Goal: Communication & Community: Answer question/provide support

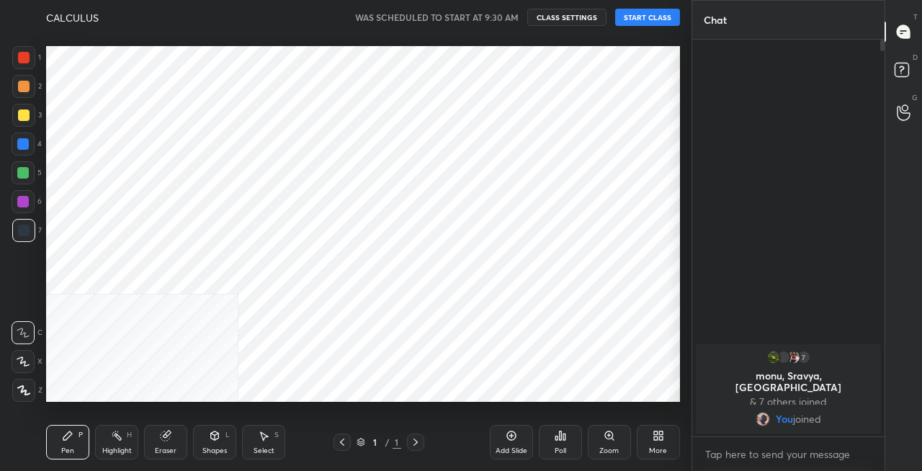
scroll to position [71678, 71423]
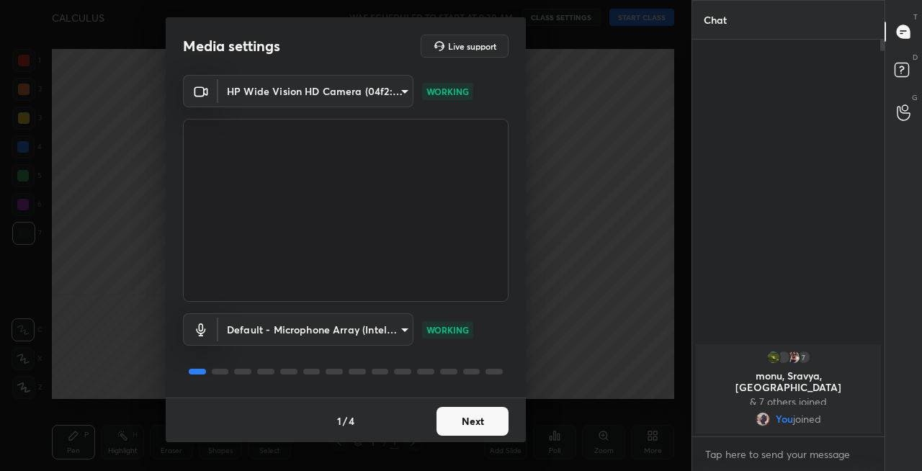
click at [469, 419] on button "Next" at bounding box center [473, 421] width 72 height 29
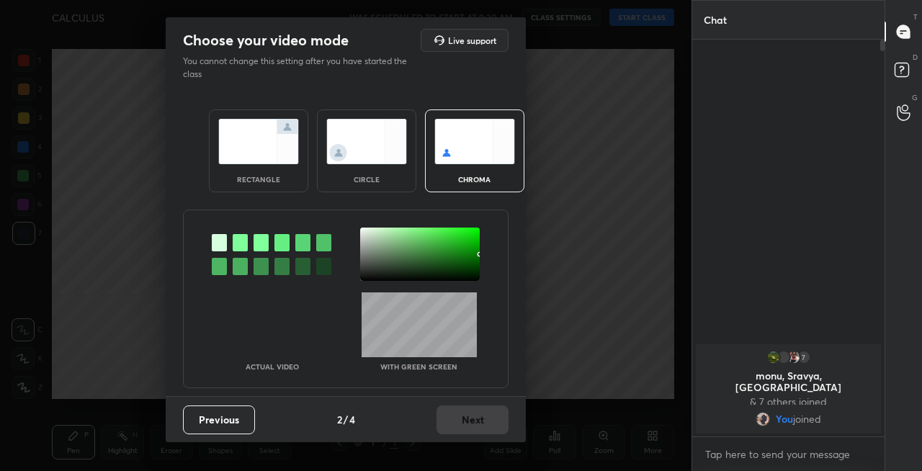
click at [269, 160] on img at bounding box center [258, 141] width 81 height 45
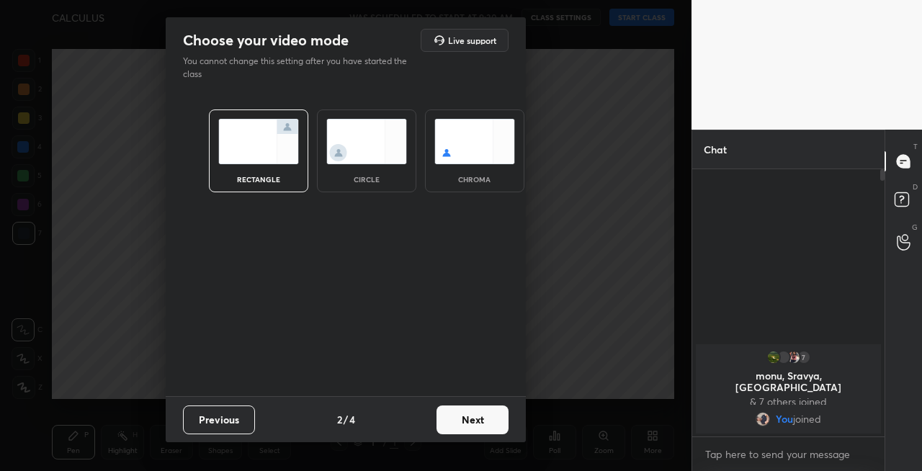
click at [476, 419] on button "Next" at bounding box center [473, 420] width 72 height 29
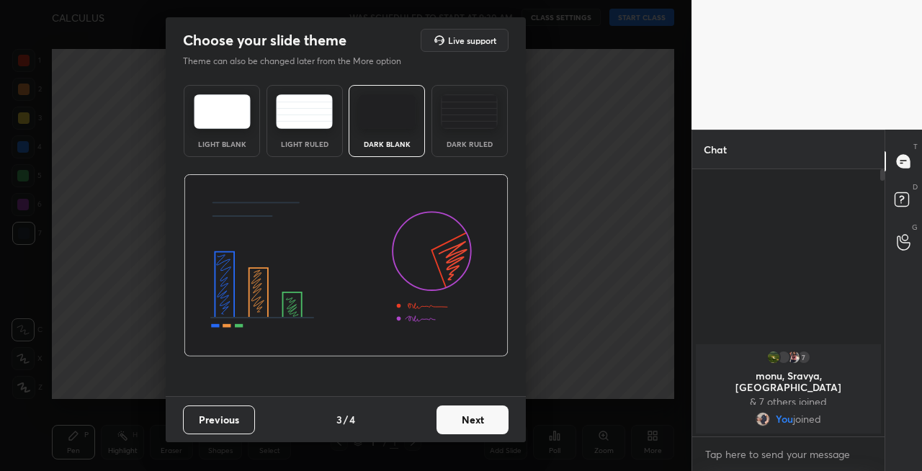
click at [481, 421] on button "Next" at bounding box center [473, 420] width 72 height 29
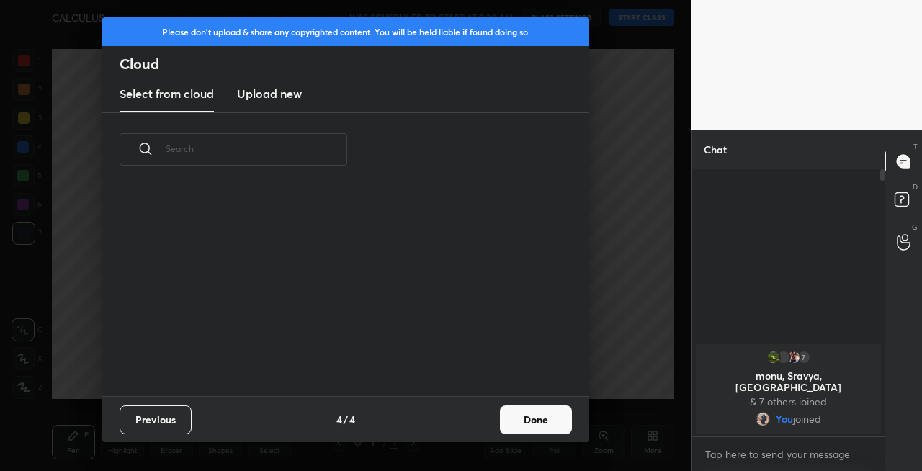
click at [527, 416] on button "Done" at bounding box center [536, 420] width 72 height 29
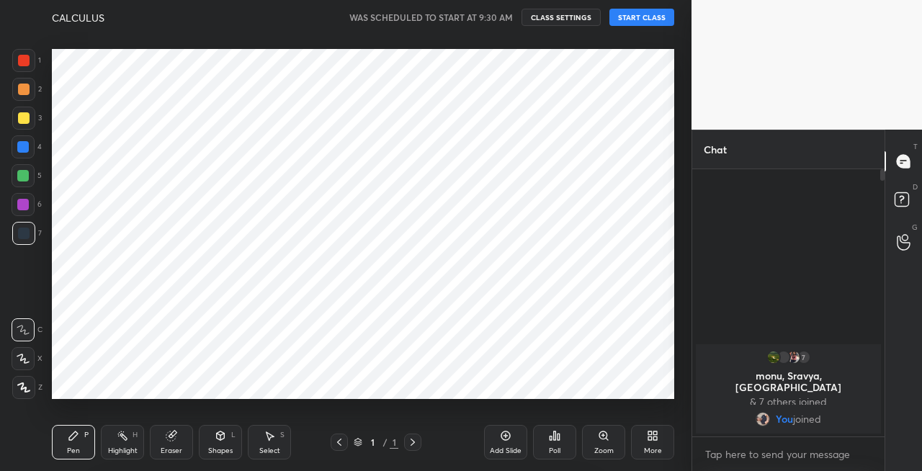
scroll to position [209, 463]
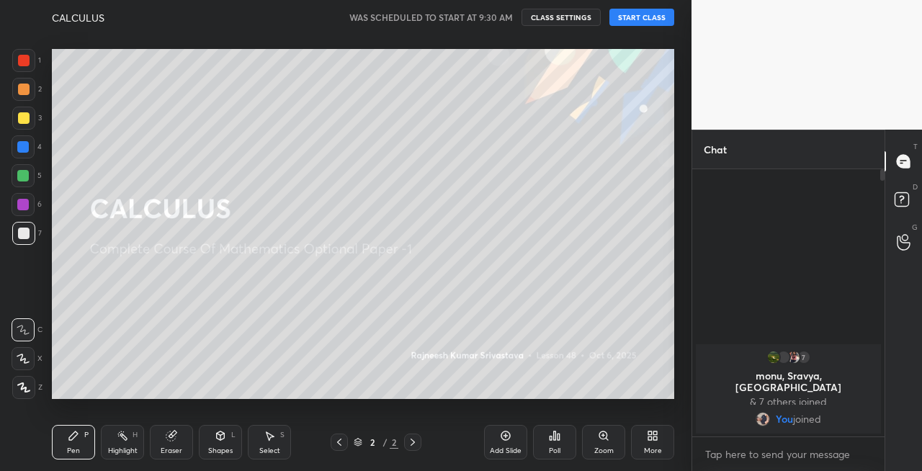
click at [21, 120] on div at bounding box center [24, 118] width 12 height 12
click at [24, 361] on icon at bounding box center [23, 359] width 13 height 10
click at [646, 19] on button "START CLASS" at bounding box center [642, 17] width 65 height 17
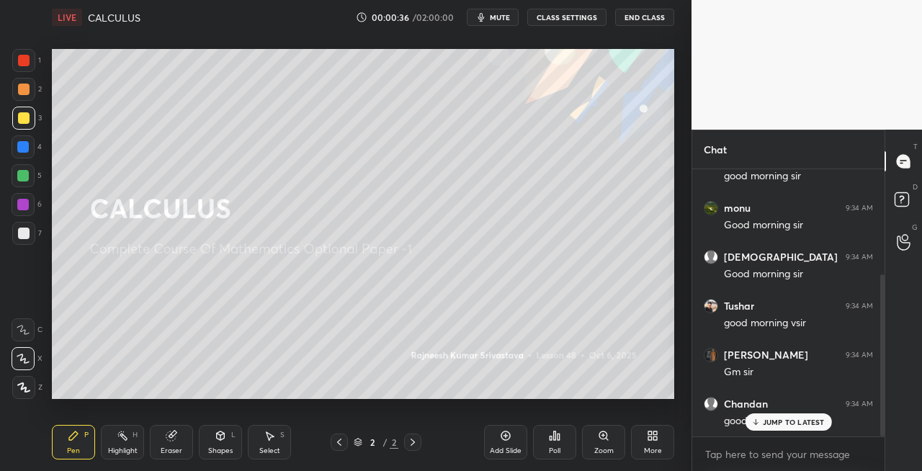
scroll to position [173, 0]
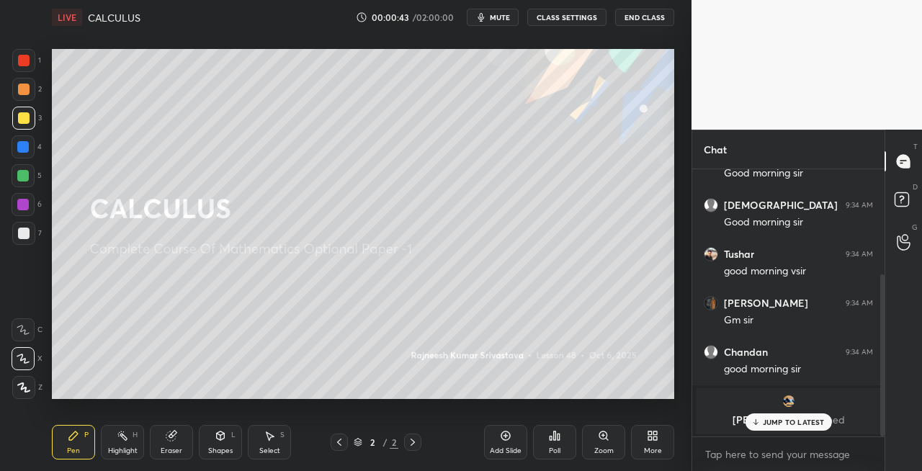
click at [769, 424] on p "JUMP TO LATEST" at bounding box center [794, 422] width 62 height 9
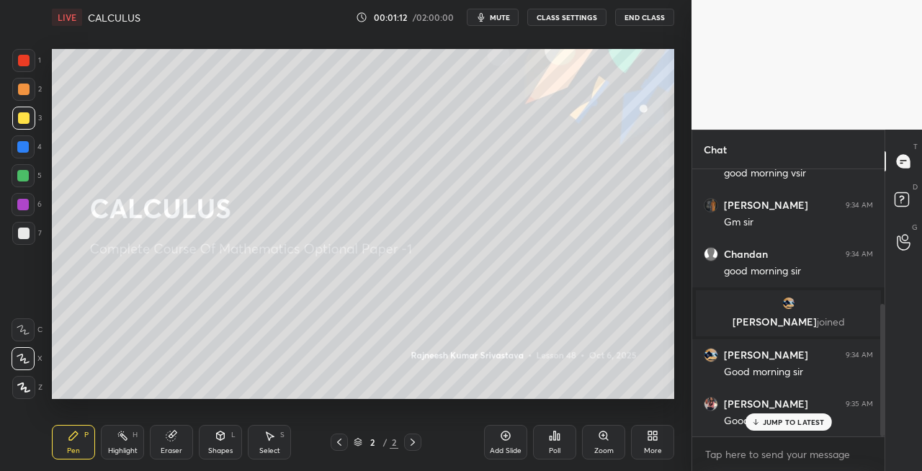
scroll to position [323, 0]
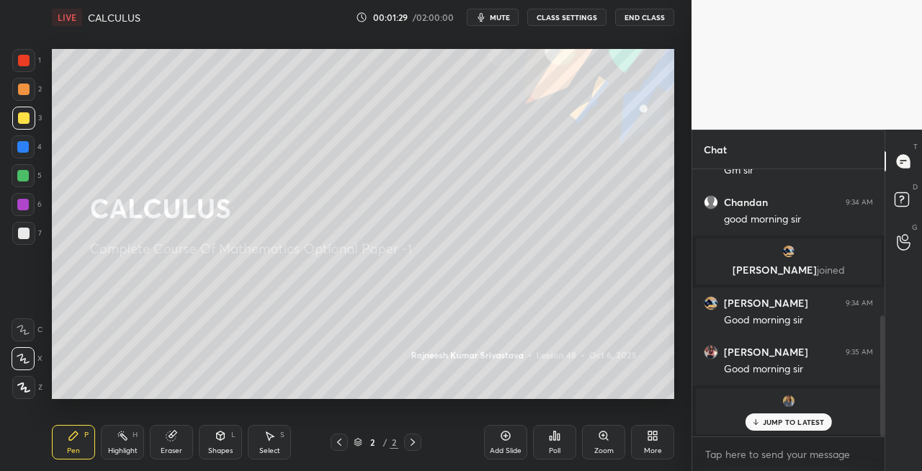
click at [770, 419] on p "JUMP TO LATEST" at bounding box center [794, 422] width 62 height 9
click at [227, 444] on div "Shapes L" at bounding box center [220, 442] width 43 height 35
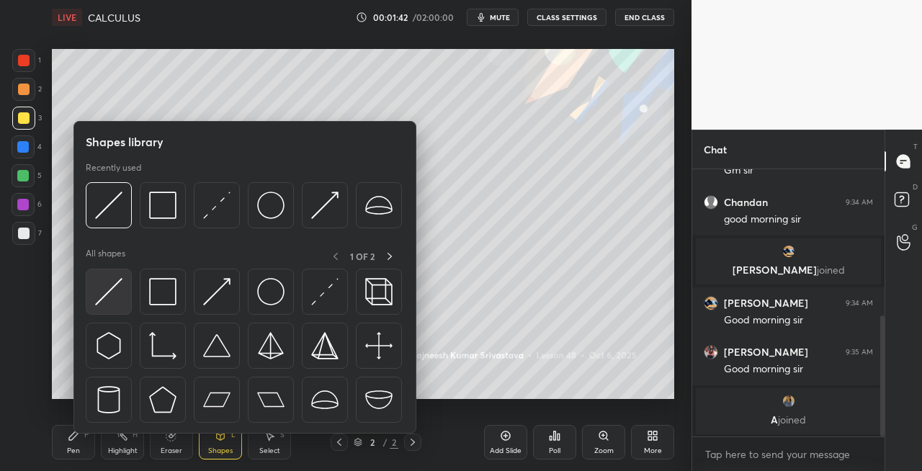
click at [101, 293] on img at bounding box center [108, 291] width 27 height 27
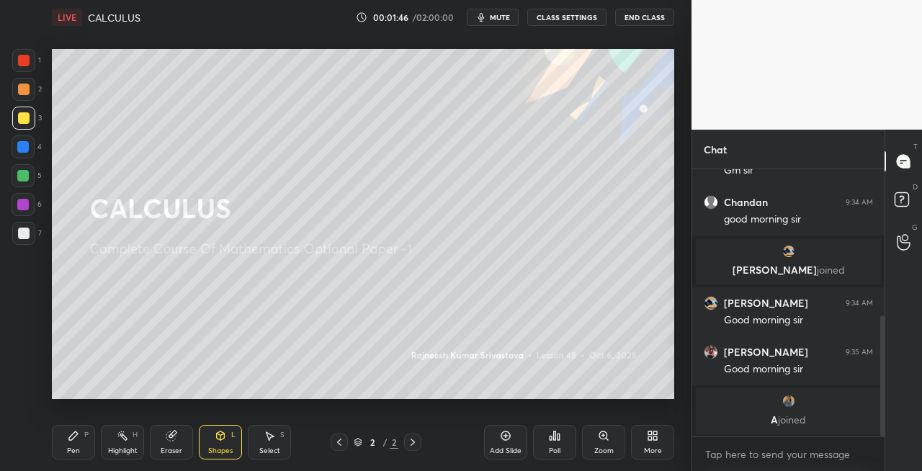
click at [76, 443] on div "Pen P" at bounding box center [73, 442] width 43 height 35
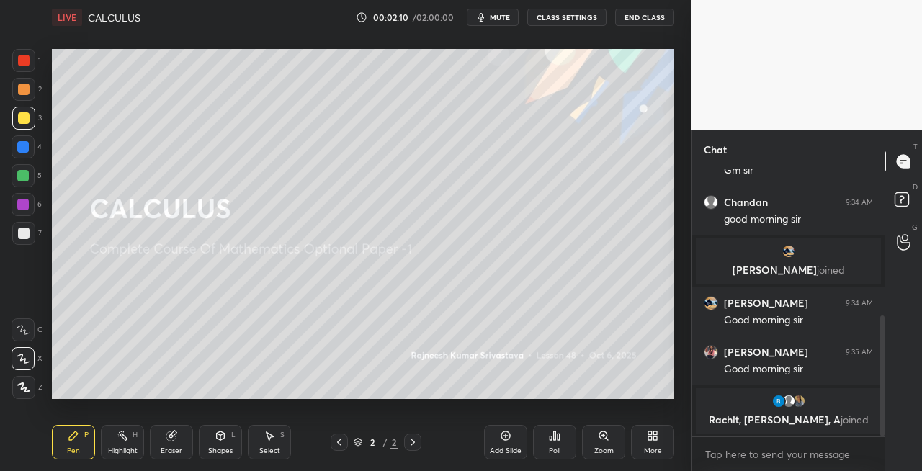
click at [164, 440] on div "Eraser" at bounding box center [171, 442] width 43 height 35
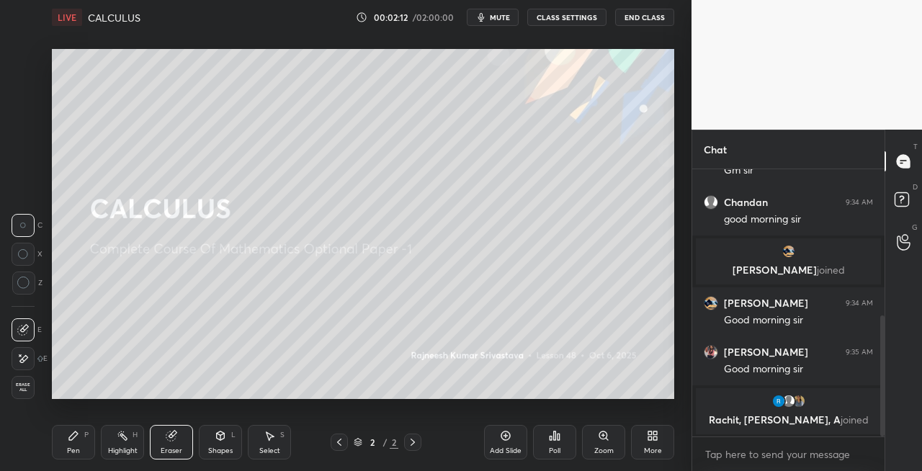
click at [100, 445] on div "Pen P Highlight H Eraser Shapes L Select S" at bounding box center [160, 442] width 216 height 35
click at [84, 440] on div "Pen P" at bounding box center [73, 442] width 43 height 35
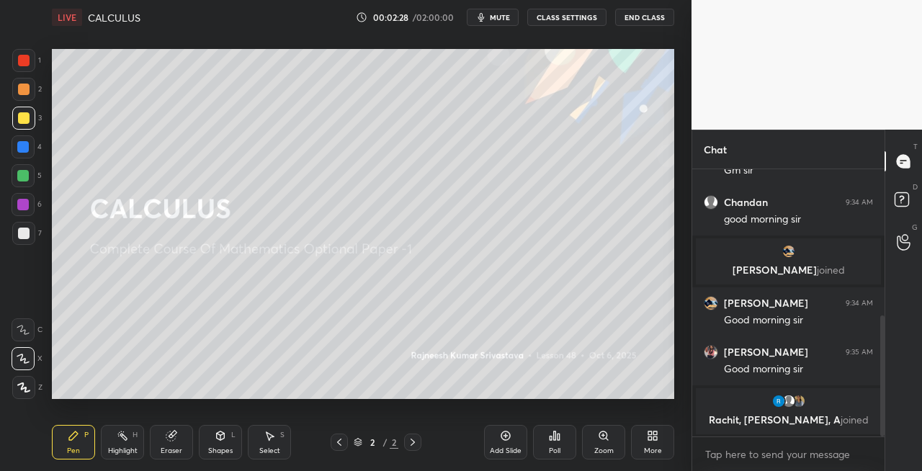
click at [213, 437] on div "Shapes L" at bounding box center [220, 442] width 43 height 35
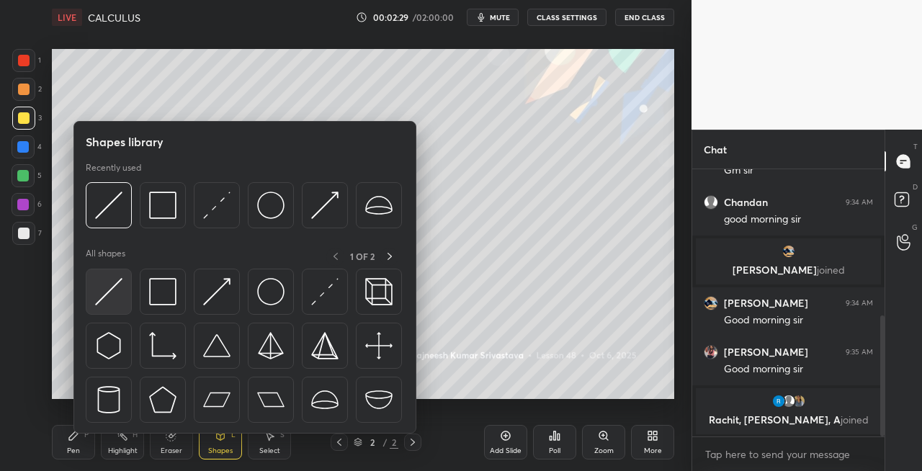
click at [114, 295] on img at bounding box center [108, 291] width 27 height 27
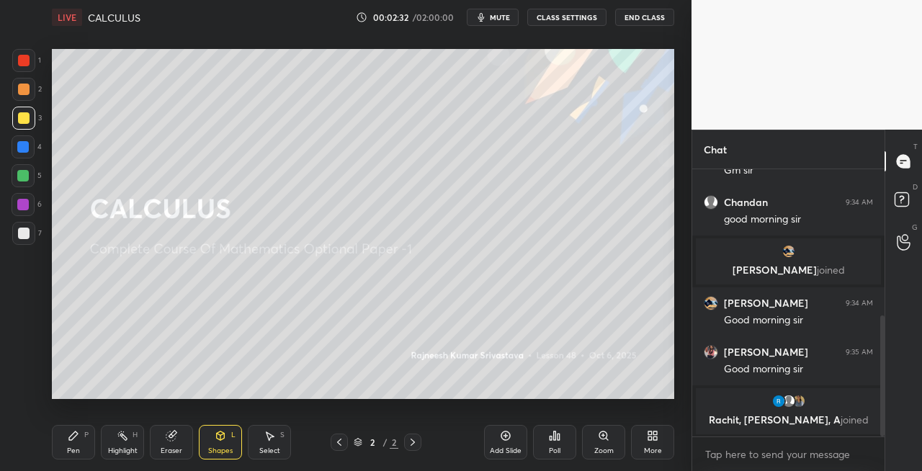
click at [71, 451] on div "Pen" at bounding box center [73, 450] width 13 height 7
click at [223, 437] on icon at bounding box center [221, 436] width 8 height 9
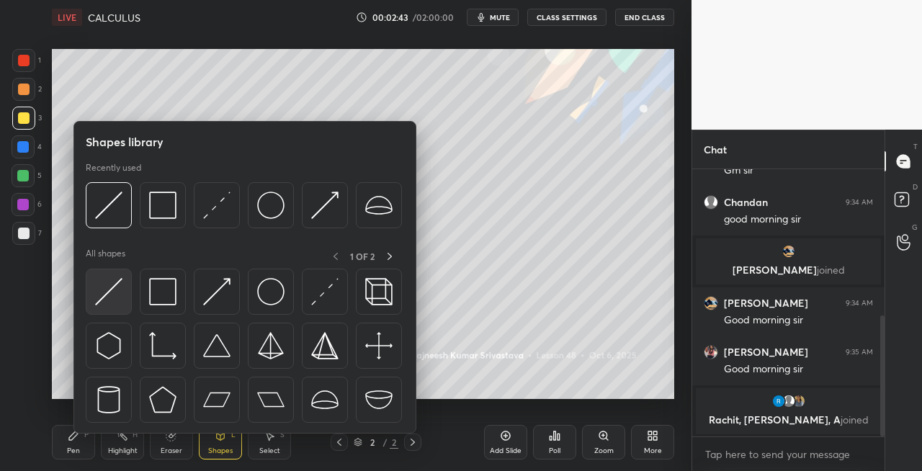
click at [102, 298] on img at bounding box center [108, 291] width 27 height 27
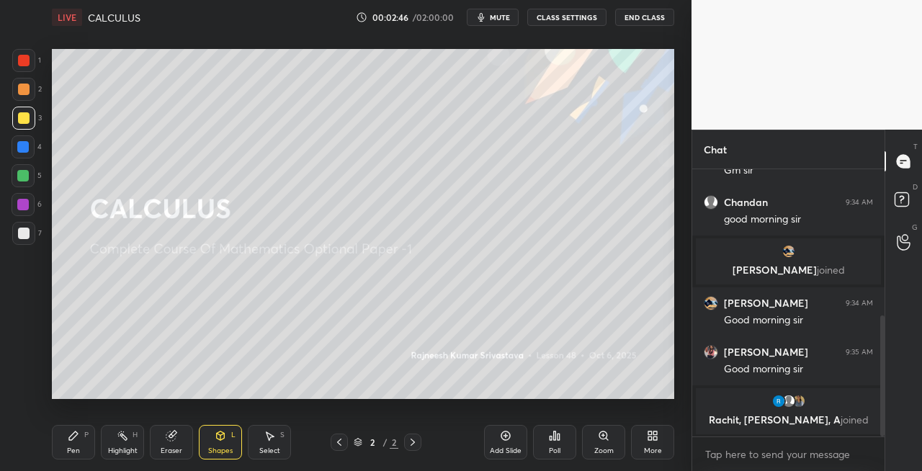
click at [85, 440] on div "Pen P" at bounding box center [73, 442] width 43 height 35
click at [22, 232] on div at bounding box center [24, 234] width 12 height 12
click at [216, 450] on div "Shapes" at bounding box center [220, 450] width 24 height 7
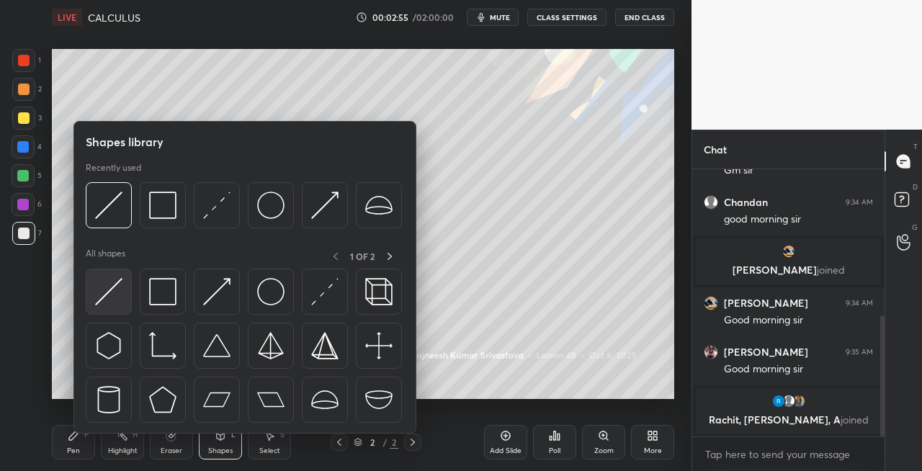
click at [106, 293] on img at bounding box center [108, 291] width 27 height 27
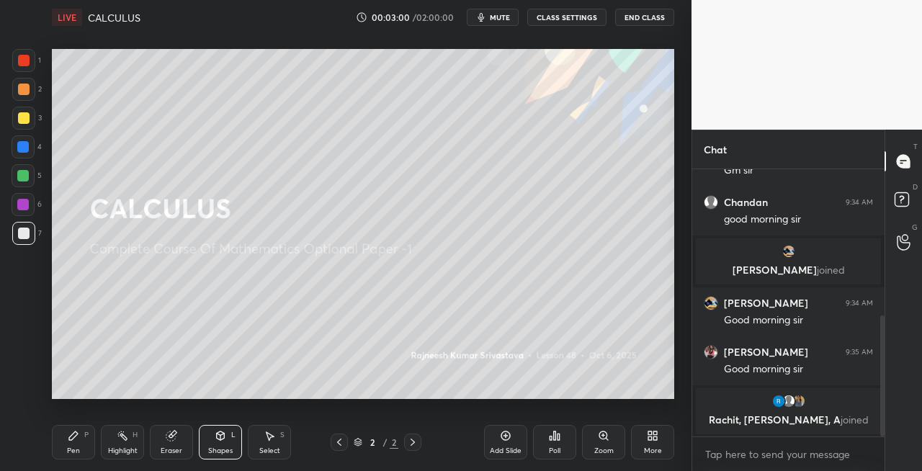
click at [79, 437] on icon at bounding box center [74, 436] width 12 height 12
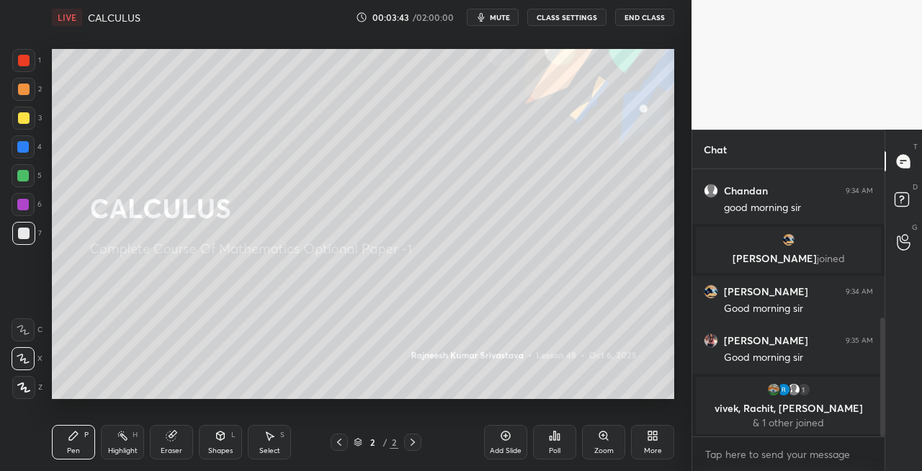
click at [174, 438] on icon at bounding box center [170, 436] width 9 height 9
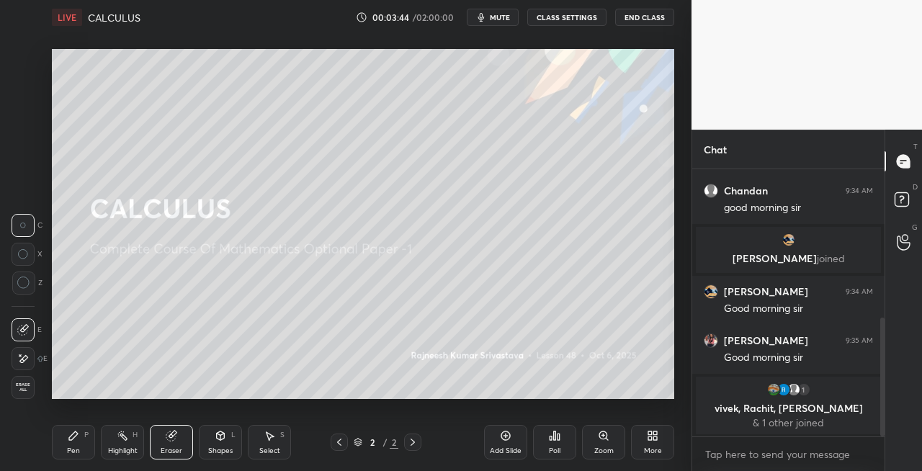
click at [84, 437] on div "P" at bounding box center [86, 435] width 4 height 7
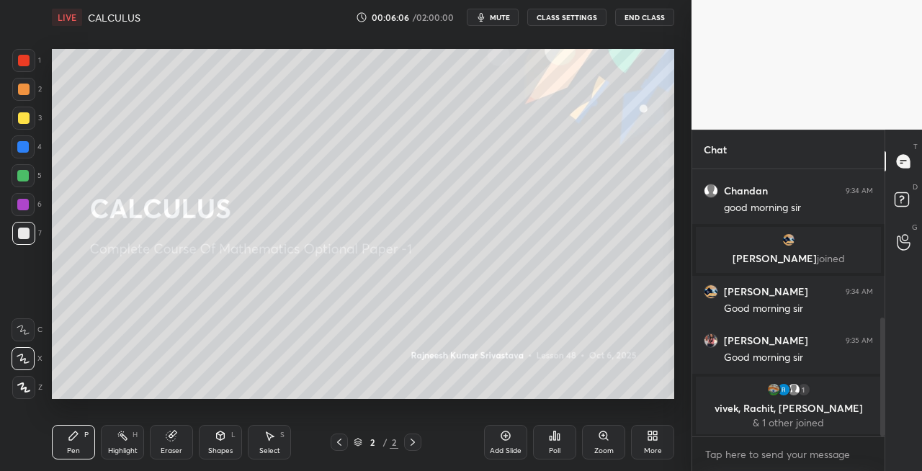
click at [184, 443] on div "Eraser" at bounding box center [171, 442] width 43 height 35
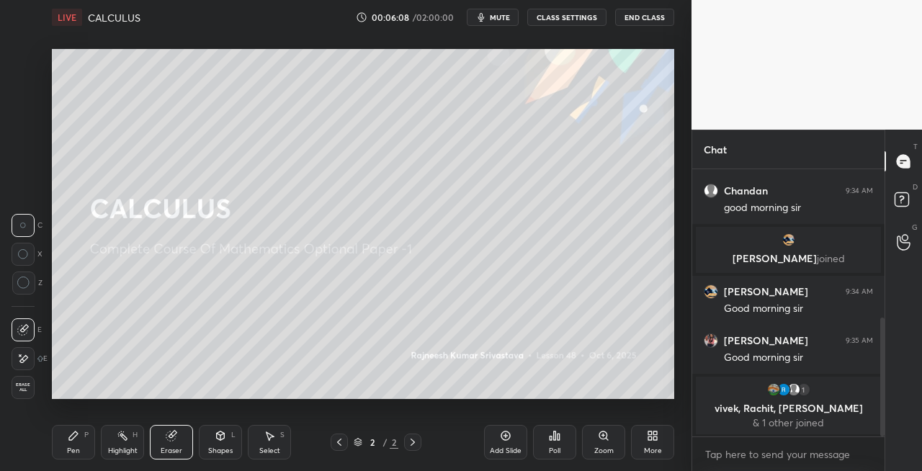
click at [74, 450] on div "Pen" at bounding box center [73, 450] width 13 height 7
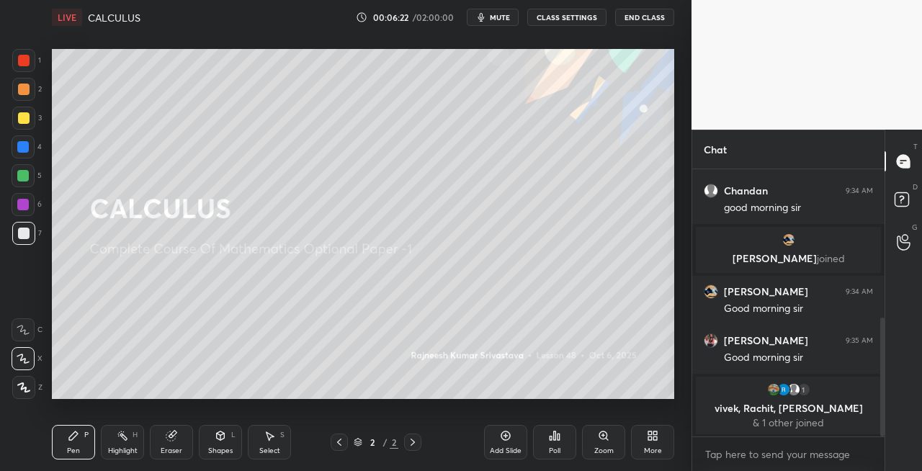
click at [174, 440] on icon at bounding box center [170, 436] width 9 height 9
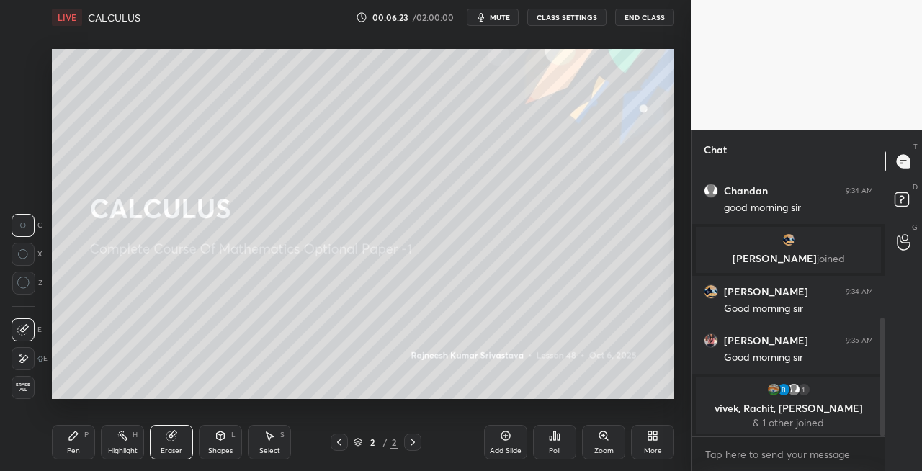
click at [81, 444] on div "Pen P" at bounding box center [73, 442] width 43 height 35
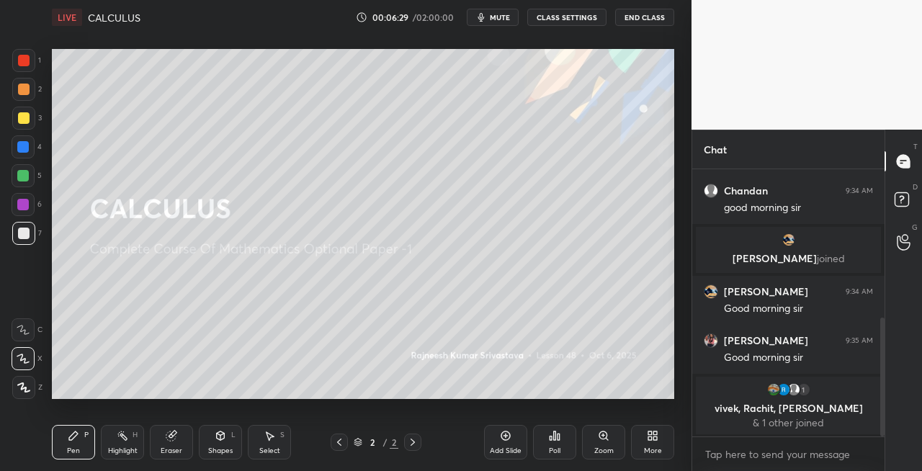
click at [411, 444] on icon at bounding box center [413, 443] width 12 height 12
click at [489, 455] on div "Add Slide" at bounding box center [505, 442] width 43 height 35
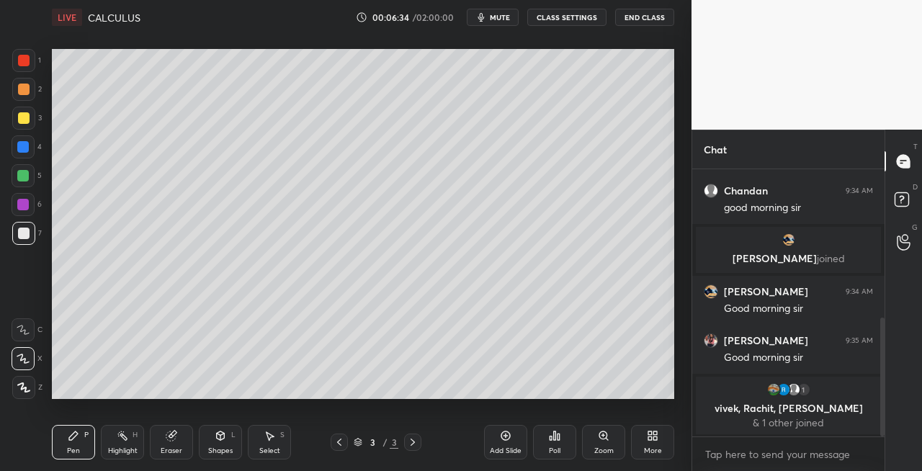
click at [216, 431] on icon at bounding box center [221, 436] width 12 height 12
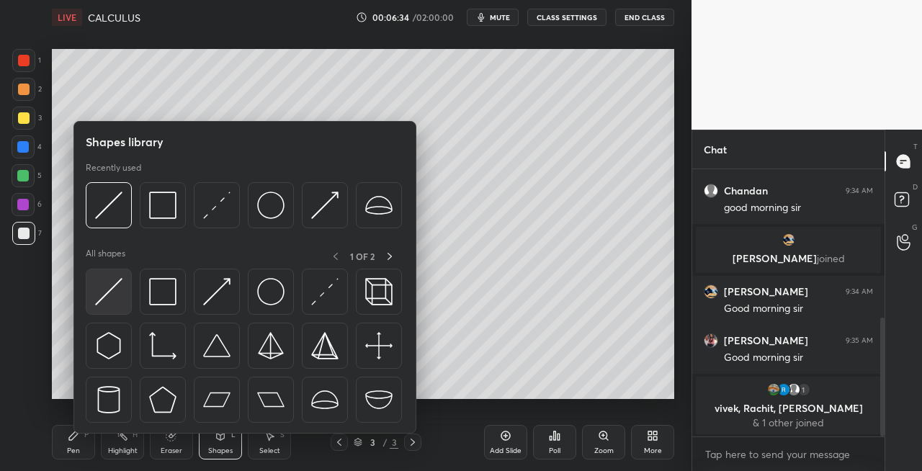
click at [102, 290] on img at bounding box center [108, 291] width 27 height 27
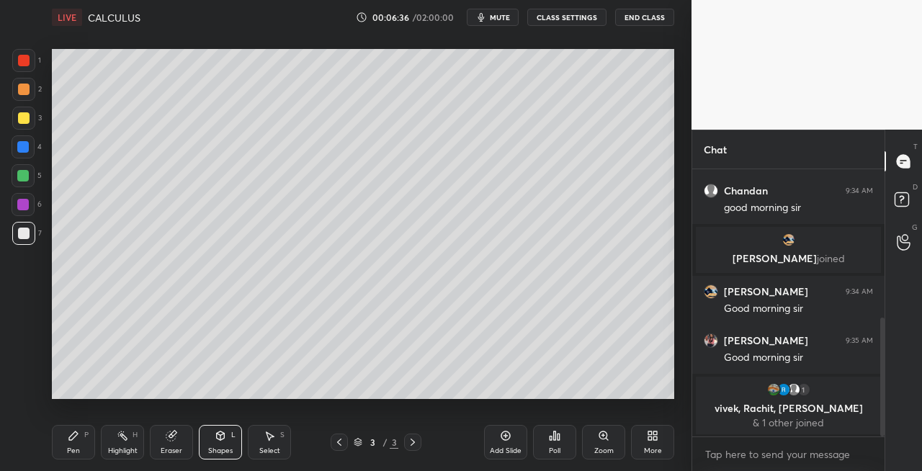
click at [72, 447] on div "Pen" at bounding box center [73, 450] width 13 height 7
click at [225, 443] on div "Shapes L" at bounding box center [220, 442] width 43 height 35
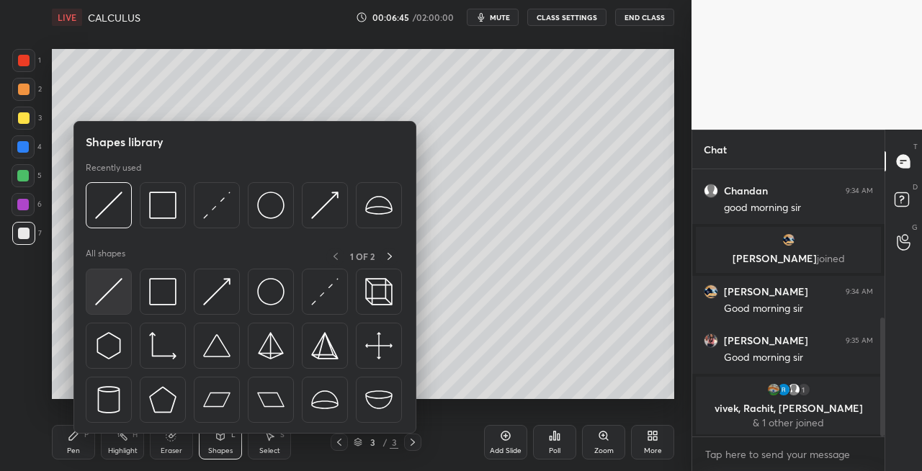
click at [99, 294] on img at bounding box center [108, 291] width 27 height 27
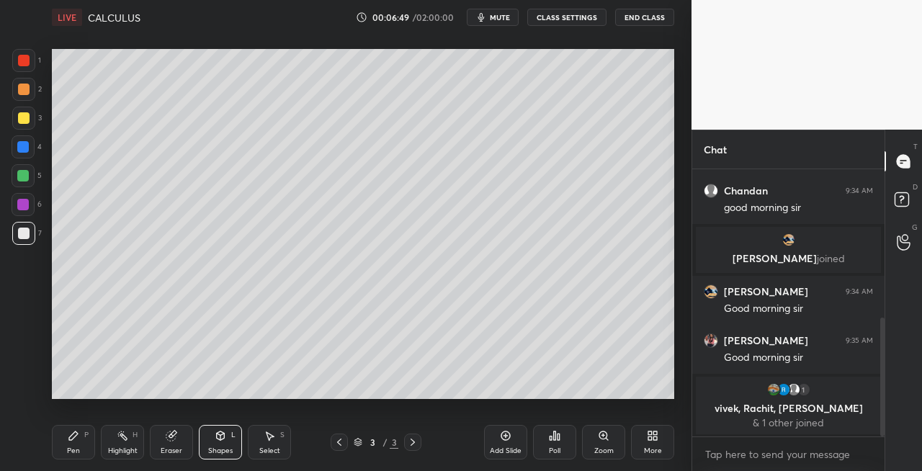
click at [80, 444] on div "Pen P" at bounding box center [73, 442] width 43 height 35
click at [229, 445] on div "Shapes L" at bounding box center [220, 442] width 43 height 35
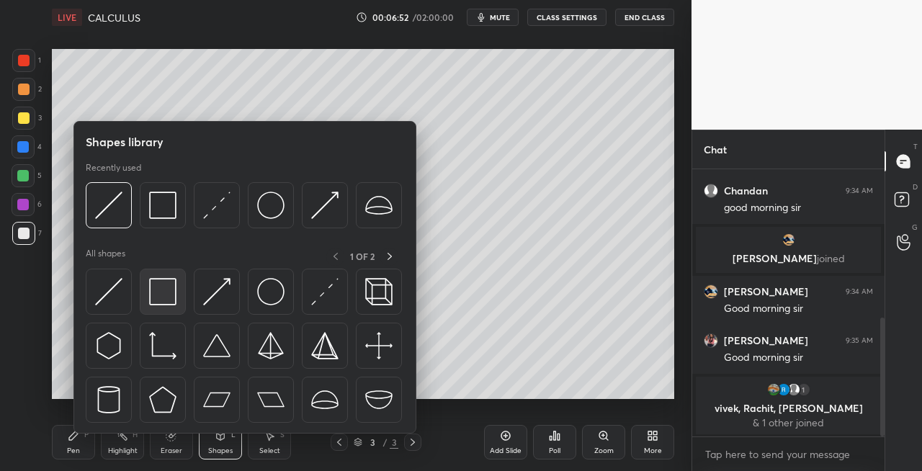
click at [165, 298] on img at bounding box center [162, 291] width 27 height 27
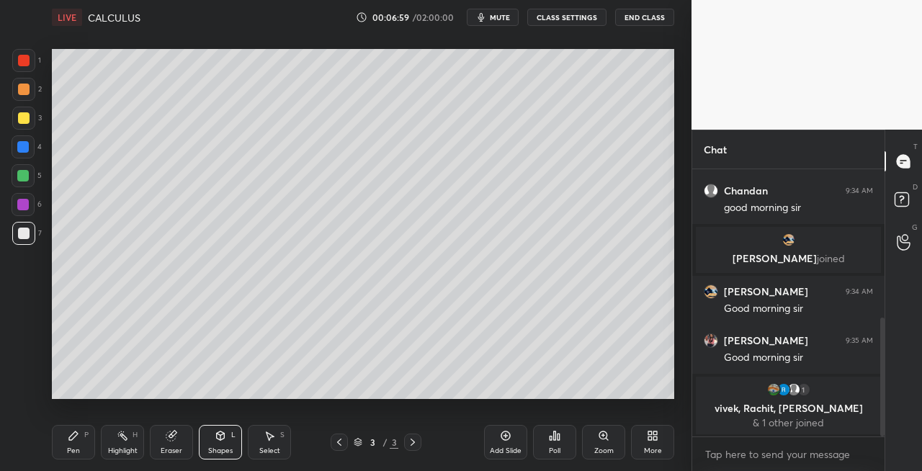
click at [166, 437] on icon at bounding box center [170, 436] width 9 height 9
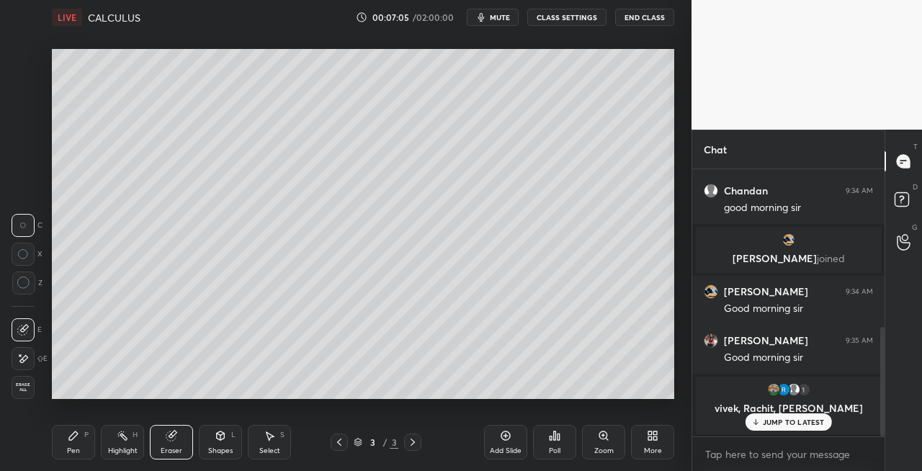
scroll to position [383, 0]
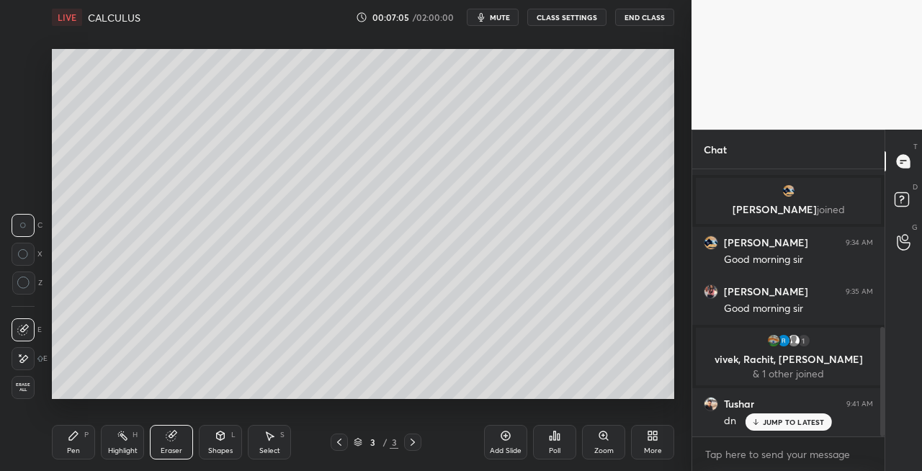
click at [337, 443] on icon at bounding box center [340, 443] width 12 height 12
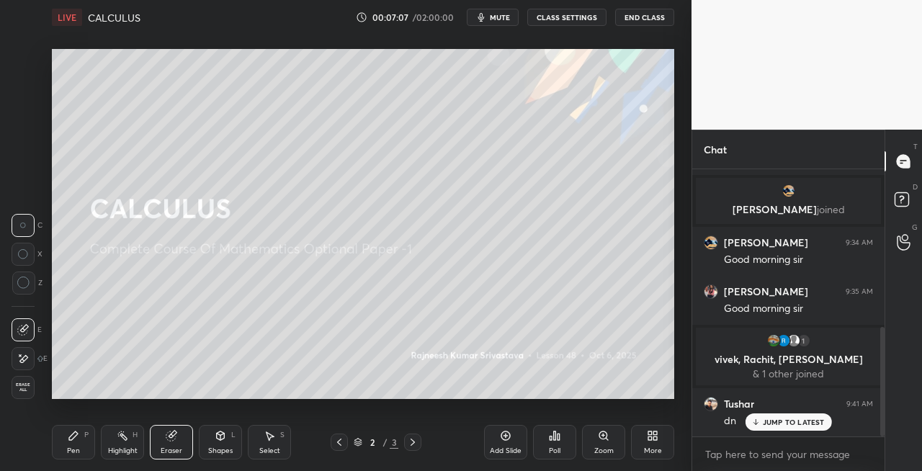
click at [88, 442] on div "Pen P" at bounding box center [73, 442] width 43 height 35
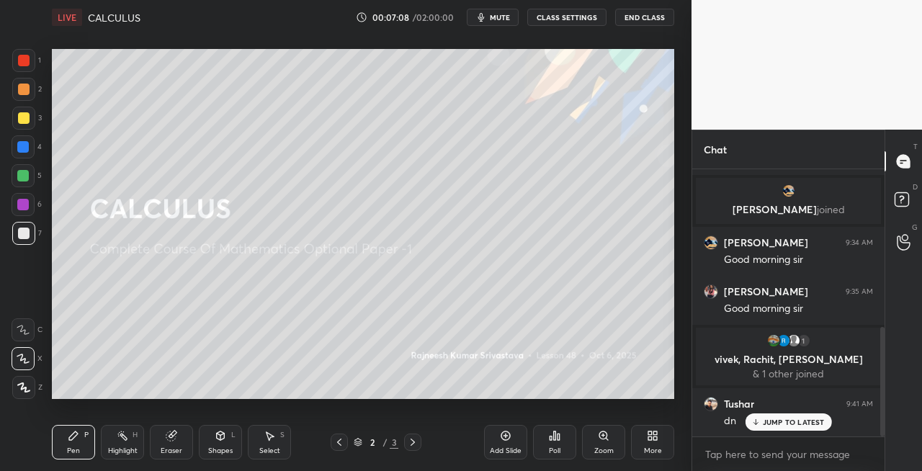
click at [21, 122] on div at bounding box center [24, 118] width 12 height 12
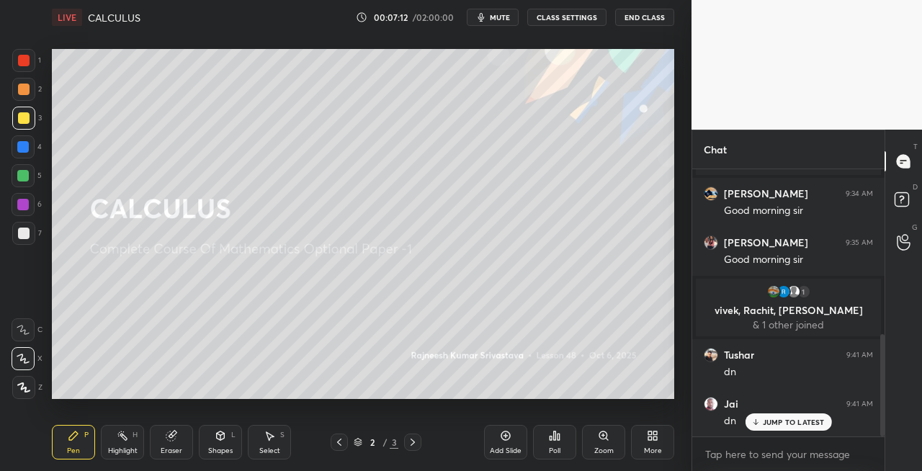
click at [408, 446] on icon at bounding box center [413, 443] width 12 height 12
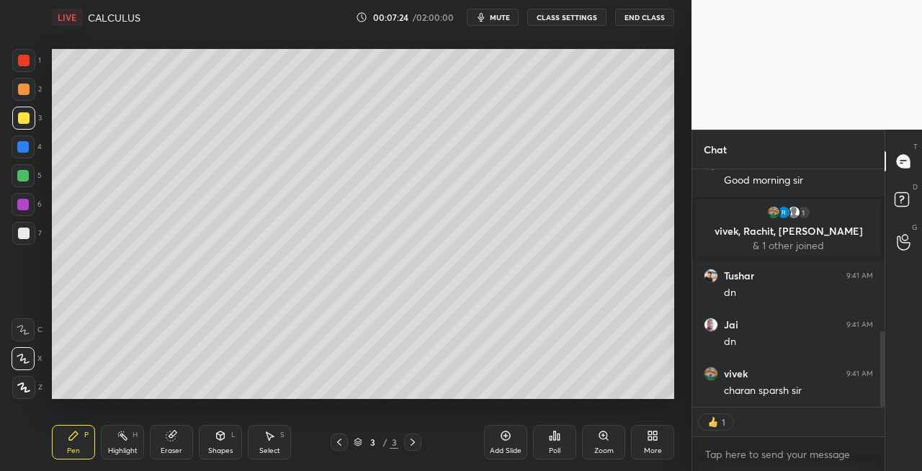
scroll to position [481, 0]
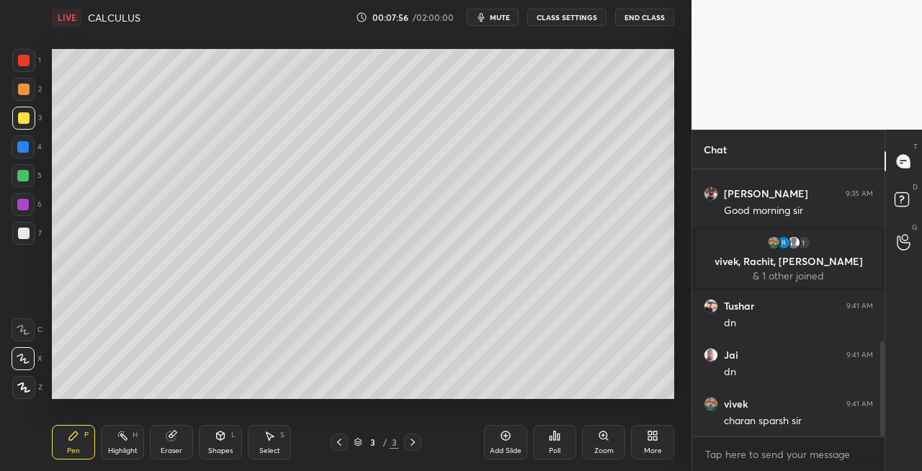
click at [31, 229] on div at bounding box center [23, 233] width 23 height 23
click at [218, 447] on div "Shapes" at bounding box center [220, 450] width 24 height 7
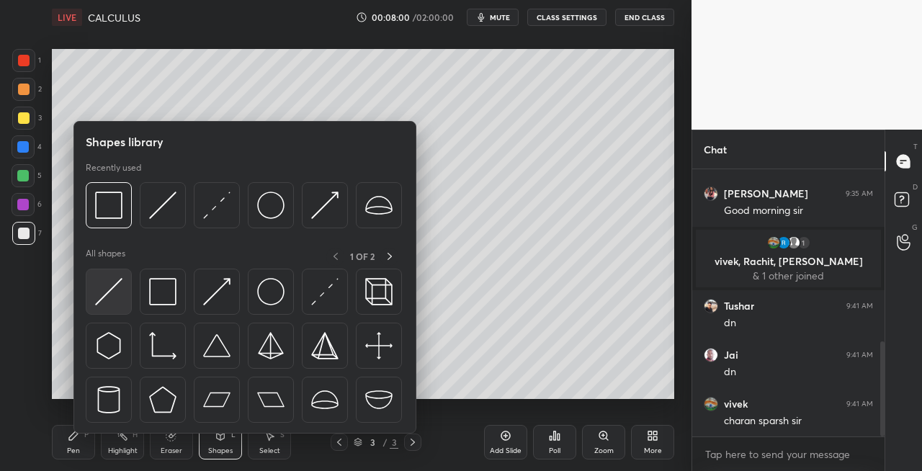
click at [101, 299] on img at bounding box center [108, 291] width 27 height 27
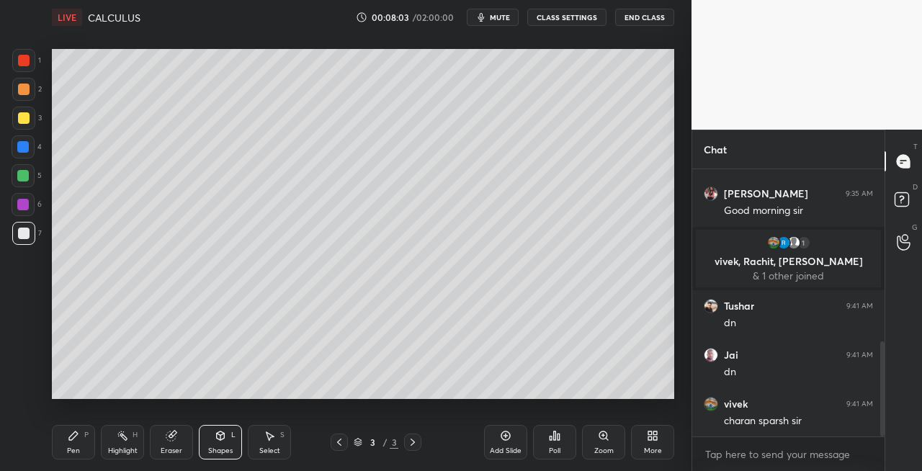
click at [70, 450] on div "Pen" at bounding box center [73, 450] width 13 height 7
click at [220, 444] on div "Shapes L" at bounding box center [220, 442] width 43 height 35
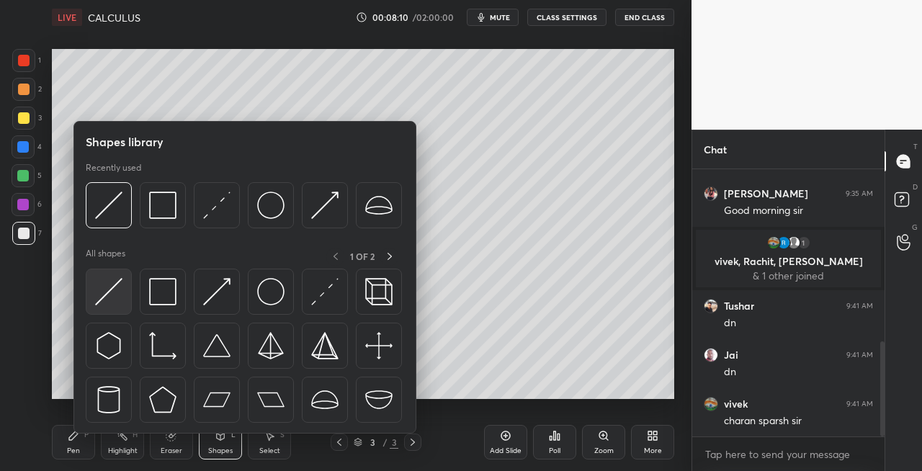
click at [103, 298] on img at bounding box center [108, 291] width 27 height 27
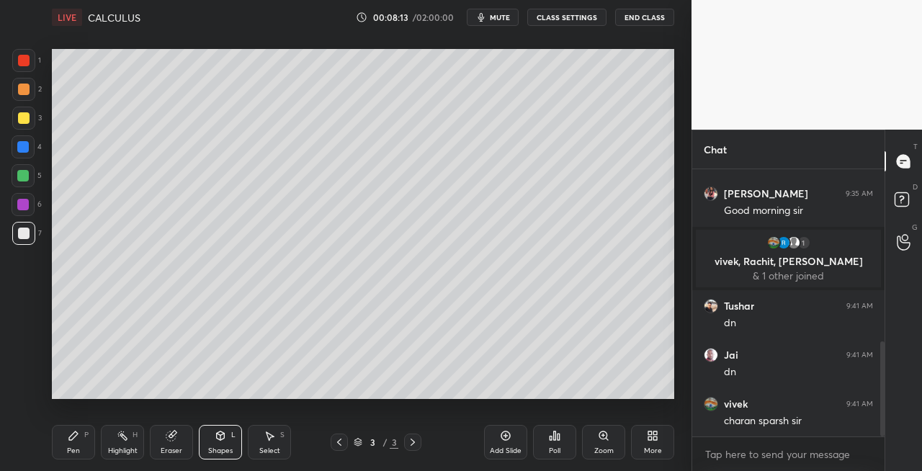
click at [84, 440] on div "Pen P" at bounding box center [73, 442] width 43 height 35
click at [500, 13] on span "mute" at bounding box center [500, 17] width 20 height 10
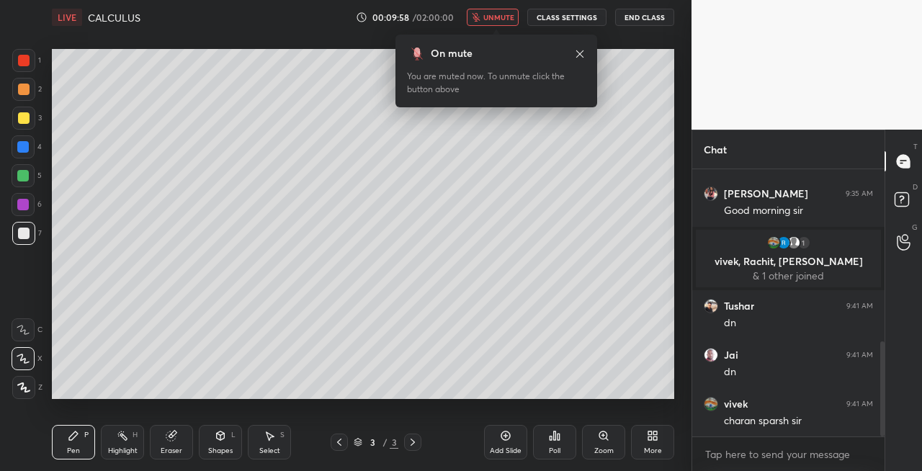
click at [575, 55] on icon at bounding box center [580, 54] width 12 height 12
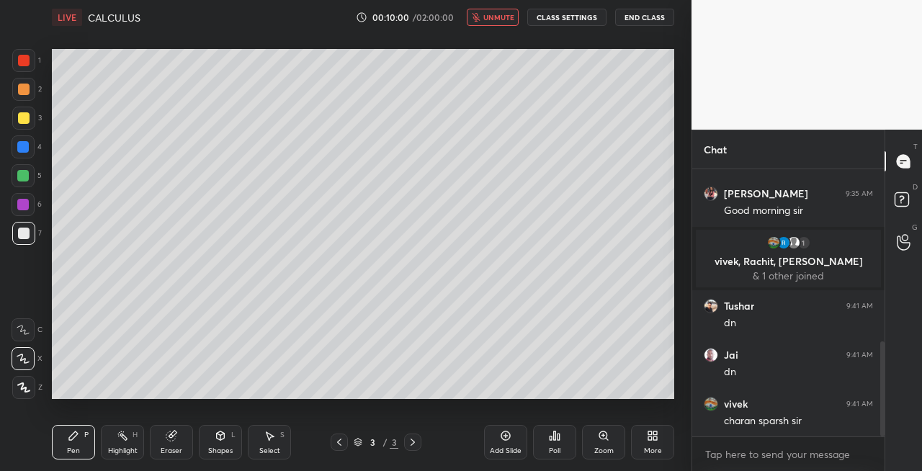
click at [507, 19] on span "unmute" at bounding box center [499, 17] width 31 height 10
click at [18, 130] on div "3" at bounding box center [27, 121] width 30 height 29
click at [223, 441] on icon at bounding box center [221, 436] width 12 height 12
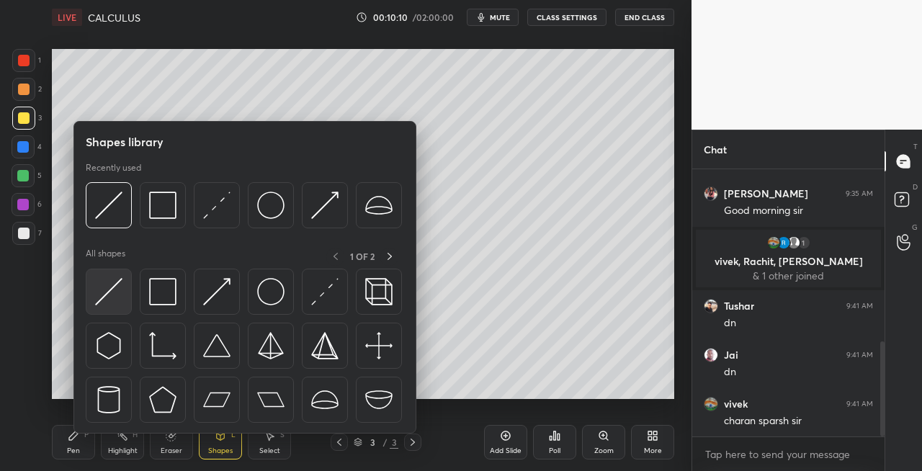
click at [110, 300] on img at bounding box center [108, 291] width 27 height 27
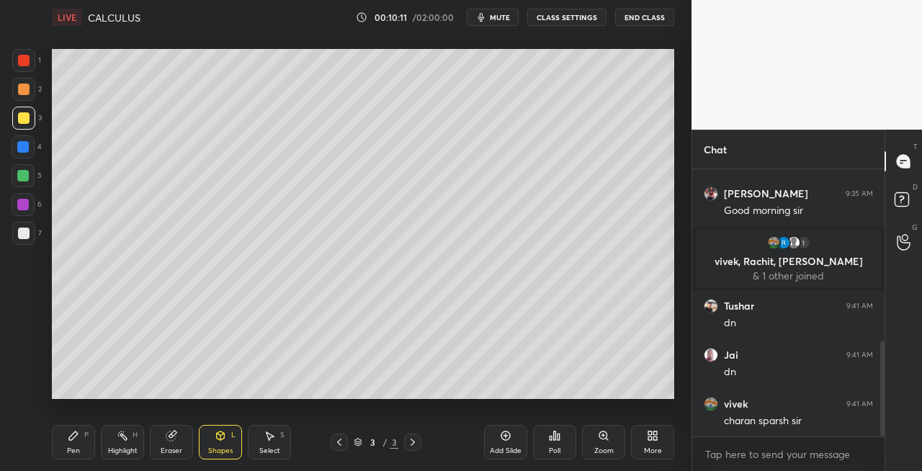
scroll to position [530, 0]
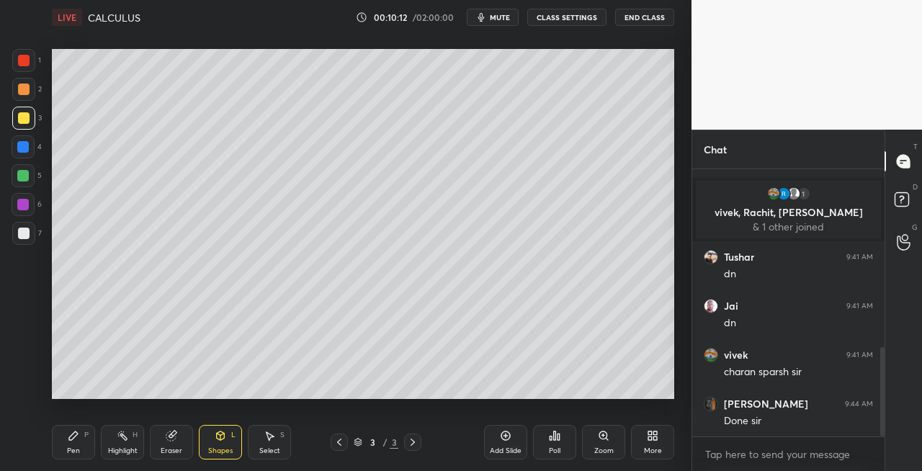
click at [71, 434] on icon at bounding box center [74, 436] width 12 height 12
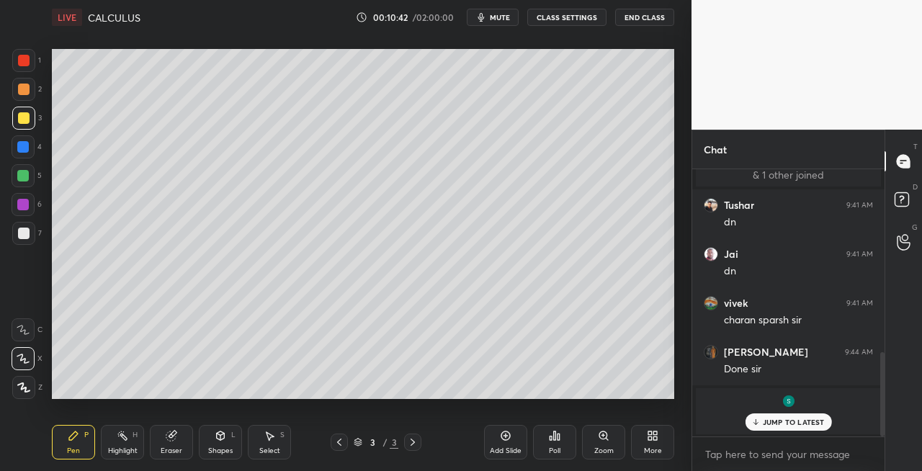
click at [220, 429] on div "Shapes L" at bounding box center [220, 442] width 43 height 35
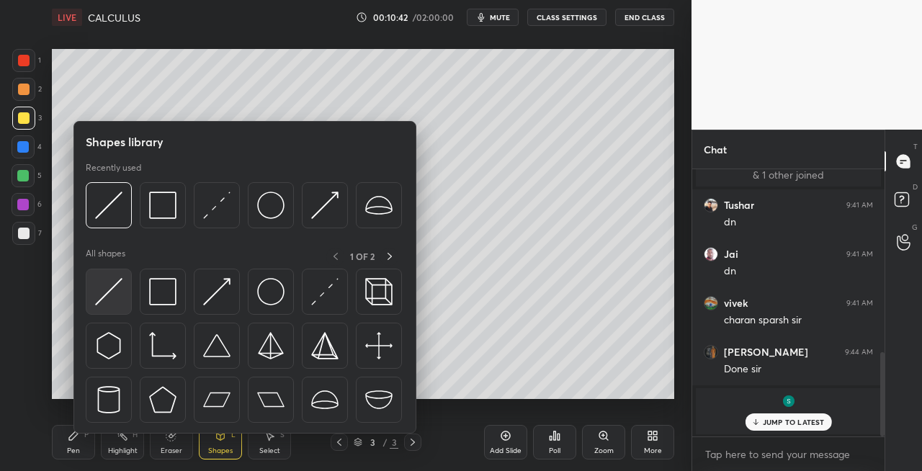
click at [95, 292] on img at bounding box center [108, 291] width 27 height 27
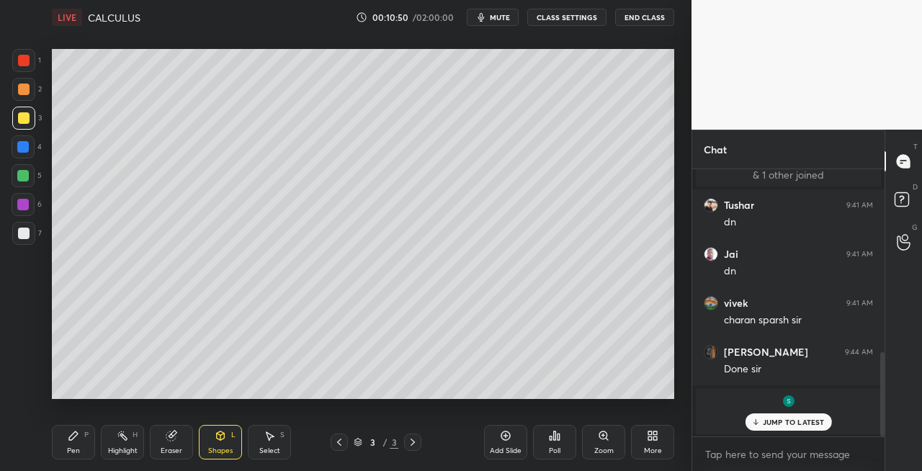
click at [63, 438] on div "Pen P" at bounding box center [73, 442] width 43 height 35
click at [222, 427] on div "Shapes L" at bounding box center [220, 442] width 43 height 35
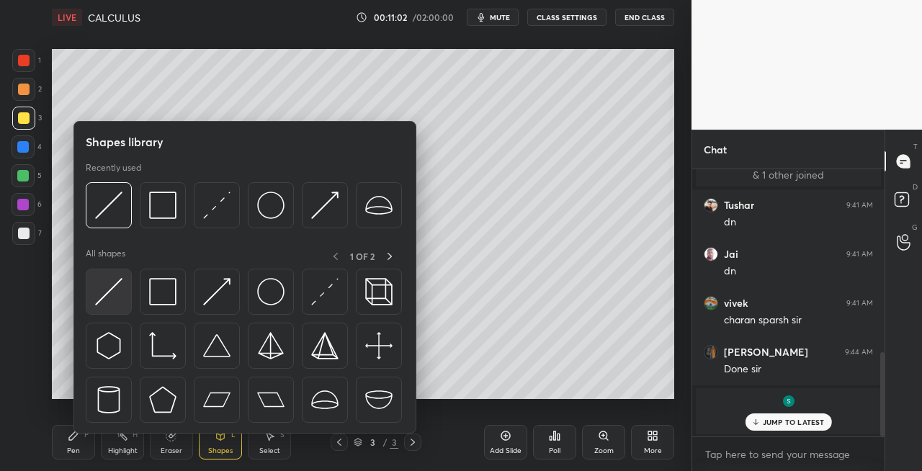
click at [108, 303] on img at bounding box center [108, 291] width 27 height 27
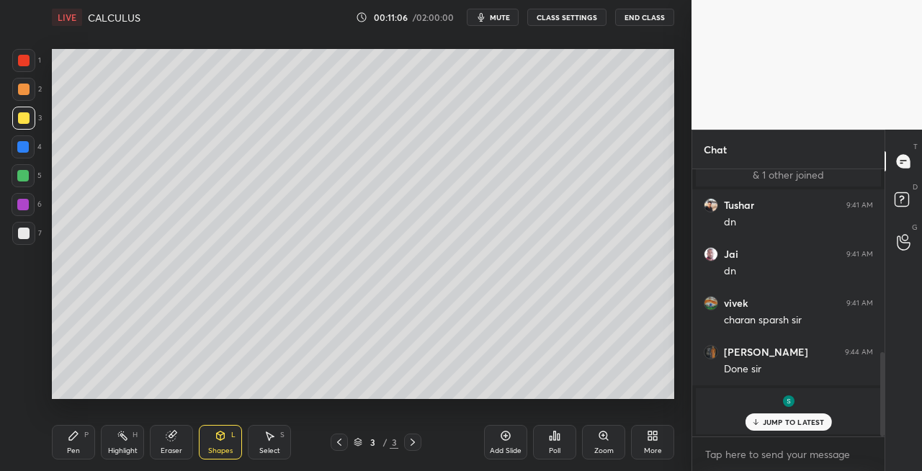
click at [68, 444] on div "Pen P" at bounding box center [73, 442] width 43 height 35
click at [191, 427] on div "Eraser" at bounding box center [171, 442] width 43 height 35
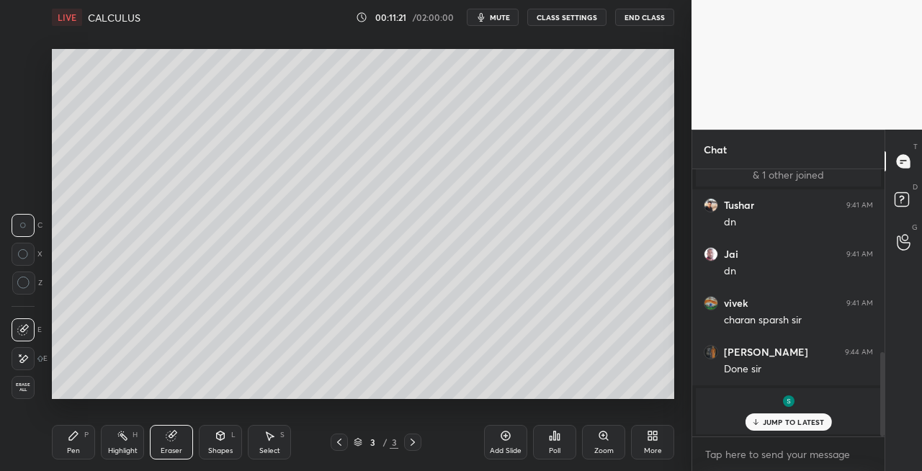
click at [89, 450] on div "Pen P" at bounding box center [73, 442] width 43 height 35
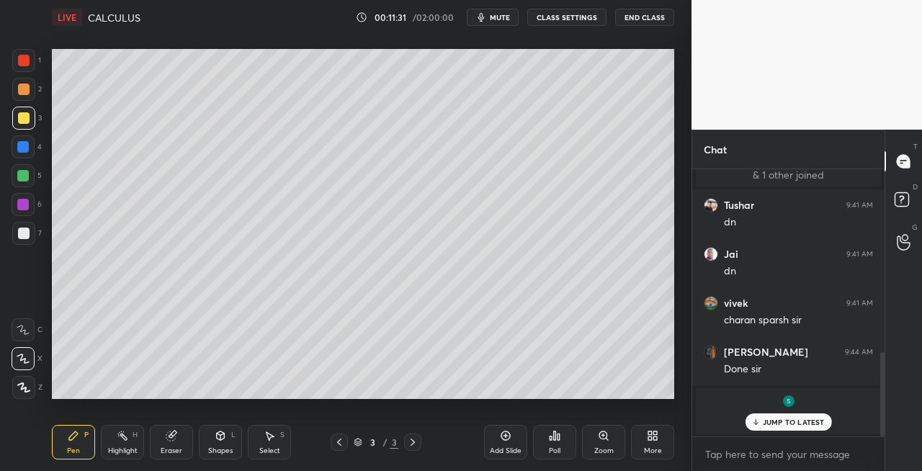
click at [189, 434] on div "Eraser" at bounding box center [171, 442] width 43 height 35
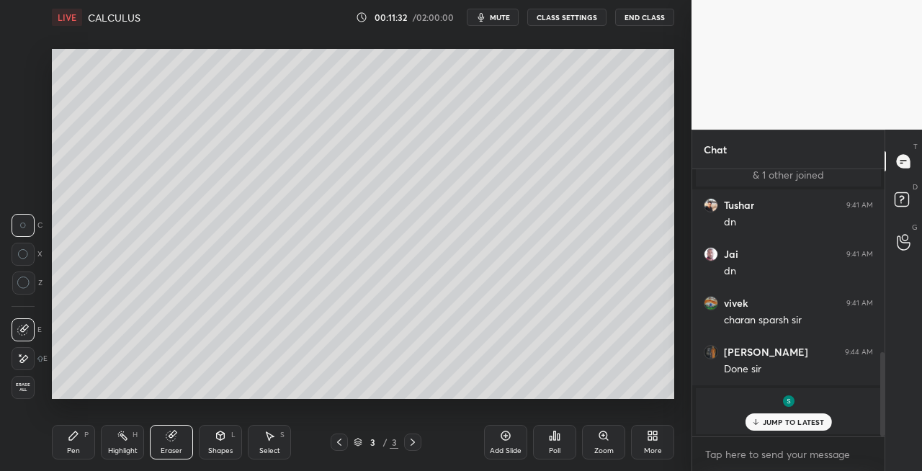
click at [61, 443] on div "Pen P" at bounding box center [73, 442] width 43 height 35
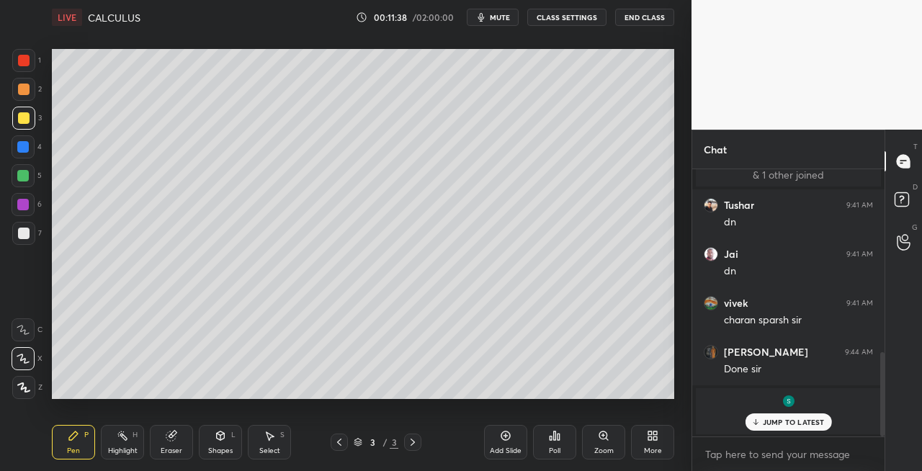
click at [210, 439] on div "Shapes L" at bounding box center [220, 442] width 43 height 35
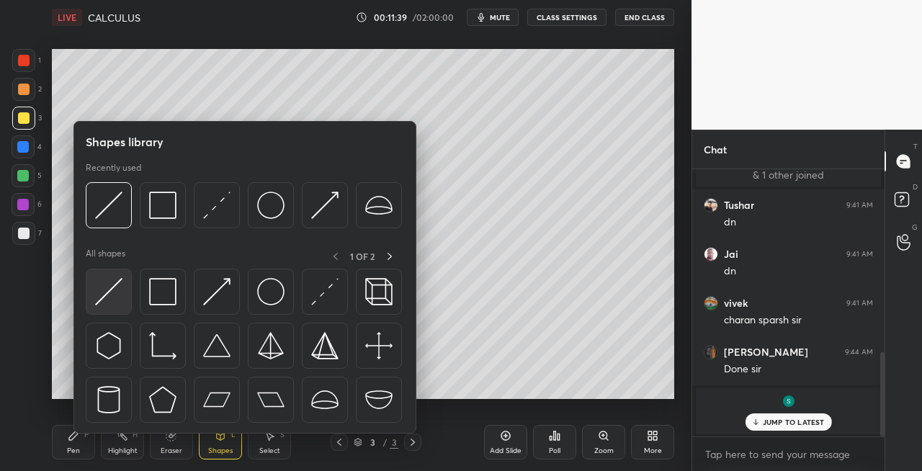
click at [110, 293] on img at bounding box center [108, 291] width 27 height 27
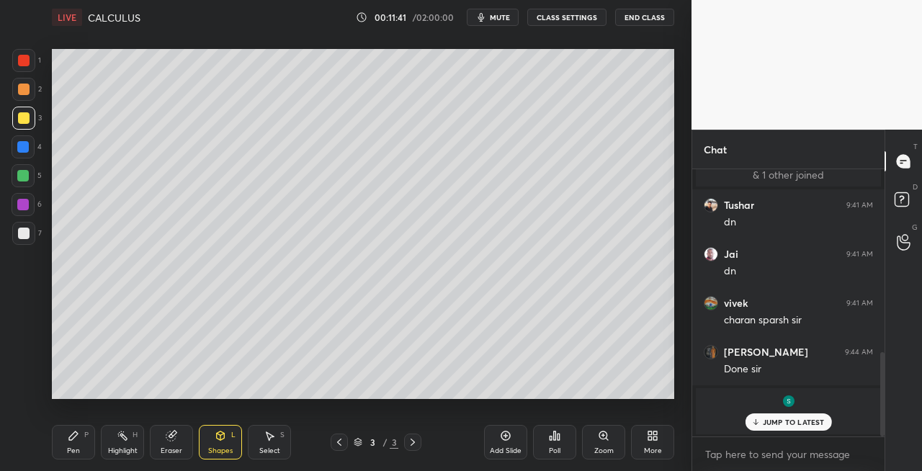
click at [83, 442] on div "Pen P" at bounding box center [73, 442] width 43 height 35
click at [37, 238] on div "7" at bounding box center [27, 233] width 30 height 23
click at [213, 435] on div "Shapes L" at bounding box center [220, 442] width 43 height 35
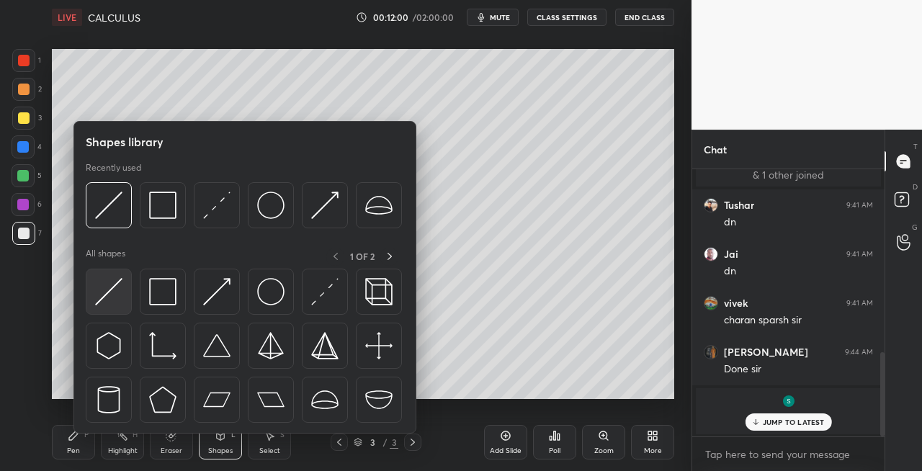
click at [114, 300] on img at bounding box center [108, 291] width 27 height 27
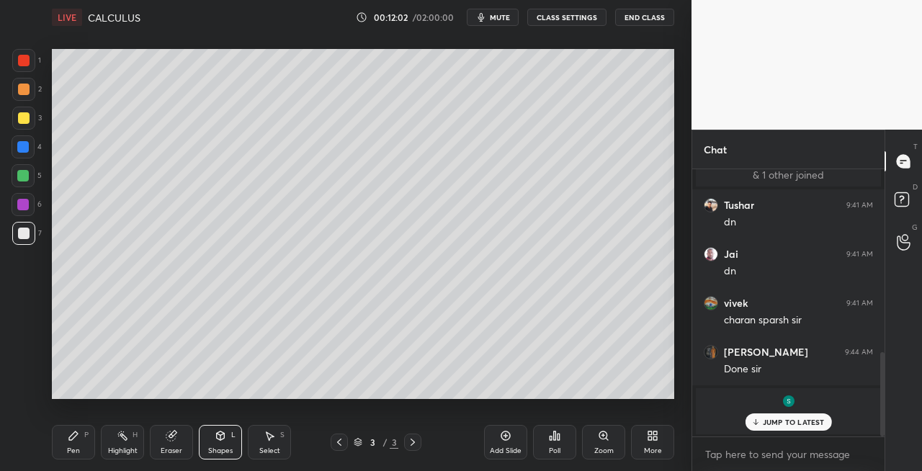
click at [81, 437] on div "Pen P" at bounding box center [73, 442] width 43 height 35
click at [174, 445] on div "Eraser" at bounding box center [171, 442] width 43 height 35
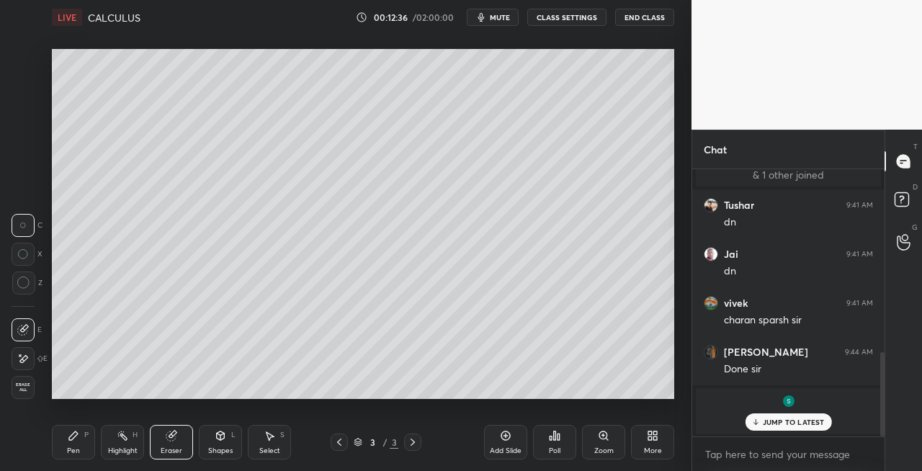
click at [64, 455] on div "Pen P" at bounding box center [73, 442] width 43 height 35
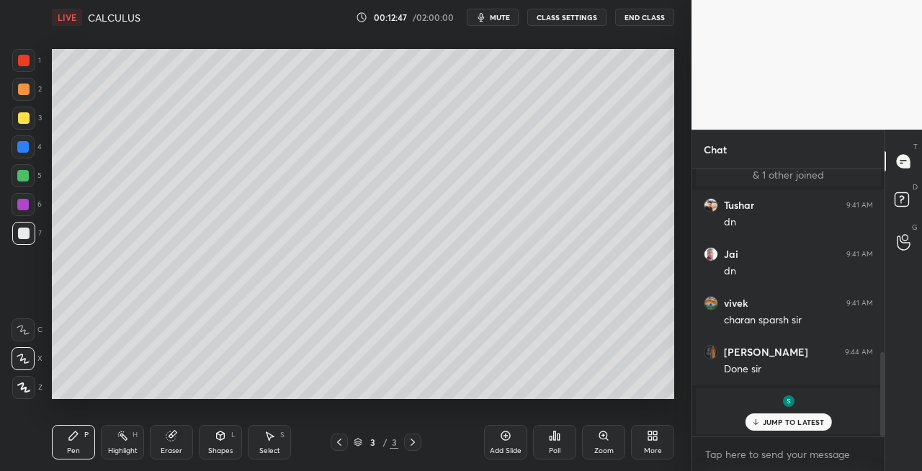
click at [414, 443] on icon at bounding box center [413, 442] width 4 height 7
click at [497, 452] on div "Add Slide" at bounding box center [506, 450] width 32 height 7
click at [215, 435] on icon at bounding box center [221, 436] width 12 height 12
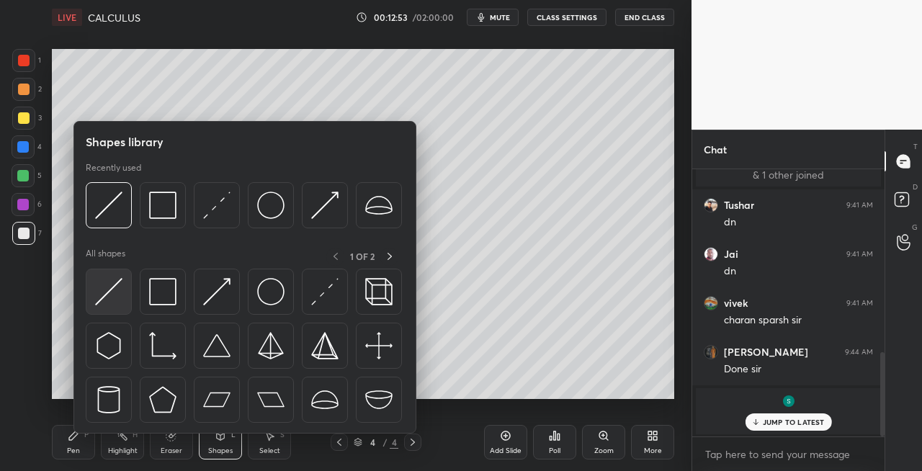
click at [98, 290] on img at bounding box center [108, 291] width 27 height 27
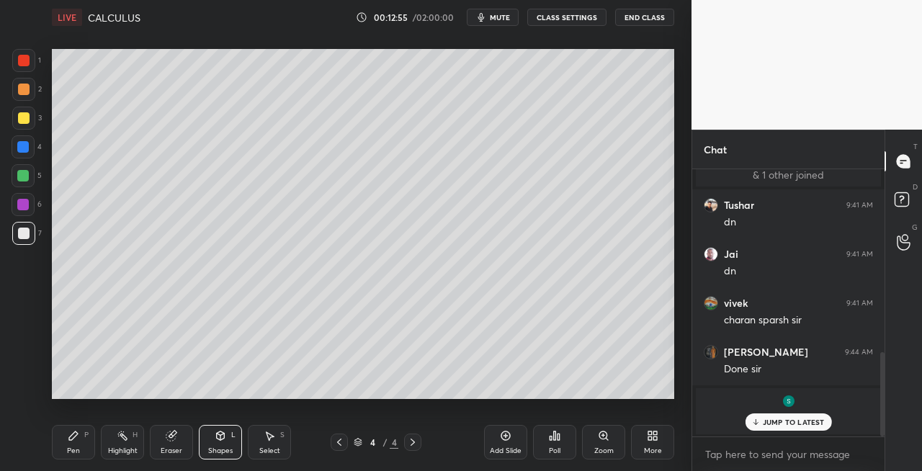
click at [84, 429] on div "Pen P" at bounding box center [73, 442] width 43 height 35
click at [222, 425] on div "Shapes L" at bounding box center [220, 442] width 43 height 35
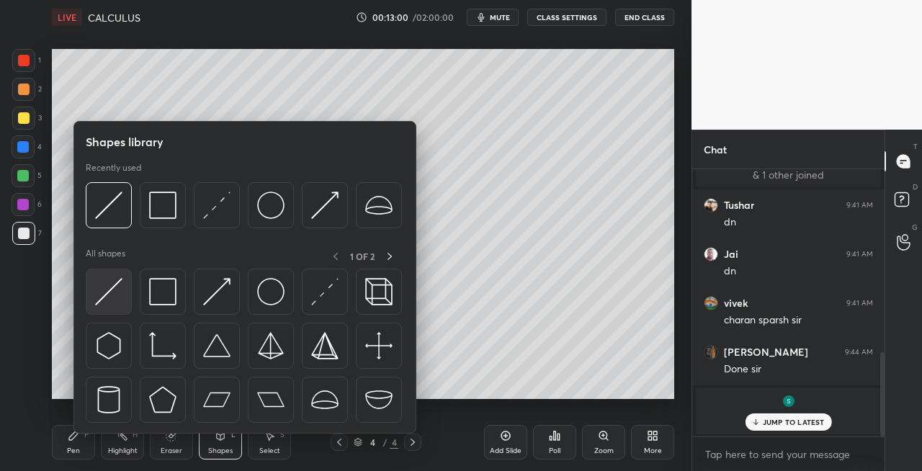
click at [102, 285] on img at bounding box center [108, 291] width 27 height 27
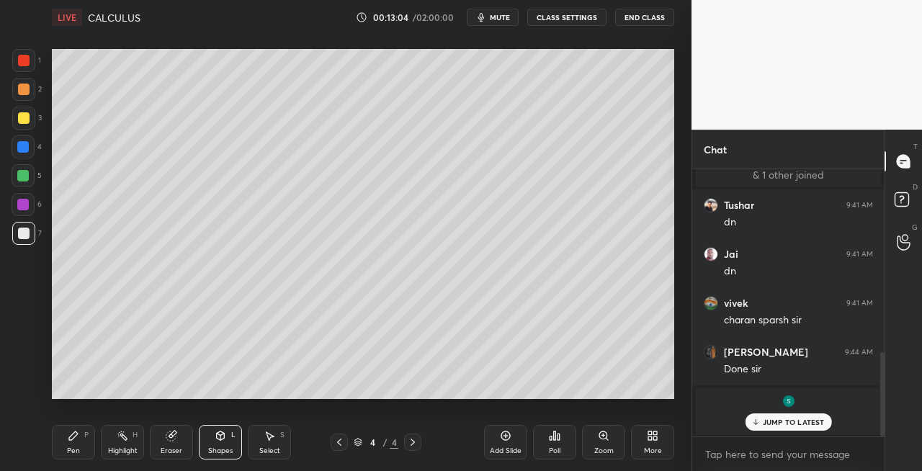
click at [173, 441] on icon at bounding box center [170, 436] width 9 height 9
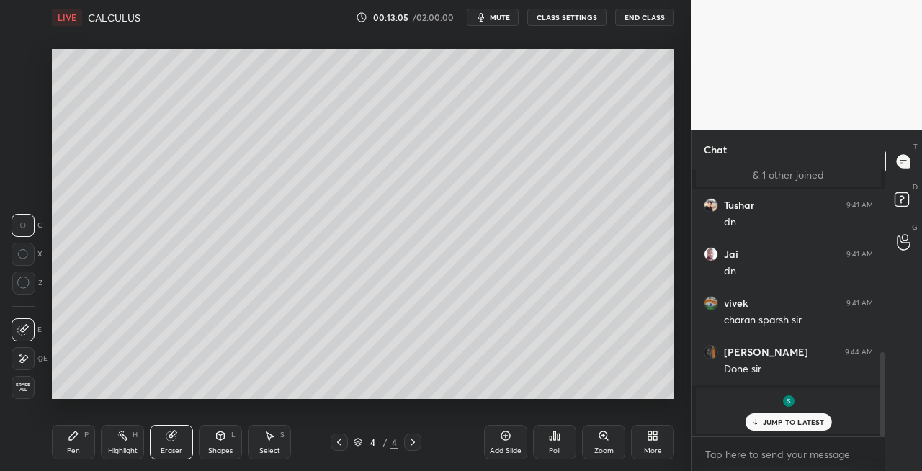
click at [66, 449] on div "Pen P" at bounding box center [73, 442] width 43 height 35
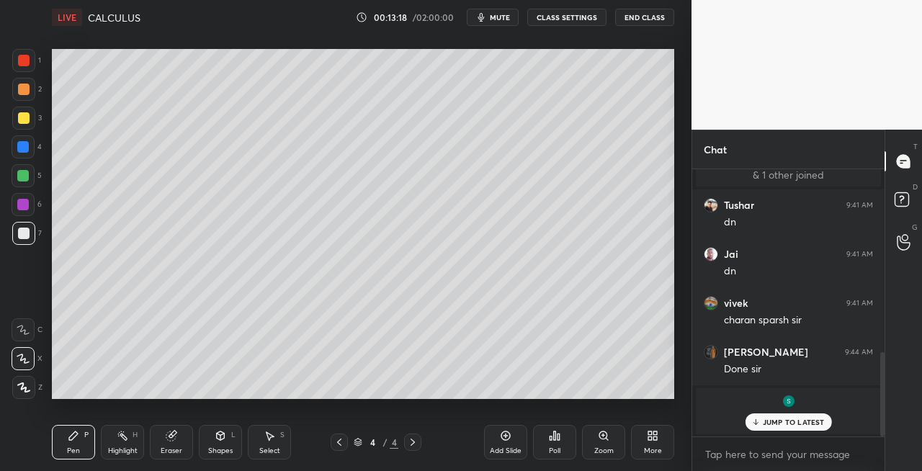
click at [171, 447] on div "Eraser" at bounding box center [172, 450] width 22 height 7
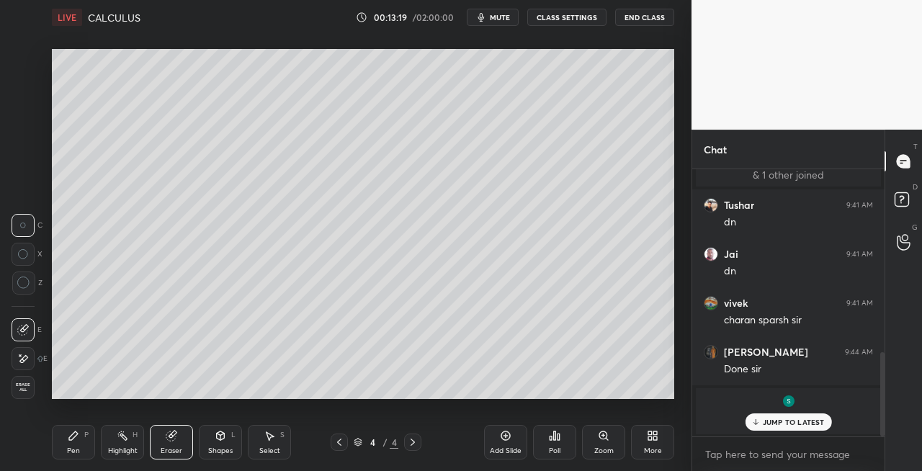
click at [72, 445] on div "Pen P" at bounding box center [73, 442] width 43 height 35
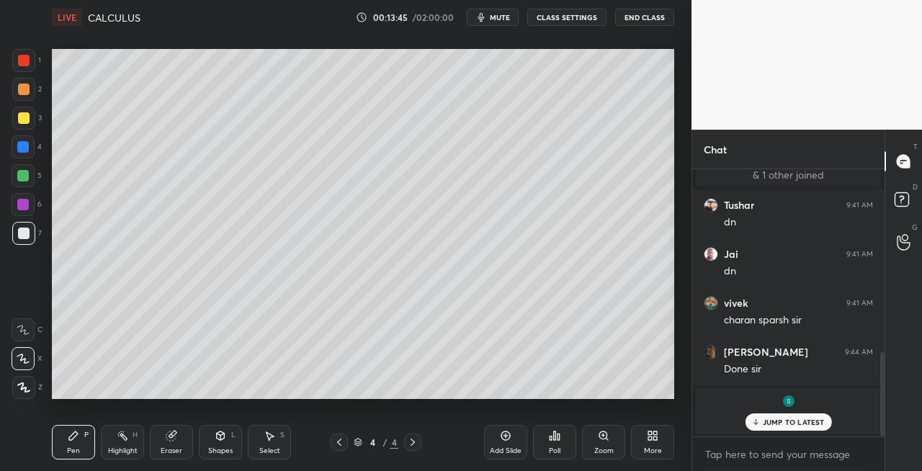
click at [177, 437] on div "Eraser" at bounding box center [171, 442] width 43 height 35
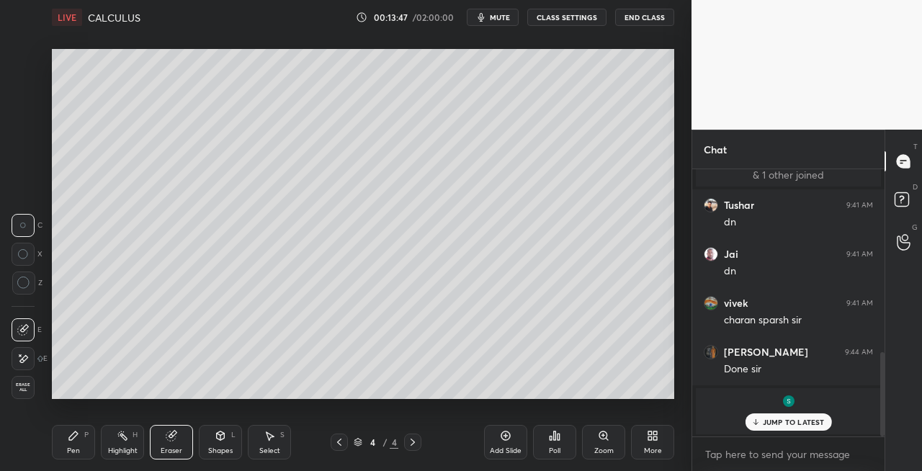
click at [89, 444] on div "Pen P" at bounding box center [73, 442] width 43 height 35
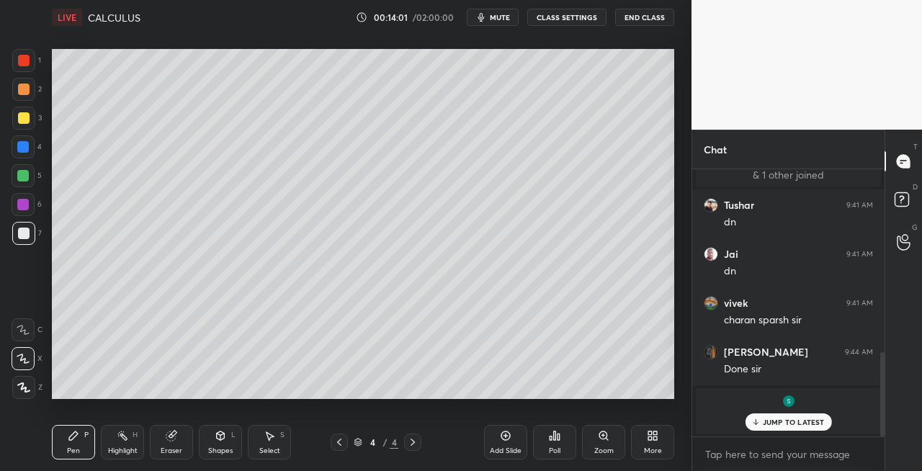
click at [224, 445] on div "Shapes L" at bounding box center [220, 442] width 43 height 35
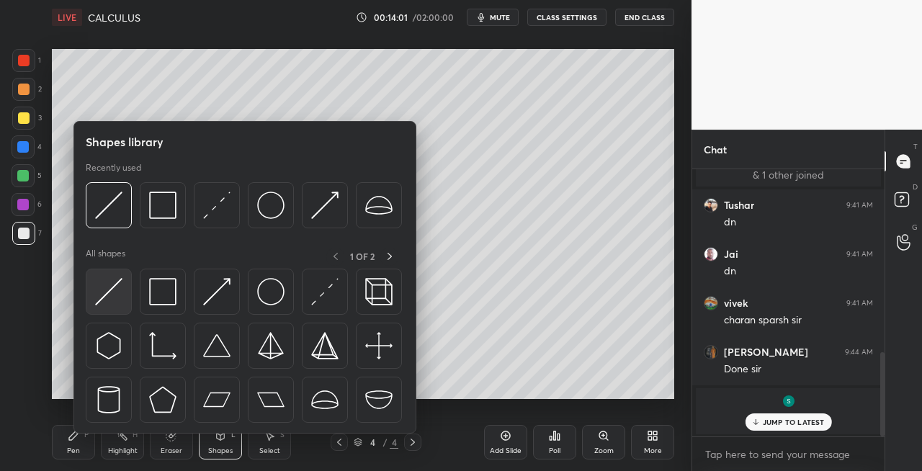
click at [107, 289] on img at bounding box center [108, 291] width 27 height 27
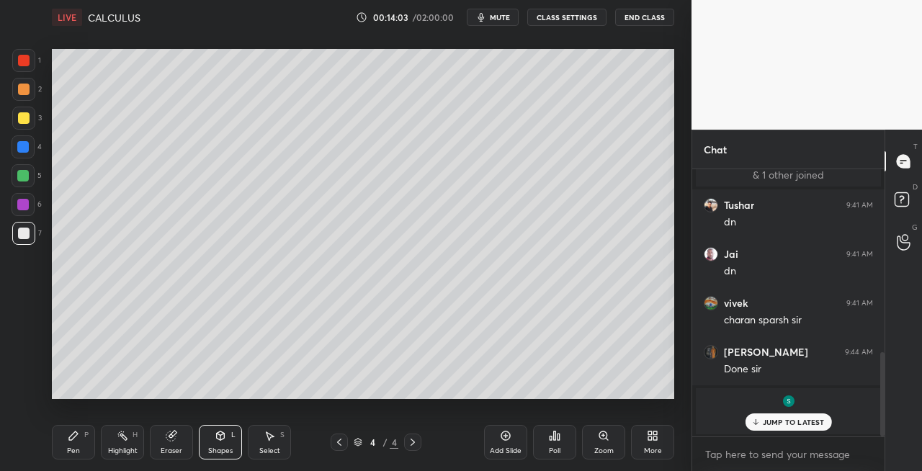
click at [84, 447] on div "Pen P" at bounding box center [73, 442] width 43 height 35
click at [228, 441] on div "Shapes L" at bounding box center [220, 442] width 43 height 35
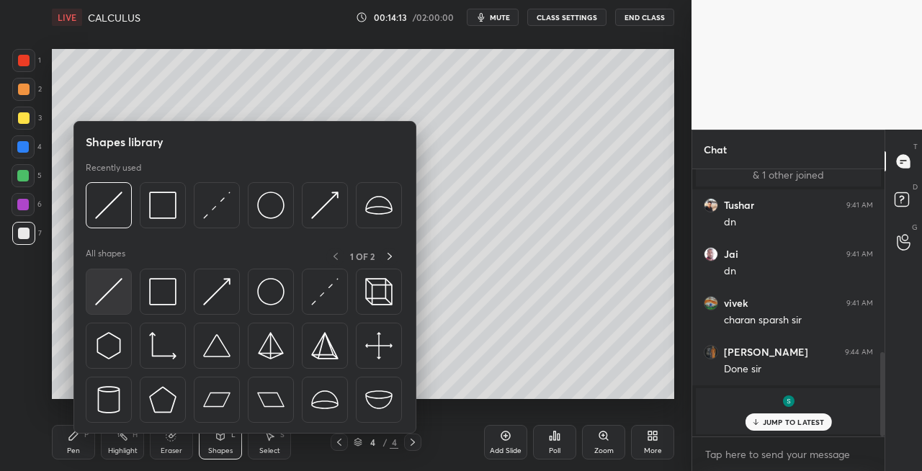
click at [110, 295] on img at bounding box center [108, 291] width 27 height 27
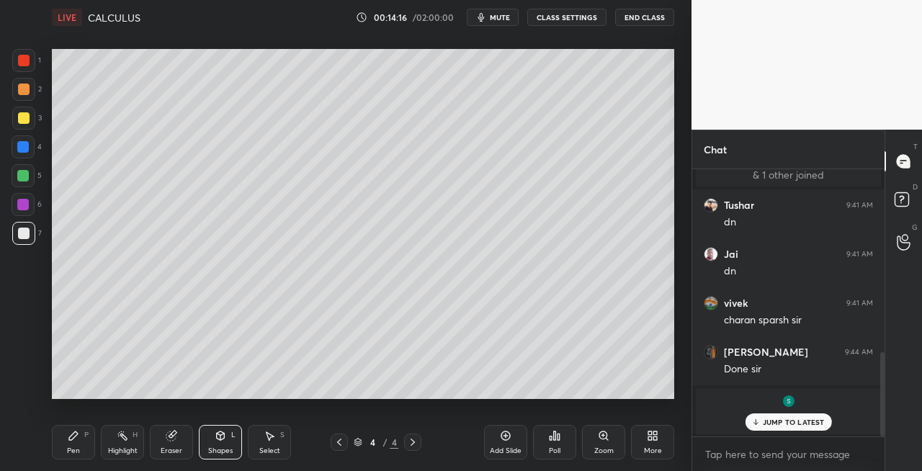
click at [68, 445] on div "Pen P" at bounding box center [73, 442] width 43 height 35
click at [219, 440] on icon at bounding box center [221, 436] width 12 height 12
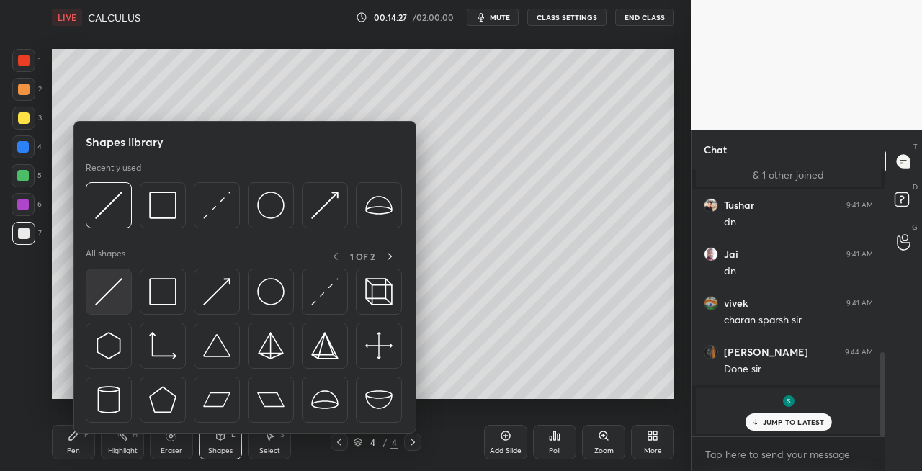
click at [112, 298] on img at bounding box center [108, 291] width 27 height 27
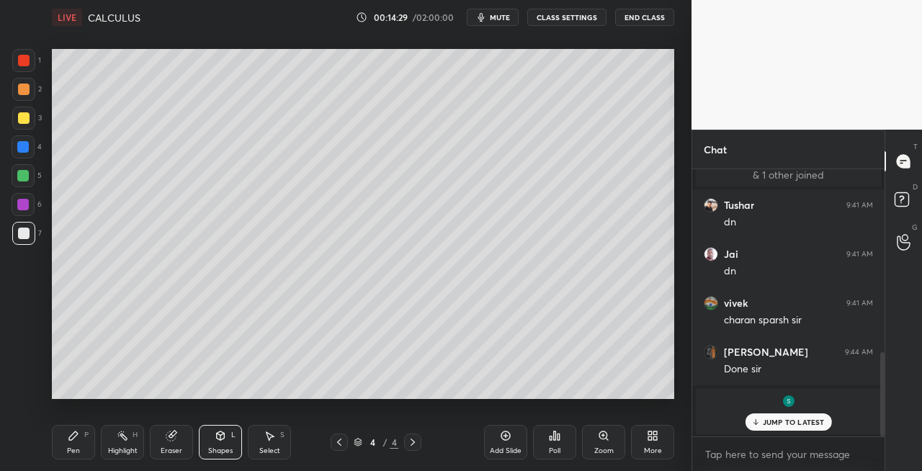
click at [76, 444] on div "Pen P" at bounding box center [73, 442] width 43 height 35
click at [228, 427] on div "Shapes L" at bounding box center [220, 442] width 43 height 35
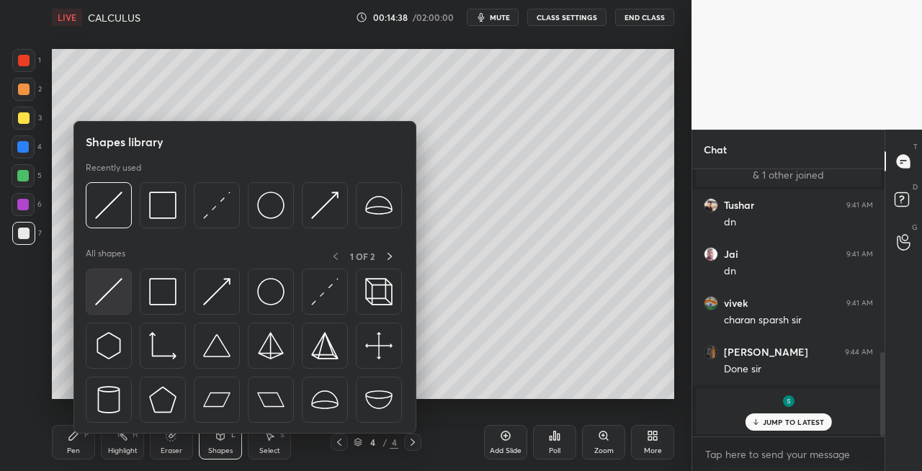
click at [109, 301] on img at bounding box center [108, 291] width 27 height 27
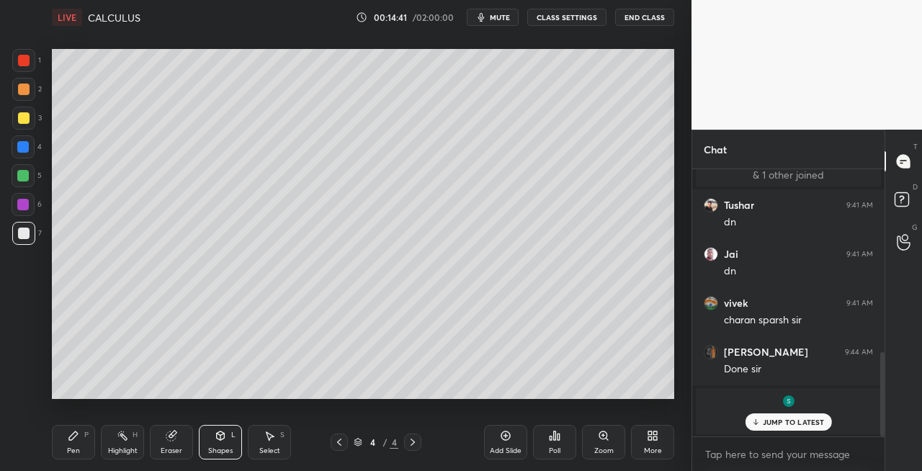
click at [81, 437] on div "Pen P" at bounding box center [73, 442] width 43 height 35
click at [329, 444] on div "4 / 4" at bounding box center [376, 442] width 216 height 17
click at [336, 442] on icon at bounding box center [340, 443] width 12 height 12
click at [412, 444] on icon at bounding box center [413, 443] width 12 height 12
click at [211, 435] on div "Shapes L" at bounding box center [220, 442] width 43 height 35
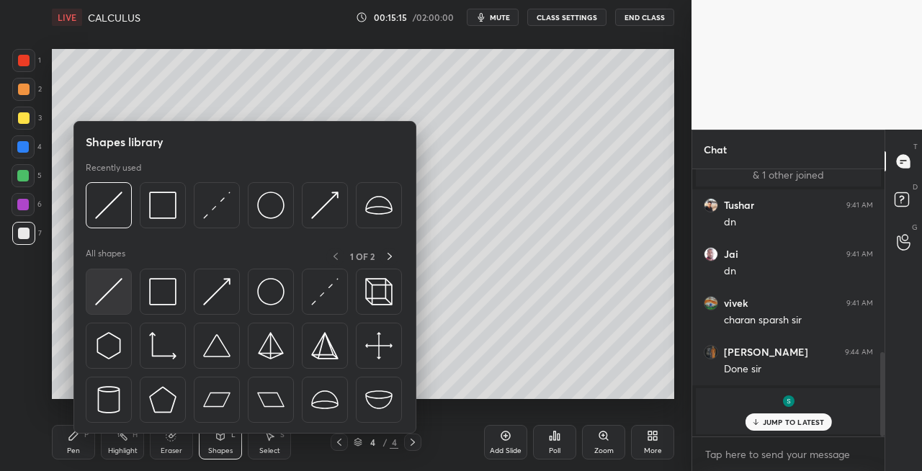
click at [98, 298] on img at bounding box center [108, 291] width 27 height 27
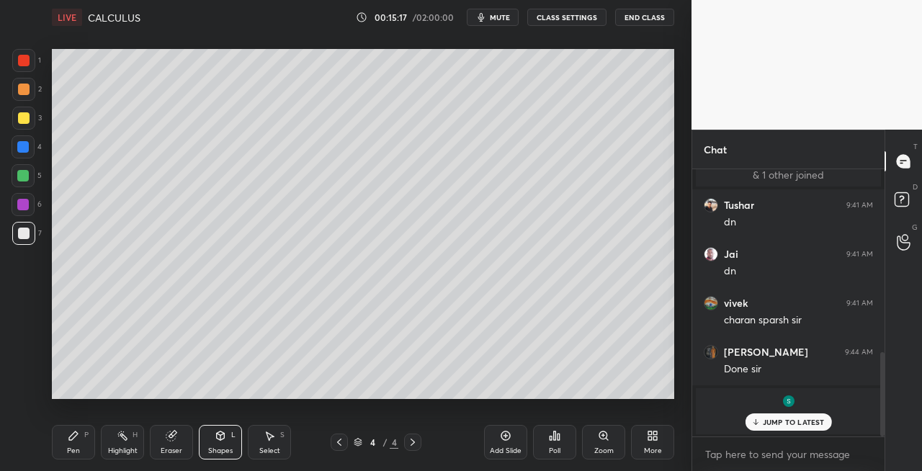
click at [76, 453] on div "Pen" at bounding box center [73, 450] width 13 height 7
click at [220, 438] on icon at bounding box center [220, 437] width 0 height 5
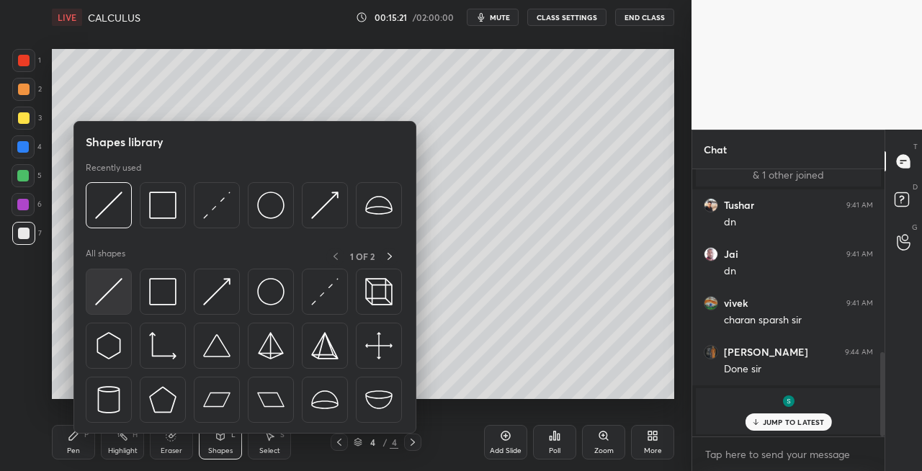
click at [107, 303] on img at bounding box center [108, 291] width 27 height 27
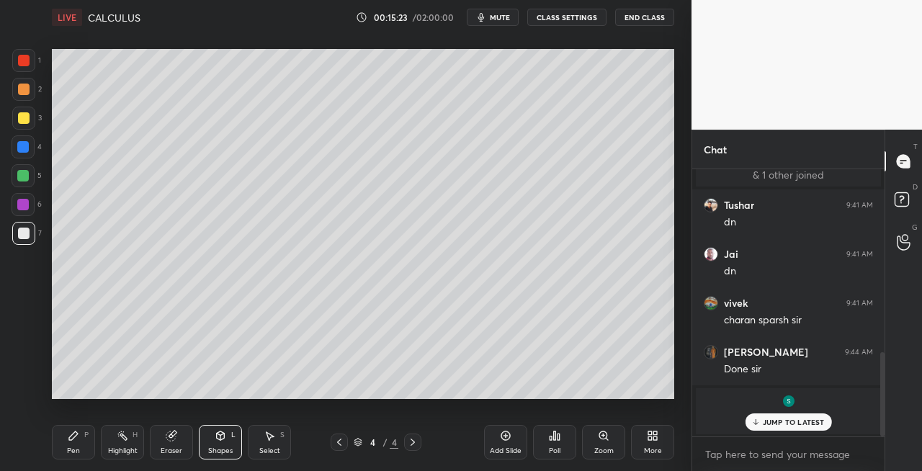
click at [64, 446] on div "Pen P" at bounding box center [73, 442] width 43 height 35
click at [221, 434] on icon at bounding box center [221, 435] width 8 height 2
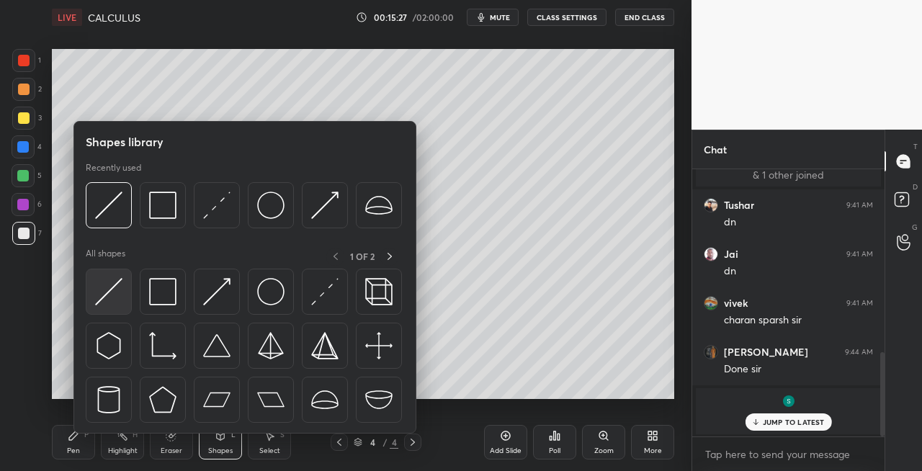
click at [107, 295] on img at bounding box center [108, 291] width 27 height 27
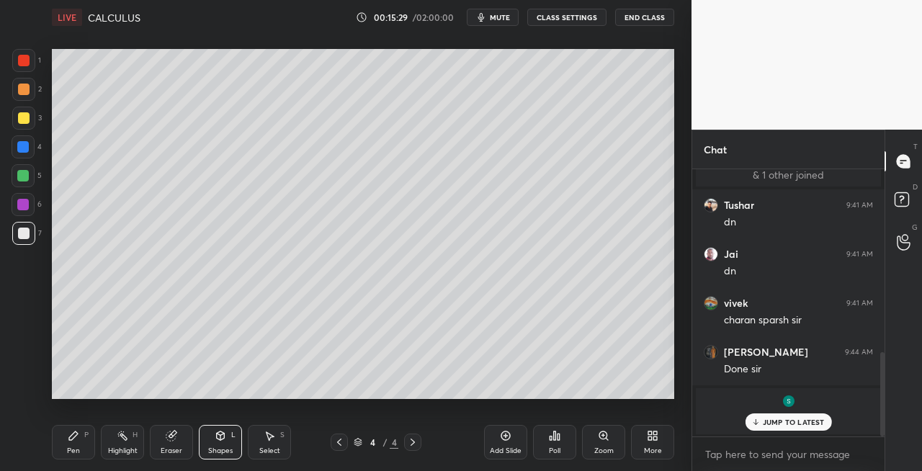
click at [59, 442] on div "Pen P" at bounding box center [73, 442] width 43 height 35
click at [221, 435] on icon at bounding box center [221, 435] width 8 height 2
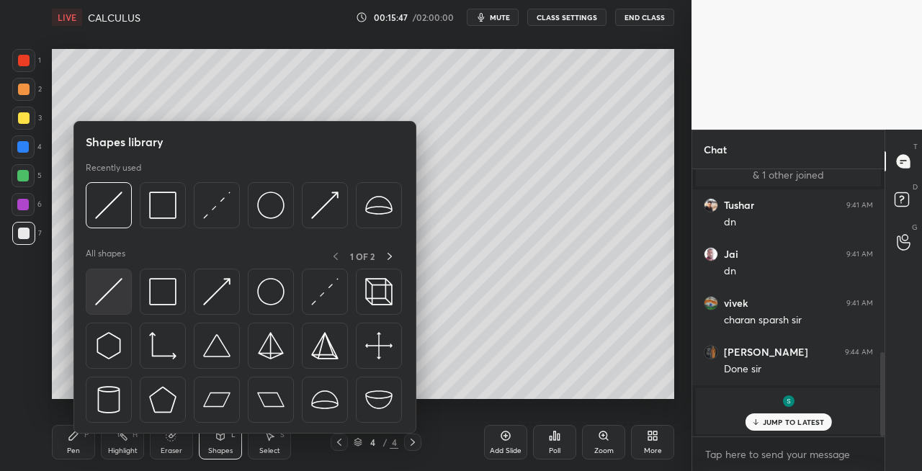
click at [107, 302] on img at bounding box center [108, 291] width 27 height 27
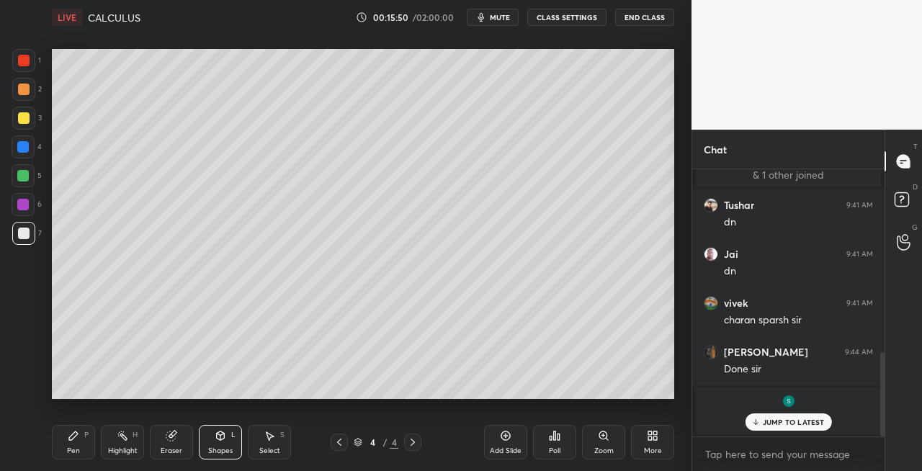
click at [67, 447] on div "Pen" at bounding box center [73, 450] width 13 height 7
click at [215, 438] on icon at bounding box center [221, 436] width 12 height 12
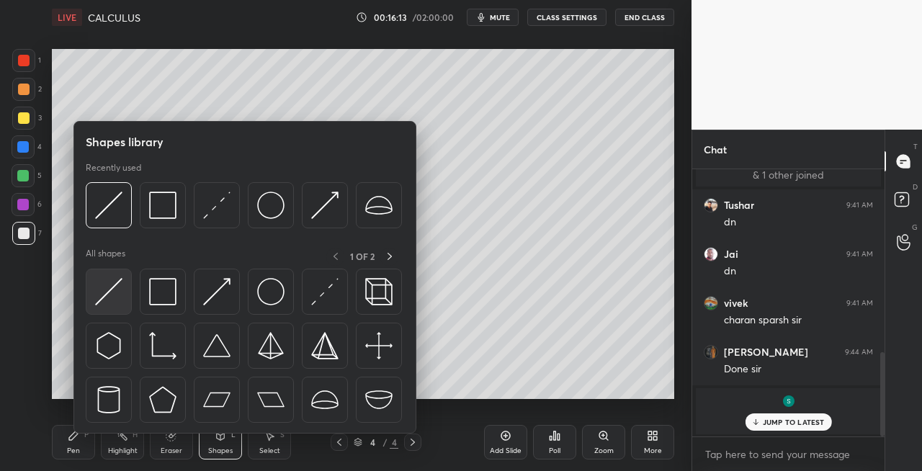
click at [108, 297] on img at bounding box center [108, 291] width 27 height 27
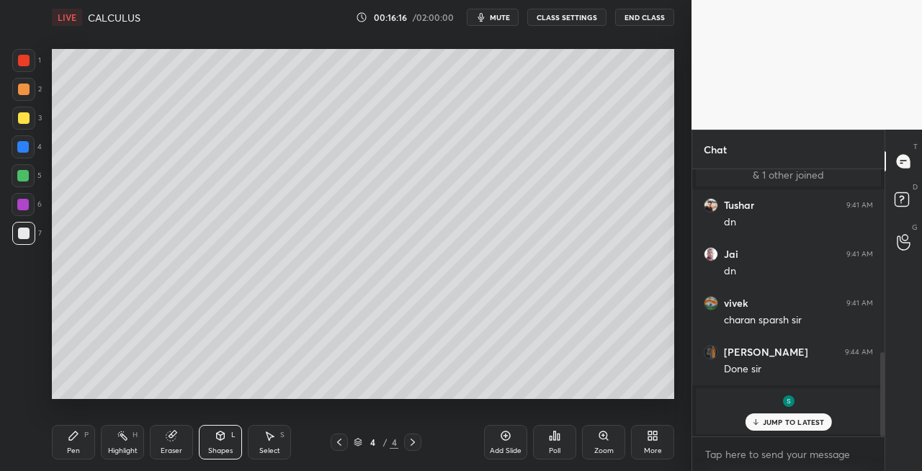
click at [65, 444] on div "Pen P" at bounding box center [73, 442] width 43 height 35
click at [409, 442] on icon at bounding box center [413, 443] width 12 height 12
click at [501, 453] on div "Add Slide" at bounding box center [506, 450] width 32 height 7
click at [217, 437] on icon at bounding box center [221, 436] width 8 height 9
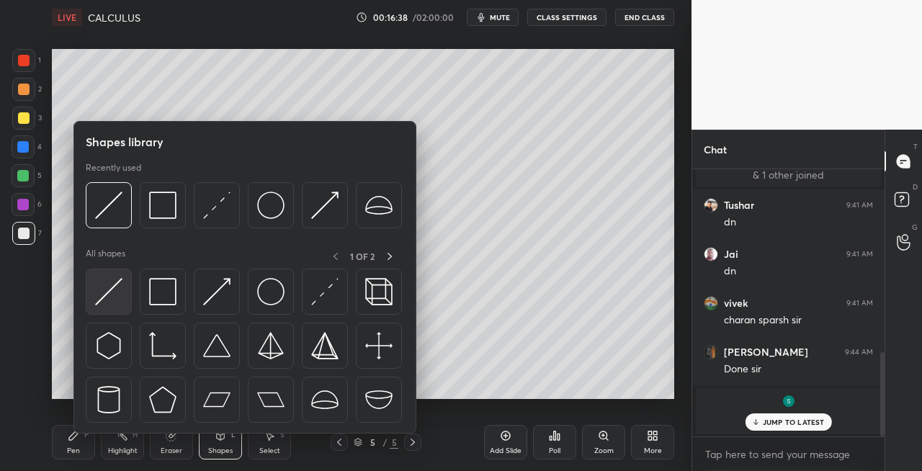
click at [104, 288] on img at bounding box center [108, 291] width 27 height 27
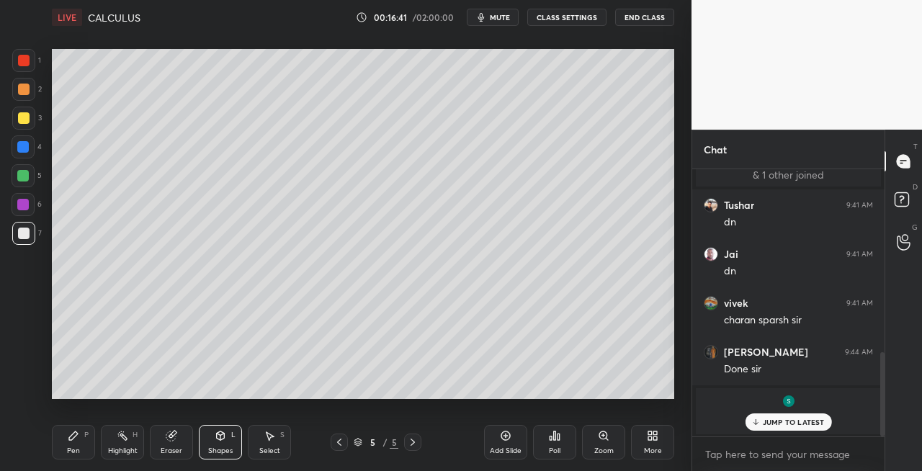
click at [79, 434] on icon at bounding box center [74, 436] width 12 height 12
click at [222, 440] on icon at bounding box center [221, 436] width 8 height 9
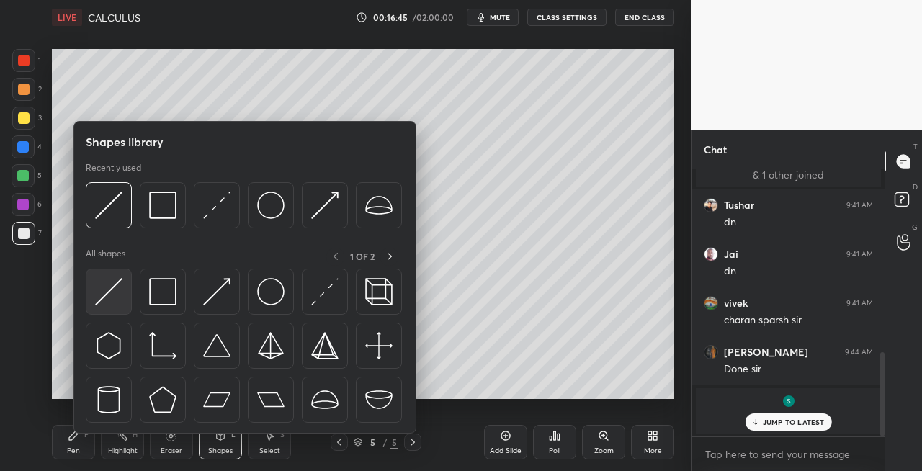
click at [104, 294] on img at bounding box center [108, 291] width 27 height 27
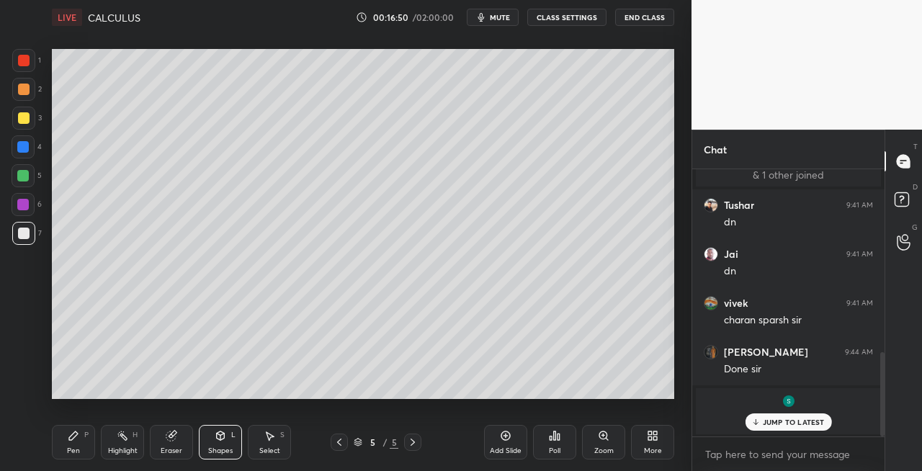
click at [79, 450] on div "Pen" at bounding box center [73, 450] width 13 height 7
click at [222, 448] on div "Shapes" at bounding box center [220, 450] width 24 height 7
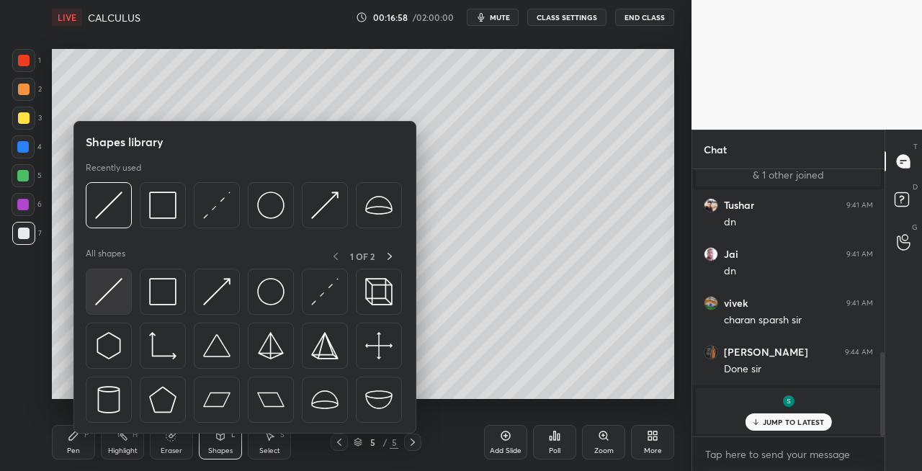
click at [102, 297] on img at bounding box center [108, 291] width 27 height 27
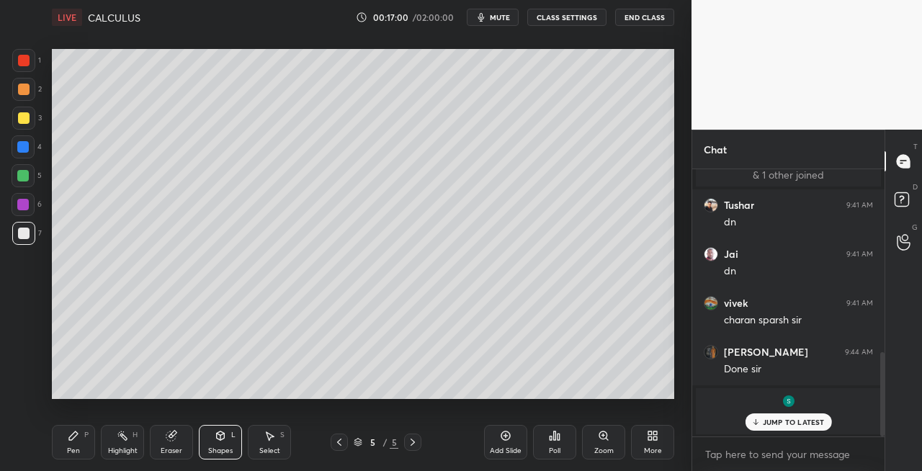
click at [69, 444] on div "Pen P" at bounding box center [73, 442] width 43 height 35
click at [218, 438] on icon at bounding box center [221, 436] width 8 height 9
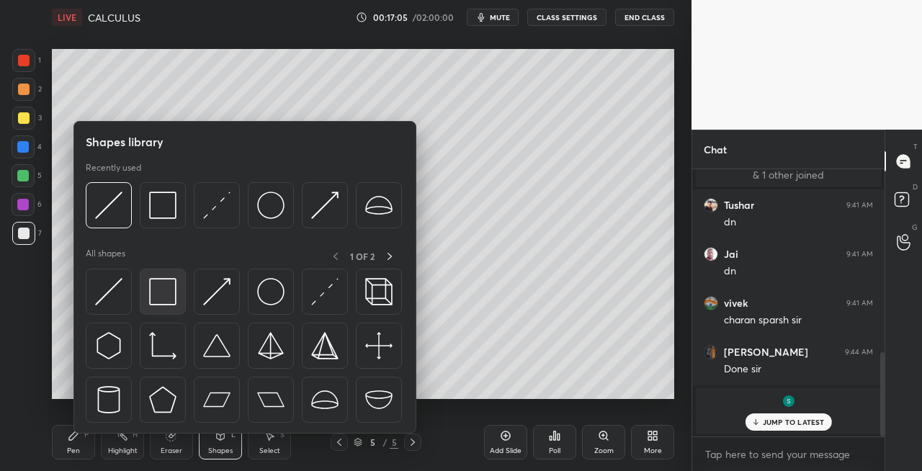
click at [165, 298] on img at bounding box center [162, 291] width 27 height 27
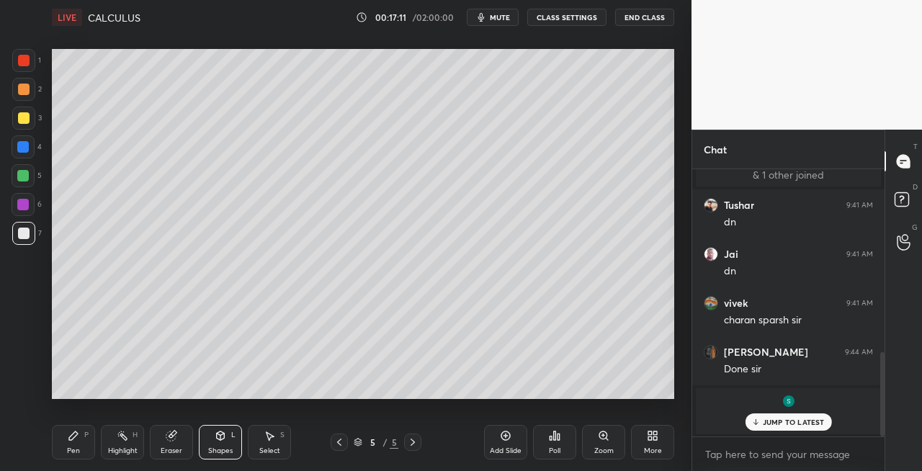
click at [340, 447] on icon at bounding box center [340, 443] width 12 height 12
click at [408, 441] on icon at bounding box center [413, 443] width 12 height 12
click at [86, 447] on div "Pen P" at bounding box center [73, 442] width 43 height 35
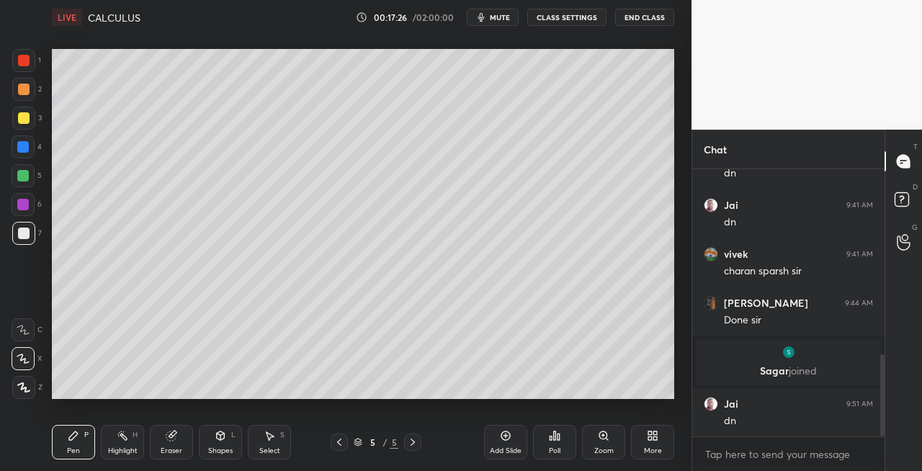
scroll to position [653, 0]
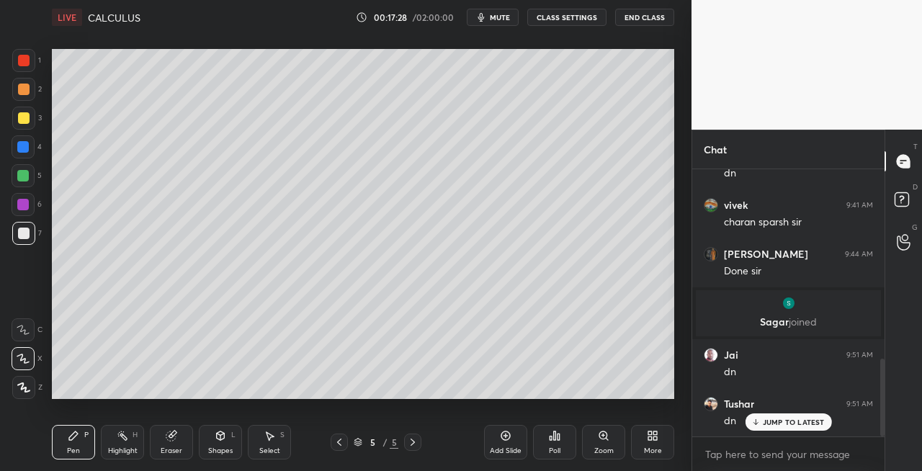
click at [219, 435] on icon at bounding box center [221, 435] width 8 height 2
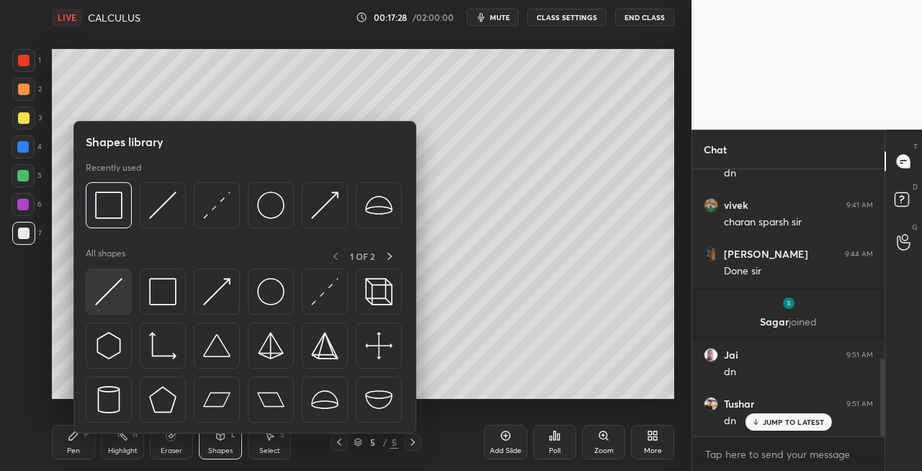
click at [105, 285] on img at bounding box center [108, 291] width 27 height 27
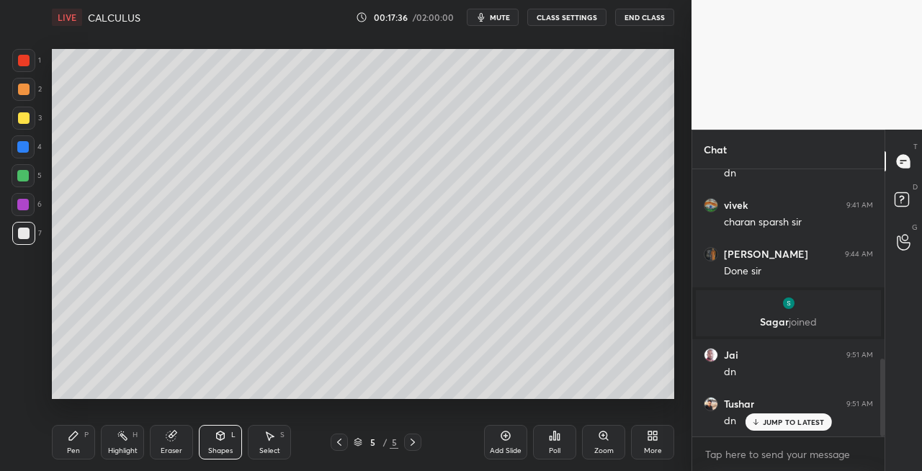
click at [90, 449] on div "Pen P" at bounding box center [73, 442] width 43 height 35
click at [180, 449] on div "Eraser" at bounding box center [172, 450] width 22 height 7
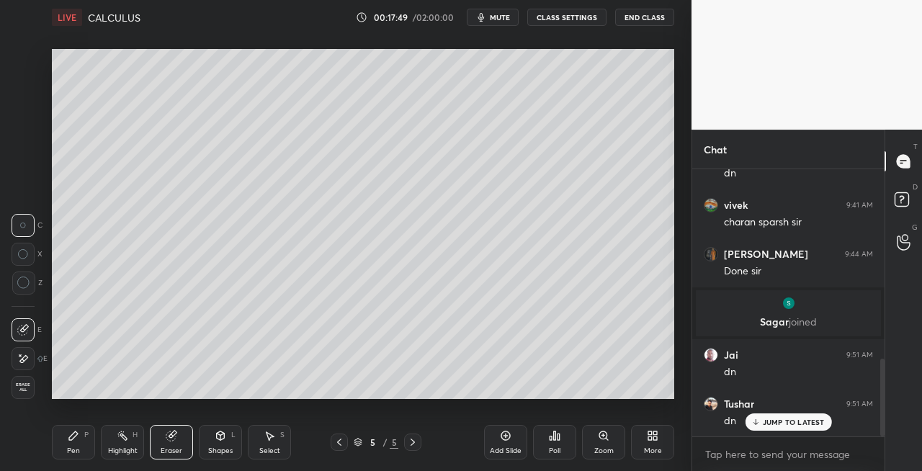
click at [84, 453] on div "Pen P" at bounding box center [73, 442] width 43 height 35
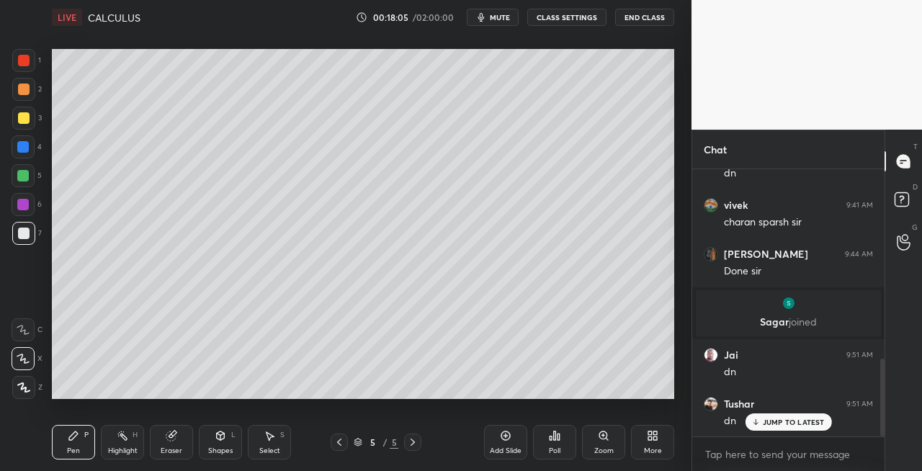
click at [220, 442] on div "Shapes L" at bounding box center [220, 442] width 43 height 35
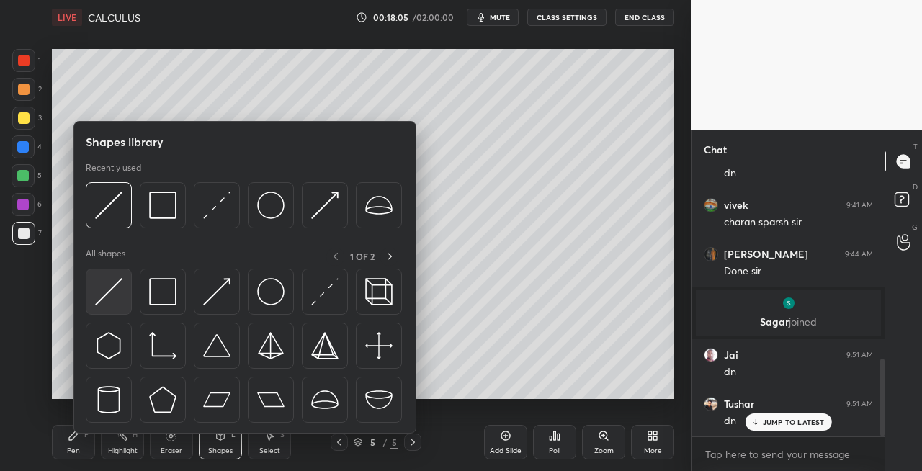
click at [98, 298] on img at bounding box center [108, 291] width 27 height 27
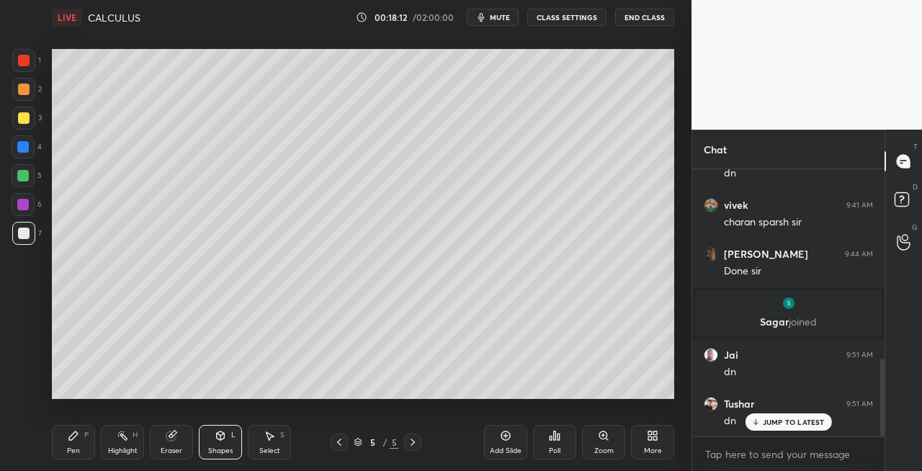
click at [71, 440] on icon at bounding box center [73, 436] width 9 height 9
click at [221, 438] on icon at bounding box center [221, 436] width 8 height 9
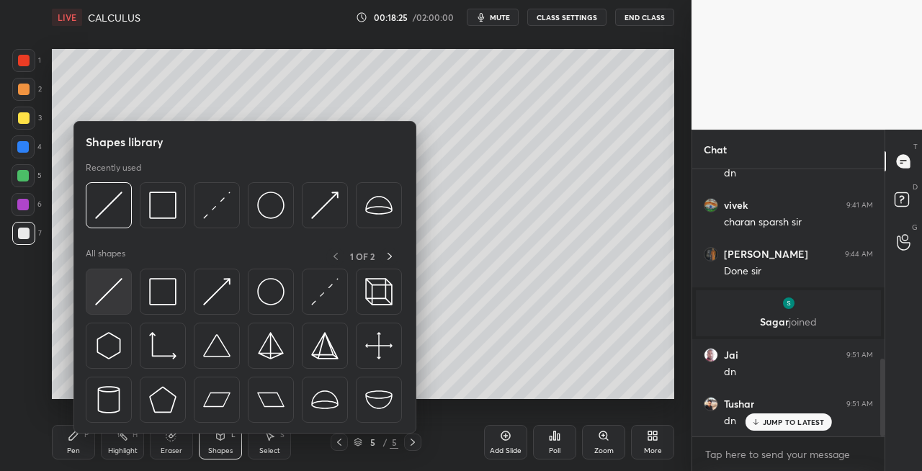
click at [108, 291] on img at bounding box center [108, 291] width 27 height 27
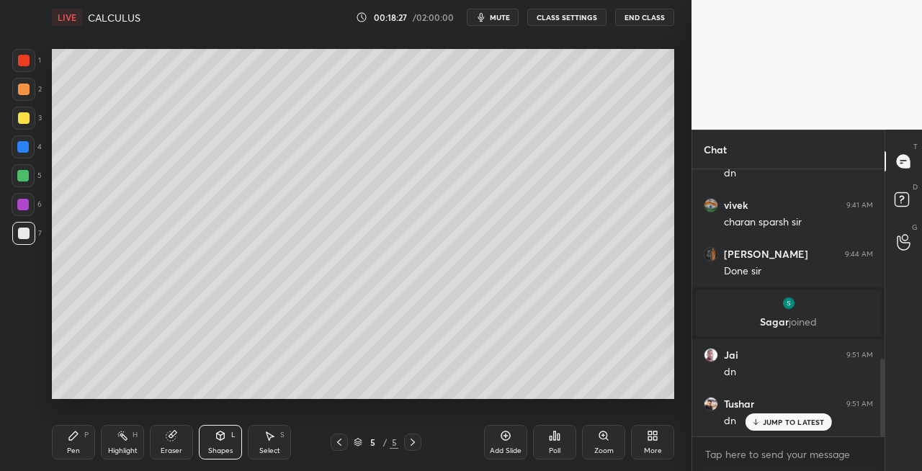
click at [73, 440] on icon at bounding box center [74, 436] width 12 height 12
click at [219, 434] on icon at bounding box center [221, 435] width 8 height 2
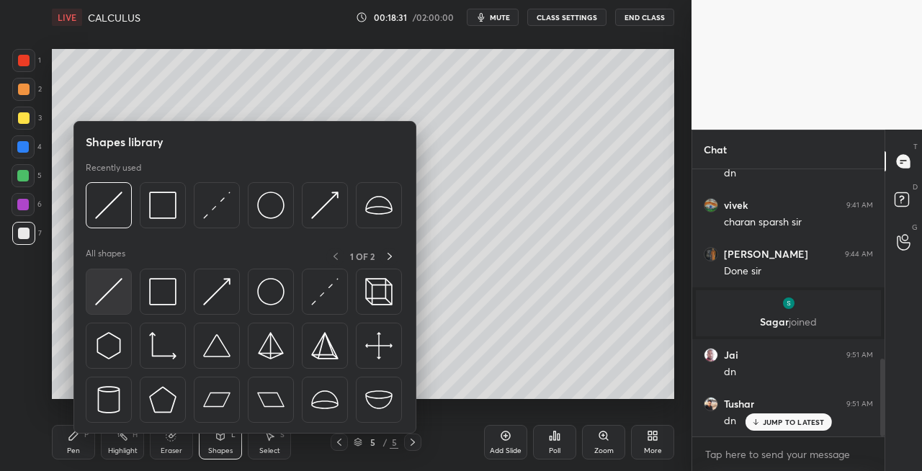
click at [112, 295] on img at bounding box center [108, 291] width 27 height 27
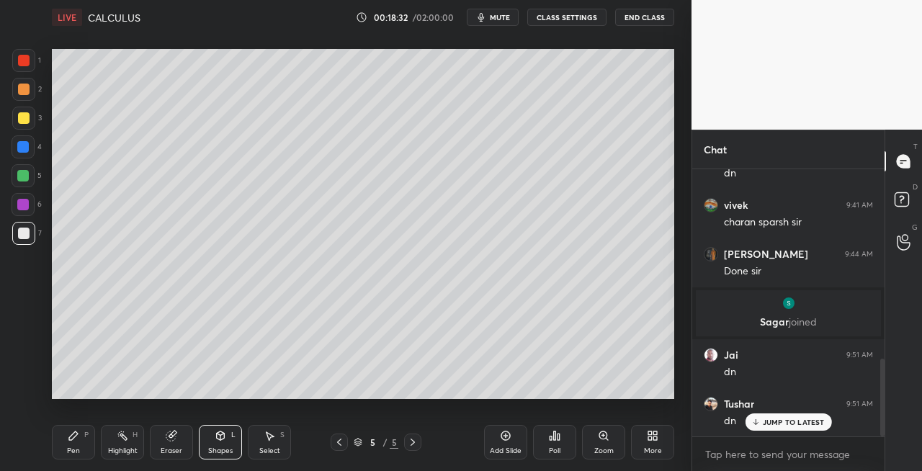
click at [70, 437] on icon at bounding box center [73, 436] width 9 height 9
click at [218, 434] on icon at bounding box center [221, 435] width 8 height 2
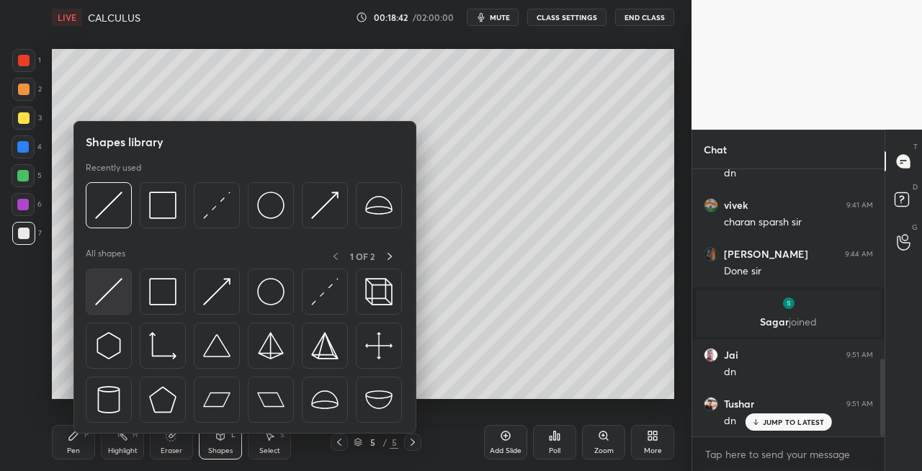
click at [112, 300] on img at bounding box center [108, 291] width 27 height 27
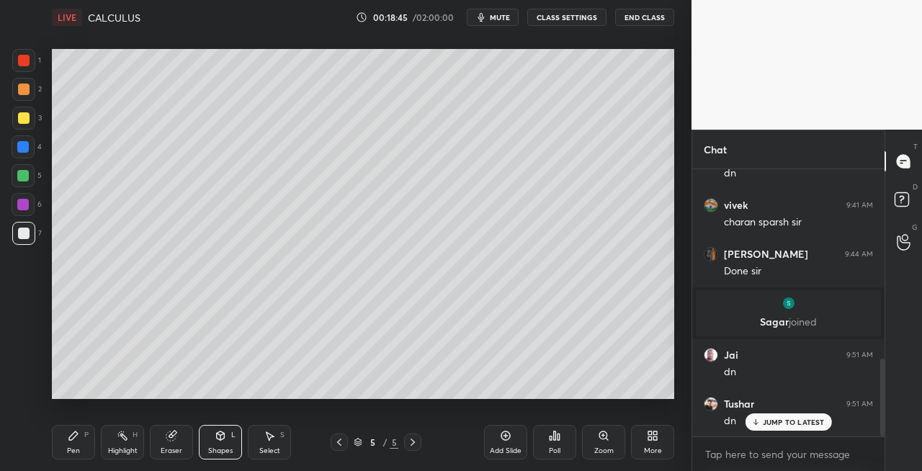
click at [85, 442] on div "Pen P" at bounding box center [73, 442] width 43 height 35
click at [220, 442] on div "Shapes L" at bounding box center [220, 442] width 43 height 35
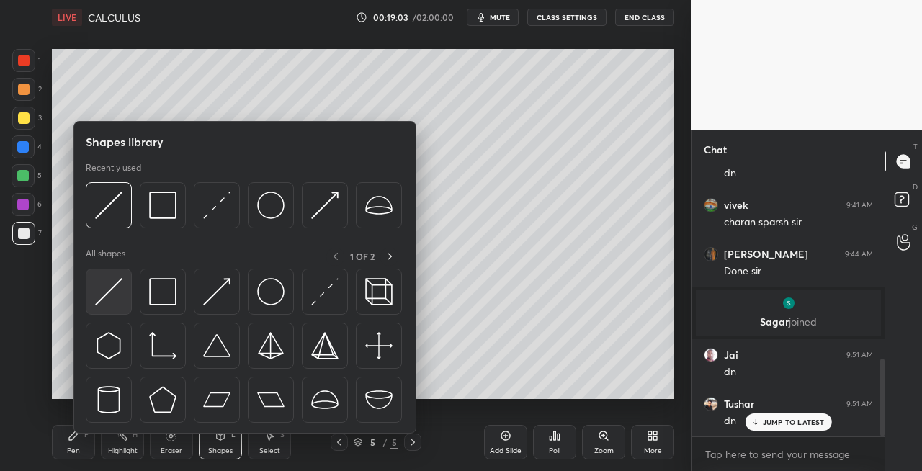
click at [102, 301] on img at bounding box center [108, 291] width 27 height 27
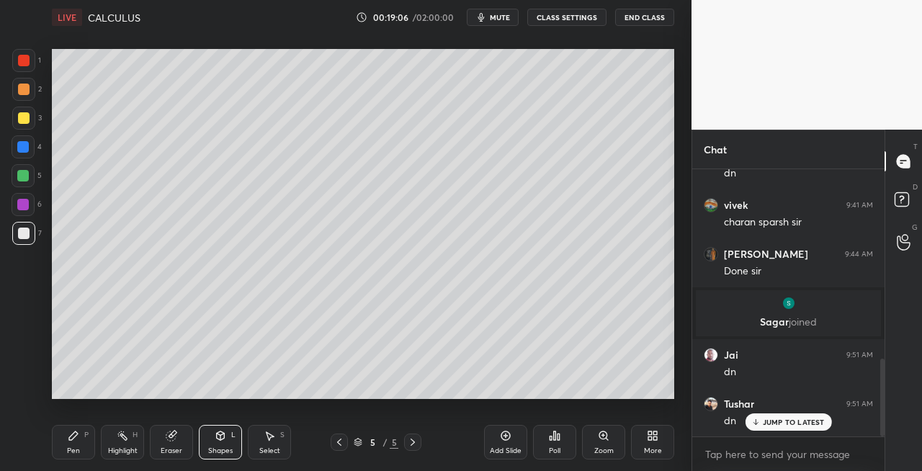
click at [84, 442] on div "Pen P" at bounding box center [73, 442] width 43 height 35
click at [171, 447] on div "Eraser" at bounding box center [172, 450] width 22 height 7
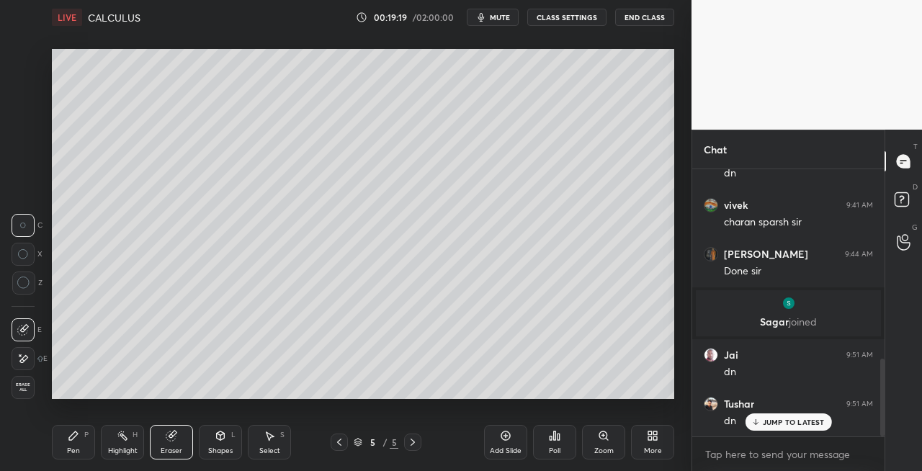
click at [75, 447] on div "Pen" at bounding box center [73, 450] width 13 height 7
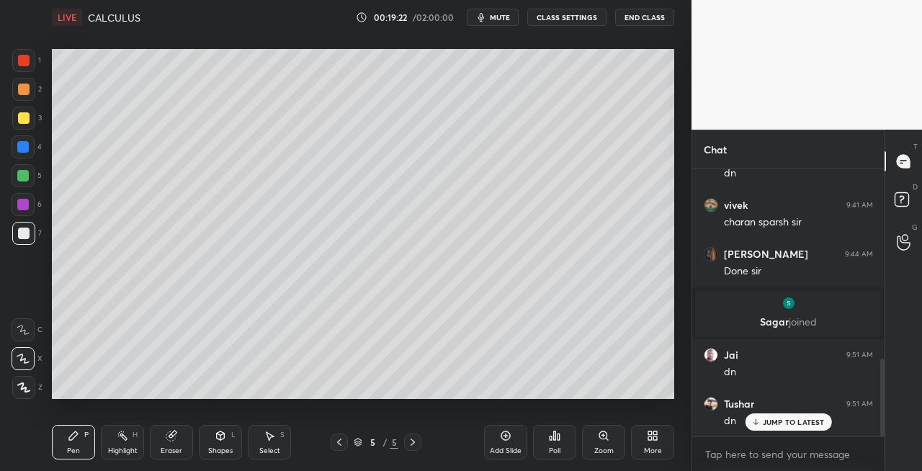
click at [226, 437] on div "Shapes L" at bounding box center [220, 442] width 43 height 35
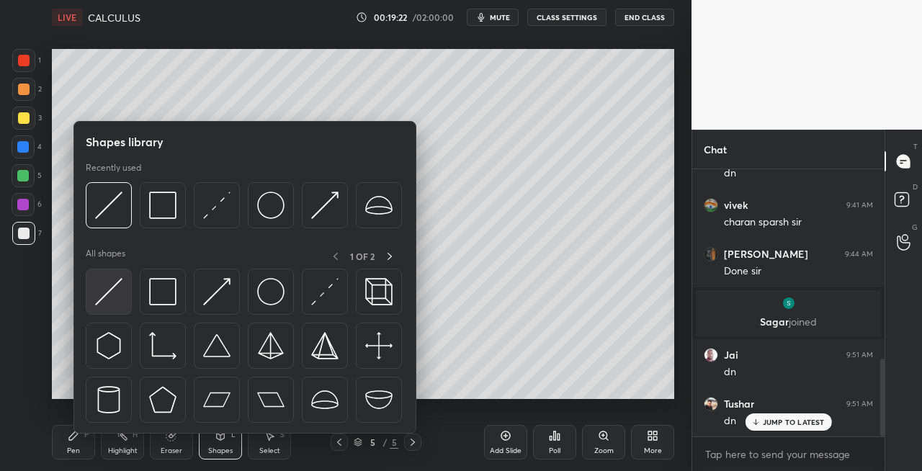
click at [109, 300] on img at bounding box center [108, 291] width 27 height 27
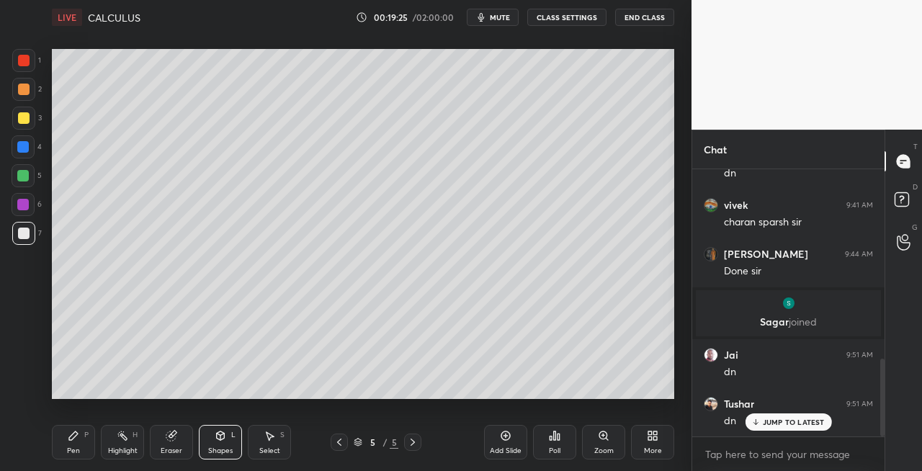
click at [78, 455] on div "Pen" at bounding box center [73, 450] width 13 height 7
click at [217, 441] on icon at bounding box center [221, 436] width 12 height 12
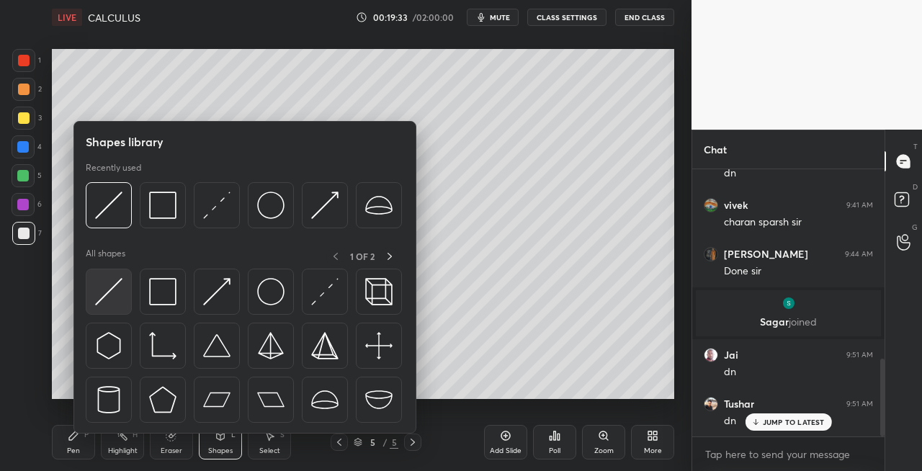
click at [104, 304] on img at bounding box center [108, 291] width 27 height 27
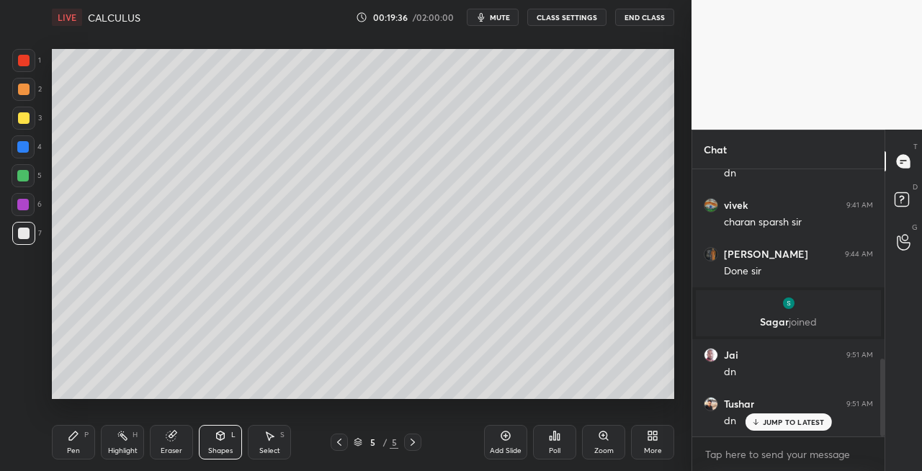
click at [74, 438] on icon at bounding box center [74, 436] width 12 height 12
click at [220, 442] on div "Shapes L" at bounding box center [220, 442] width 43 height 35
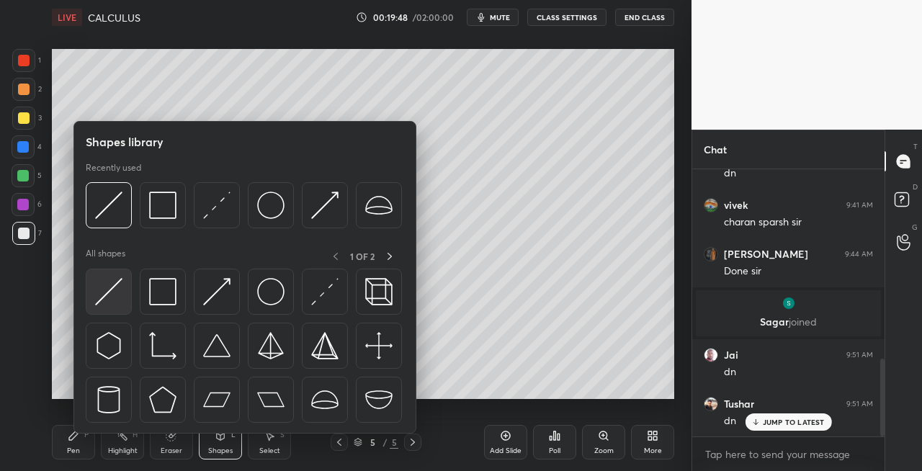
click at [96, 295] on img at bounding box center [108, 291] width 27 height 27
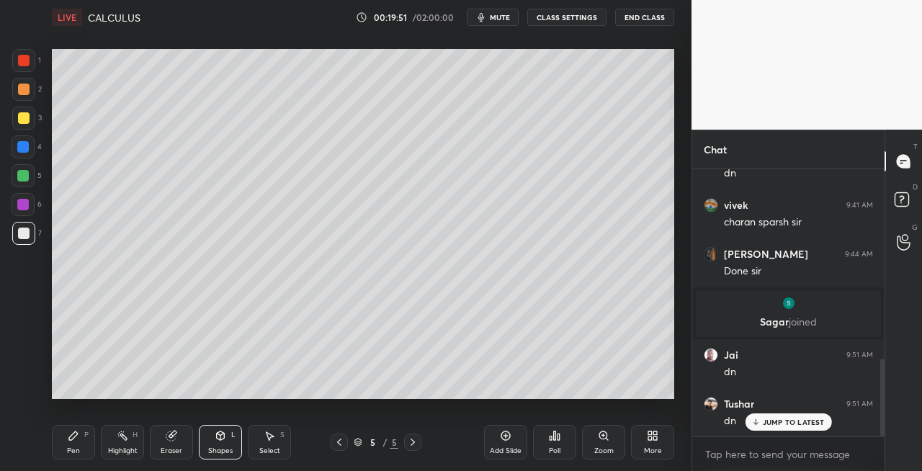
click at [78, 442] on div "Pen P" at bounding box center [73, 442] width 43 height 35
click at [339, 441] on icon at bounding box center [340, 443] width 12 height 12
click at [344, 441] on icon at bounding box center [340, 443] width 12 height 12
click at [415, 441] on icon at bounding box center [413, 443] width 12 height 12
click at [413, 440] on icon at bounding box center [413, 443] width 12 height 12
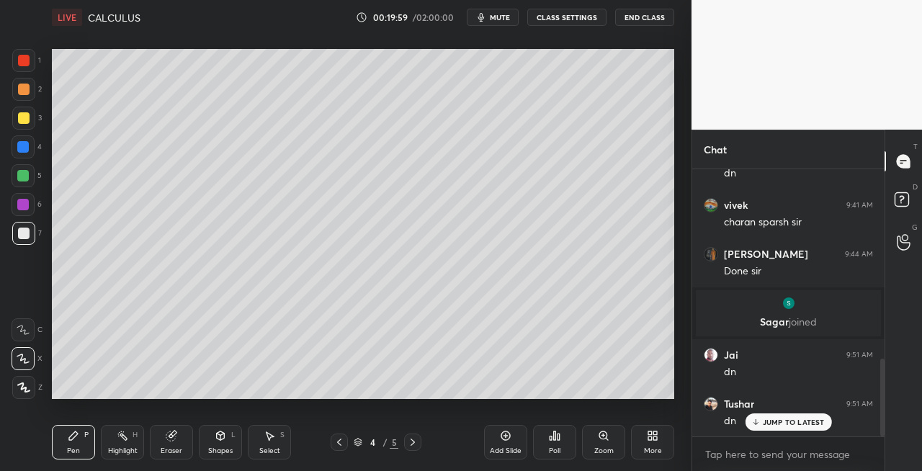
click at [415, 442] on icon at bounding box center [413, 443] width 12 height 12
click at [218, 437] on icon at bounding box center [221, 436] width 8 height 9
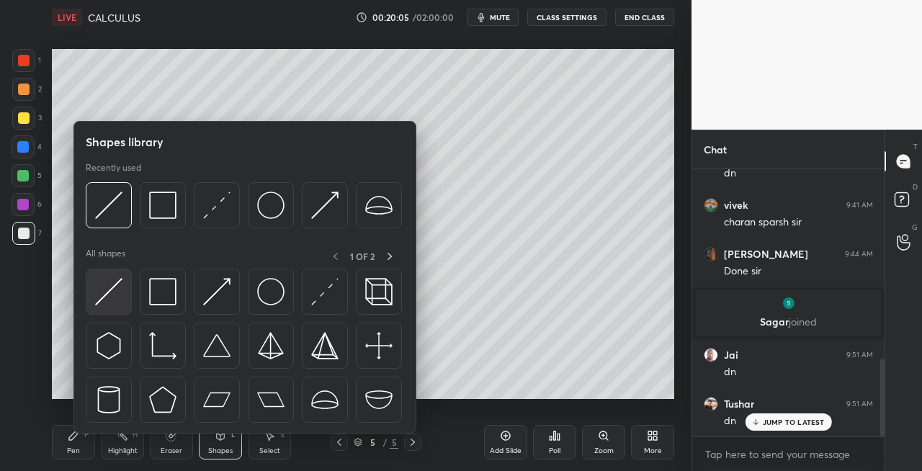
click at [106, 297] on img at bounding box center [108, 291] width 27 height 27
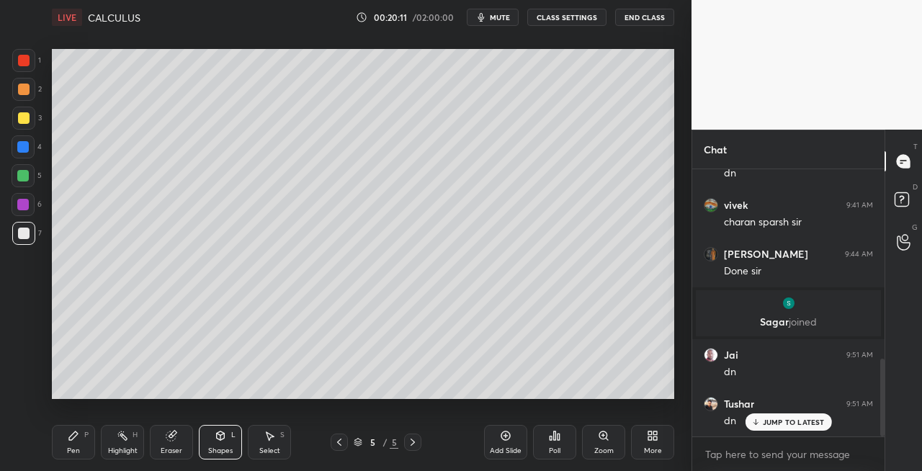
click at [61, 448] on div "Pen P" at bounding box center [73, 442] width 43 height 35
click at [184, 444] on div "Eraser" at bounding box center [171, 442] width 43 height 35
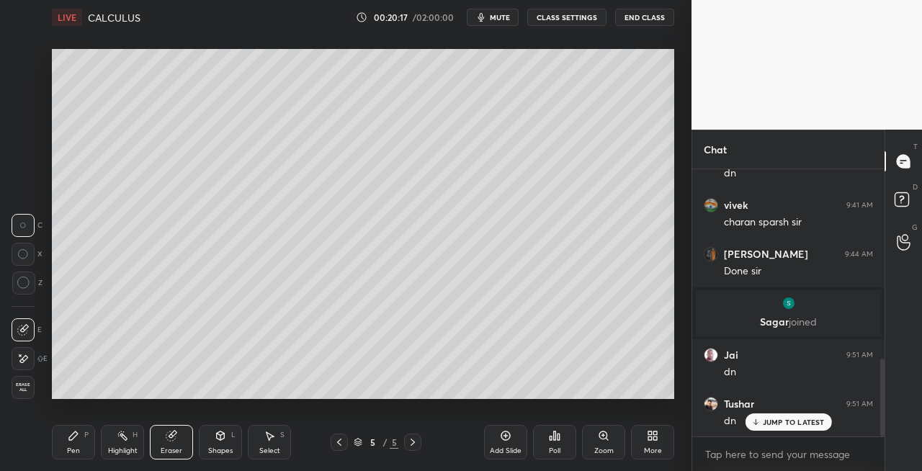
click at [68, 441] on icon at bounding box center [74, 436] width 12 height 12
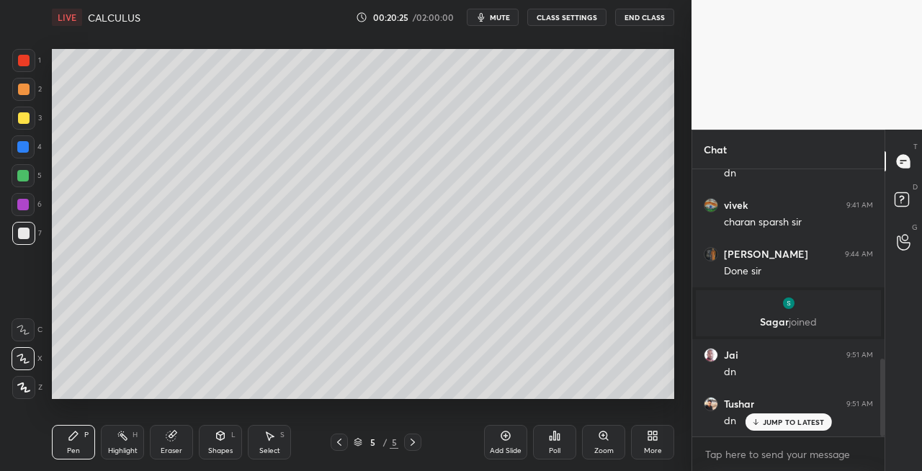
click at [223, 439] on icon at bounding box center [221, 436] width 8 height 9
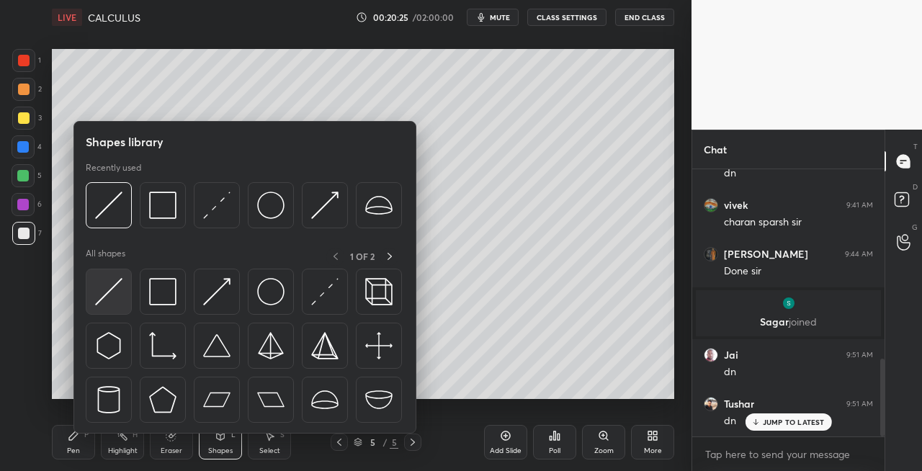
click at [110, 295] on img at bounding box center [108, 291] width 27 height 27
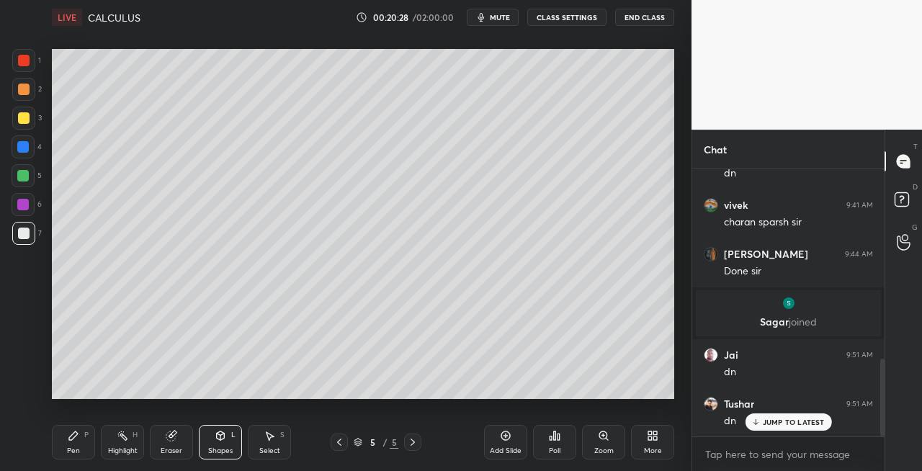
click at [72, 454] on div "Pen" at bounding box center [73, 450] width 13 height 7
click at [191, 441] on div "Eraser" at bounding box center [171, 442] width 43 height 35
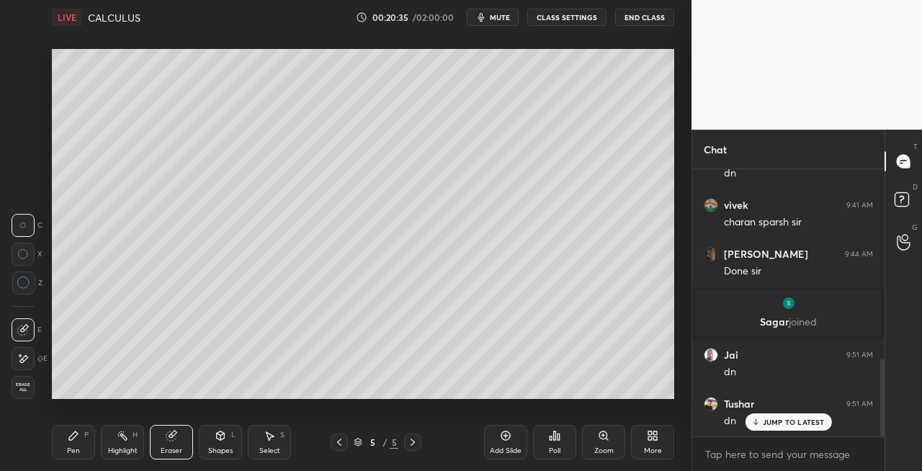
click at [70, 448] on div "Pen" at bounding box center [73, 450] width 13 height 7
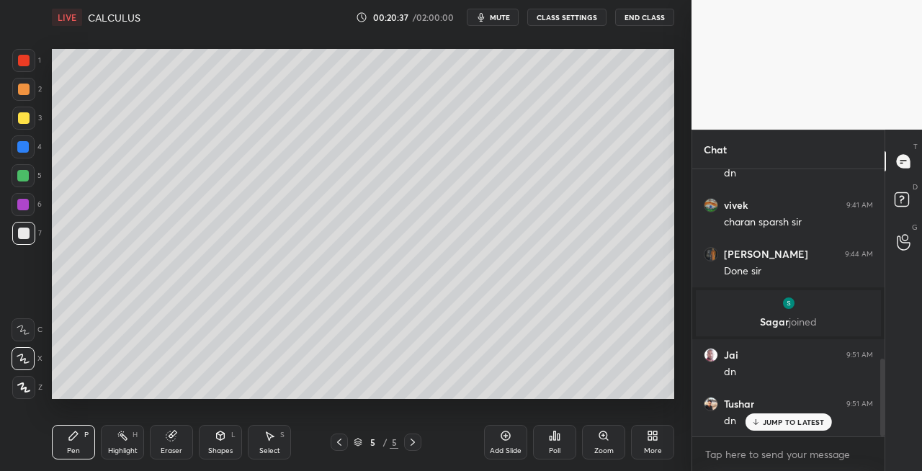
click at [223, 447] on div "Shapes" at bounding box center [220, 450] width 24 height 7
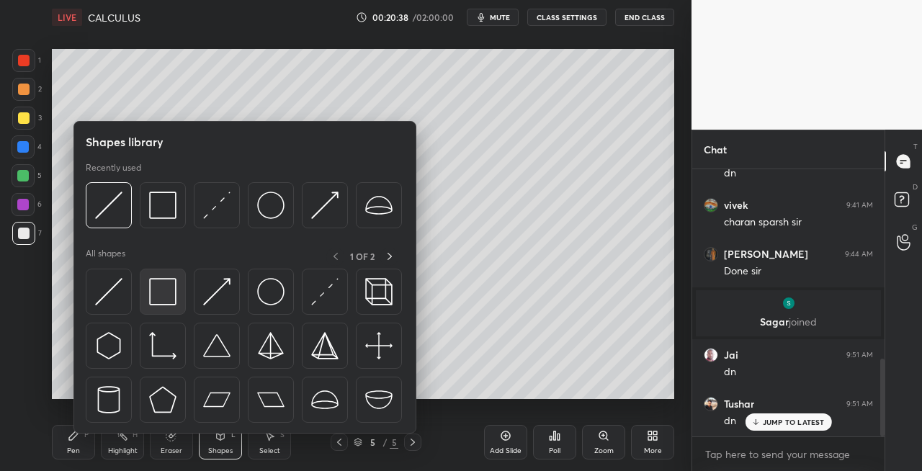
click at [164, 300] on img at bounding box center [162, 291] width 27 height 27
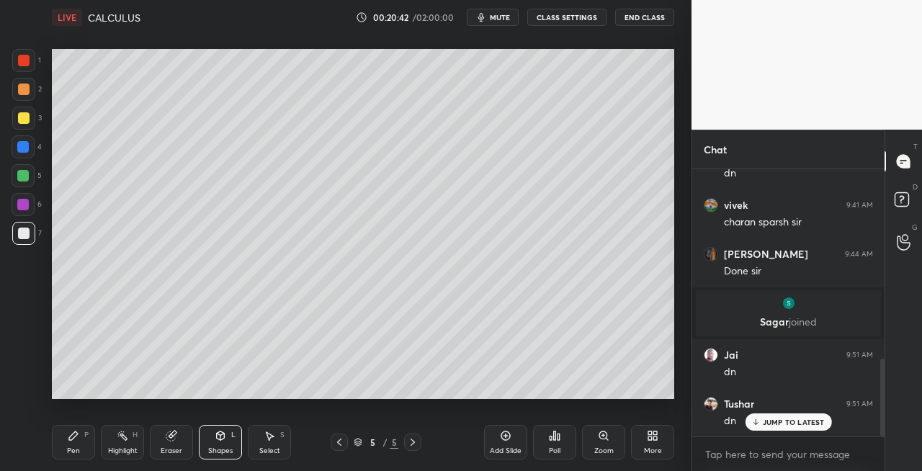
click at [69, 450] on div "Pen" at bounding box center [73, 450] width 13 height 7
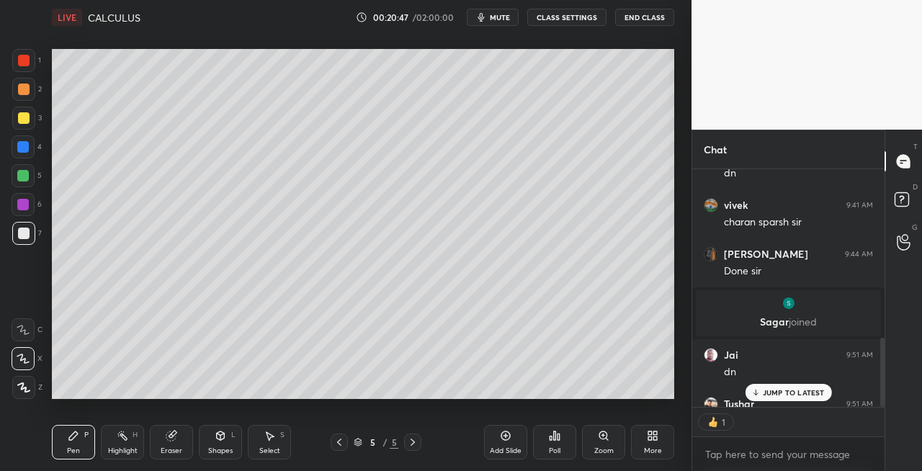
scroll to position [4, 4]
click at [340, 442] on icon at bounding box center [340, 443] width 12 height 12
click at [342, 444] on icon at bounding box center [340, 443] width 12 height 12
click at [412, 445] on icon at bounding box center [413, 443] width 12 height 12
click at [411, 443] on icon at bounding box center [413, 443] width 12 height 12
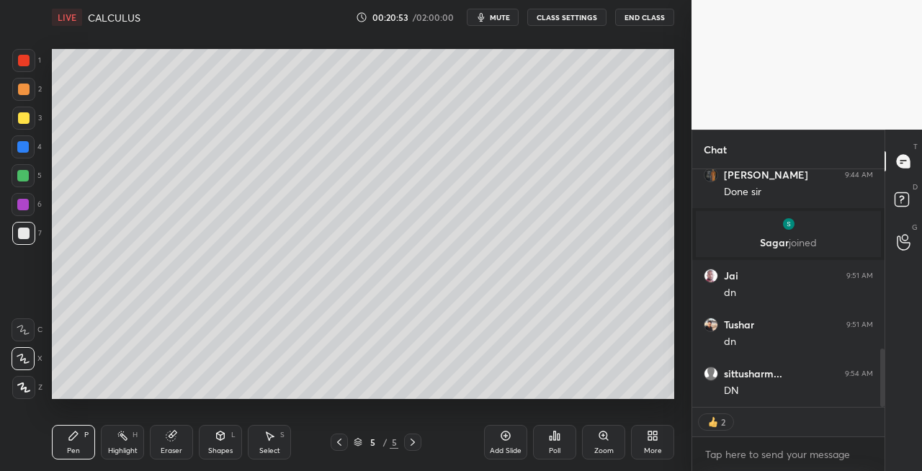
scroll to position [781, 0]
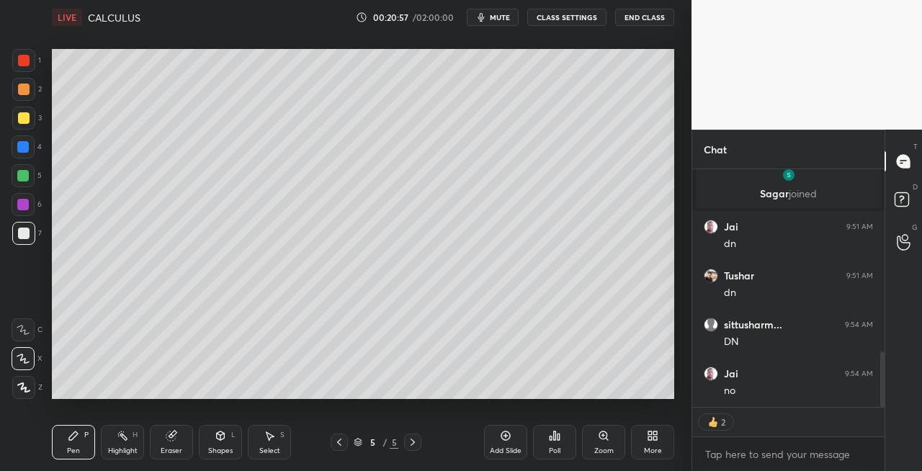
click at [30, 120] on div at bounding box center [23, 118] width 23 height 23
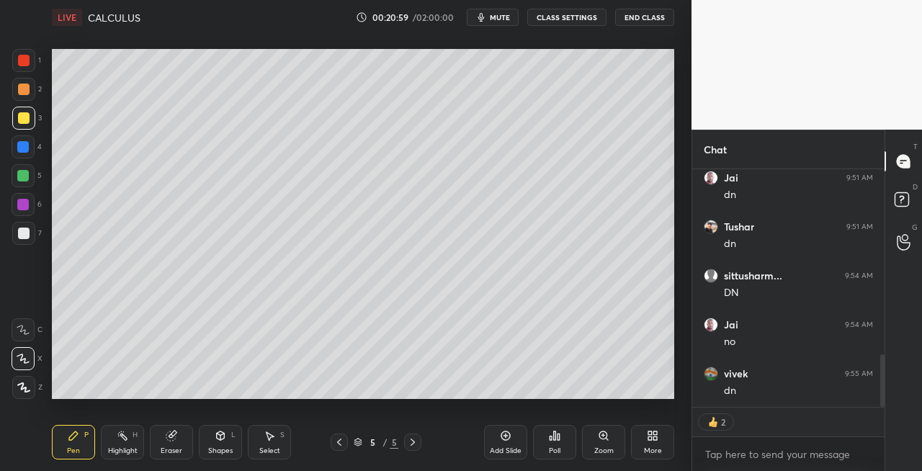
click at [414, 446] on icon at bounding box center [413, 443] width 12 height 12
click at [414, 444] on icon at bounding box center [413, 442] width 4 height 7
click at [499, 449] on div "Add Slide" at bounding box center [506, 450] width 32 height 7
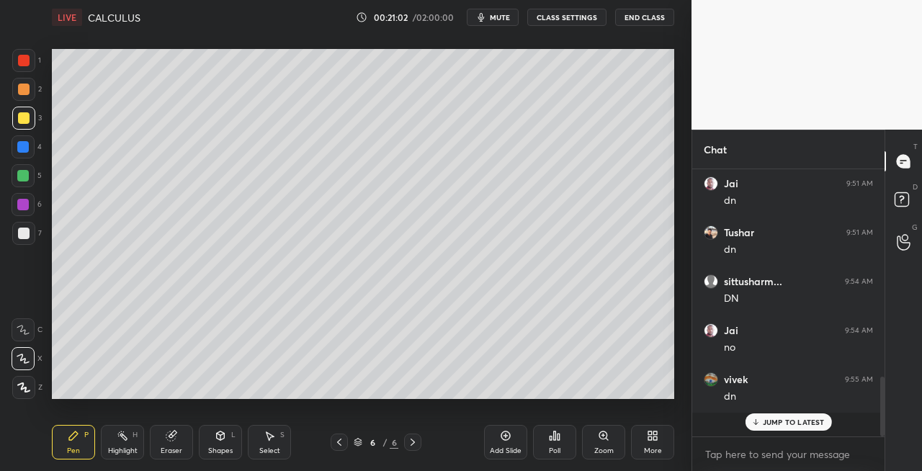
scroll to position [800, 0]
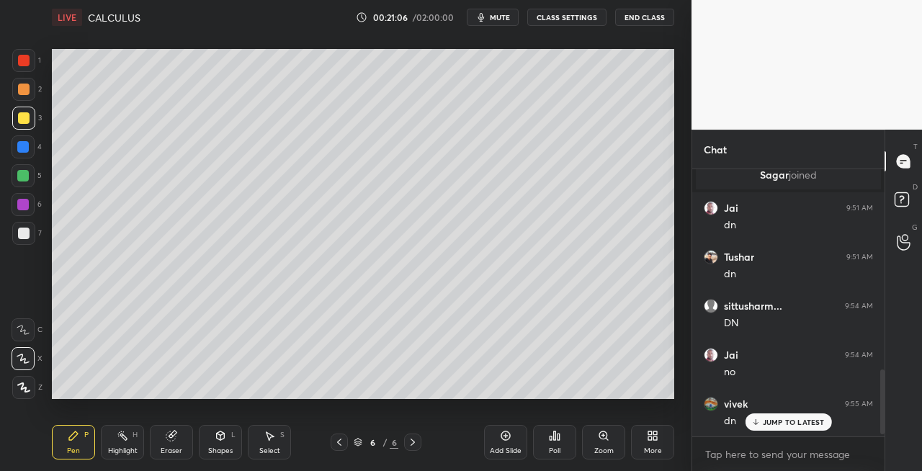
click at [212, 454] on div "Shapes" at bounding box center [220, 450] width 24 height 7
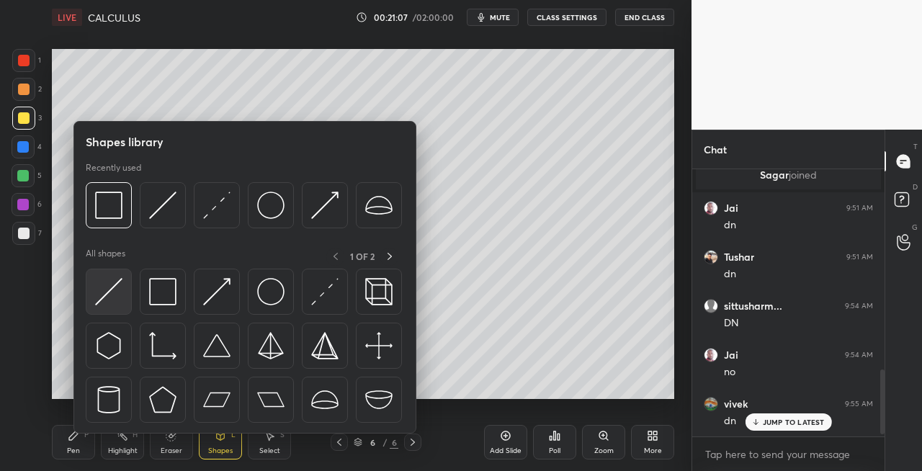
click at [113, 299] on img at bounding box center [108, 291] width 27 height 27
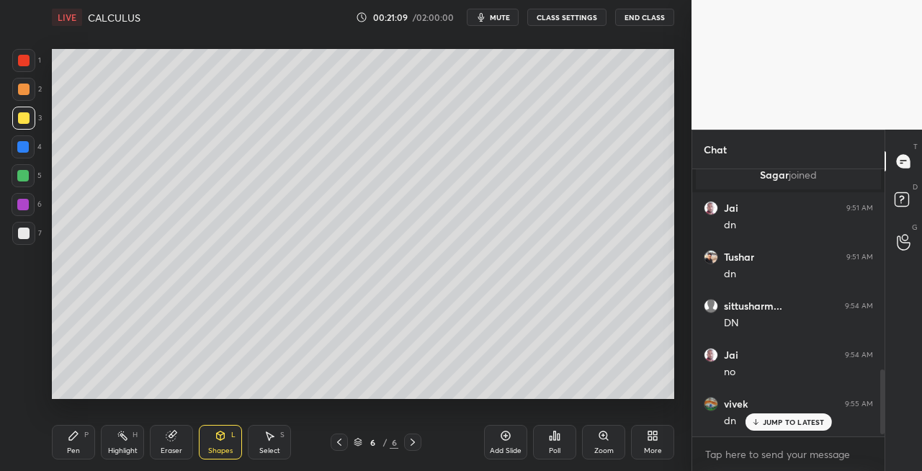
click at [74, 440] on icon at bounding box center [74, 436] width 12 height 12
click at [222, 435] on icon at bounding box center [221, 436] width 8 height 9
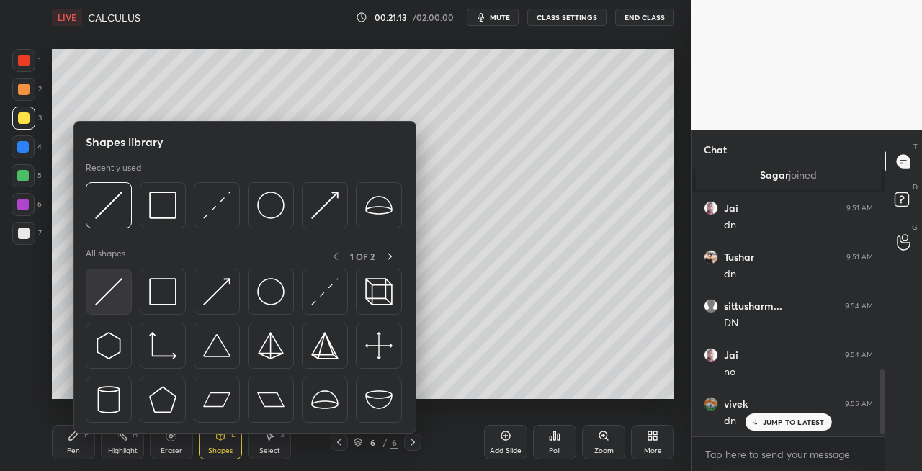
click at [110, 288] on img at bounding box center [108, 291] width 27 height 27
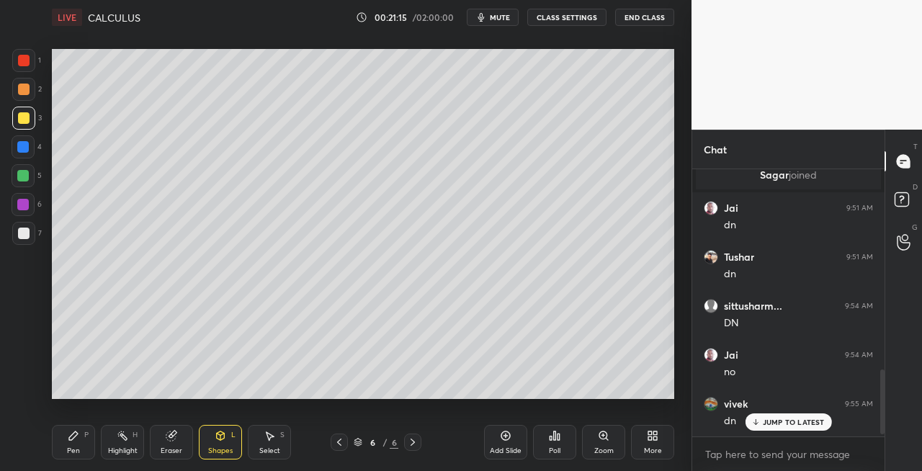
click at [77, 438] on icon at bounding box center [74, 436] width 12 height 12
click at [218, 438] on icon at bounding box center [221, 436] width 8 height 9
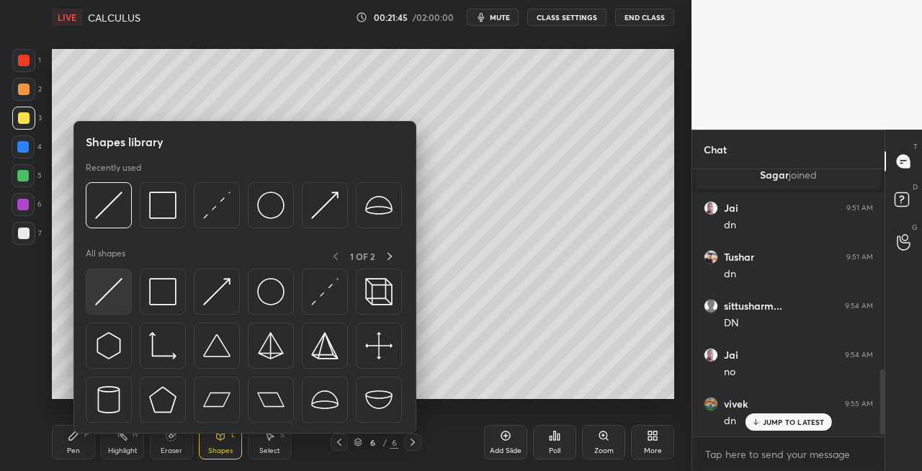
click at [102, 298] on img at bounding box center [108, 291] width 27 height 27
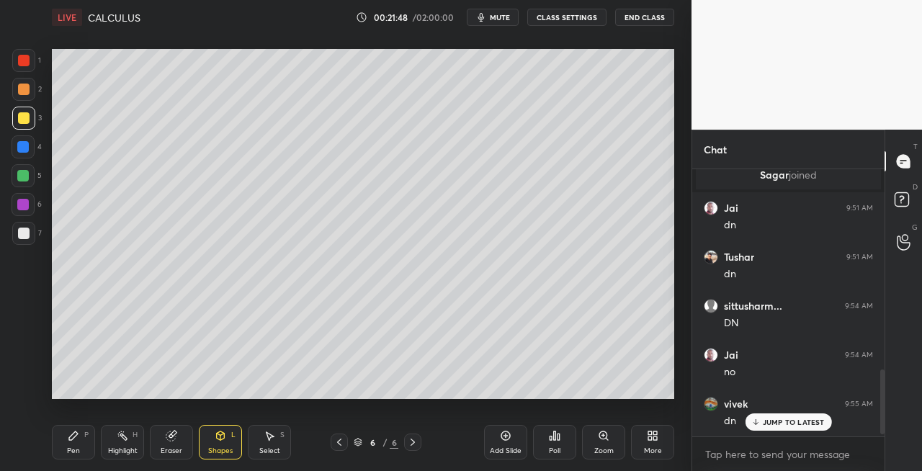
click at [71, 445] on div "Pen P" at bounding box center [73, 442] width 43 height 35
click at [506, 17] on span "mute" at bounding box center [500, 17] width 20 height 10
click at [506, 18] on span "unmute" at bounding box center [499, 17] width 31 height 10
click at [174, 436] on icon at bounding box center [170, 436] width 9 height 9
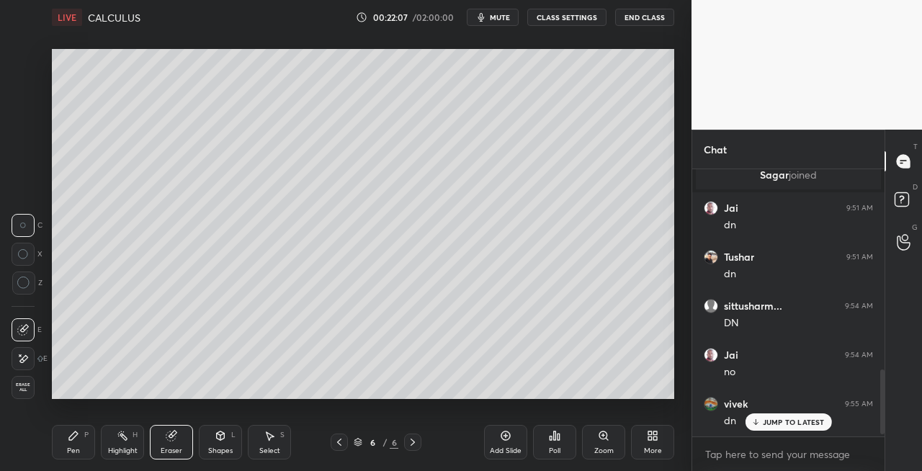
click at [75, 452] on div "Pen" at bounding box center [73, 450] width 13 height 7
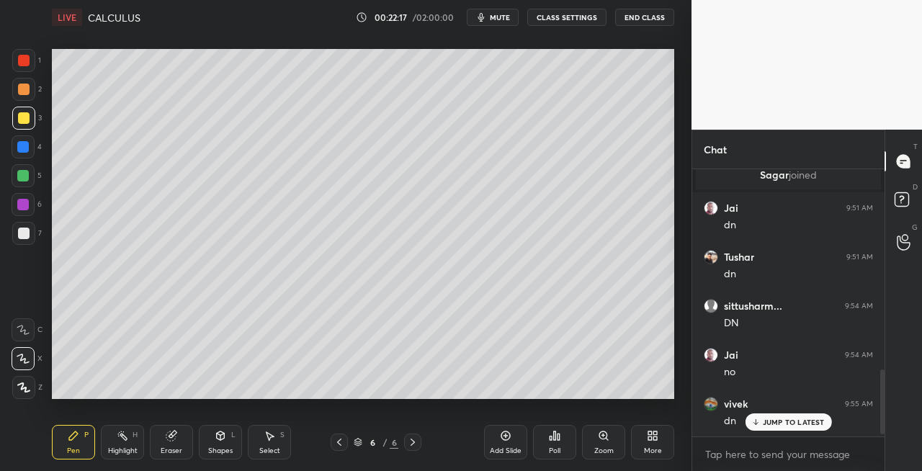
click at [23, 235] on div at bounding box center [24, 234] width 12 height 12
click at [223, 453] on div "Shapes" at bounding box center [220, 450] width 24 height 7
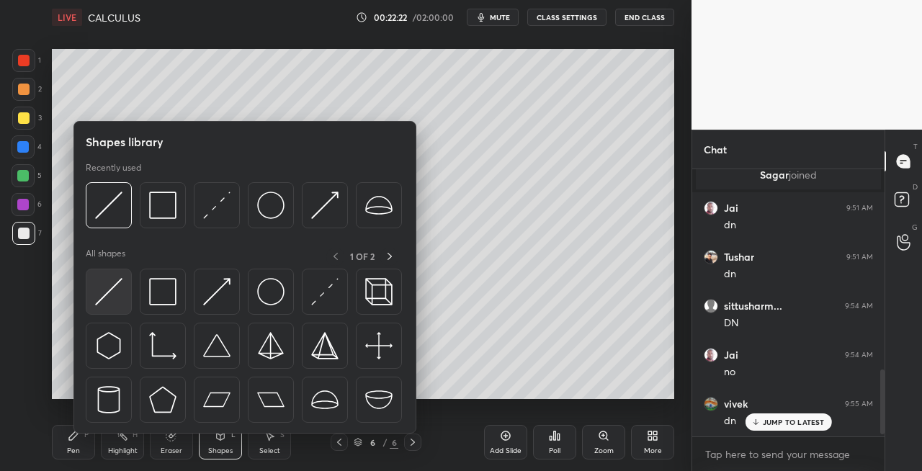
click at [105, 293] on img at bounding box center [108, 291] width 27 height 27
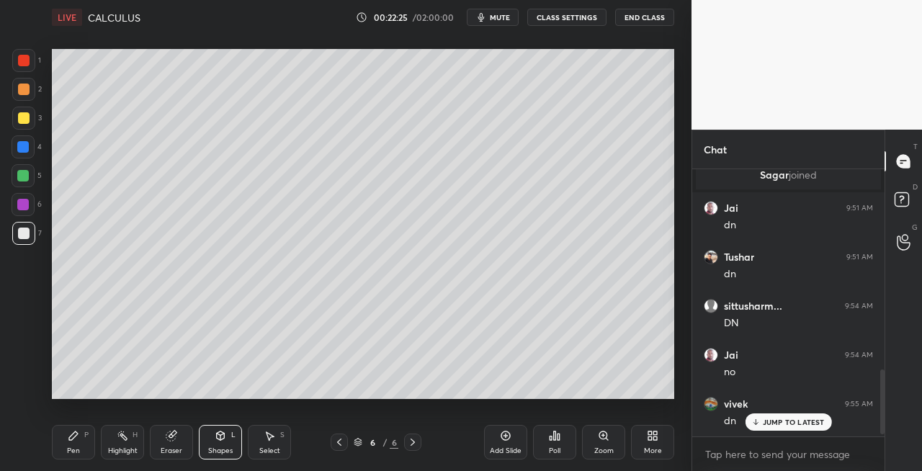
click at [72, 442] on div "Pen P" at bounding box center [73, 442] width 43 height 35
click at [218, 437] on icon at bounding box center [221, 436] width 8 height 9
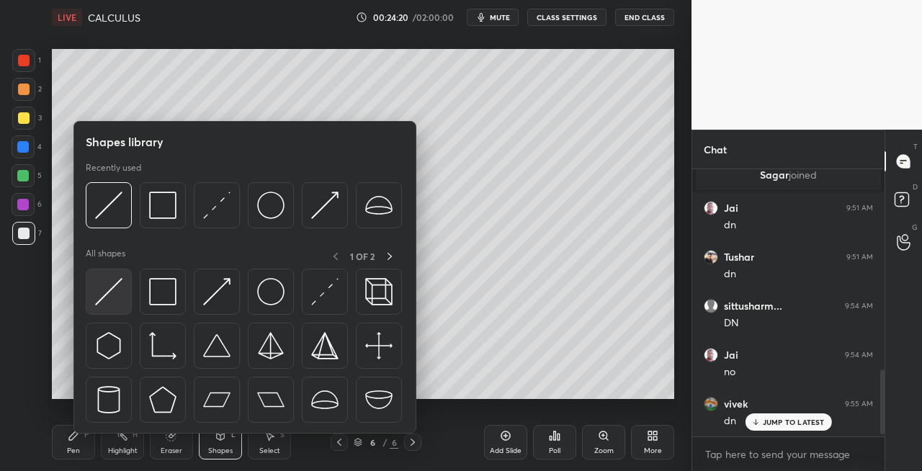
click at [100, 297] on img at bounding box center [108, 291] width 27 height 27
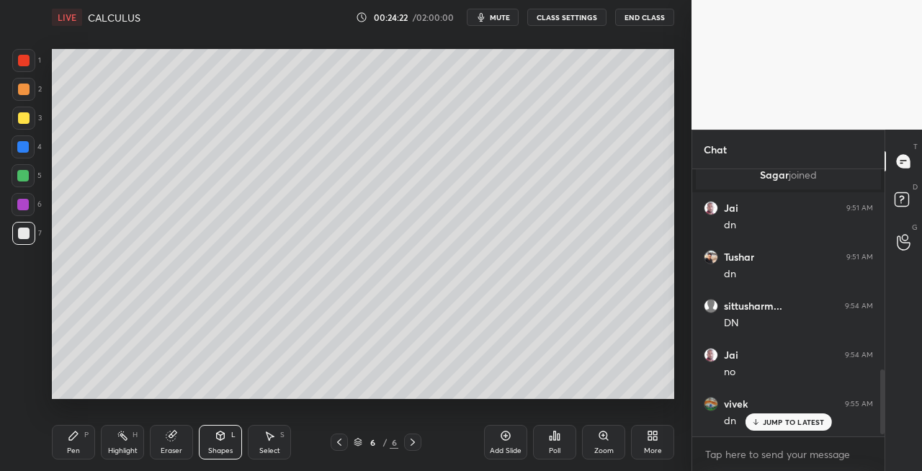
click at [73, 440] on icon at bounding box center [74, 436] width 12 height 12
click at [215, 435] on icon at bounding box center [221, 436] width 12 height 12
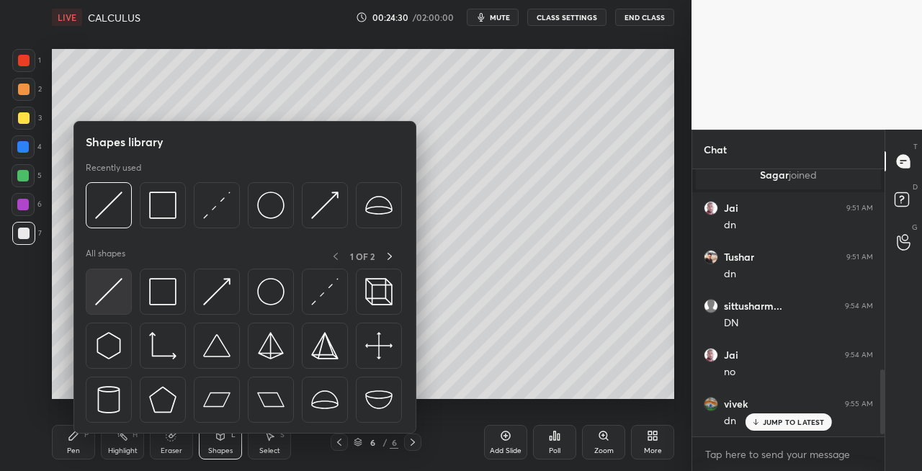
click at [106, 298] on img at bounding box center [108, 291] width 27 height 27
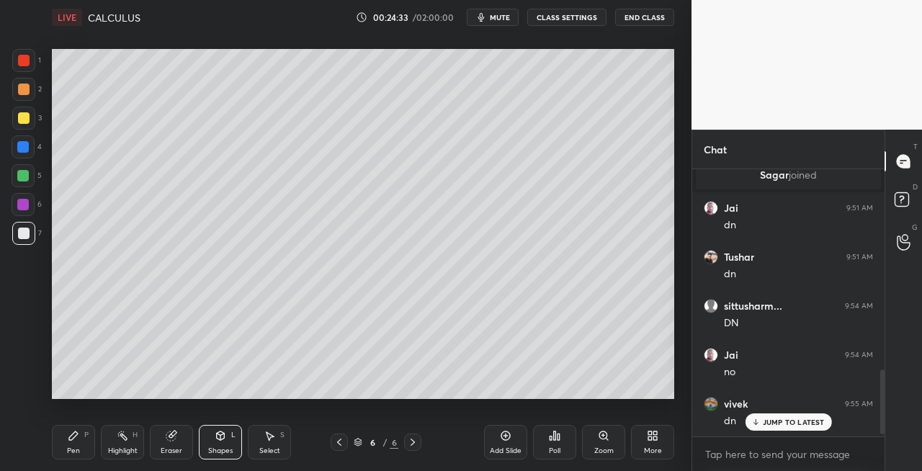
click at [73, 440] on icon at bounding box center [74, 436] width 12 height 12
click at [415, 447] on icon at bounding box center [413, 443] width 12 height 12
click at [414, 445] on icon at bounding box center [413, 443] width 12 height 12
click at [506, 450] on div "Add Slide" at bounding box center [506, 450] width 32 height 7
click at [219, 455] on div "Shapes L" at bounding box center [220, 442] width 43 height 35
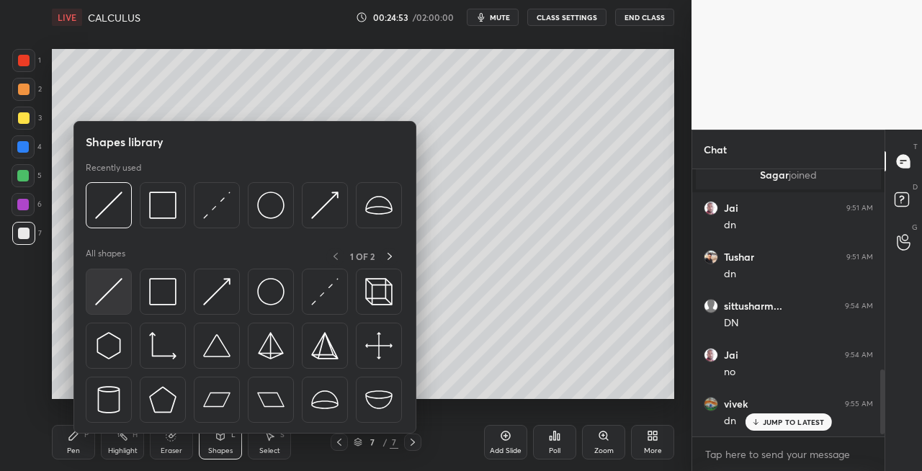
click at [110, 299] on img at bounding box center [108, 291] width 27 height 27
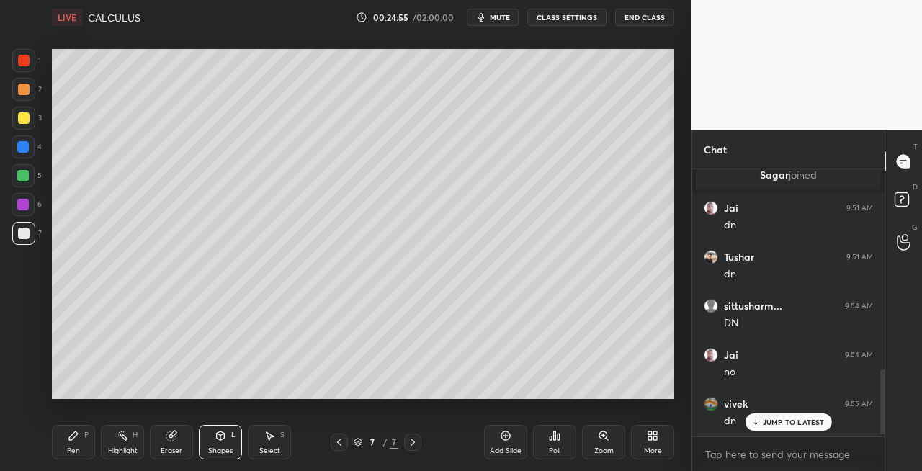
click at [68, 447] on div "Pen" at bounding box center [73, 450] width 13 height 7
click at [219, 437] on icon at bounding box center [221, 436] width 8 height 9
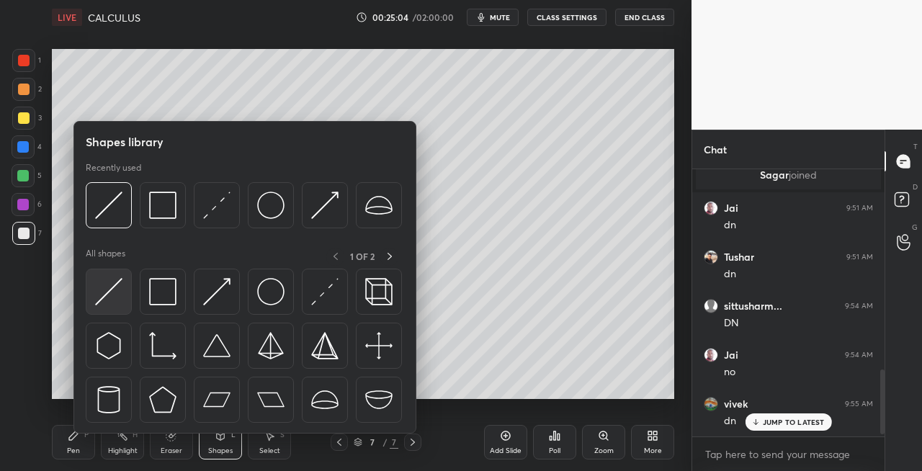
click at [104, 288] on img at bounding box center [108, 291] width 27 height 27
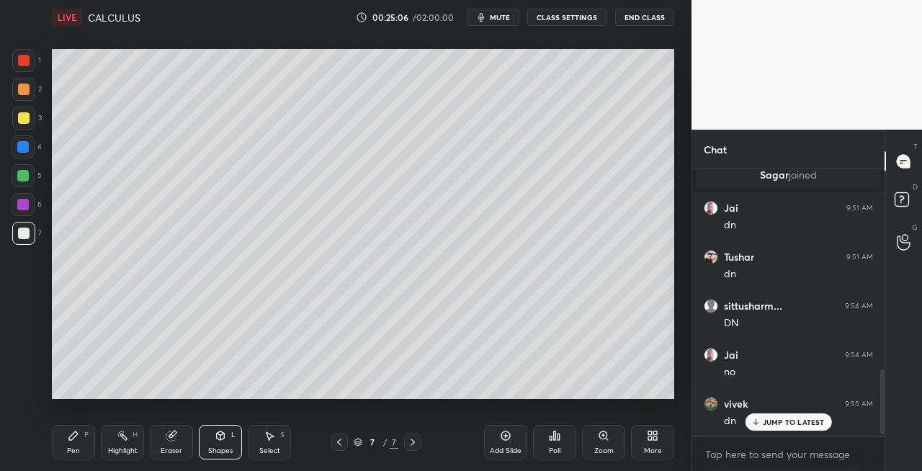
click at [88, 432] on div "P" at bounding box center [86, 435] width 4 height 7
click at [339, 445] on icon at bounding box center [340, 443] width 12 height 12
click at [414, 441] on icon at bounding box center [413, 442] width 4 height 7
click at [503, 17] on span "mute" at bounding box center [500, 17] width 20 height 10
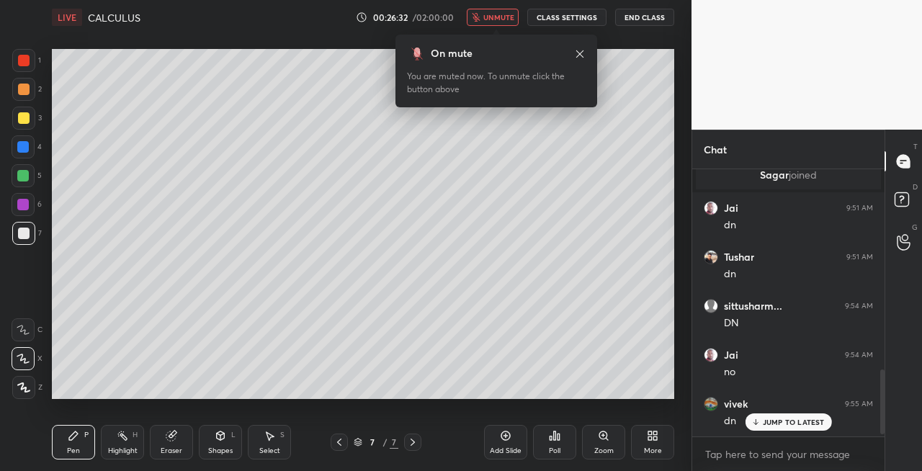
click at [514, 14] on span "unmute" at bounding box center [499, 17] width 31 height 10
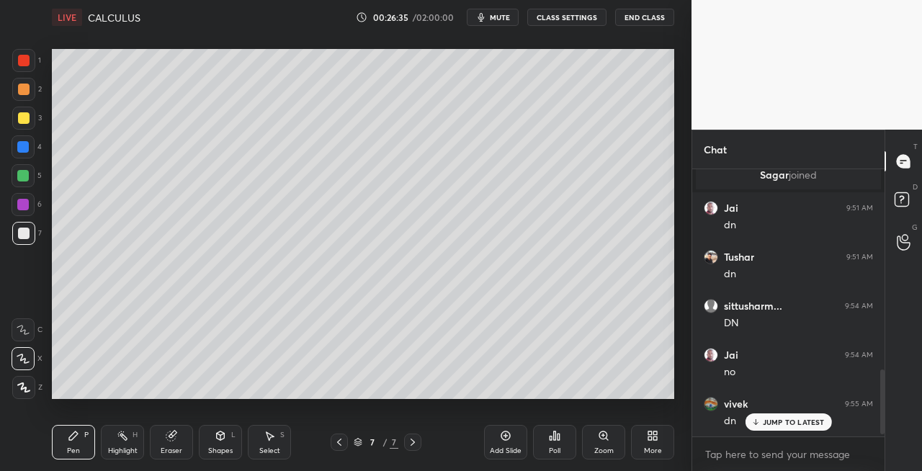
click at [177, 452] on div "Eraser" at bounding box center [172, 450] width 22 height 7
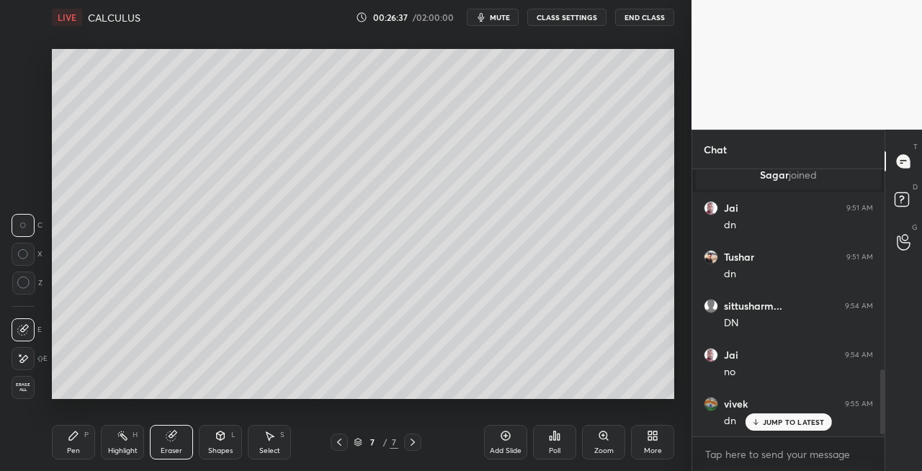
click at [57, 448] on div "Pen P" at bounding box center [73, 442] width 43 height 35
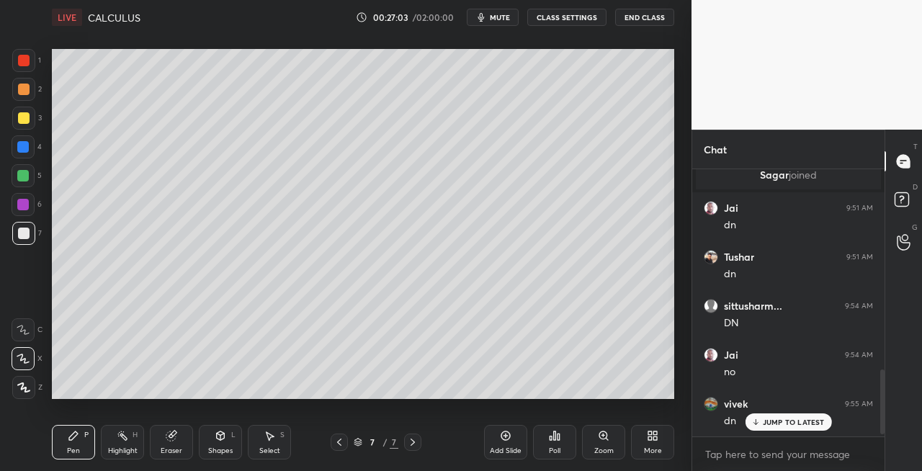
click at [228, 433] on div "Shapes L" at bounding box center [220, 442] width 43 height 35
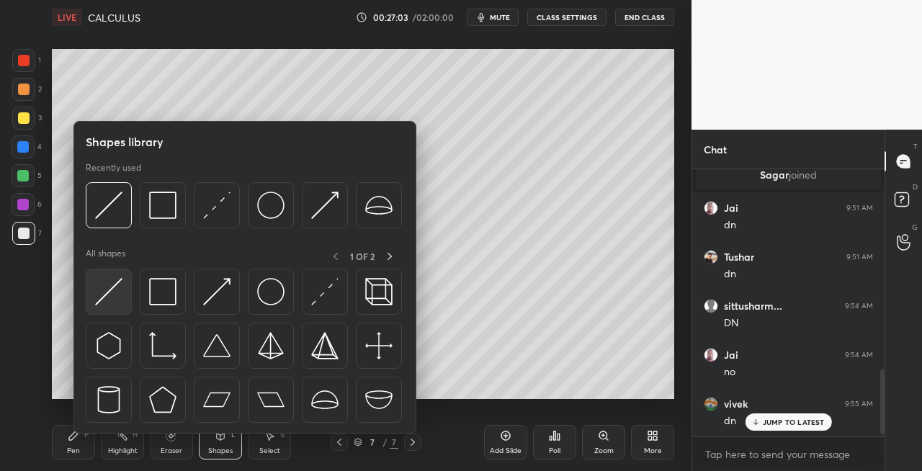
click at [98, 295] on img at bounding box center [108, 291] width 27 height 27
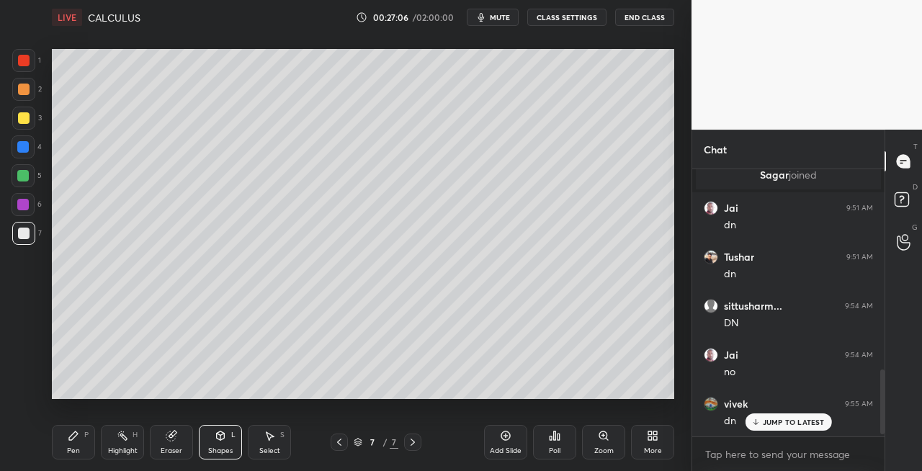
click at [80, 444] on div "Pen P" at bounding box center [73, 442] width 43 height 35
click at [224, 440] on icon at bounding box center [221, 436] width 12 height 12
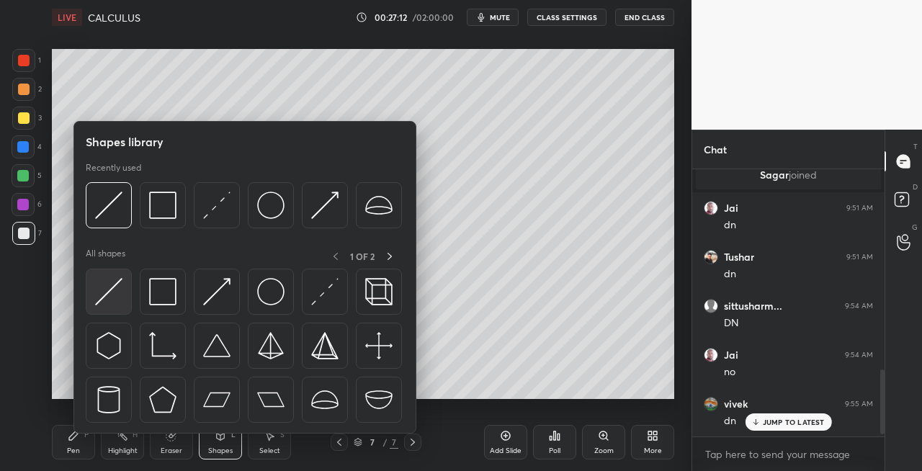
click at [101, 296] on img at bounding box center [108, 291] width 27 height 27
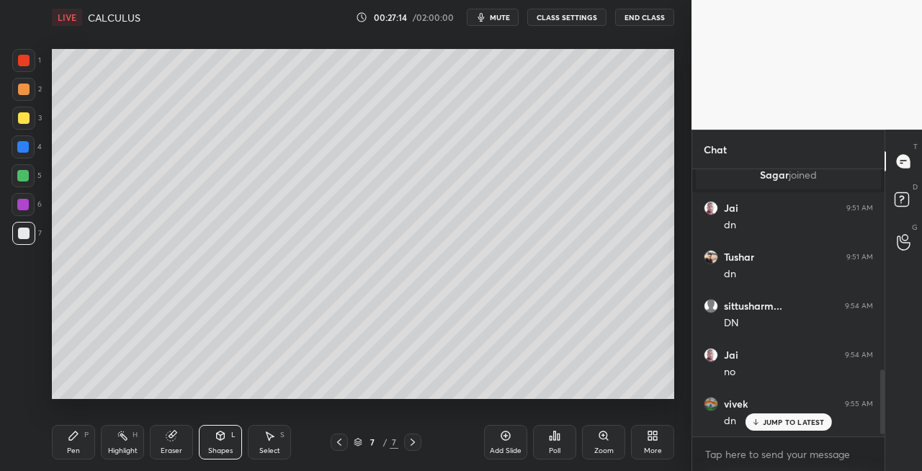
click at [79, 436] on div "Pen P" at bounding box center [73, 442] width 43 height 35
click at [213, 442] on div "Shapes L" at bounding box center [220, 442] width 43 height 35
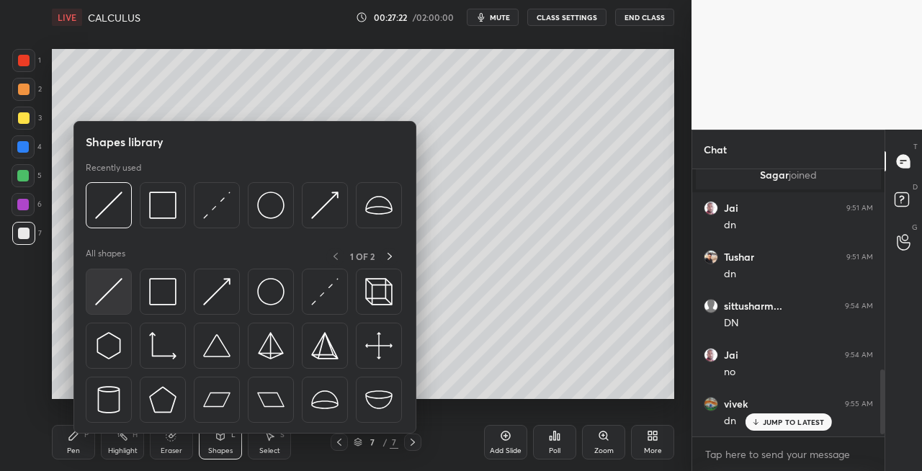
click at [107, 295] on img at bounding box center [108, 291] width 27 height 27
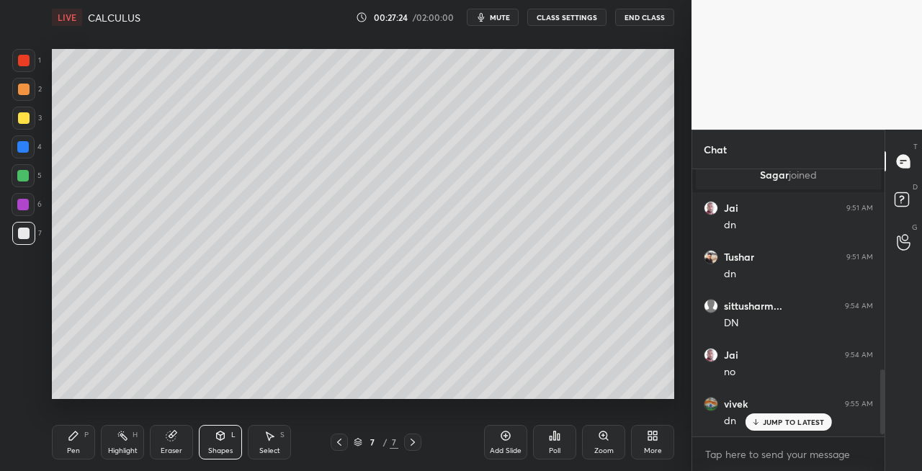
click at [72, 440] on icon at bounding box center [73, 436] width 9 height 9
click at [180, 441] on div "Eraser" at bounding box center [171, 442] width 43 height 35
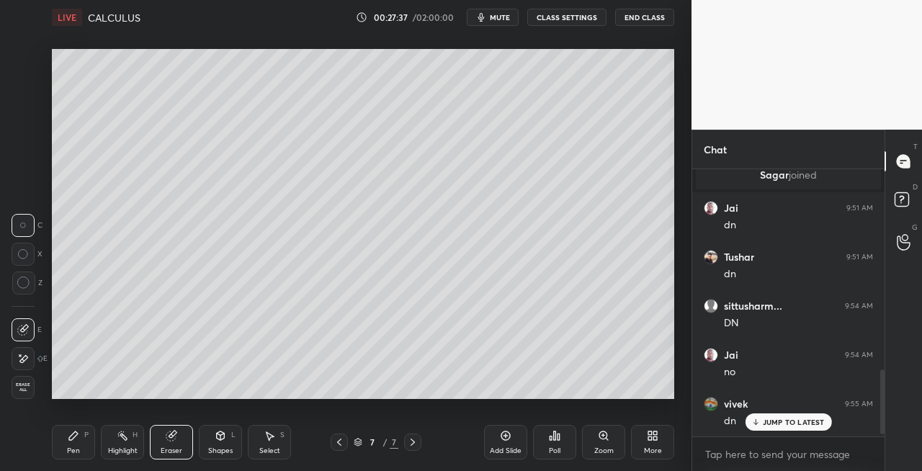
click at [71, 441] on icon at bounding box center [74, 436] width 12 height 12
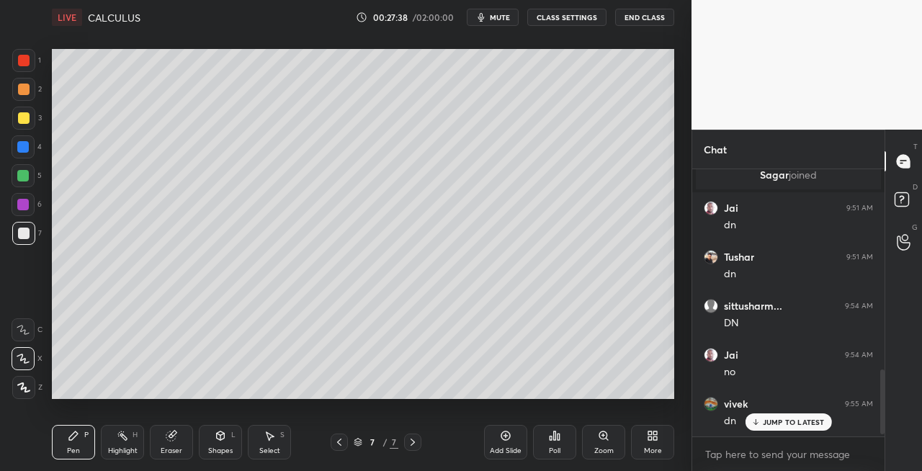
click at [167, 443] on div "Eraser" at bounding box center [171, 442] width 43 height 35
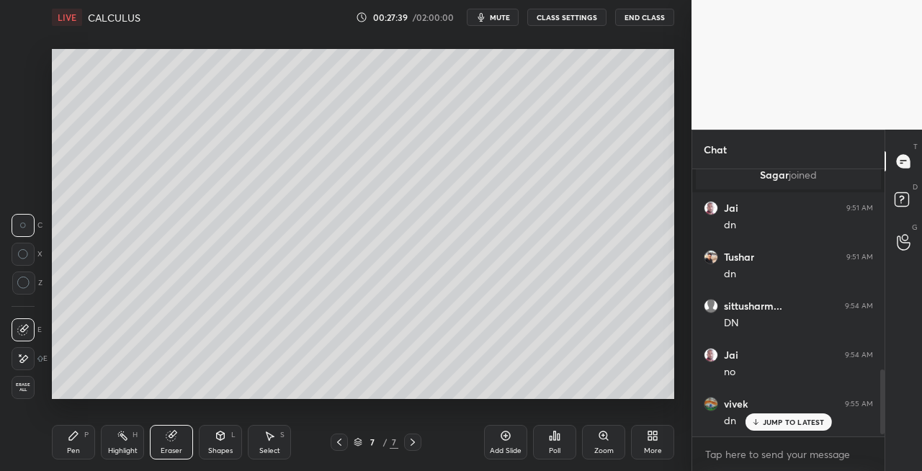
click at [72, 442] on div "Pen P" at bounding box center [73, 442] width 43 height 35
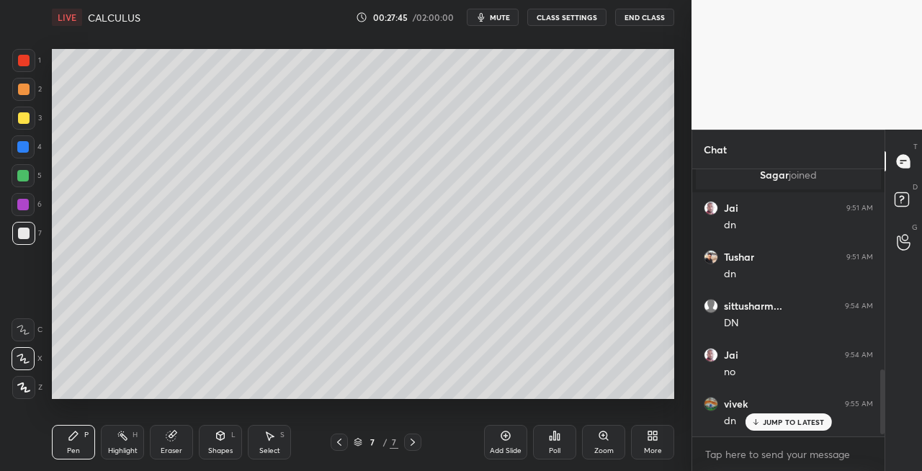
click at [168, 447] on div "Eraser" at bounding box center [172, 450] width 22 height 7
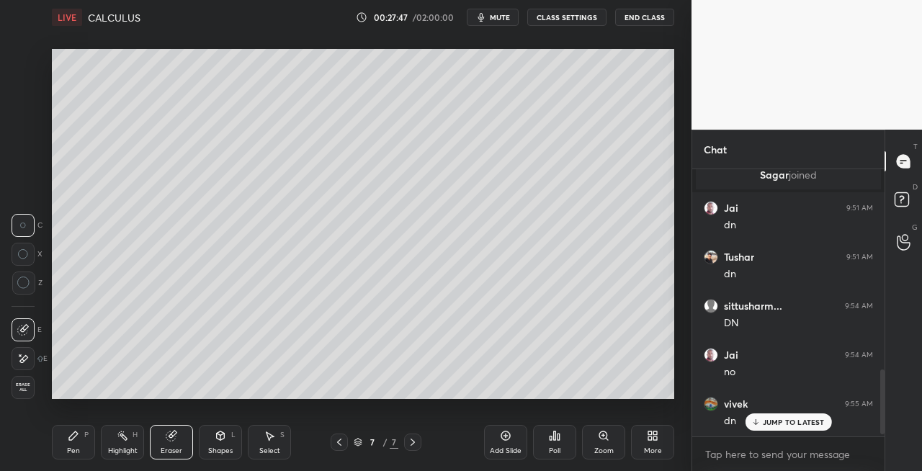
click at [78, 453] on div "Pen" at bounding box center [73, 450] width 13 height 7
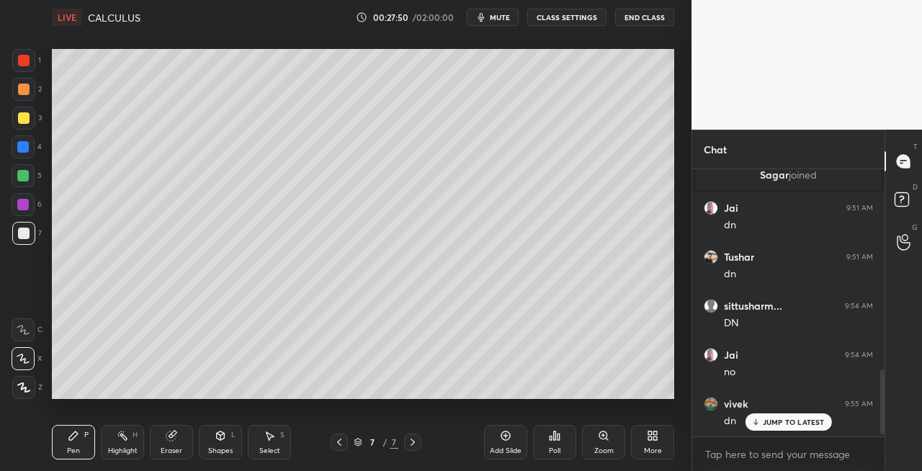
click at [223, 436] on icon at bounding box center [221, 436] width 8 height 9
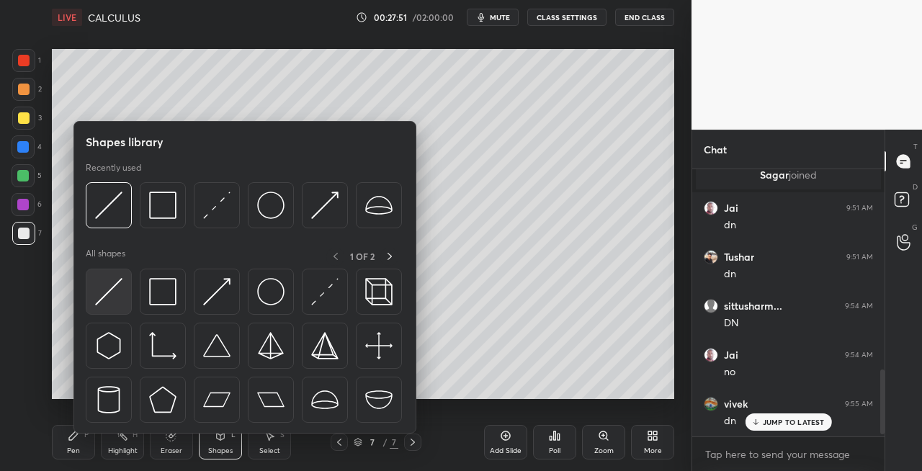
click at [108, 300] on img at bounding box center [108, 291] width 27 height 27
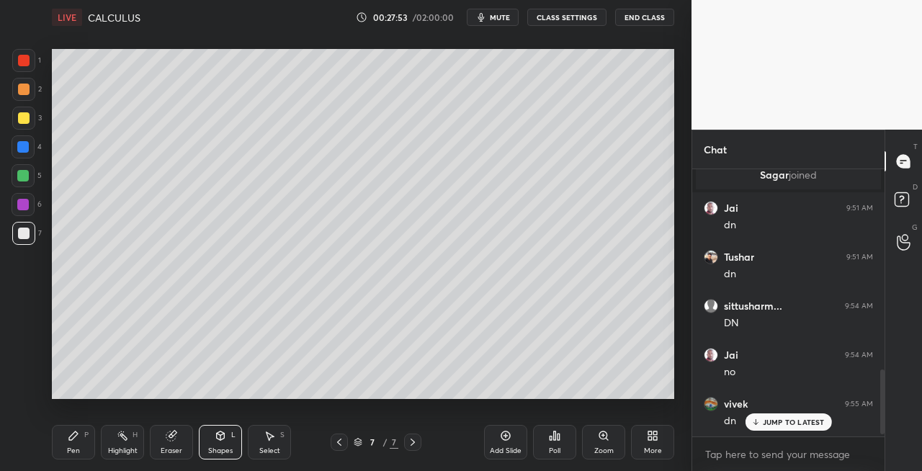
click at [82, 440] on div "Pen P" at bounding box center [73, 442] width 43 height 35
click at [183, 438] on div "Eraser" at bounding box center [171, 442] width 43 height 35
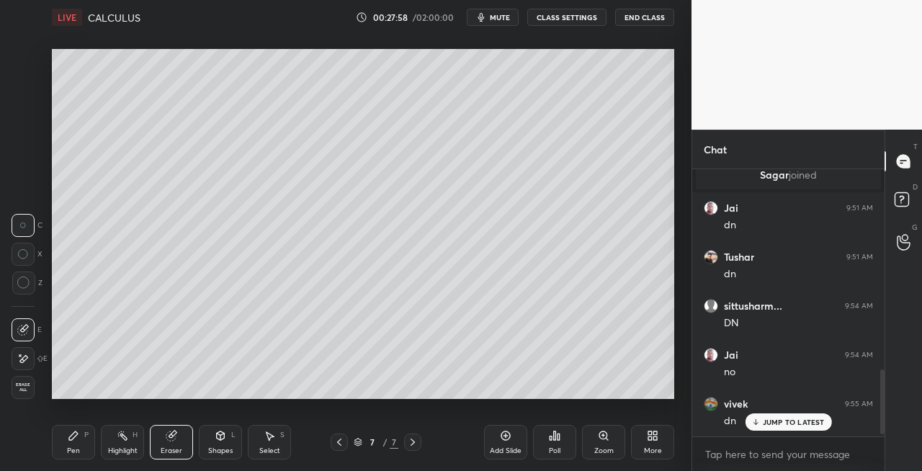
click at [75, 431] on icon at bounding box center [74, 436] width 12 height 12
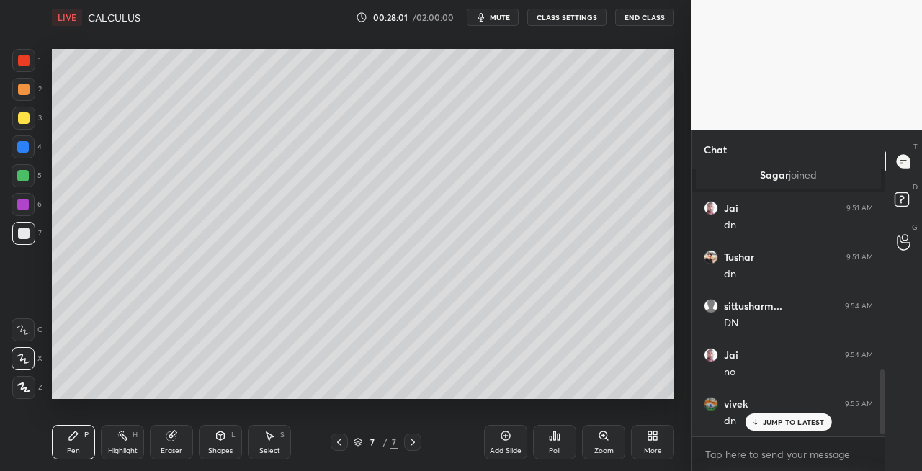
click at [219, 441] on icon at bounding box center [221, 436] width 12 height 12
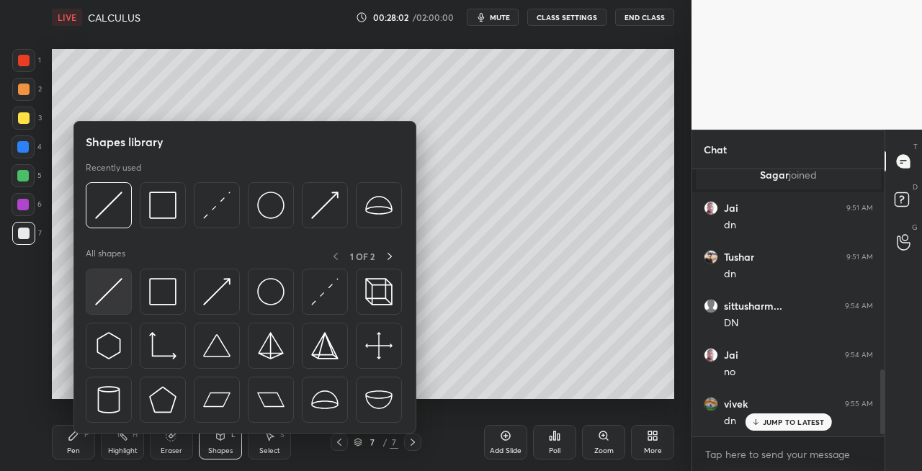
click at [110, 295] on img at bounding box center [108, 291] width 27 height 27
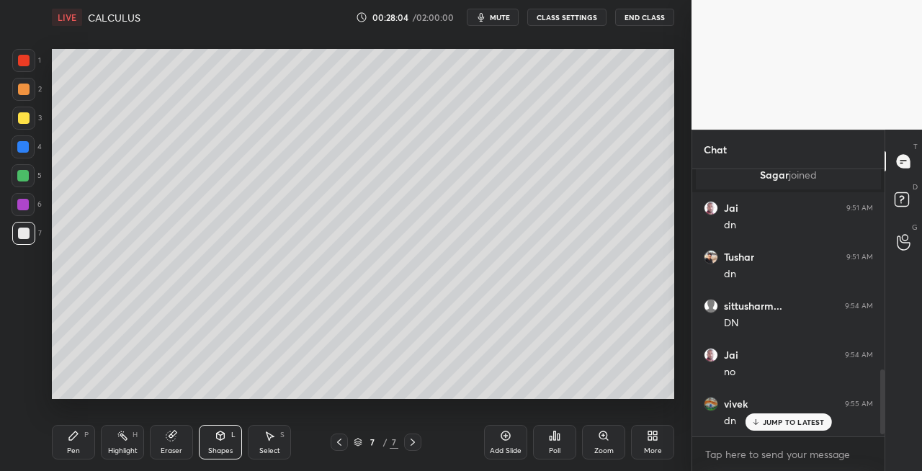
click at [82, 445] on div "Pen P" at bounding box center [73, 442] width 43 height 35
click at [221, 445] on div "Shapes L" at bounding box center [220, 442] width 43 height 35
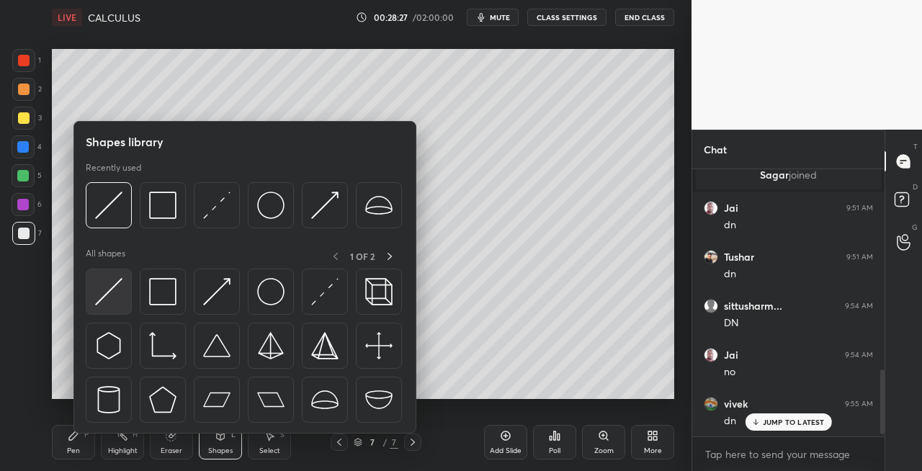
click at [110, 299] on img at bounding box center [108, 291] width 27 height 27
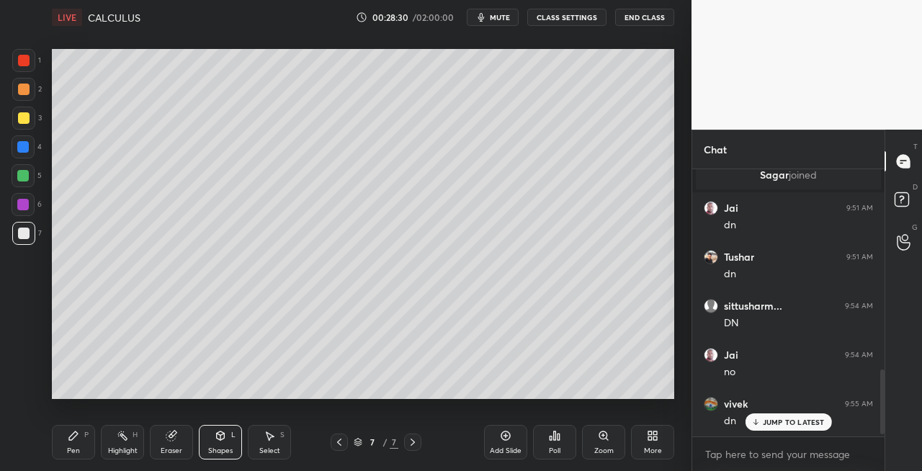
click at [67, 449] on div "Pen" at bounding box center [73, 450] width 13 height 7
click at [216, 447] on div "Shapes" at bounding box center [220, 450] width 24 height 7
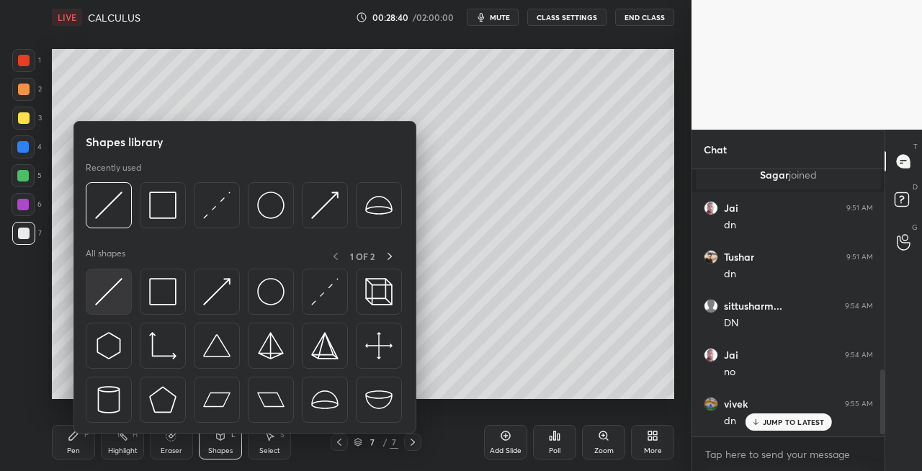
click at [114, 298] on img at bounding box center [108, 291] width 27 height 27
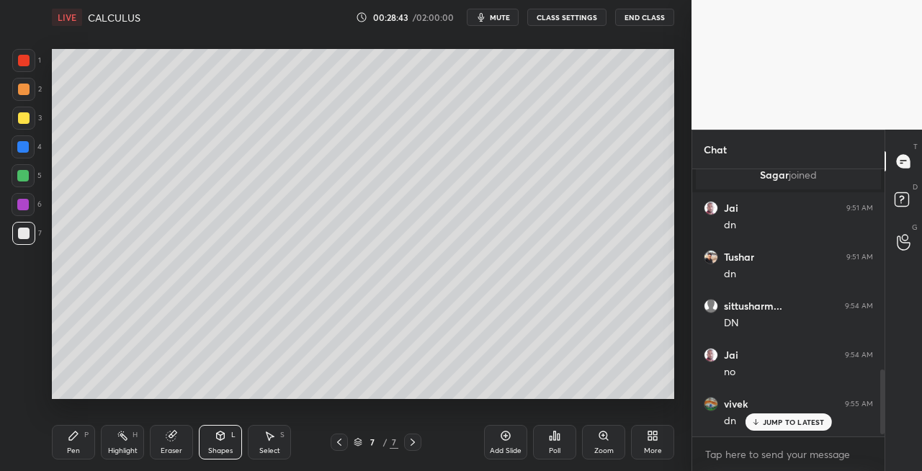
click at [81, 445] on div "Pen P" at bounding box center [73, 442] width 43 height 35
click at [180, 441] on div "Eraser" at bounding box center [171, 442] width 43 height 35
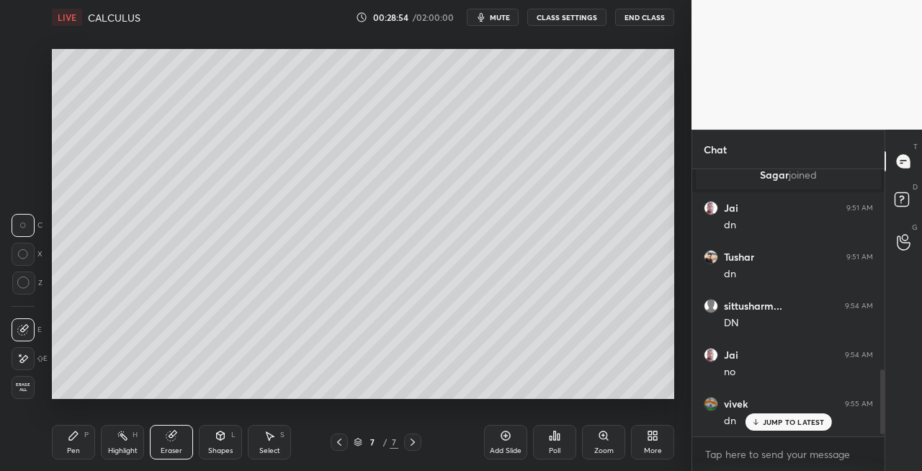
click at [92, 441] on div "Pen P" at bounding box center [73, 442] width 43 height 35
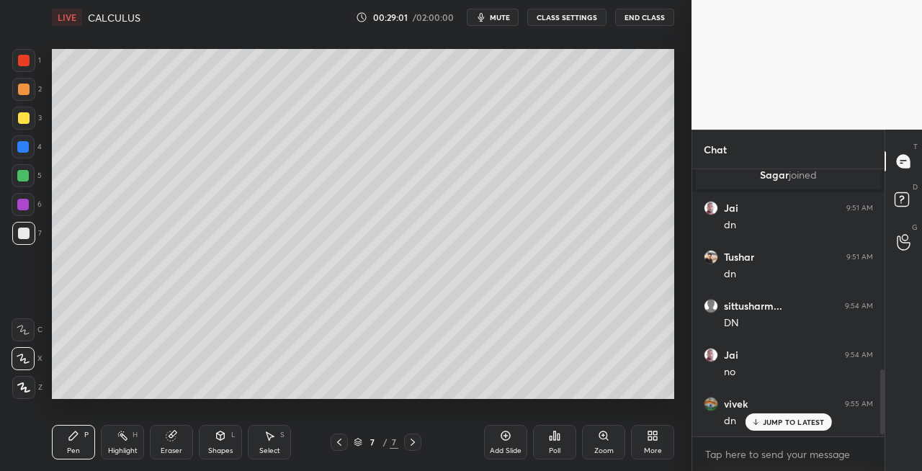
click at [213, 435] on div "Shapes L" at bounding box center [220, 442] width 43 height 35
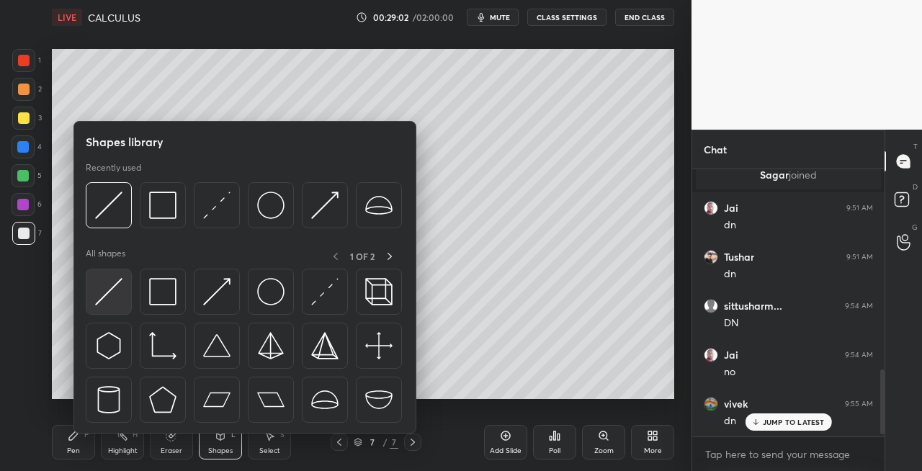
click at [104, 295] on img at bounding box center [108, 291] width 27 height 27
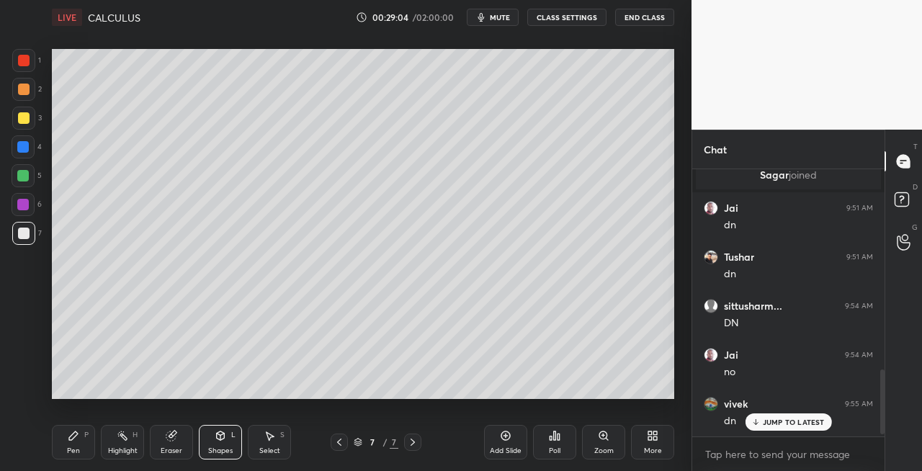
click at [68, 442] on div "Pen P" at bounding box center [73, 442] width 43 height 35
click at [228, 438] on div "Shapes L" at bounding box center [220, 442] width 43 height 35
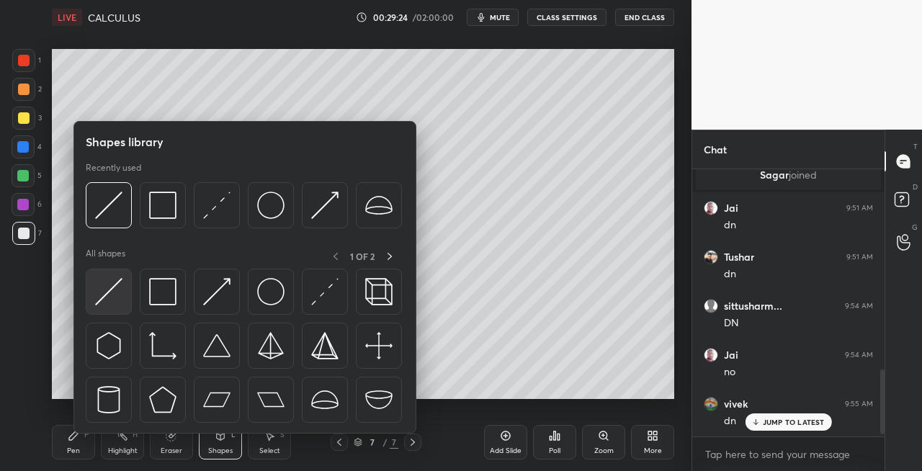
click at [109, 308] on div at bounding box center [109, 292] width 46 height 46
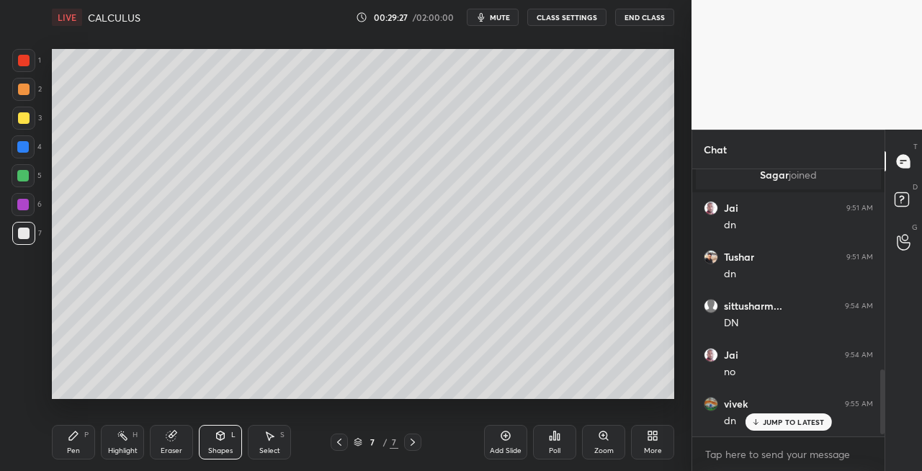
click at [84, 443] on div "Pen P" at bounding box center [73, 442] width 43 height 35
click at [177, 454] on div "Eraser" at bounding box center [172, 450] width 22 height 7
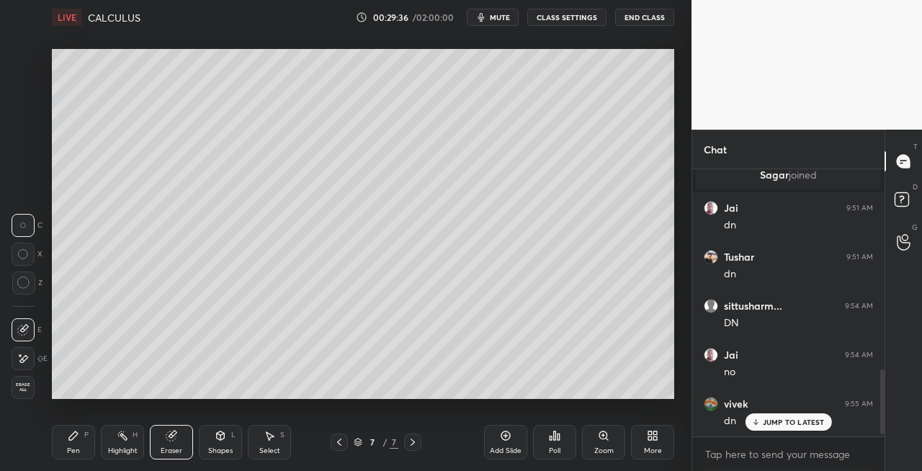
click at [73, 440] on icon at bounding box center [74, 436] width 12 height 12
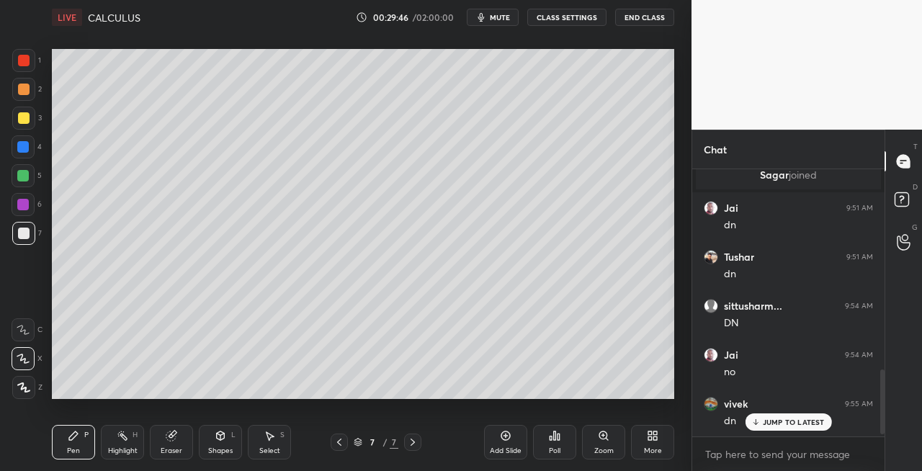
click at [210, 440] on div "Shapes L" at bounding box center [220, 442] width 43 height 35
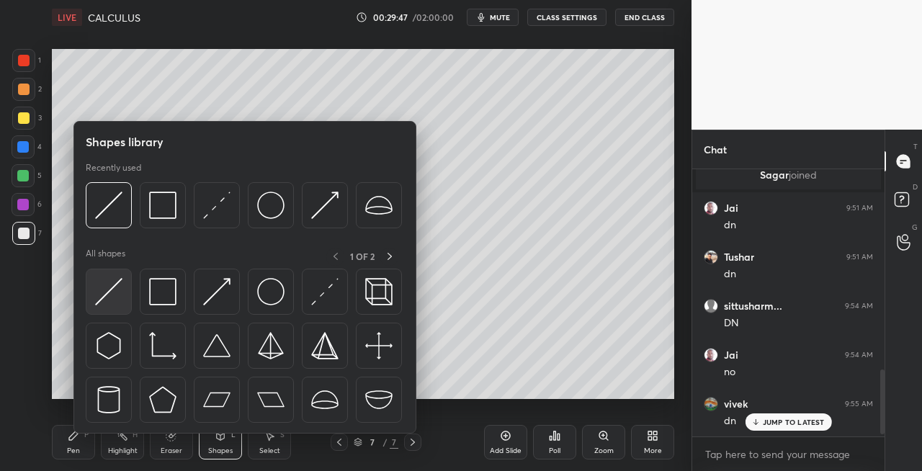
click at [89, 298] on div at bounding box center [109, 292] width 46 height 46
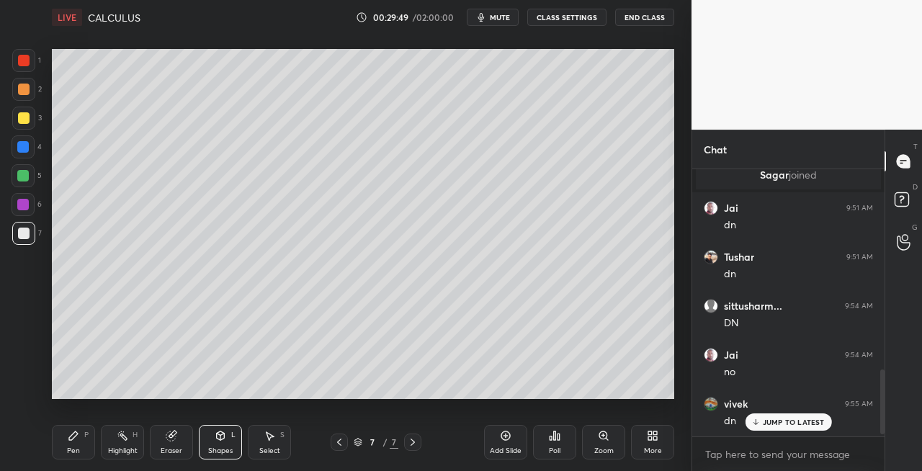
click at [69, 447] on div "Pen" at bounding box center [73, 450] width 13 height 7
click at [180, 450] on div "Eraser" at bounding box center [172, 450] width 22 height 7
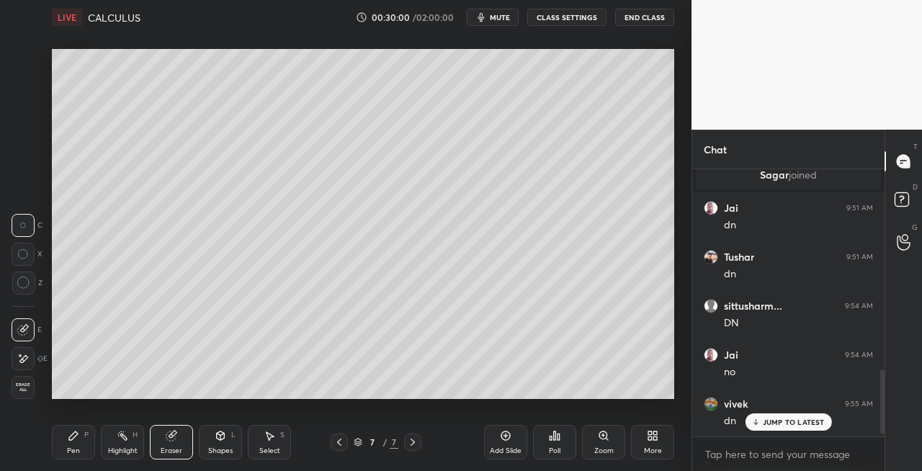
click at [86, 437] on div "P" at bounding box center [86, 435] width 4 height 7
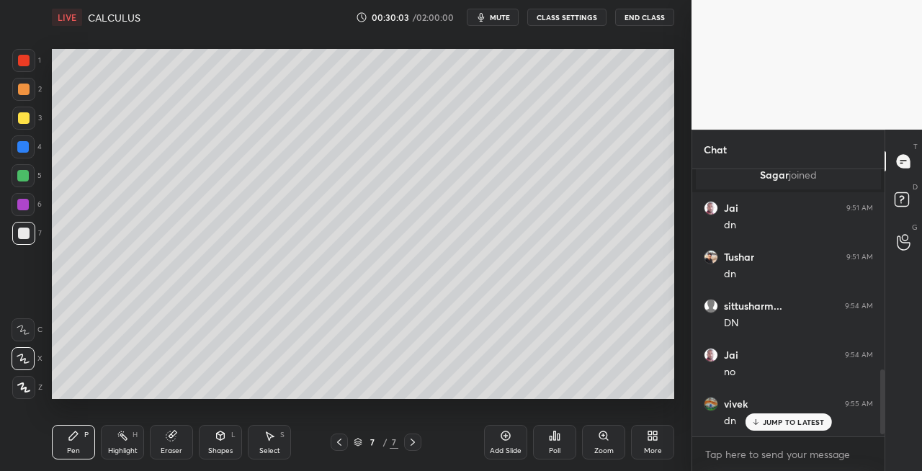
click at [412, 442] on icon at bounding box center [413, 443] width 12 height 12
click at [507, 450] on div "Add Slide" at bounding box center [506, 450] width 32 height 7
click at [223, 443] on div "Shapes L" at bounding box center [220, 442] width 43 height 35
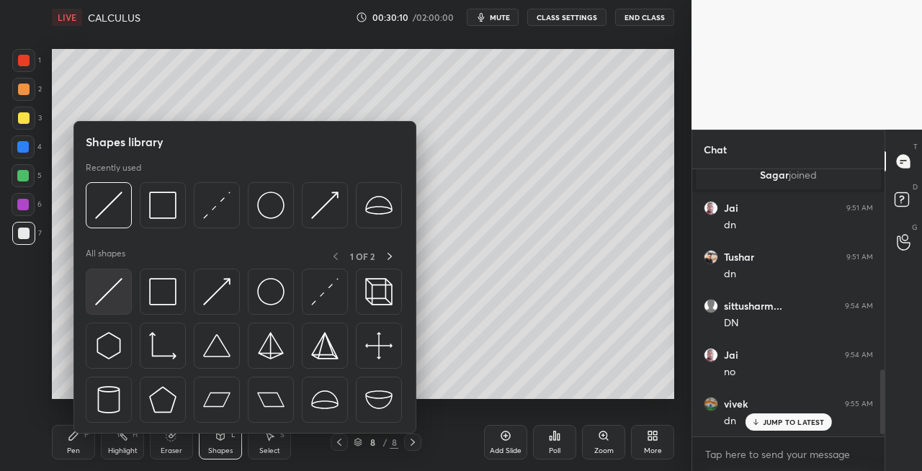
click at [105, 296] on img at bounding box center [108, 291] width 27 height 27
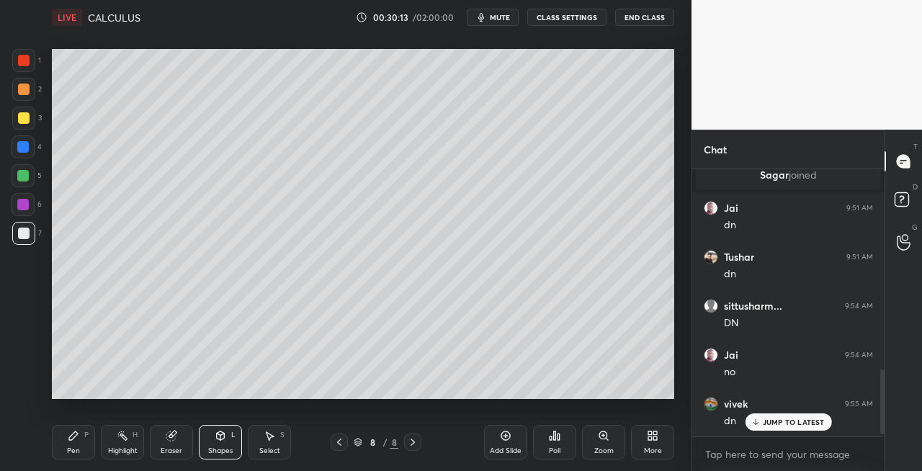
click at [81, 438] on div "Pen P" at bounding box center [73, 442] width 43 height 35
click at [218, 435] on icon at bounding box center [221, 436] width 8 height 9
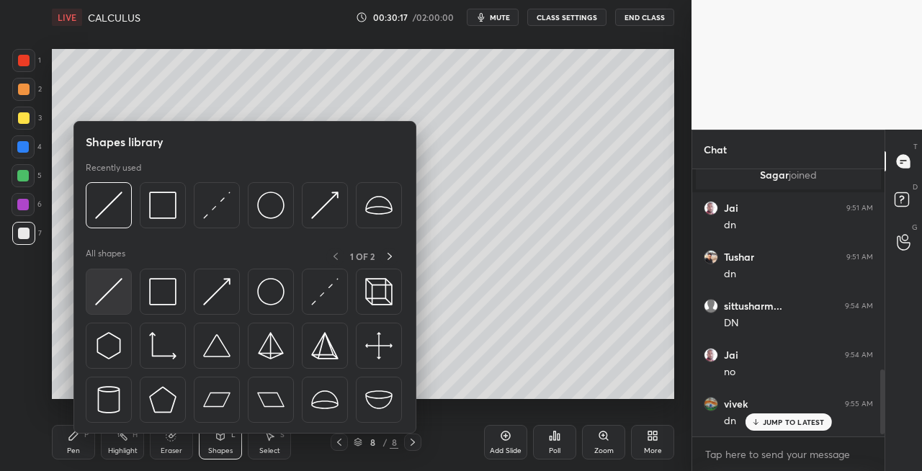
click at [107, 290] on img at bounding box center [108, 291] width 27 height 27
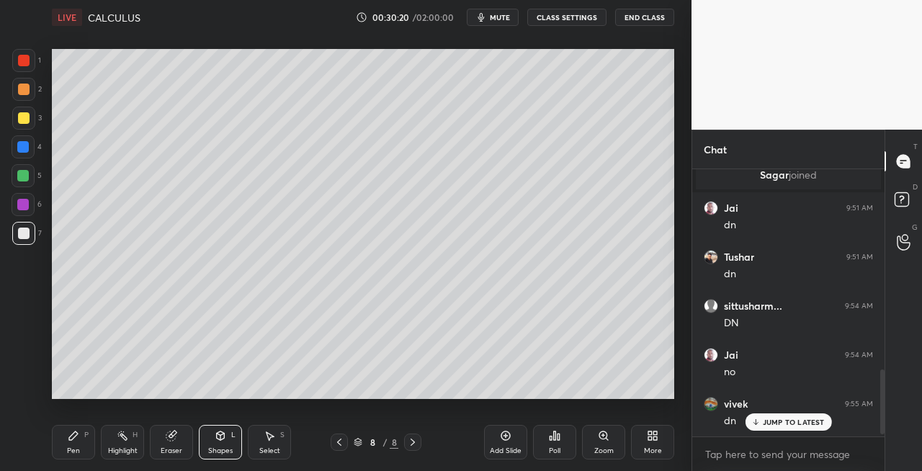
click at [73, 448] on div "Pen" at bounding box center [73, 450] width 13 height 7
click at [176, 440] on icon at bounding box center [172, 436] width 12 height 12
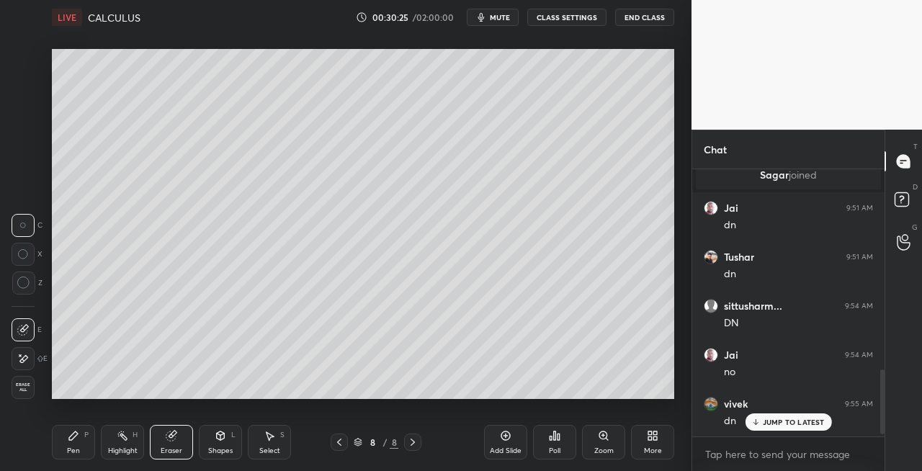
click at [75, 443] on div "Pen P" at bounding box center [73, 442] width 43 height 35
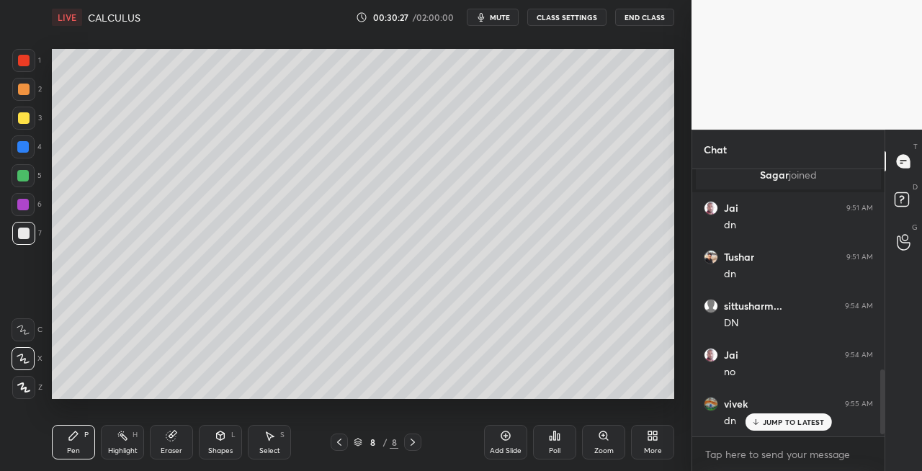
click at [346, 444] on div at bounding box center [339, 442] width 17 height 17
click at [411, 445] on icon at bounding box center [413, 442] width 4 height 7
click at [231, 444] on div "Shapes L" at bounding box center [220, 442] width 43 height 35
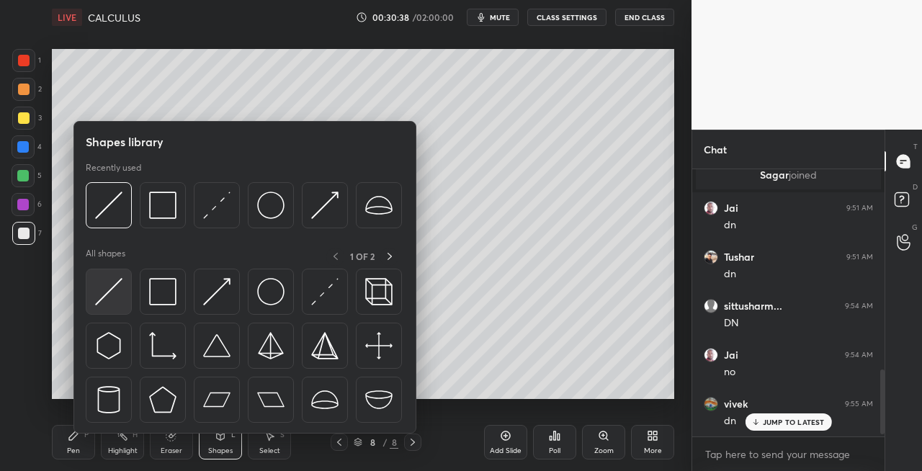
click at [115, 302] on img at bounding box center [108, 291] width 27 height 27
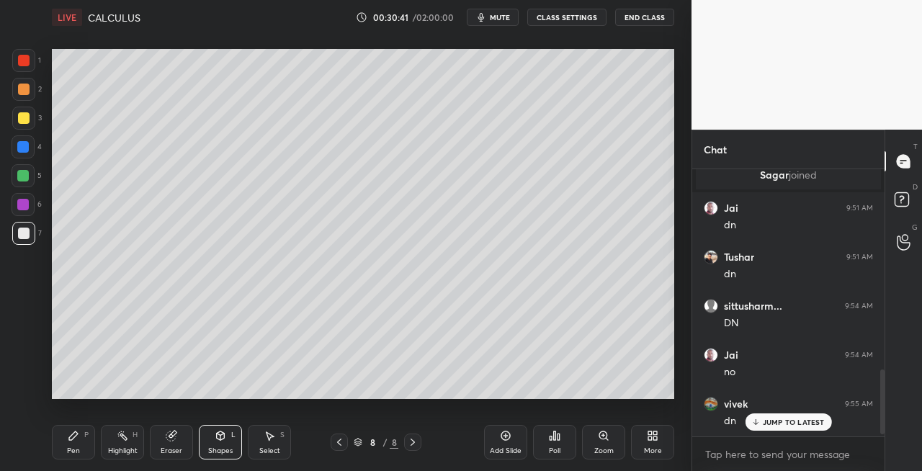
click at [76, 445] on div "Pen P" at bounding box center [73, 442] width 43 height 35
click at [219, 442] on div "Shapes L" at bounding box center [220, 442] width 43 height 35
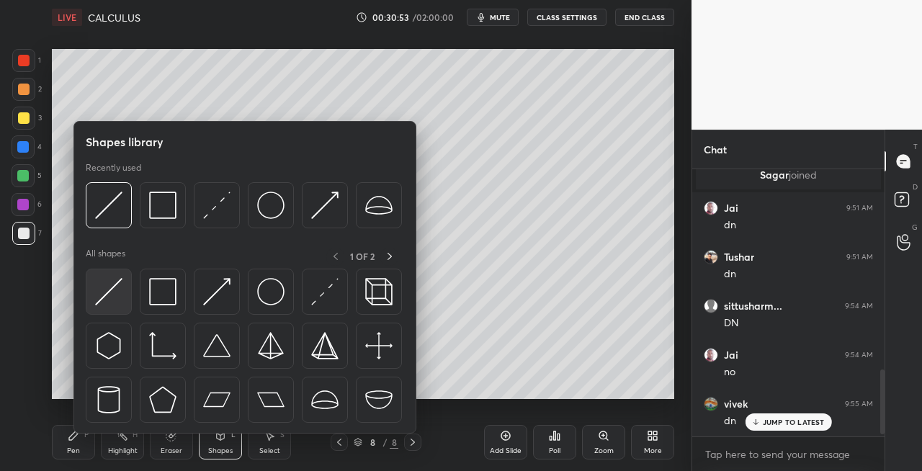
click at [106, 296] on img at bounding box center [108, 291] width 27 height 27
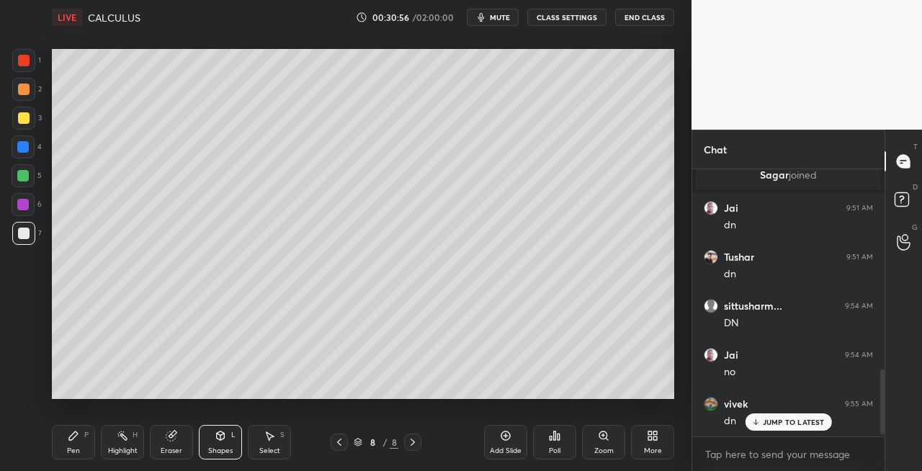
click at [76, 450] on div "Pen" at bounding box center [73, 450] width 13 height 7
click at [184, 436] on div "Eraser" at bounding box center [171, 442] width 43 height 35
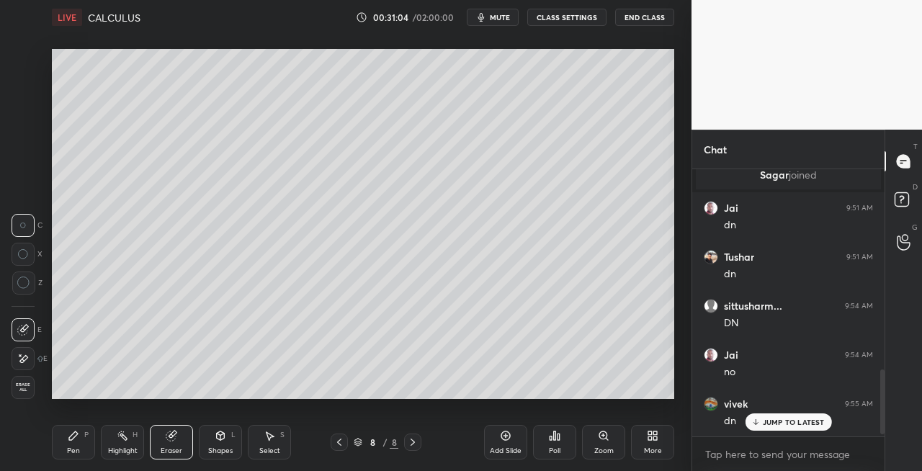
click at [81, 434] on div "Pen P" at bounding box center [73, 442] width 43 height 35
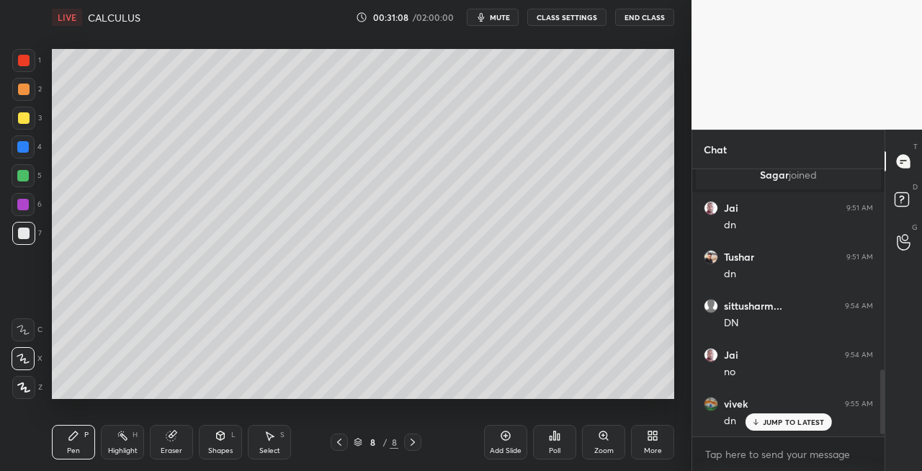
click at [225, 426] on div "Shapes L" at bounding box center [220, 442] width 43 height 35
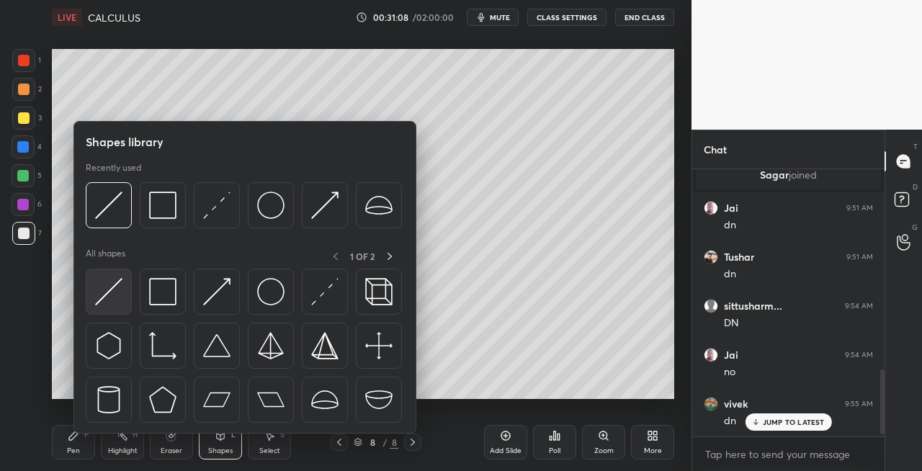
click at [99, 303] on img at bounding box center [108, 291] width 27 height 27
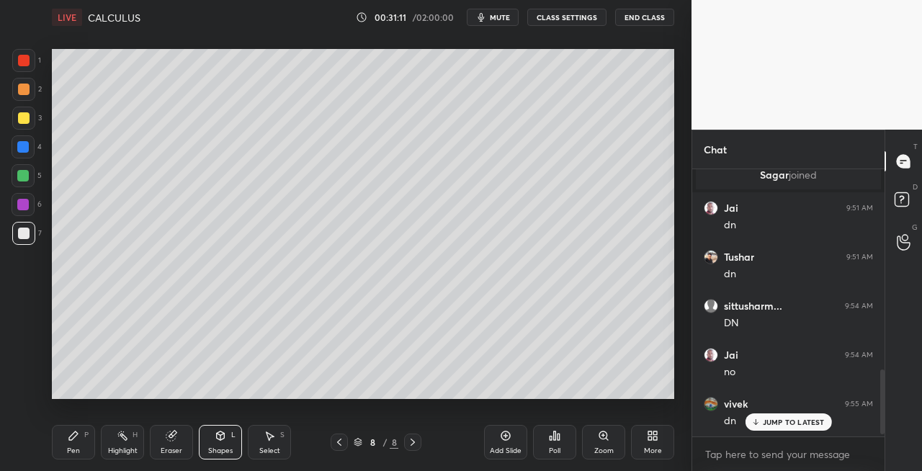
click at [75, 437] on icon at bounding box center [74, 436] width 12 height 12
click at [220, 435] on icon at bounding box center [220, 437] width 0 height 5
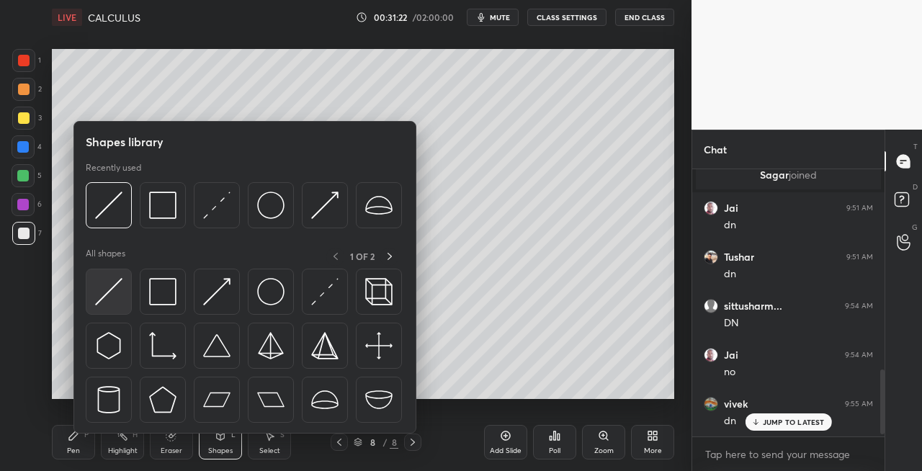
click at [115, 298] on img at bounding box center [108, 291] width 27 height 27
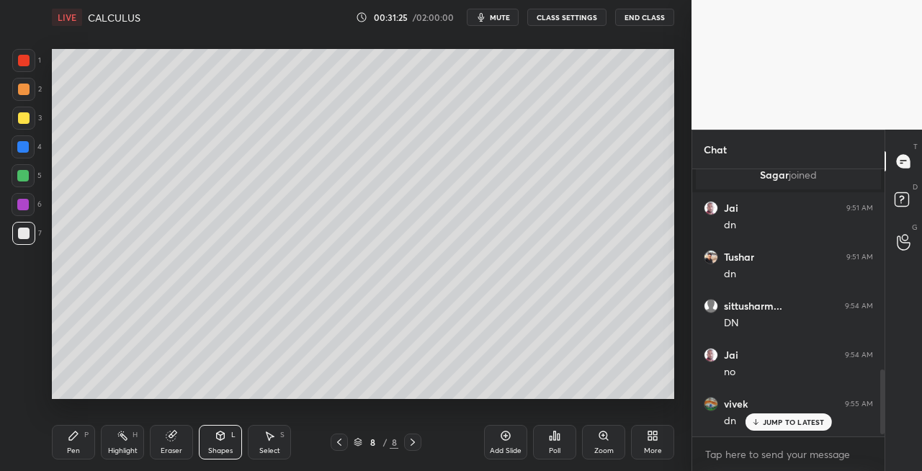
click at [57, 455] on div "Pen P" at bounding box center [73, 442] width 43 height 35
click at [167, 438] on icon at bounding box center [170, 436] width 9 height 9
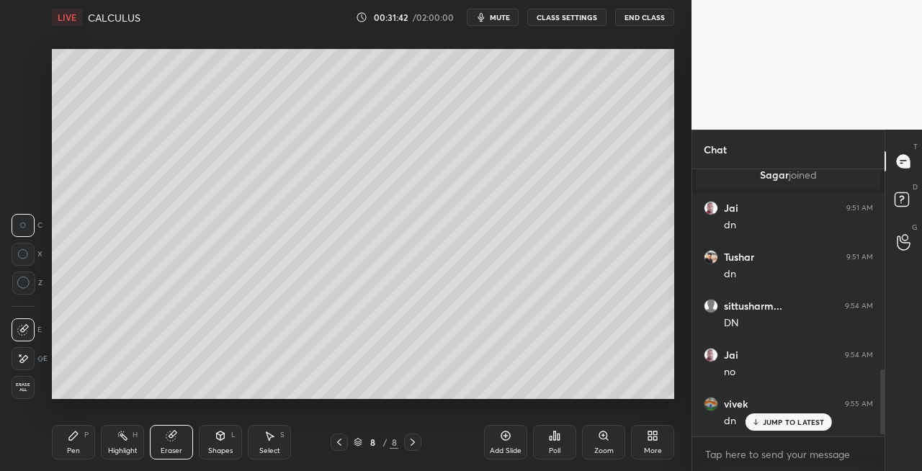
click at [65, 450] on div "Pen P" at bounding box center [73, 442] width 43 height 35
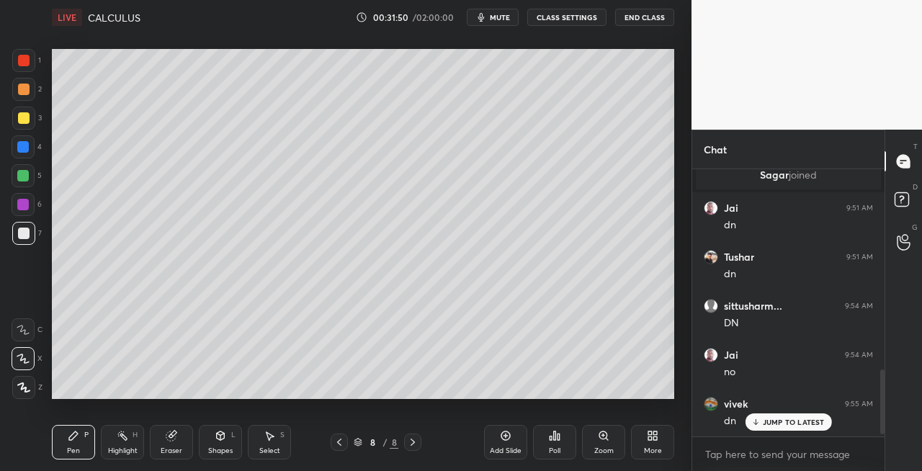
click at [218, 434] on icon at bounding box center [221, 435] width 8 height 2
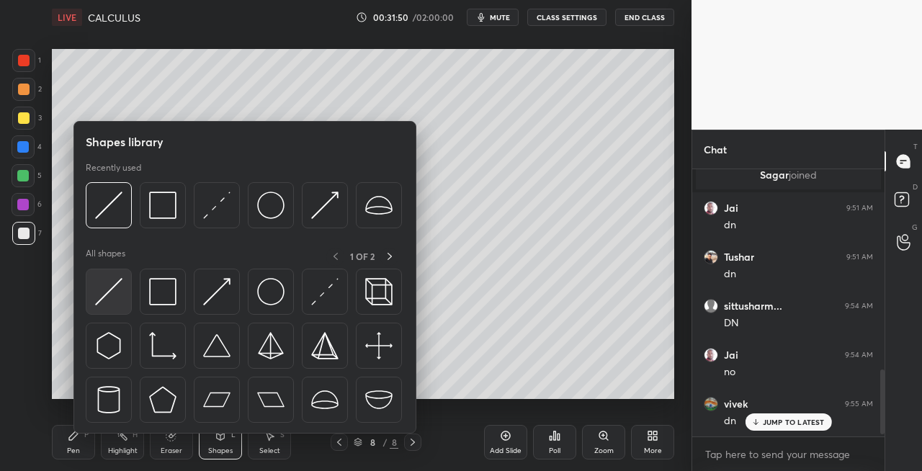
click at [102, 295] on img at bounding box center [108, 291] width 27 height 27
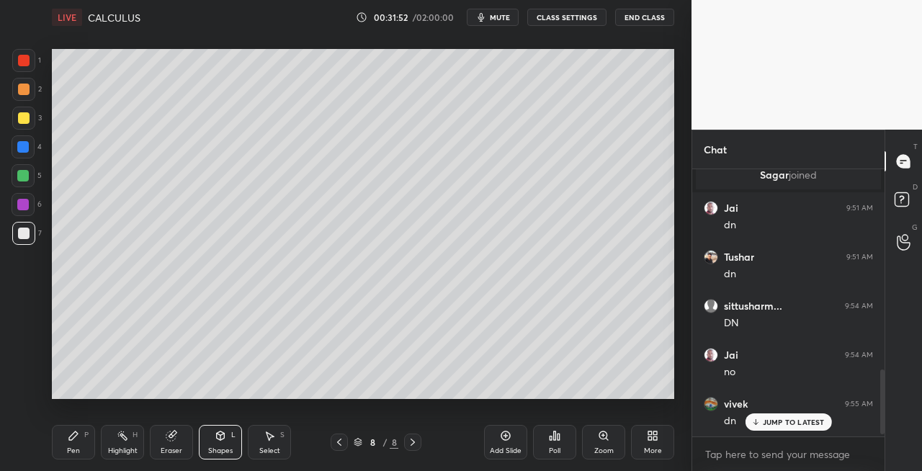
click at [95, 438] on div "Pen P Highlight H Eraser Shapes L Select S" at bounding box center [160, 442] width 216 height 35
click at [79, 439] on div "Pen P" at bounding box center [73, 442] width 43 height 35
click at [221, 442] on div "Shapes L" at bounding box center [220, 442] width 43 height 35
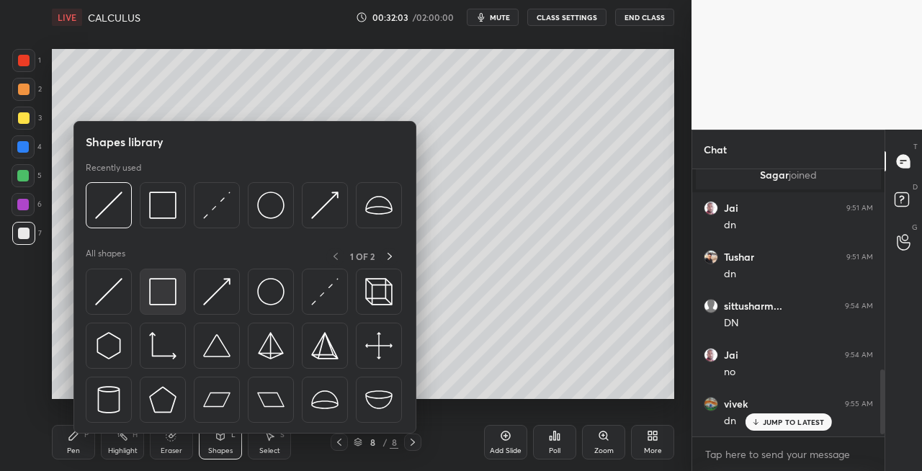
click at [158, 300] on img at bounding box center [162, 291] width 27 height 27
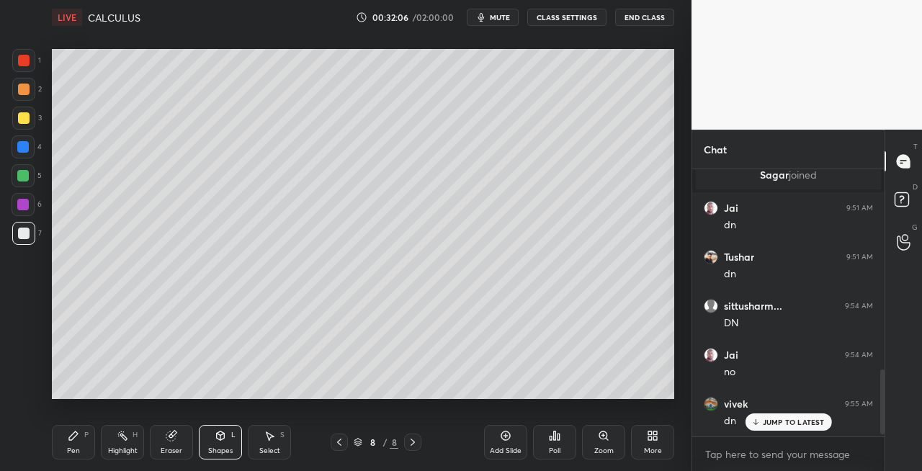
click at [81, 450] on div "Pen P" at bounding box center [73, 442] width 43 height 35
click at [339, 445] on icon at bounding box center [340, 443] width 12 height 12
click at [338, 443] on icon at bounding box center [340, 443] width 12 height 12
click at [411, 445] on icon at bounding box center [413, 443] width 12 height 12
click at [411, 443] on icon at bounding box center [413, 443] width 12 height 12
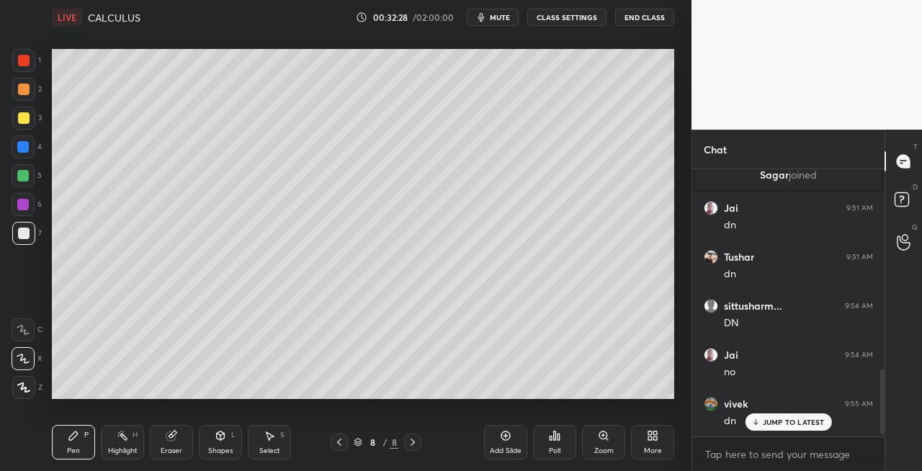
click at [409, 444] on icon at bounding box center [413, 443] width 12 height 12
click at [406, 445] on div at bounding box center [412, 442] width 17 height 17
click at [416, 445] on icon at bounding box center [413, 443] width 12 height 12
click at [499, 451] on div "Add Slide" at bounding box center [506, 450] width 32 height 7
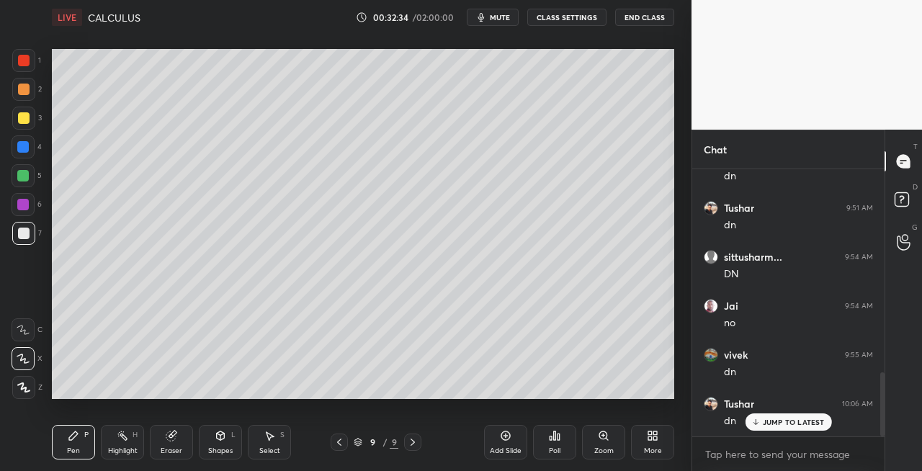
click at [169, 447] on div "Eraser" at bounding box center [172, 450] width 22 height 7
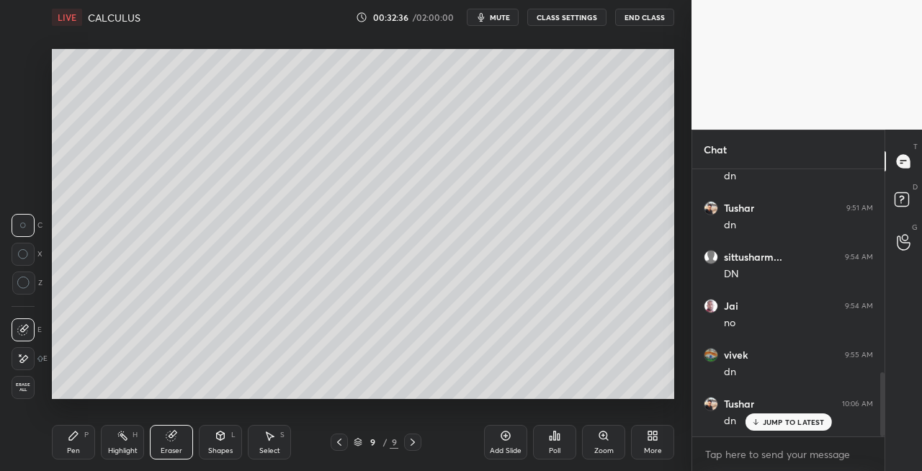
click at [85, 454] on div "Pen P" at bounding box center [73, 442] width 43 height 35
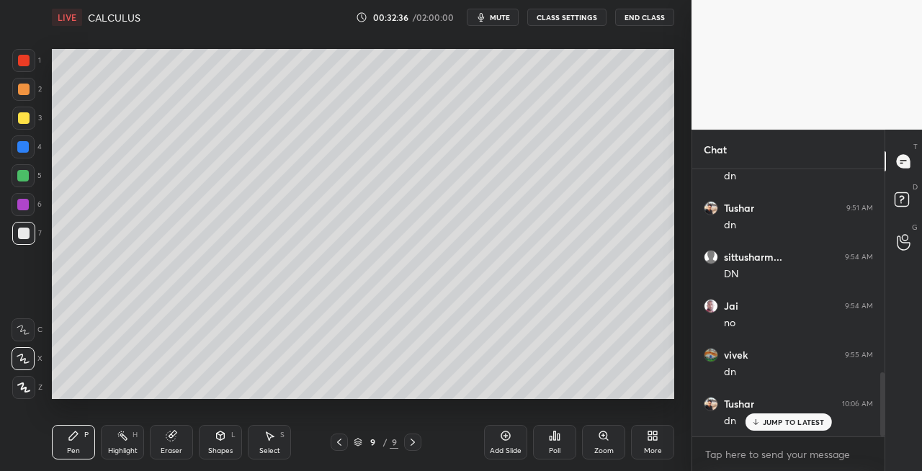
click at [20, 117] on div at bounding box center [24, 118] width 12 height 12
click at [224, 440] on icon at bounding box center [221, 436] width 12 height 12
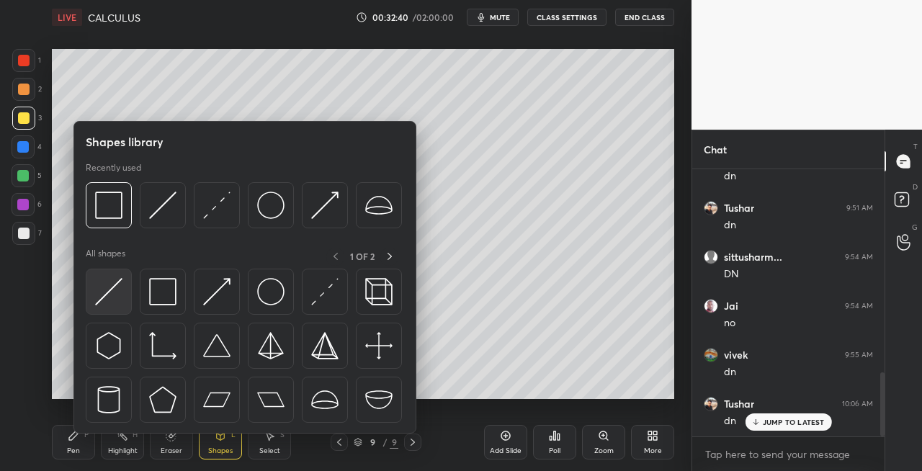
click at [105, 291] on img at bounding box center [108, 291] width 27 height 27
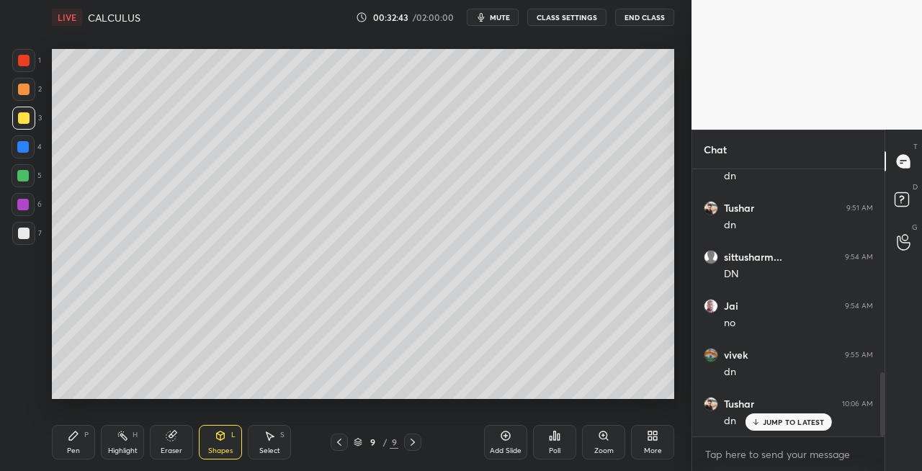
click at [85, 442] on div "Pen P" at bounding box center [73, 442] width 43 height 35
click at [170, 437] on icon at bounding box center [170, 436] width 9 height 9
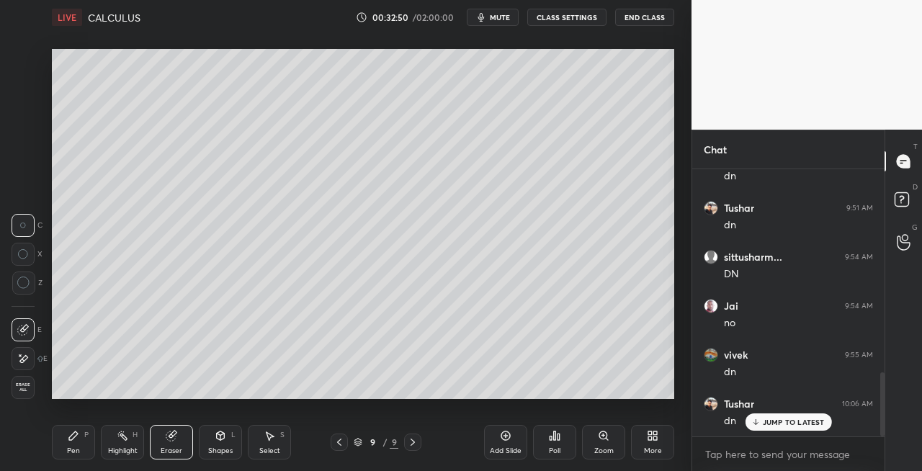
click at [76, 447] on div "Pen" at bounding box center [73, 450] width 13 height 7
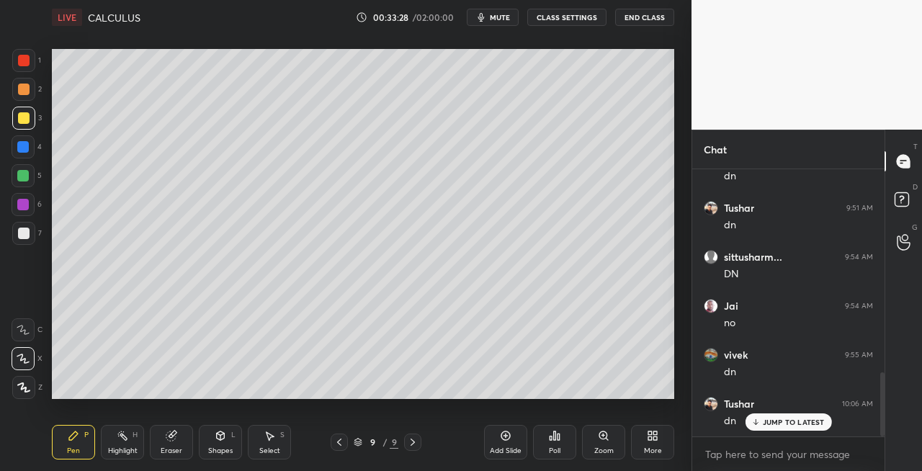
click at [223, 429] on div "Shapes L" at bounding box center [220, 442] width 43 height 35
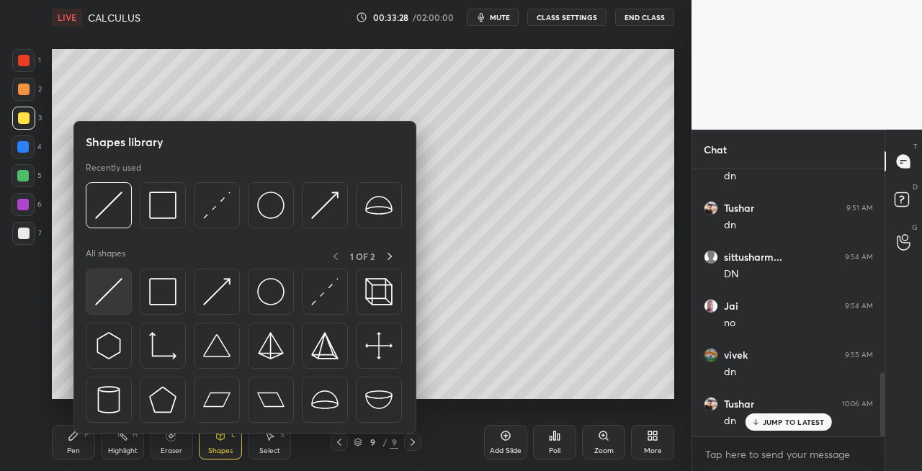
click at [101, 297] on img at bounding box center [108, 291] width 27 height 27
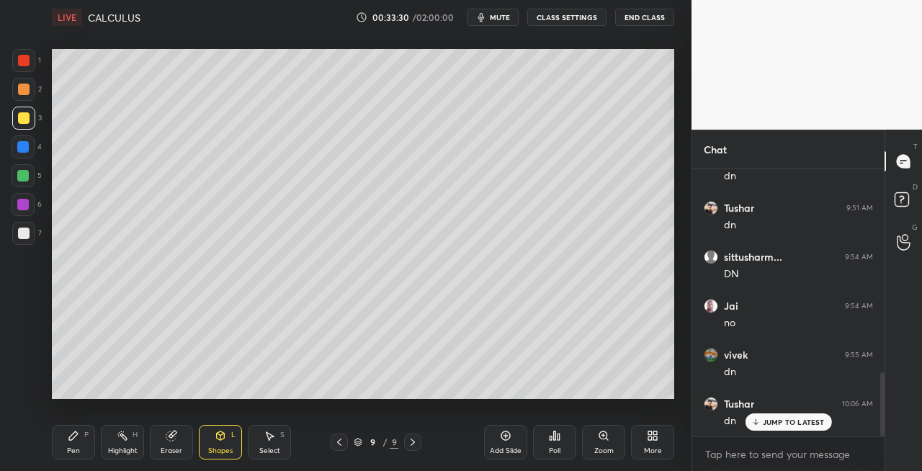
click at [66, 447] on div "Pen P" at bounding box center [73, 442] width 43 height 35
click at [222, 437] on icon at bounding box center [221, 436] width 8 height 9
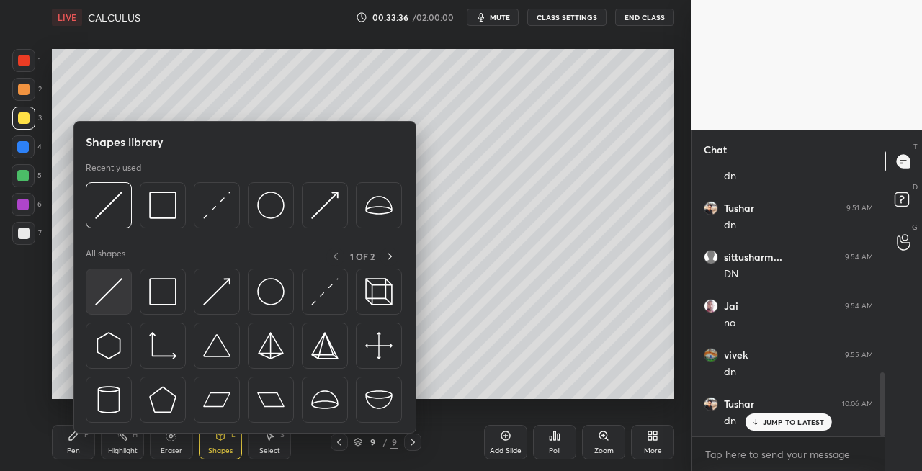
click at [107, 295] on img at bounding box center [108, 291] width 27 height 27
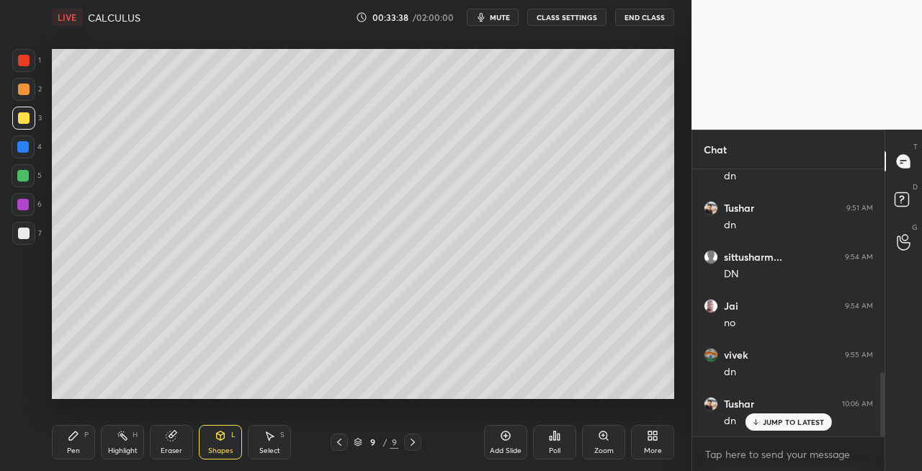
click at [82, 444] on div "Pen P" at bounding box center [73, 442] width 43 height 35
click at [228, 453] on div "Shapes" at bounding box center [220, 450] width 24 height 7
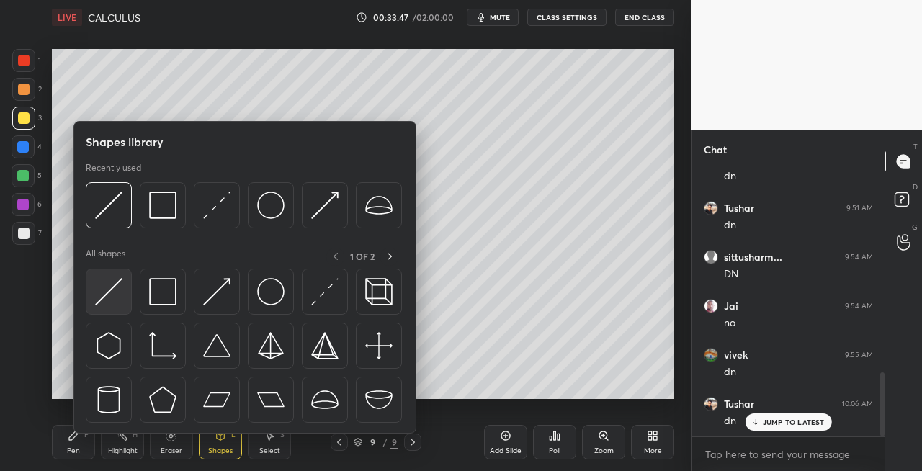
click at [104, 295] on img at bounding box center [108, 291] width 27 height 27
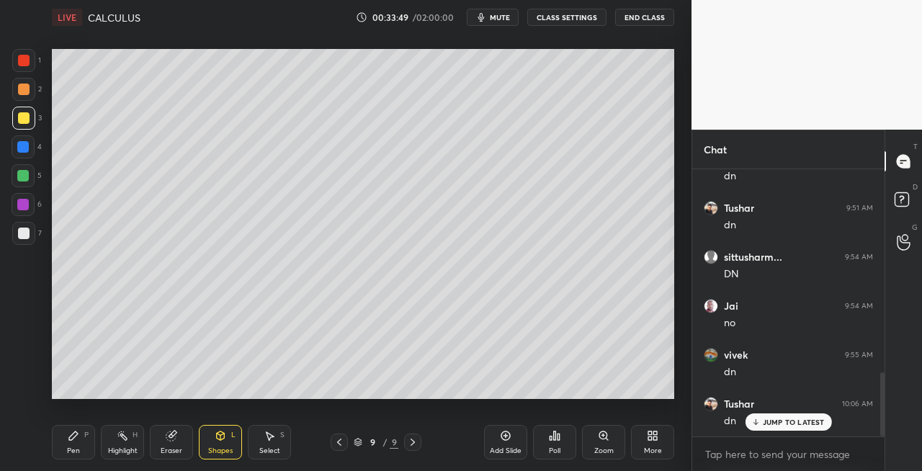
click at [77, 456] on div "Pen P" at bounding box center [73, 442] width 43 height 35
click at [220, 434] on icon at bounding box center [221, 435] width 8 height 2
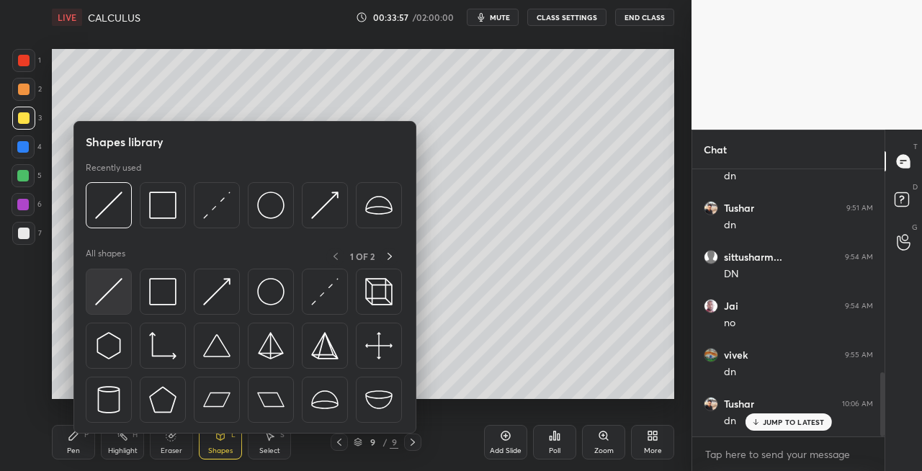
click at [109, 293] on img at bounding box center [108, 291] width 27 height 27
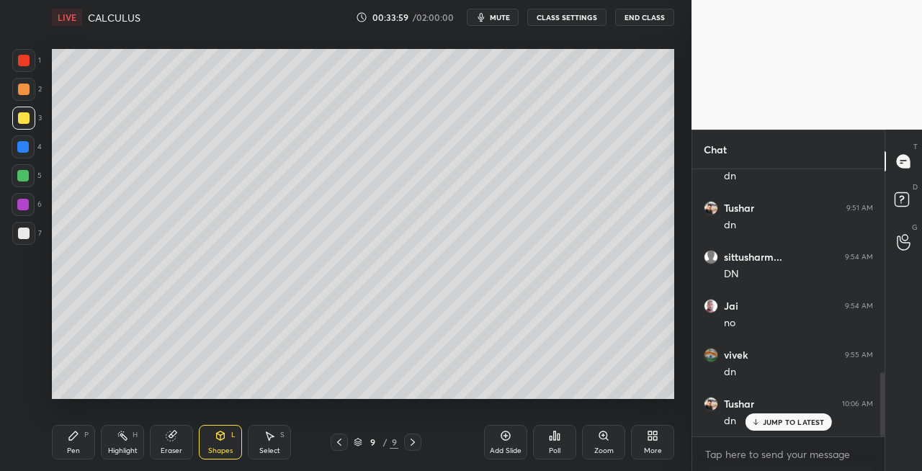
click at [73, 442] on div "Pen P" at bounding box center [73, 442] width 43 height 35
click at [23, 222] on div at bounding box center [23, 233] width 23 height 23
click at [218, 445] on div "Shapes L" at bounding box center [220, 442] width 43 height 35
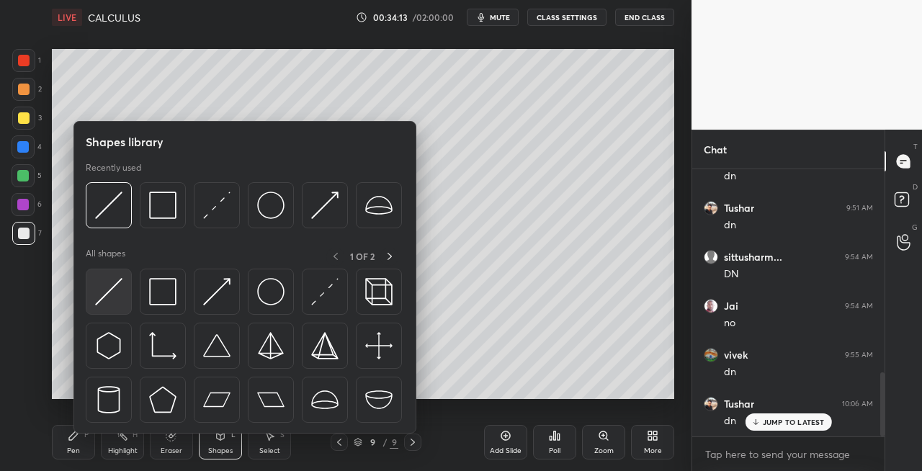
click at [99, 291] on img at bounding box center [108, 291] width 27 height 27
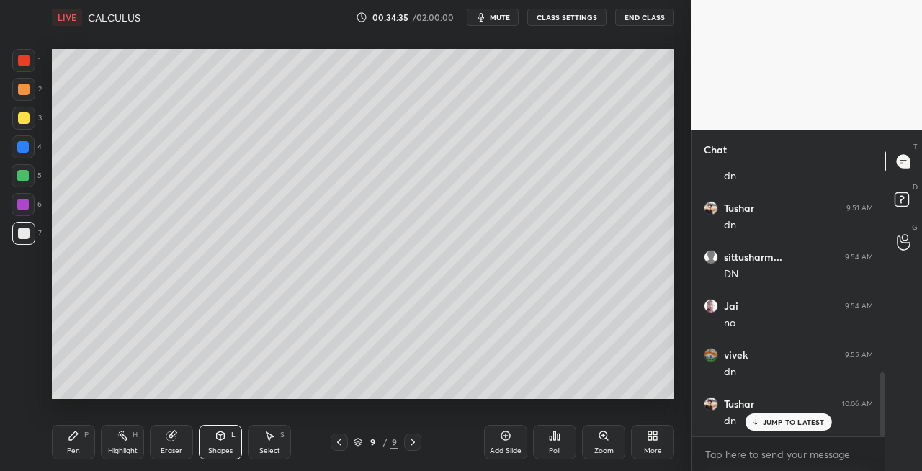
click at [502, 16] on span "mute" at bounding box center [500, 17] width 20 height 10
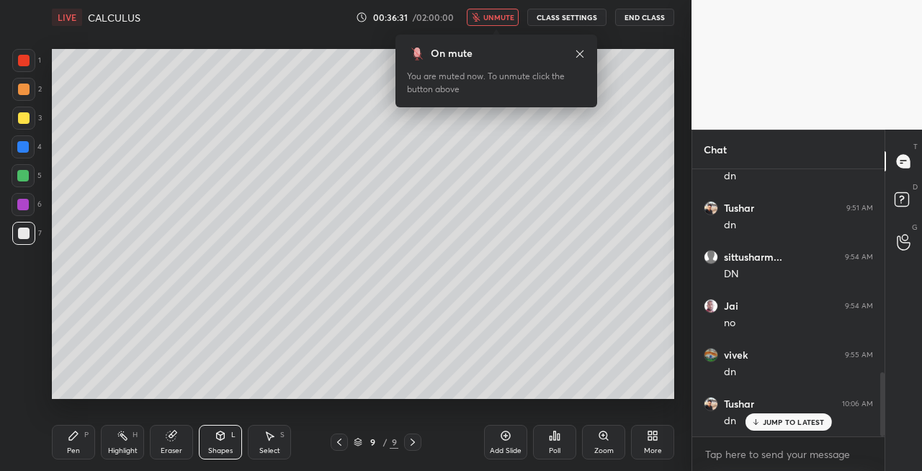
scroll to position [898, 0]
click at [511, 9] on button "unmute" at bounding box center [493, 17] width 52 height 17
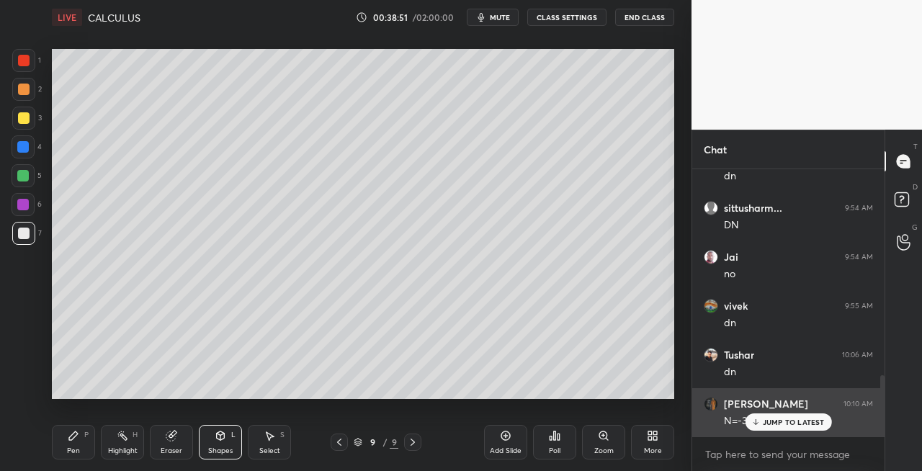
click at [765, 422] on p "JUMP TO LATEST" at bounding box center [794, 422] width 62 height 9
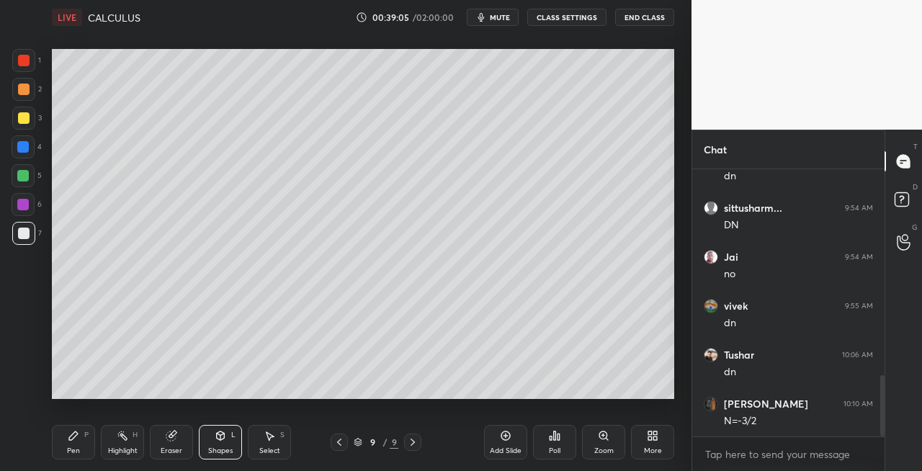
click at [74, 451] on div "Pen" at bounding box center [73, 450] width 13 height 7
click at [218, 435] on icon at bounding box center [221, 435] width 8 height 2
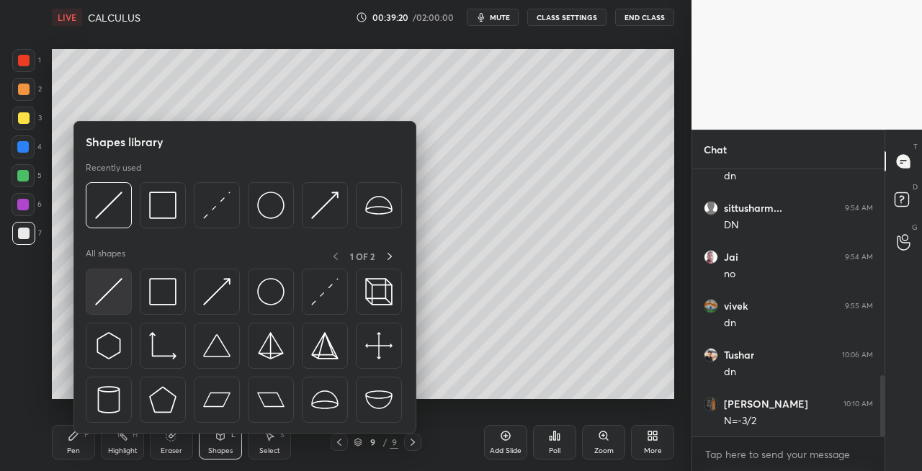
click at [107, 294] on img at bounding box center [108, 291] width 27 height 27
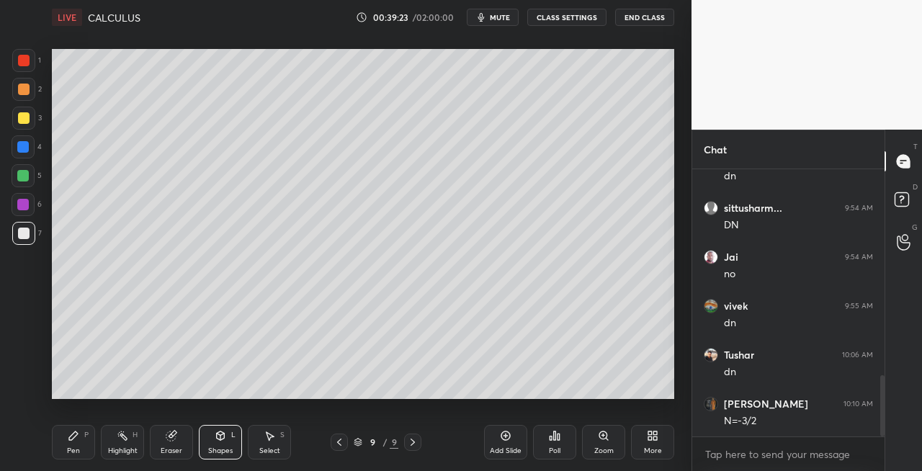
click at [72, 447] on div "Pen" at bounding box center [73, 450] width 13 height 7
click at [214, 437] on div "Shapes L" at bounding box center [220, 442] width 43 height 35
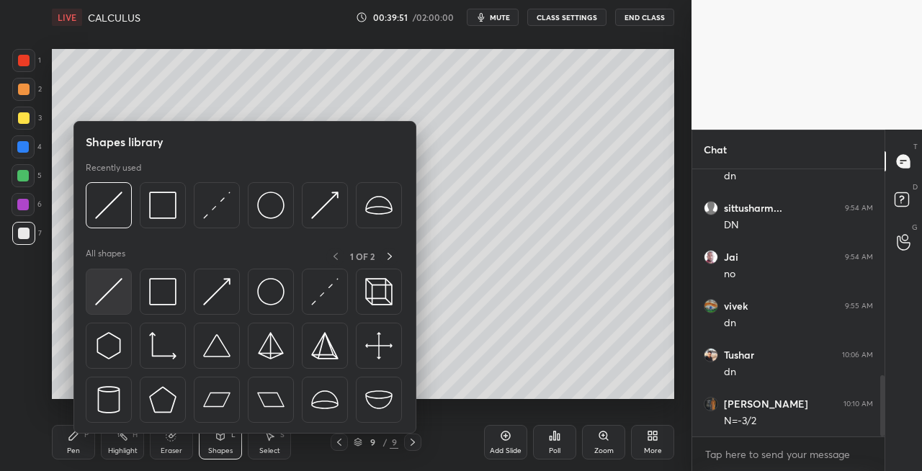
click at [105, 301] on img at bounding box center [108, 291] width 27 height 27
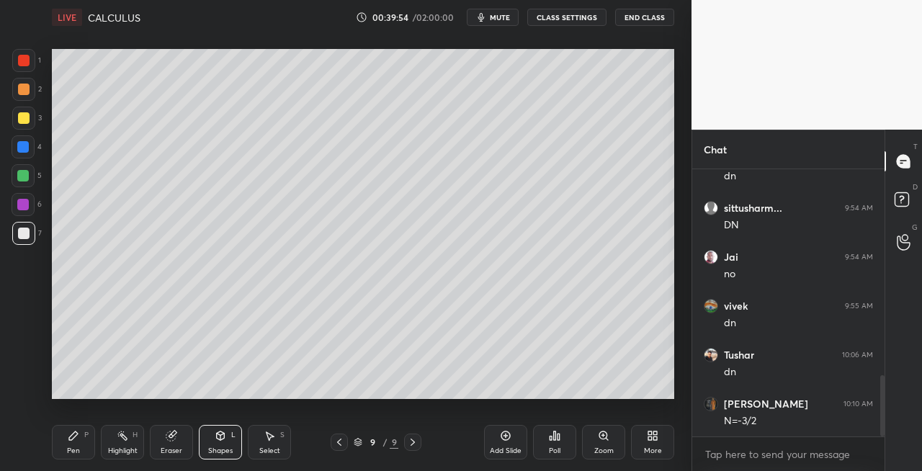
click at [76, 445] on div "Pen P" at bounding box center [73, 442] width 43 height 35
click at [179, 444] on div "Eraser" at bounding box center [171, 442] width 43 height 35
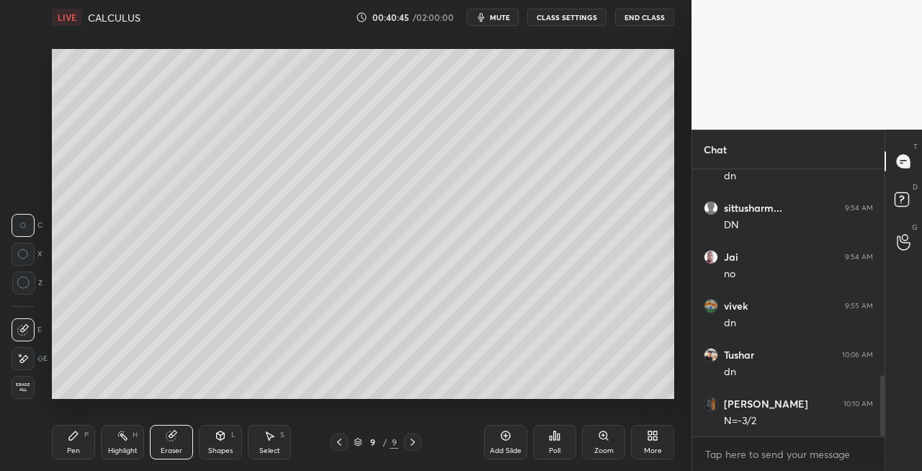
click at [84, 432] on div "Pen P" at bounding box center [73, 442] width 43 height 35
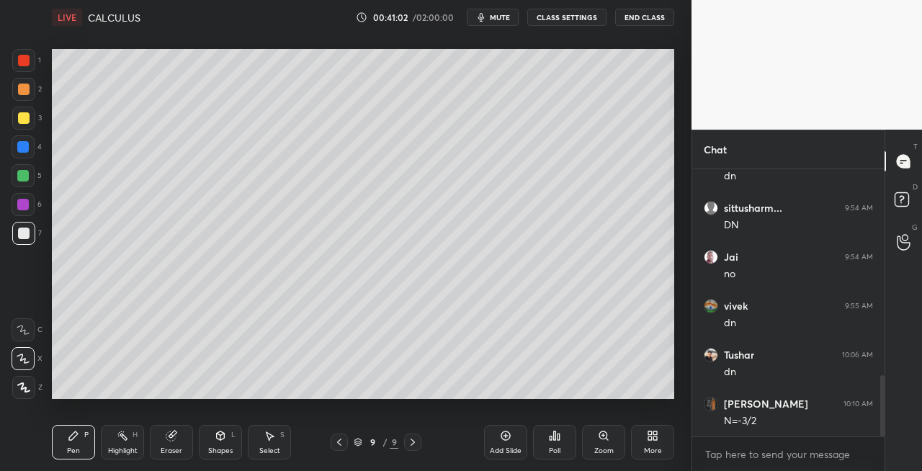
scroll to position [947, 0]
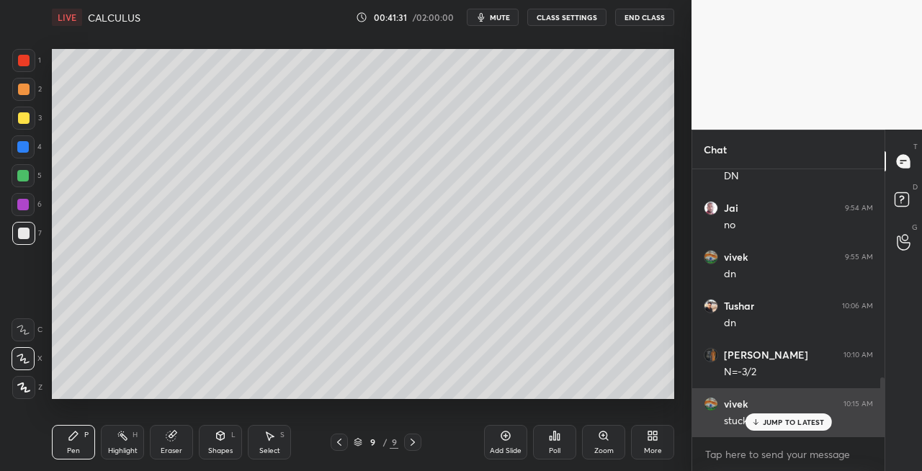
click at [770, 421] on p "JUMP TO LATEST" at bounding box center [794, 422] width 62 height 9
click at [768, 419] on p "JUMP TO LATEST" at bounding box center [794, 422] width 62 height 9
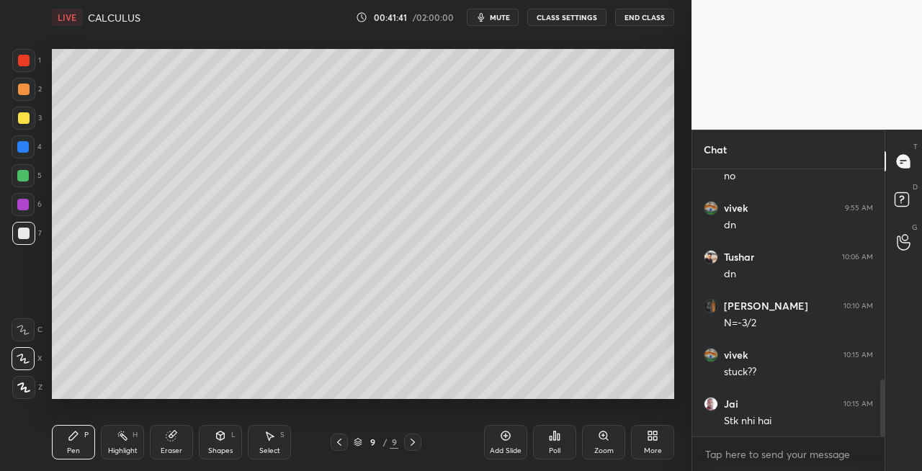
click at [502, 15] on span "mute" at bounding box center [500, 17] width 20 height 10
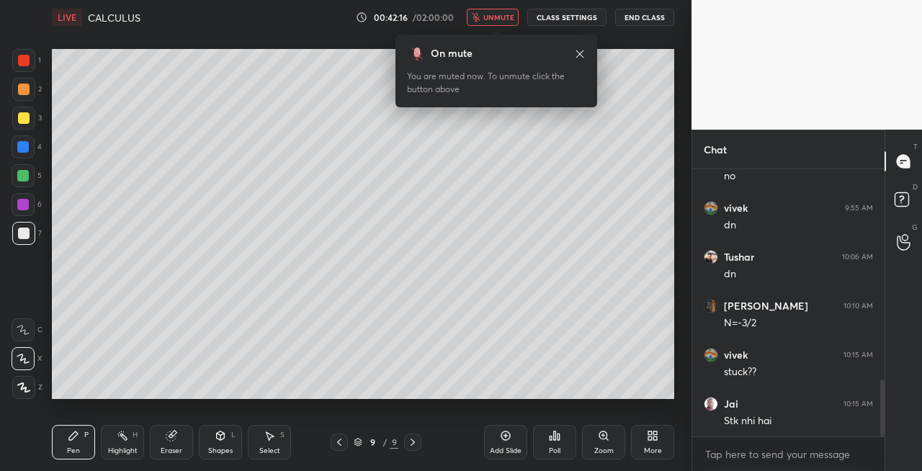
click at [496, 16] on span "unmute" at bounding box center [499, 17] width 31 height 10
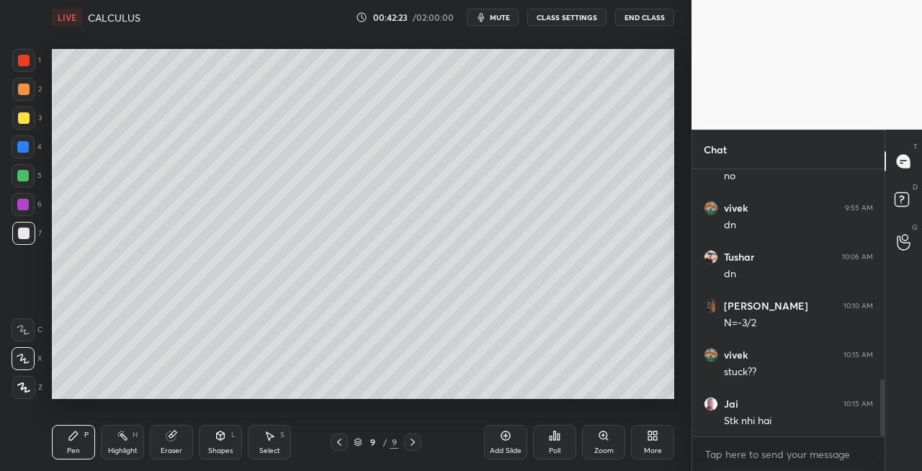
click at [223, 439] on icon at bounding box center [221, 436] width 8 height 9
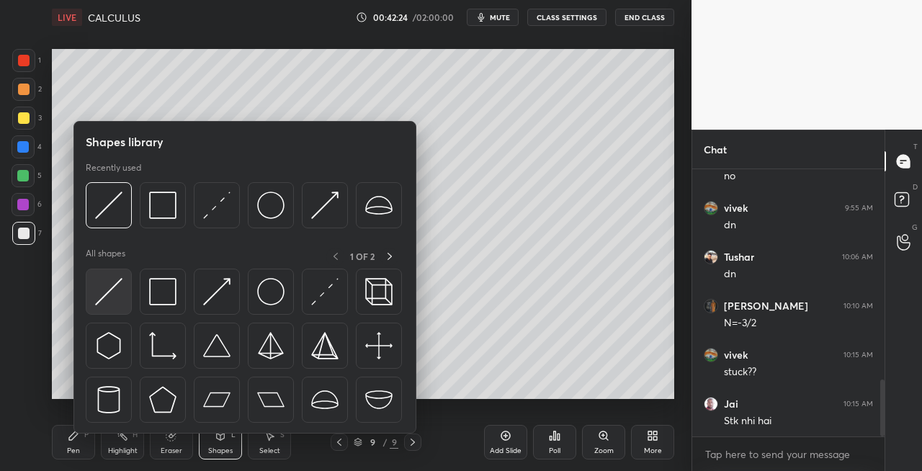
click at [111, 297] on img at bounding box center [108, 291] width 27 height 27
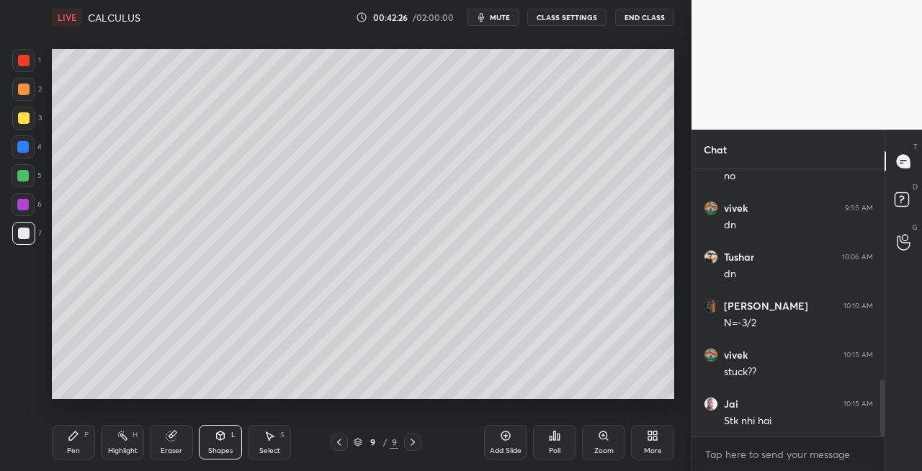
click at [68, 453] on div "Pen" at bounding box center [73, 450] width 13 height 7
click at [411, 443] on icon at bounding box center [413, 443] width 12 height 12
click at [504, 453] on div "Add Slide" at bounding box center [506, 450] width 32 height 7
click at [225, 438] on icon at bounding box center [221, 436] width 12 height 12
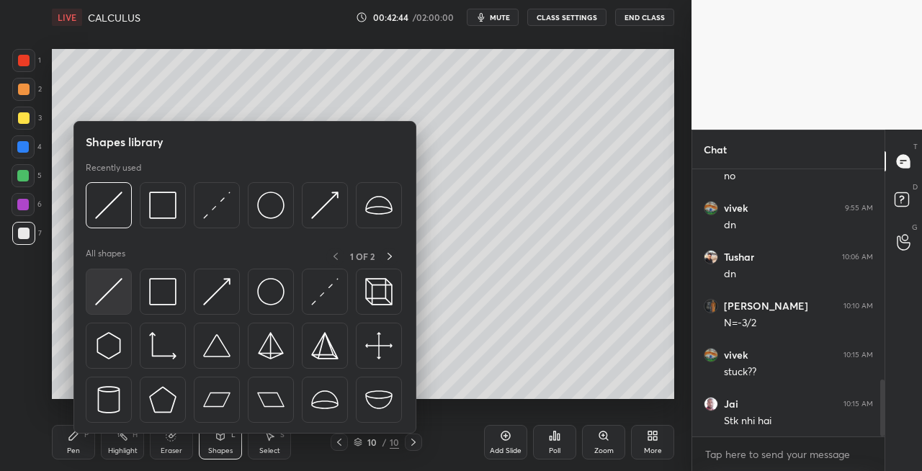
click at [110, 299] on img at bounding box center [108, 291] width 27 height 27
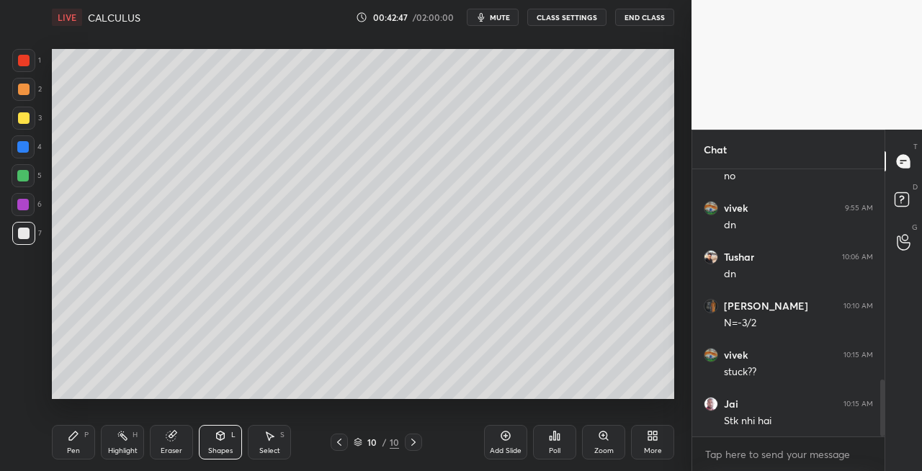
click at [59, 438] on div "Pen P" at bounding box center [73, 442] width 43 height 35
click at [342, 445] on icon at bounding box center [340, 443] width 12 height 12
click at [416, 445] on icon at bounding box center [414, 443] width 12 height 12
click at [340, 444] on icon at bounding box center [340, 443] width 12 height 12
click at [413, 445] on icon at bounding box center [414, 443] width 12 height 12
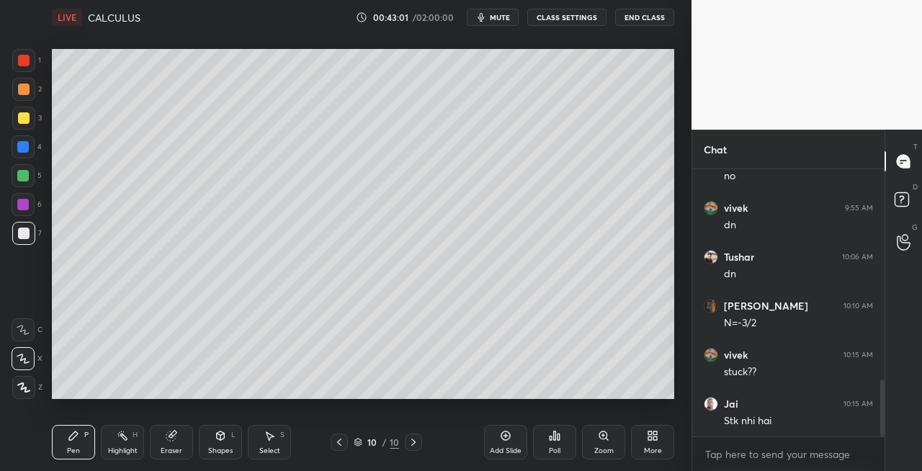
click at [189, 445] on div "Eraser" at bounding box center [171, 442] width 43 height 35
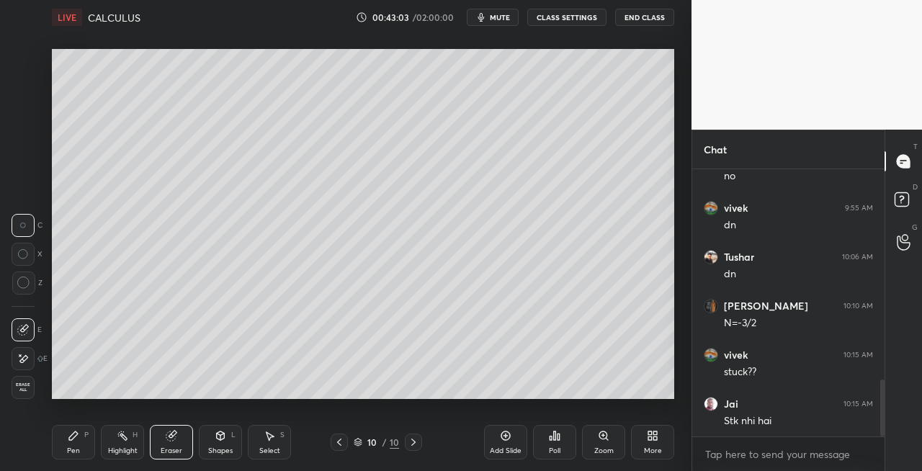
click at [81, 440] on div "Pen P" at bounding box center [73, 442] width 43 height 35
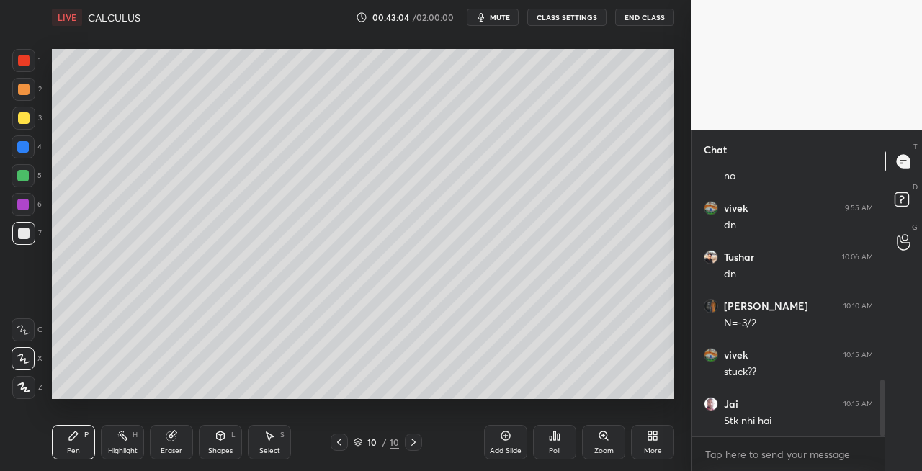
click at [334, 444] on icon at bounding box center [340, 443] width 12 height 12
click at [415, 444] on icon at bounding box center [414, 443] width 12 height 12
click at [339, 440] on icon at bounding box center [340, 443] width 12 height 12
click at [412, 444] on icon at bounding box center [414, 443] width 12 height 12
click at [218, 435] on icon at bounding box center [221, 435] width 8 height 2
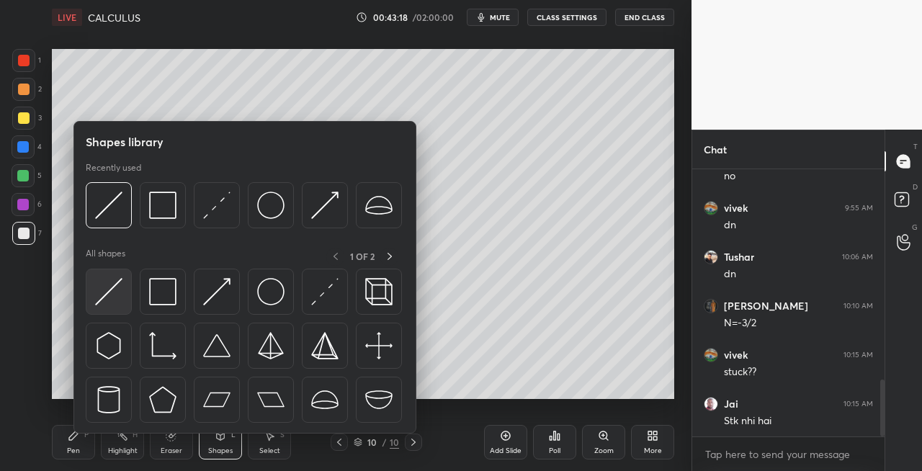
click at [107, 291] on img at bounding box center [108, 291] width 27 height 27
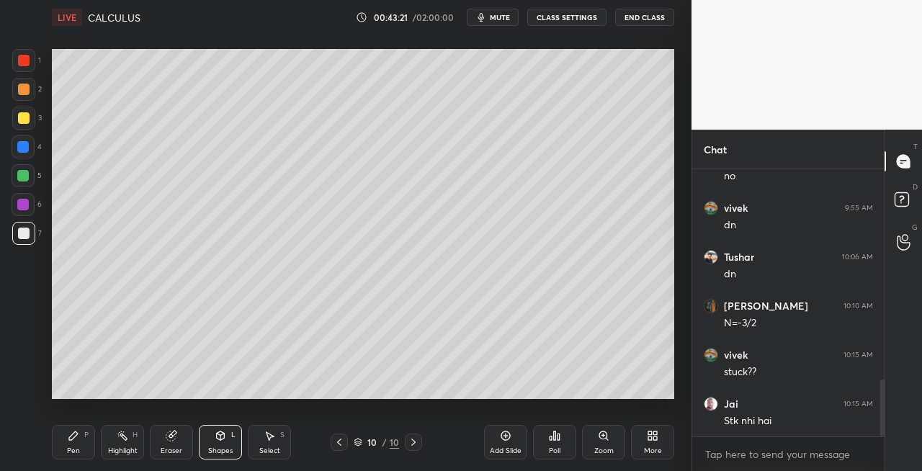
click at [84, 445] on div "Pen P" at bounding box center [73, 442] width 43 height 35
click at [339, 441] on icon at bounding box center [340, 443] width 12 height 12
click at [410, 448] on div at bounding box center [413, 442] width 17 height 17
click at [219, 441] on icon at bounding box center [221, 436] width 12 height 12
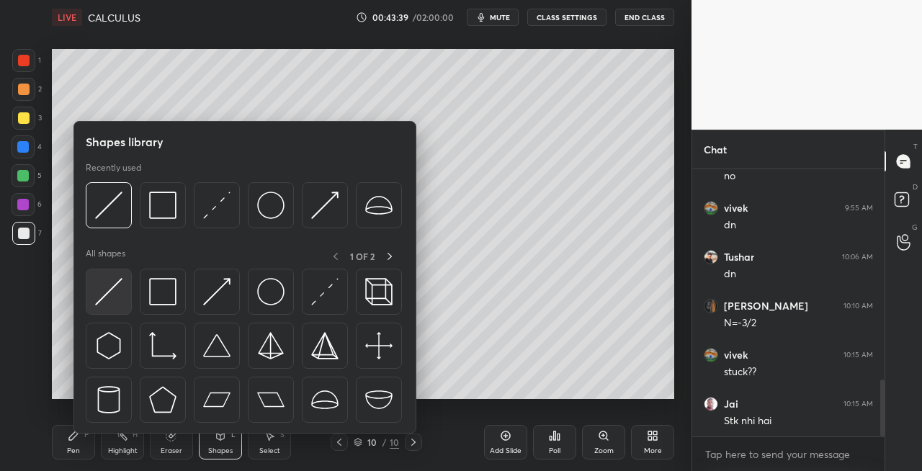
click at [107, 282] on img at bounding box center [108, 291] width 27 height 27
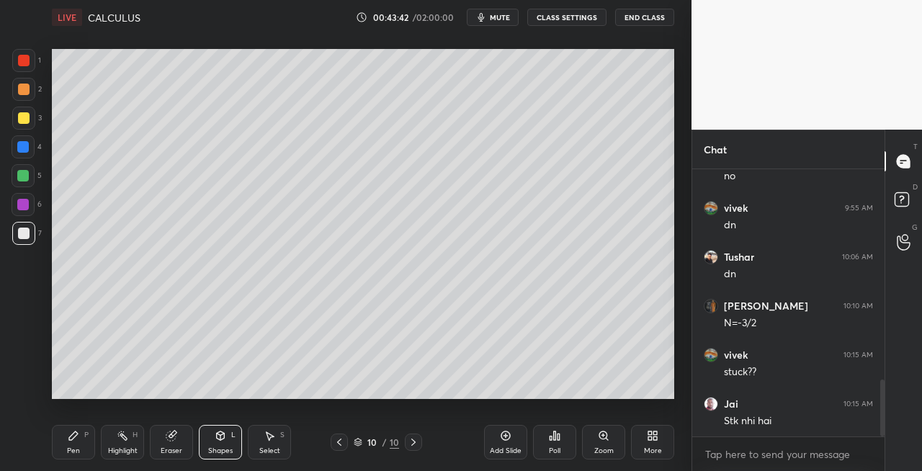
click at [81, 440] on div "Pen P" at bounding box center [73, 442] width 43 height 35
click at [229, 441] on div "Shapes L" at bounding box center [220, 442] width 43 height 35
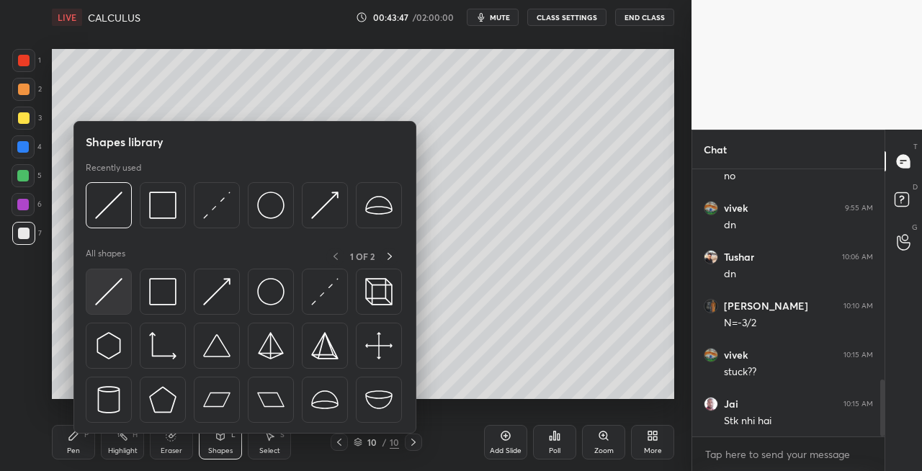
click at [109, 301] on img at bounding box center [108, 291] width 27 height 27
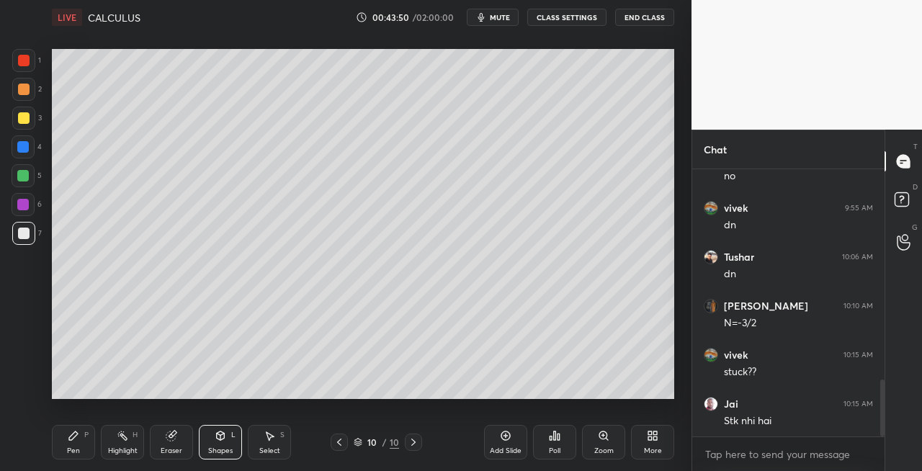
click at [79, 443] on div "Pen P" at bounding box center [73, 442] width 43 height 35
click at [197, 438] on div "Pen P Highlight H Eraser Shapes L Select S" at bounding box center [160, 442] width 216 height 35
click at [185, 449] on div "Eraser" at bounding box center [171, 442] width 43 height 35
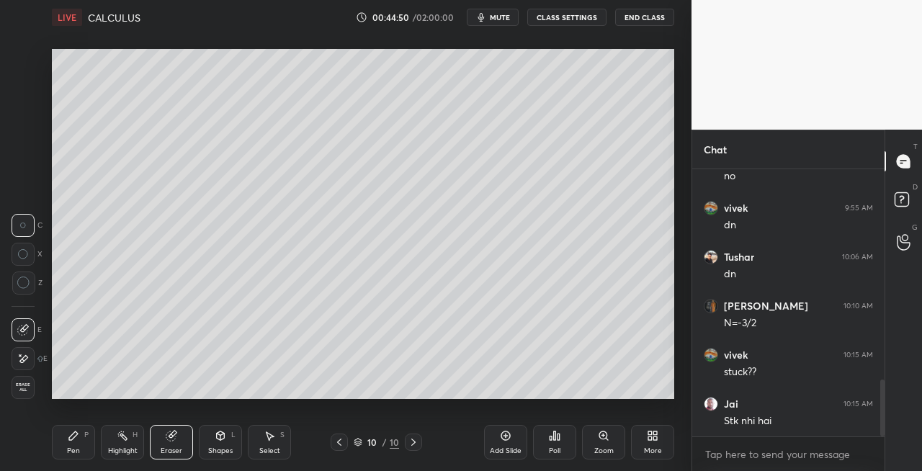
click at [82, 445] on div "Pen P" at bounding box center [73, 442] width 43 height 35
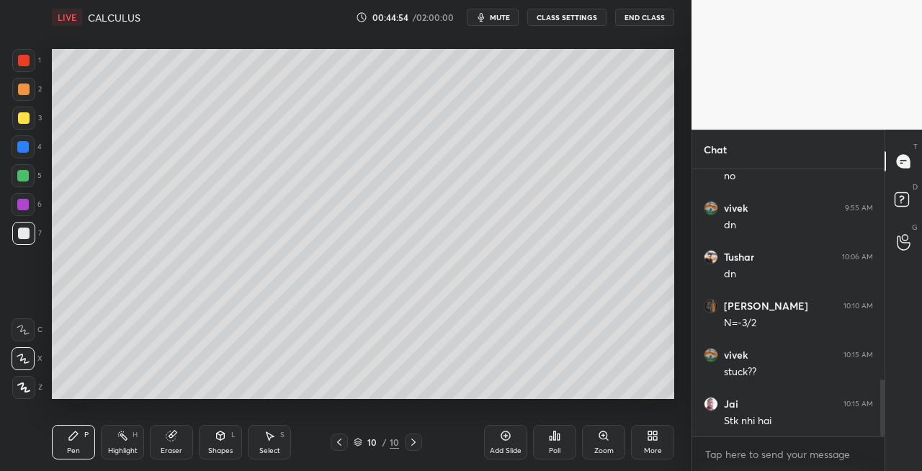
click at [188, 444] on div "Eraser" at bounding box center [171, 442] width 43 height 35
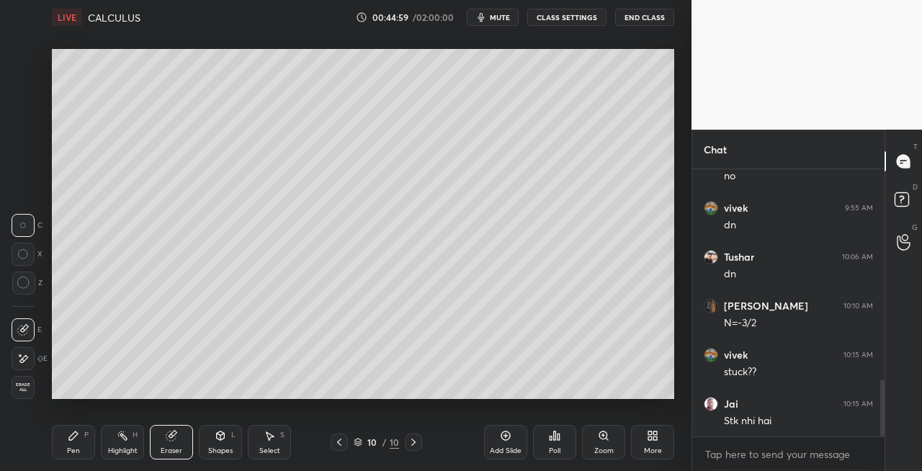
click at [94, 456] on div "Pen P" at bounding box center [73, 442] width 43 height 35
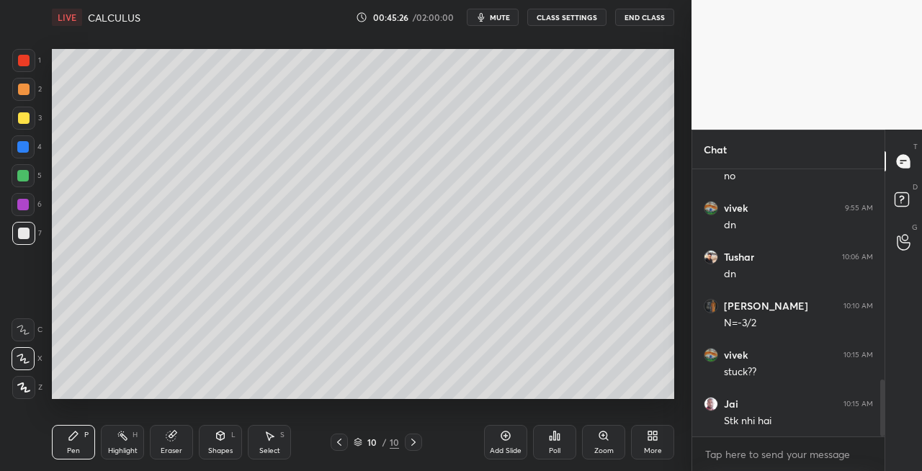
click at [340, 442] on icon at bounding box center [340, 443] width 12 height 12
click at [411, 445] on icon at bounding box center [413, 442] width 4 height 7
click at [215, 445] on div "Shapes L" at bounding box center [220, 442] width 43 height 35
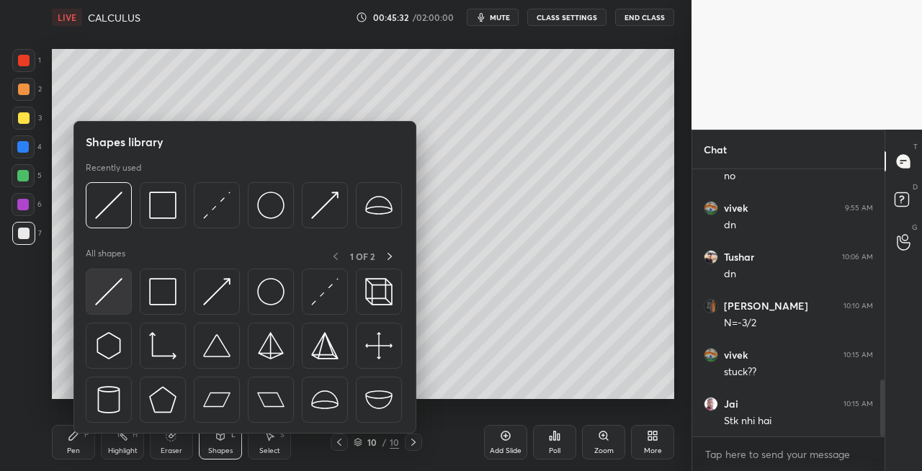
click at [105, 294] on img at bounding box center [108, 291] width 27 height 27
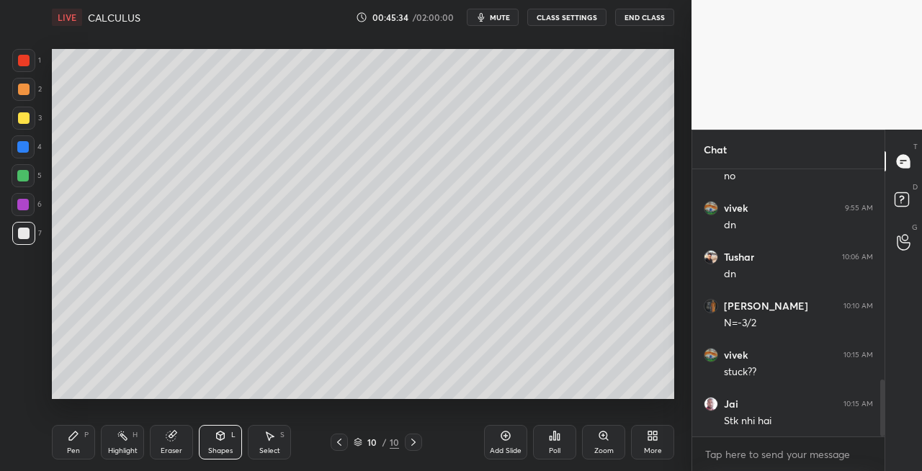
click at [66, 434] on div "Pen P" at bounding box center [73, 442] width 43 height 35
click at [170, 433] on icon at bounding box center [170, 436] width 9 height 9
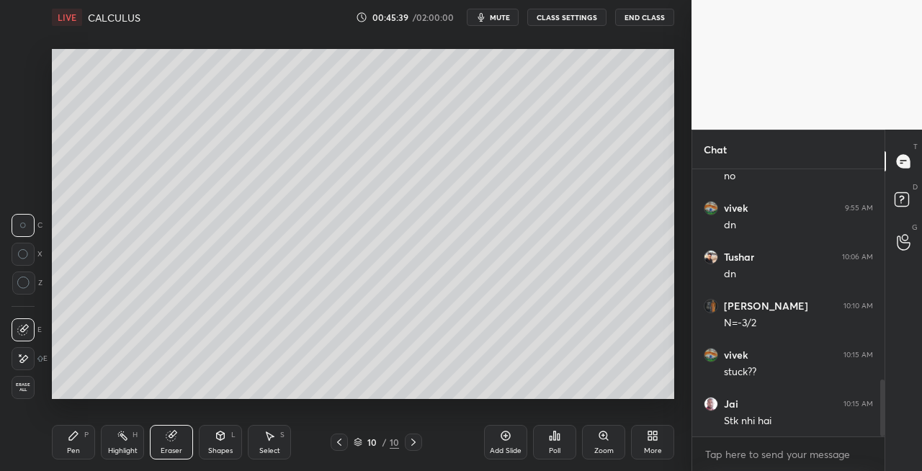
click at [66, 445] on div "Pen P" at bounding box center [73, 442] width 43 height 35
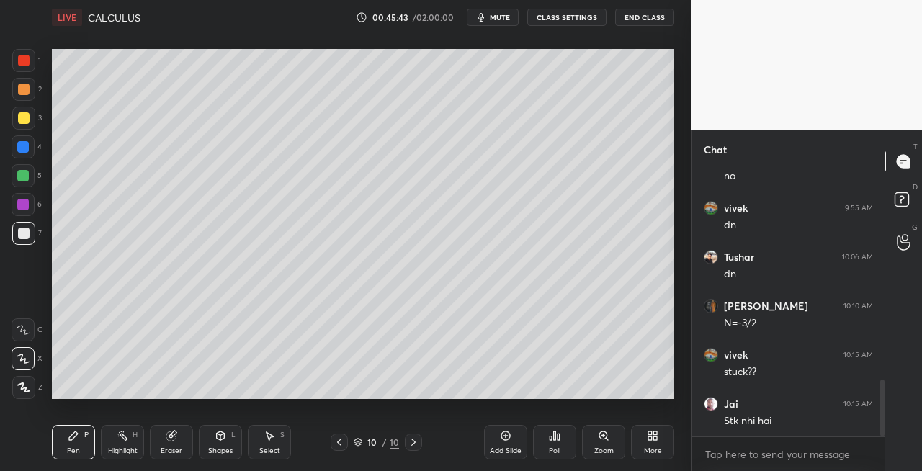
click at [210, 442] on div "Shapes L" at bounding box center [220, 442] width 43 height 35
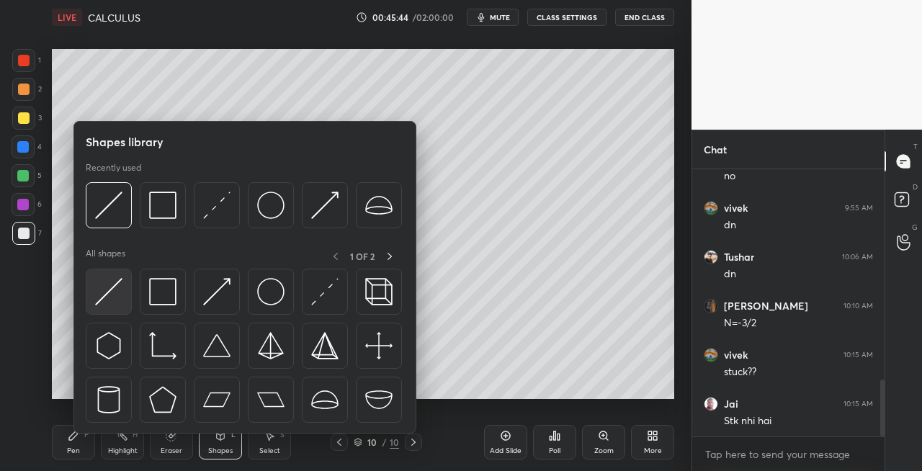
click at [99, 299] on img at bounding box center [108, 291] width 27 height 27
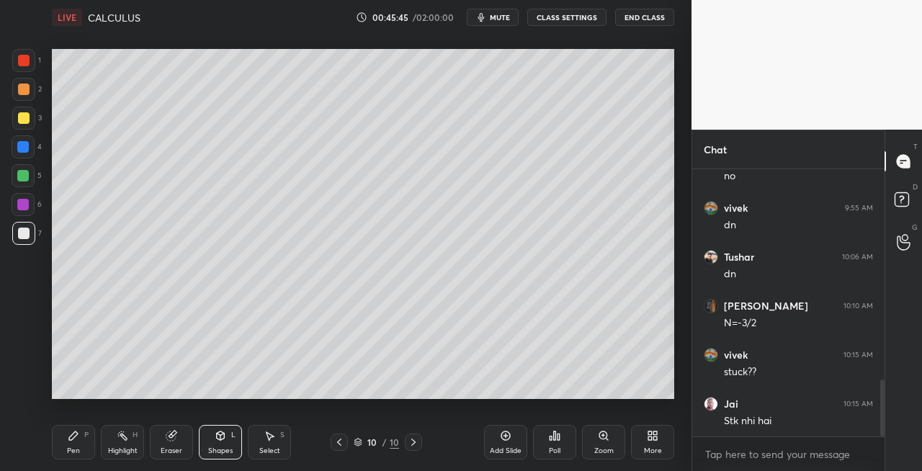
click at [65, 447] on div "Pen P" at bounding box center [73, 442] width 43 height 35
click at [504, 19] on span "mute" at bounding box center [500, 17] width 20 height 10
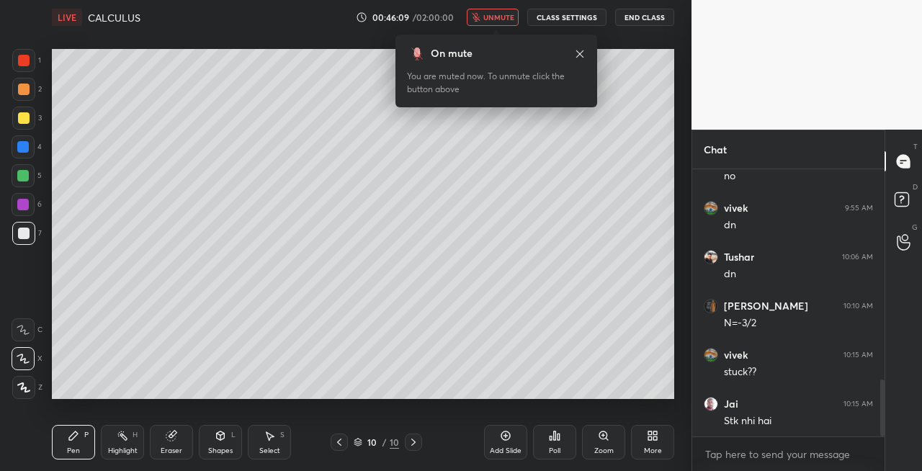
click at [504, 20] on span "unmute" at bounding box center [499, 17] width 31 height 10
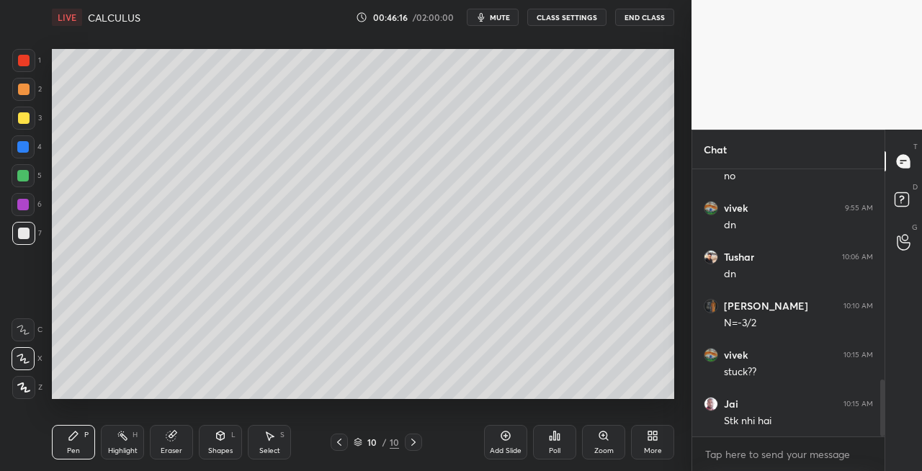
click at [336, 445] on icon at bounding box center [340, 443] width 12 height 12
click at [413, 445] on icon at bounding box center [414, 443] width 12 height 12
click at [340, 440] on icon at bounding box center [340, 443] width 12 height 12
click at [414, 444] on icon at bounding box center [414, 443] width 12 height 12
click at [339, 435] on div at bounding box center [339, 442] width 17 height 17
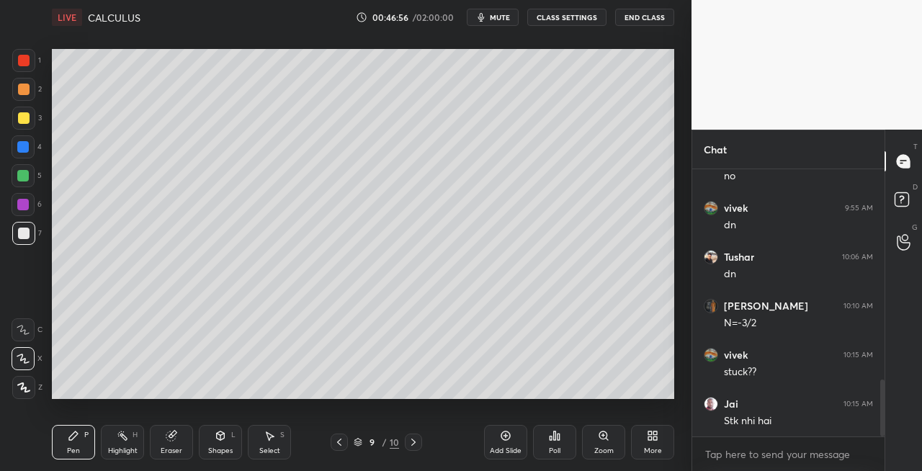
click at [415, 446] on icon at bounding box center [414, 443] width 12 height 12
click at [222, 445] on div "Shapes L" at bounding box center [220, 442] width 43 height 35
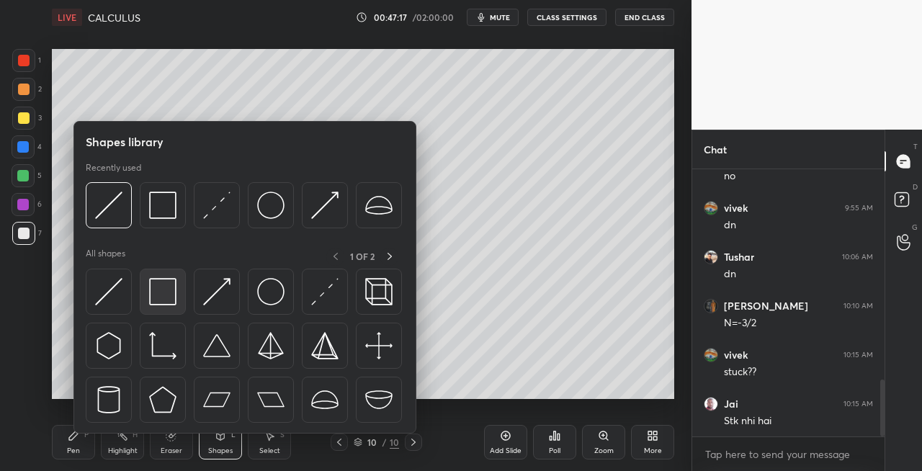
click at [164, 301] on img at bounding box center [162, 291] width 27 height 27
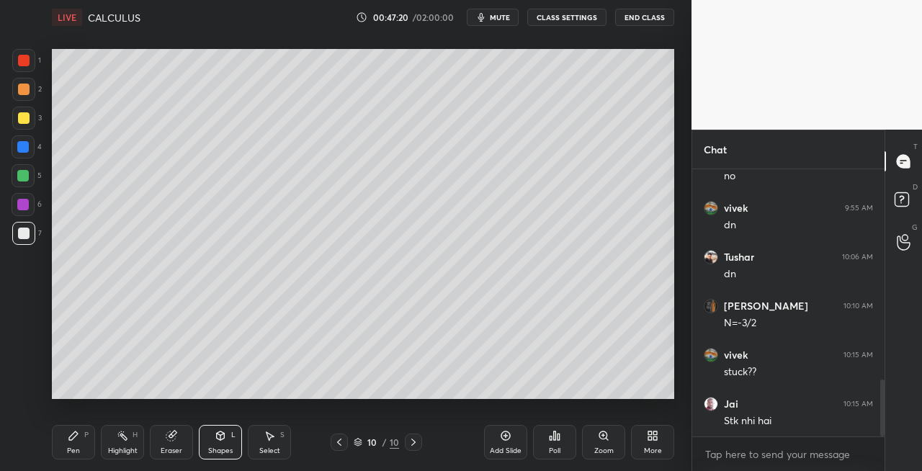
click at [95, 444] on div "Pen P Highlight H Eraser Shapes L Select S" at bounding box center [160, 442] width 216 height 35
click at [22, 122] on div at bounding box center [24, 118] width 12 height 12
click at [86, 446] on div "Pen P" at bounding box center [73, 442] width 43 height 35
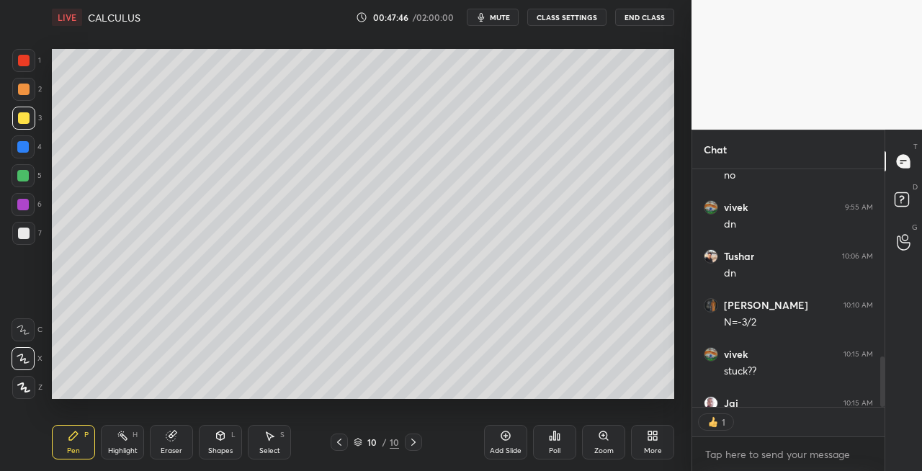
scroll to position [4, 4]
click at [335, 445] on icon at bounding box center [340, 443] width 12 height 12
click at [415, 444] on icon at bounding box center [414, 443] width 12 height 12
click at [410, 444] on icon at bounding box center [414, 443] width 12 height 12
click at [413, 446] on icon at bounding box center [414, 443] width 12 height 12
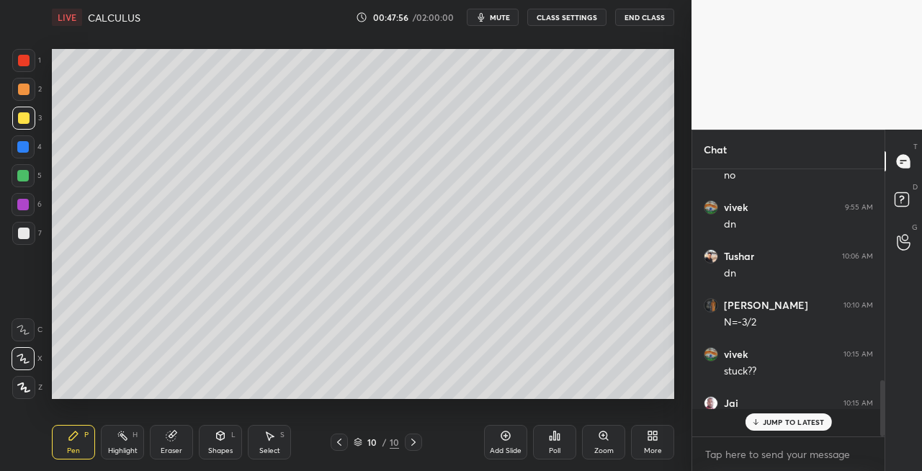
scroll to position [996, 0]
click at [343, 442] on icon at bounding box center [340, 443] width 12 height 12
click at [412, 444] on icon at bounding box center [413, 442] width 4 height 7
click at [411, 445] on icon at bounding box center [413, 442] width 4 height 7
click at [409, 445] on icon at bounding box center [414, 443] width 12 height 12
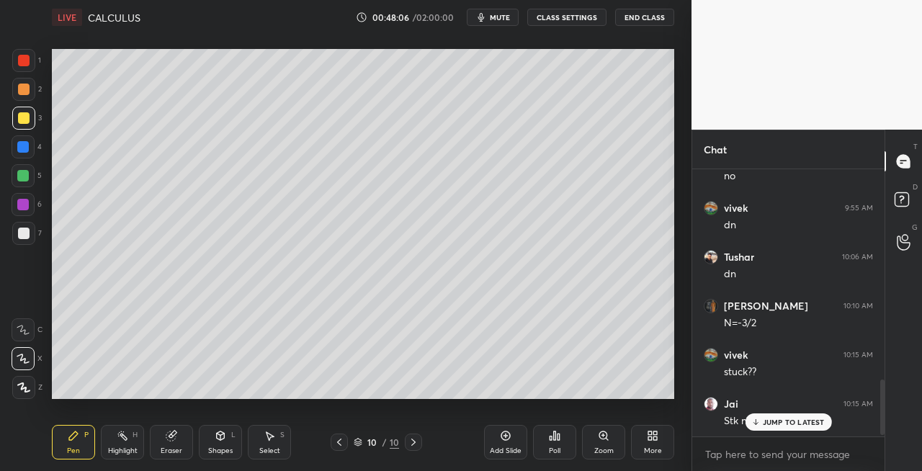
click at [412, 444] on icon at bounding box center [413, 442] width 4 height 7
click at [507, 451] on div "Add Slide" at bounding box center [506, 450] width 32 height 7
click at [213, 444] on div "Shapes L" at bounding box center [220, 442] width 43 height 35
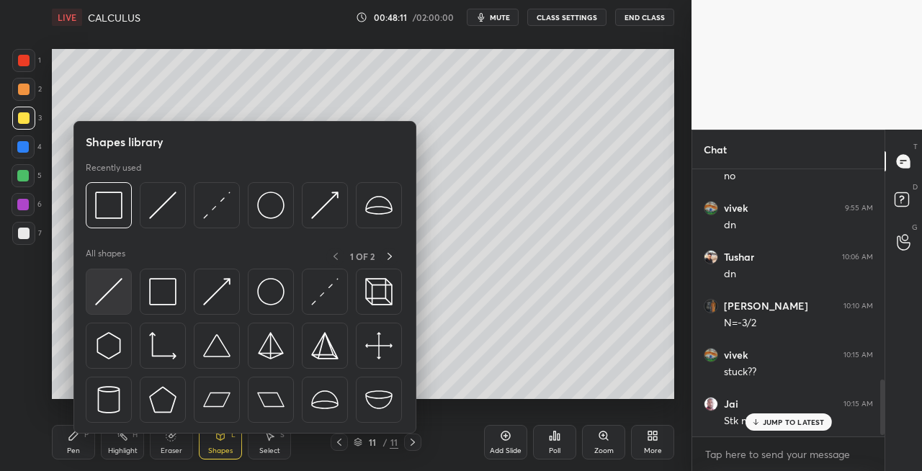
click at [106, 298] on img at bounding box center [108, 291] width 27 height 27
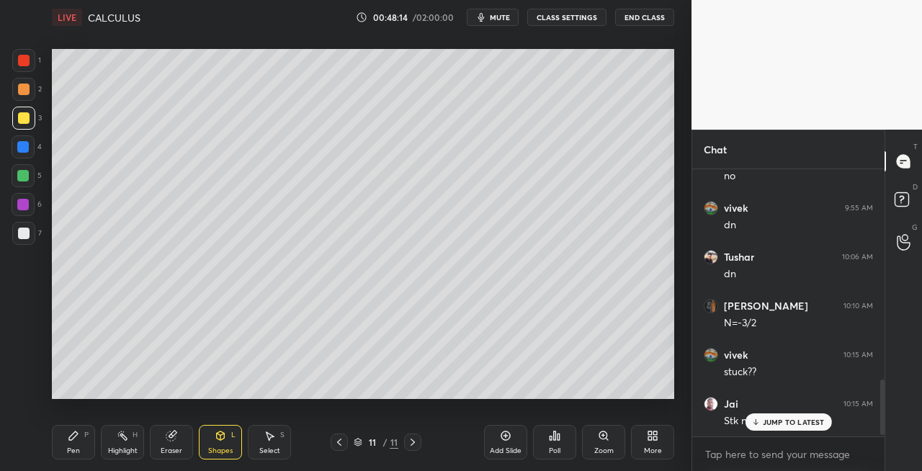
click at [68, 447] on div "Pen" at bounding box center [73, 450] width 13 height 7
click at [214, 450] on div "Shapes" at bounding box center [220, 450] width 24 height 7
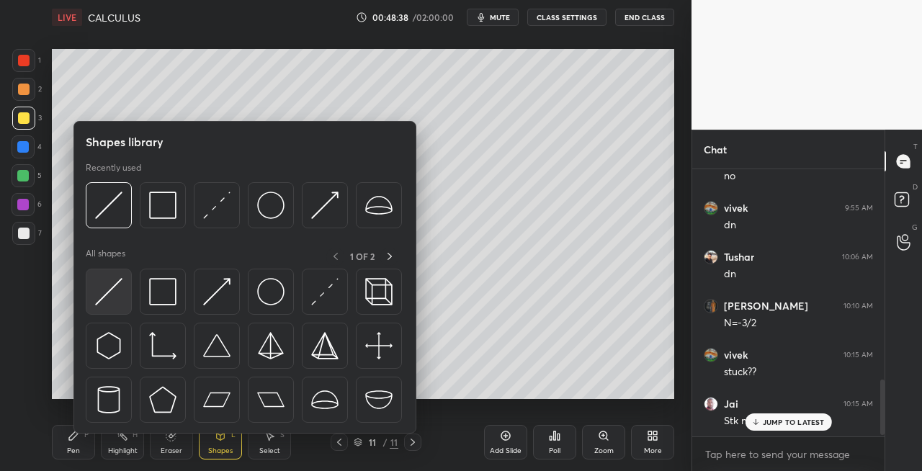
click at [97, 292] on img at bounding box center [108, 291] width 27 height 27
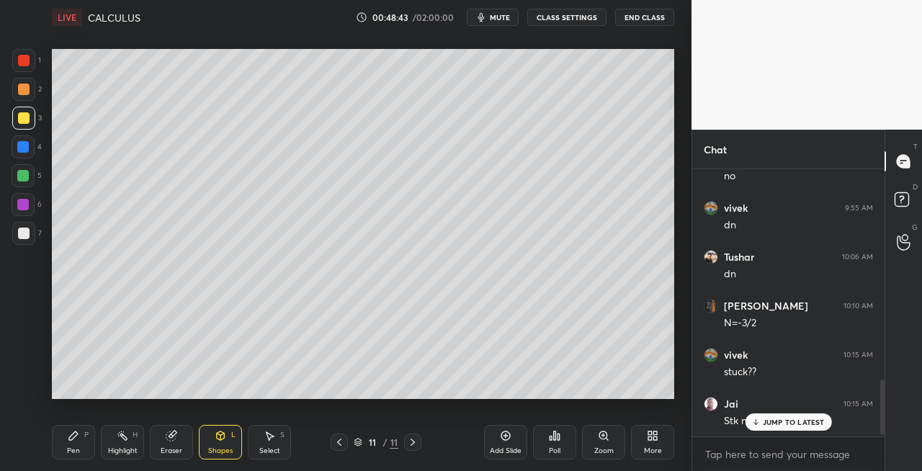
click at [60, 442] on div "Pen P" at bounding box center [73, 442] width 43 height 35
click at [223, 445] on div "Shapes L" at bounding box center [220, 442] width 43 height 35
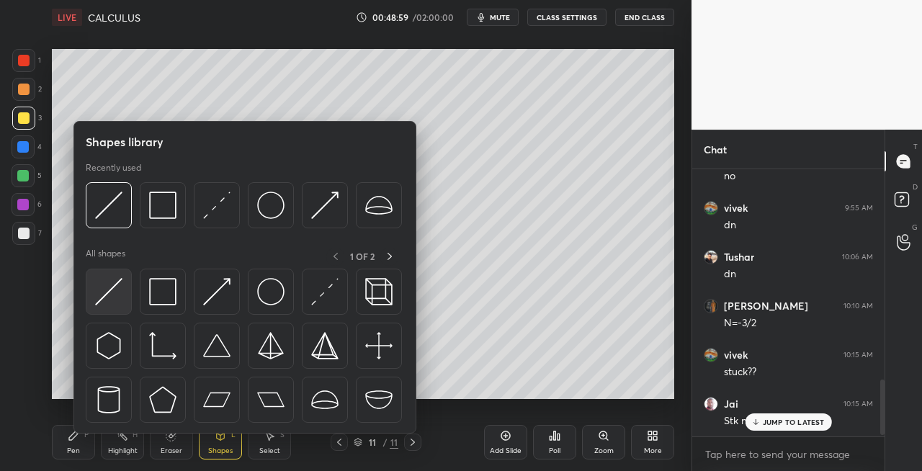
click at [108, 301] on img at bounding box center [108, 291] width 27 height 27
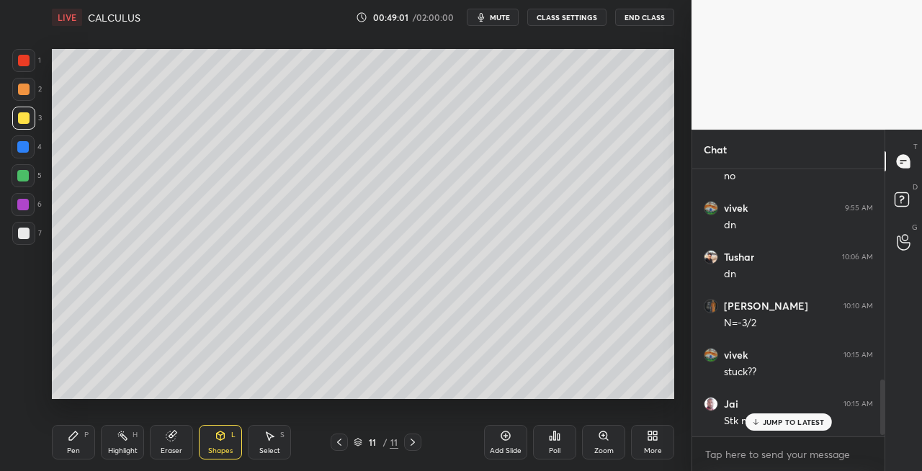
click at [85, 439] on div "P" at bounding box center [86, 435] width 4 height 7
click at [32, 243] on div at bounding box center [23, 233] width 23 height 23
click at [222, 444] on div "Shapes L" at bounding box center [220, 442] width 43 height 35
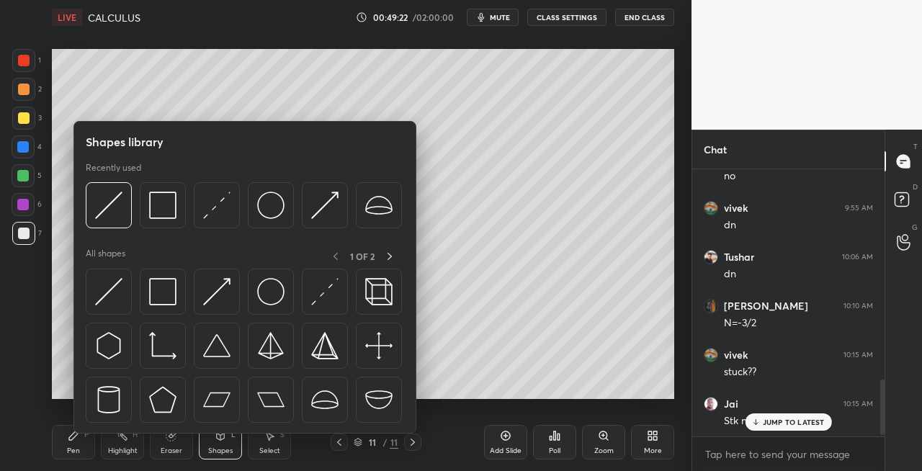
click at [66, 445] on div "Pen P" at bounding box center [73, 442] width 43 height 35
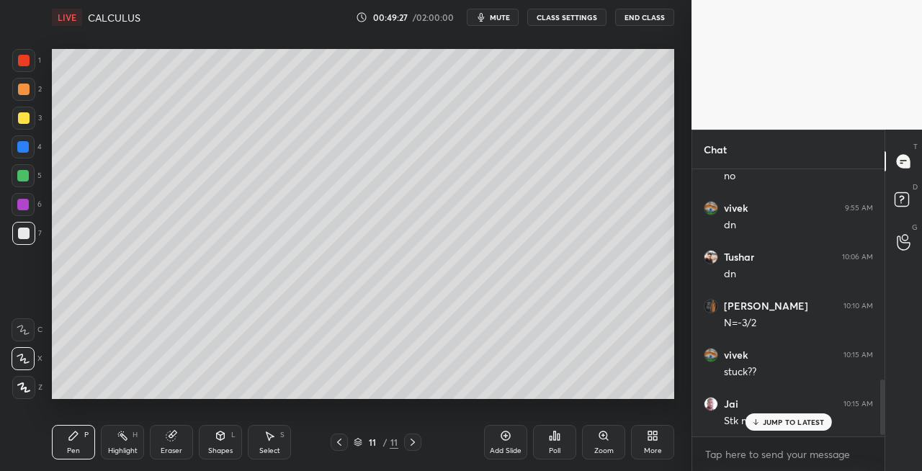
click at [222, 441] on icon at bounding box center [221, 436] width 12 height 12
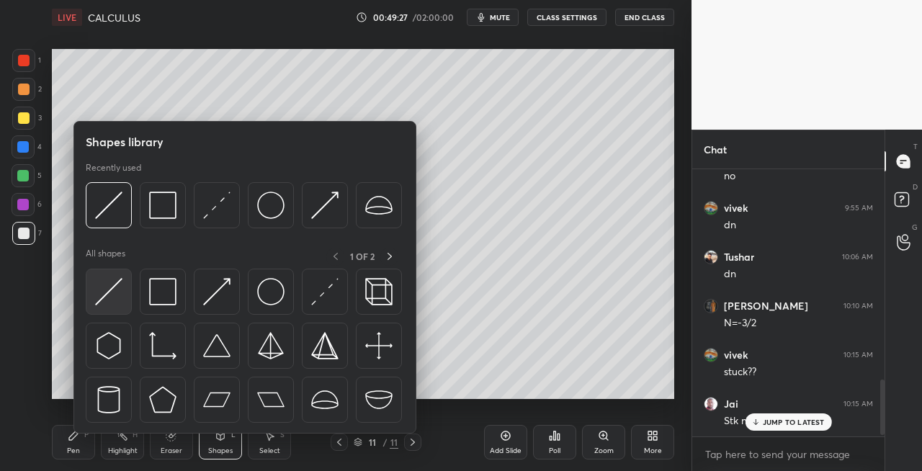
click at [101, 295] on img at bounding box center [108, 291] width 27 height 27
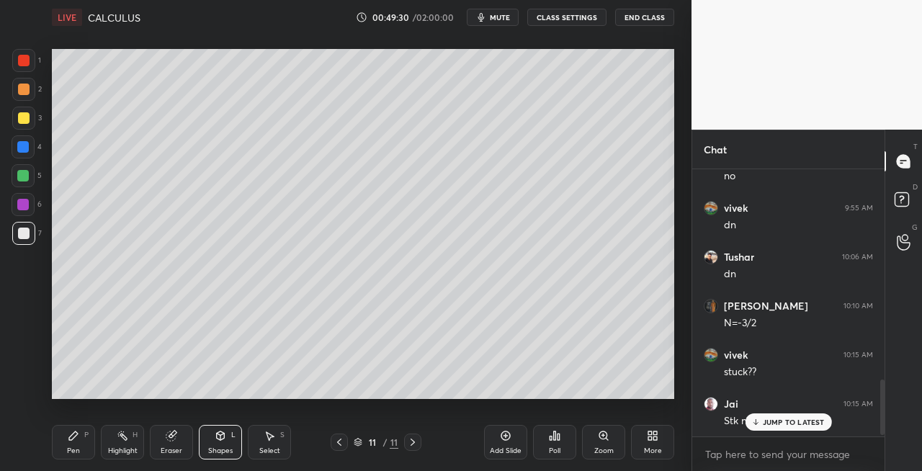
click at [84, 445] on div "Pen P" at bounding box center [73, 442] width 43 height 35
click at [172, 447] on div "Eraser" at bounding box center [172, 450] width 22 height 7
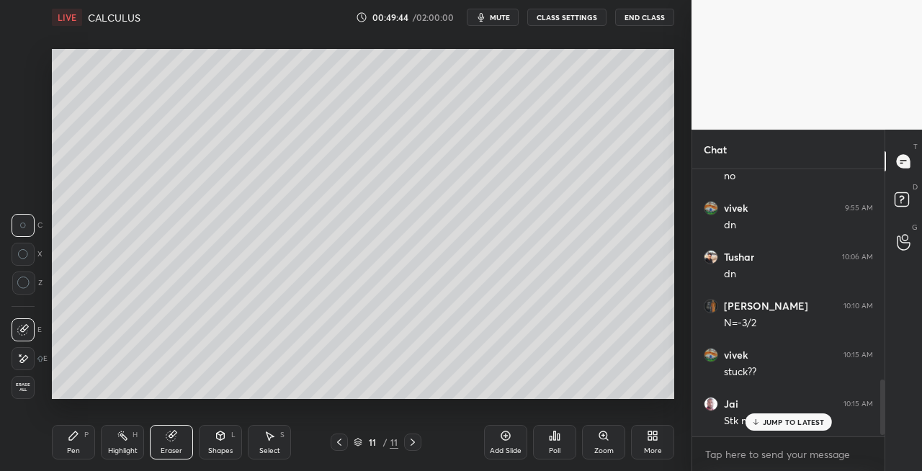
click at [66, 452] on div "Pen P" at bounding box center [73, 442] width 43 height 35
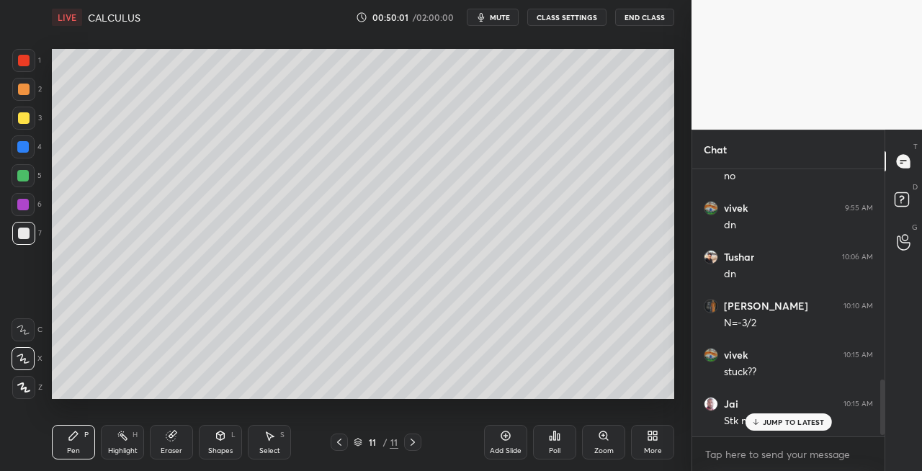
click at [170, 442] on div "Eraser" at bounding box center [171, 442] width 43 height 35
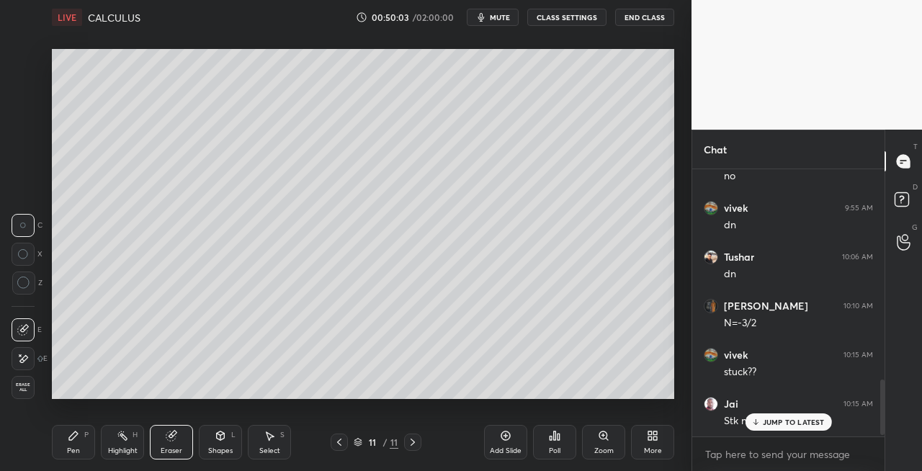
click at [89, 447] on div "Pen P" at bounding box center [73, 442] width 43 height 35
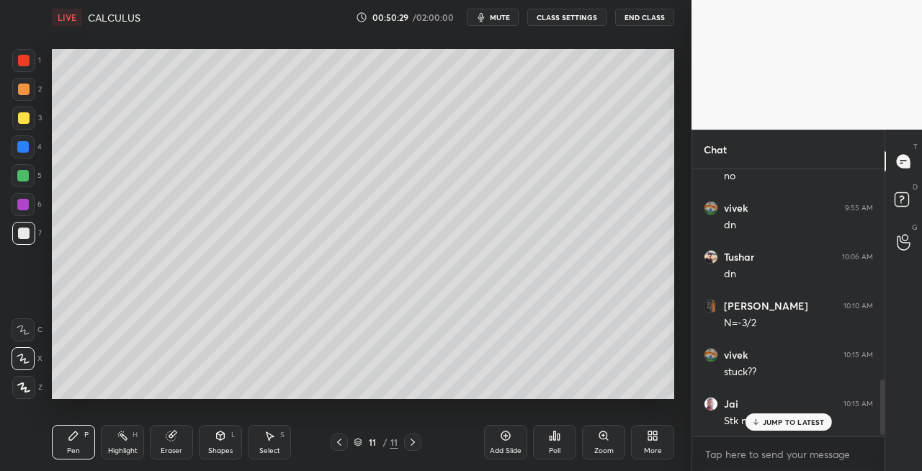
click at [218, 445] on div "Shapes L" at bounding box center [220, 442] width 43 height 35
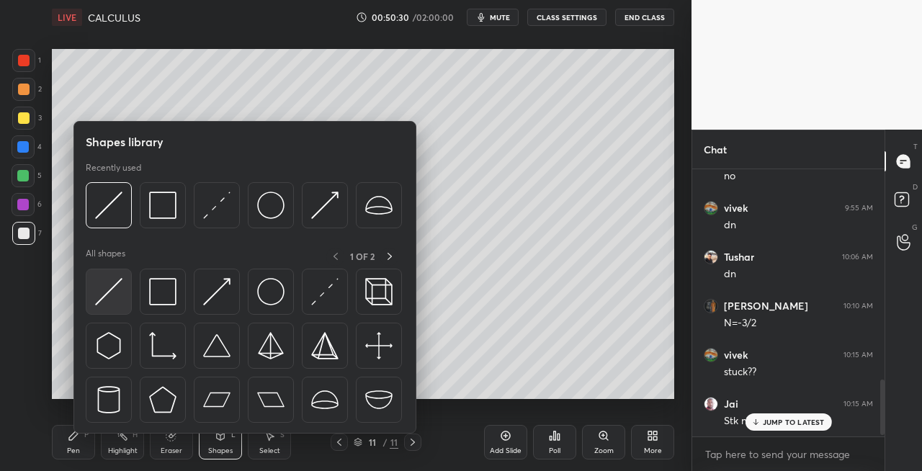
click at [102, 301] on img at bounding box center [108, 291] width 27 height 27
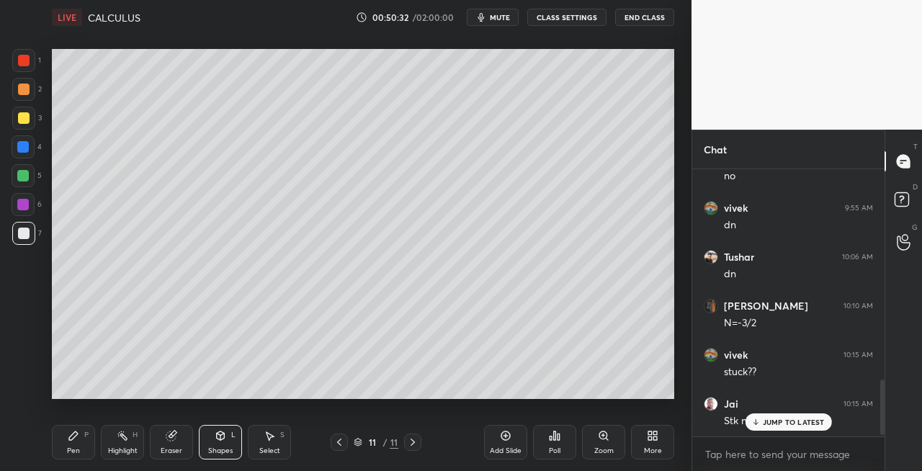
click at [81, 445] on div "Pen P" at bounding box center [73, 442] width 43 height 35
click at [214, 437] on div "Shapes L" at bounding box center [220, 442] width 43 height 35
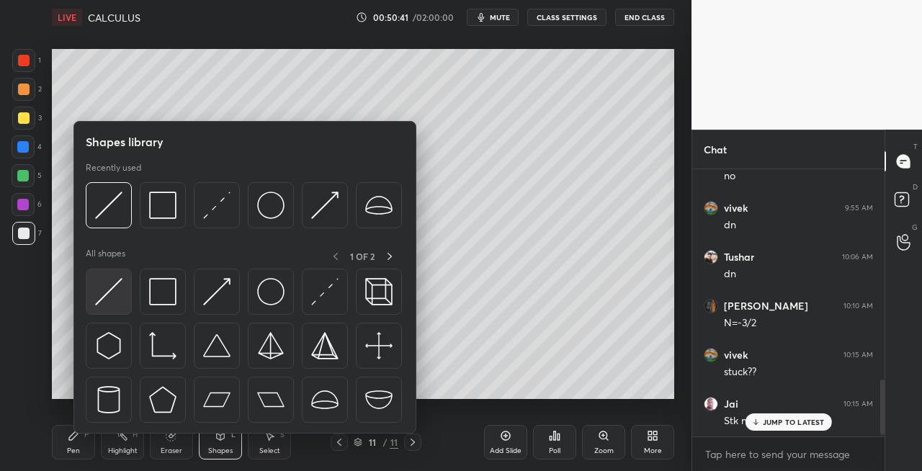
click at [107, 297] on img at bounding box center [108, 291] width 27 height 27
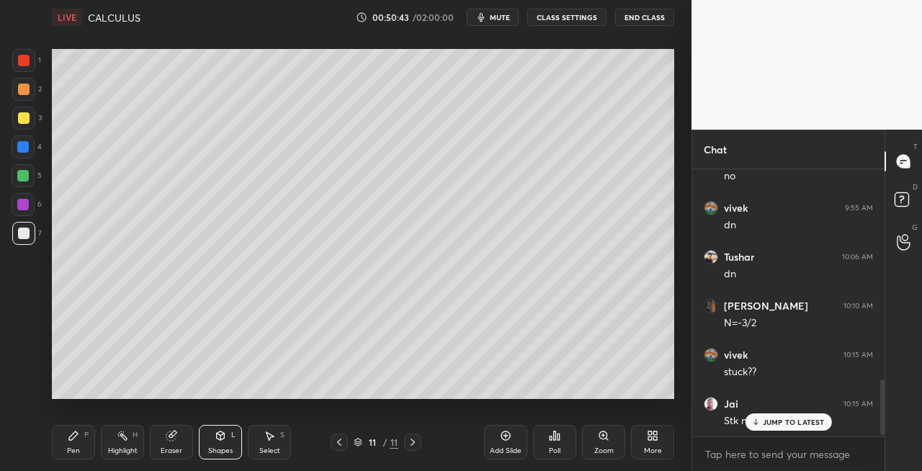
click at [72, 442] on div "Pen P" at bounding box center [73, 442] width 43 height 35
click at [210, 445] on div "Shapes L" at bounding box center [220, 442] width 43 height 35
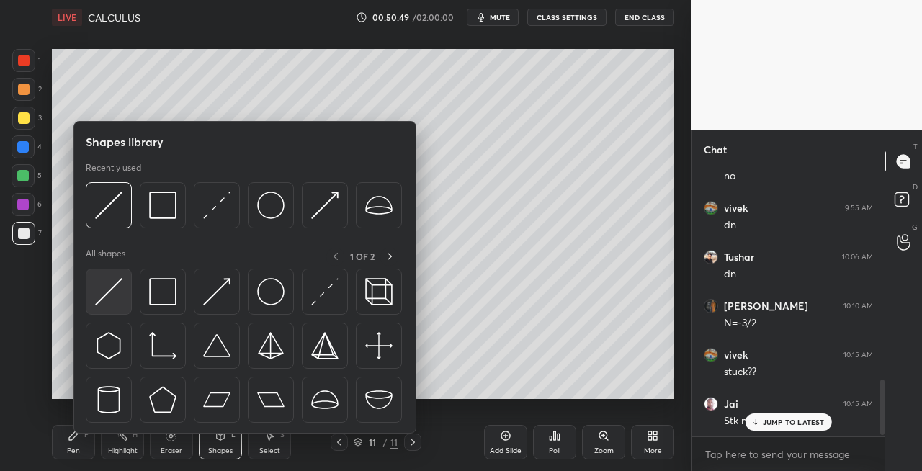
click at [105, 303] on img at bounding box center [108, 291] width 27 height 27
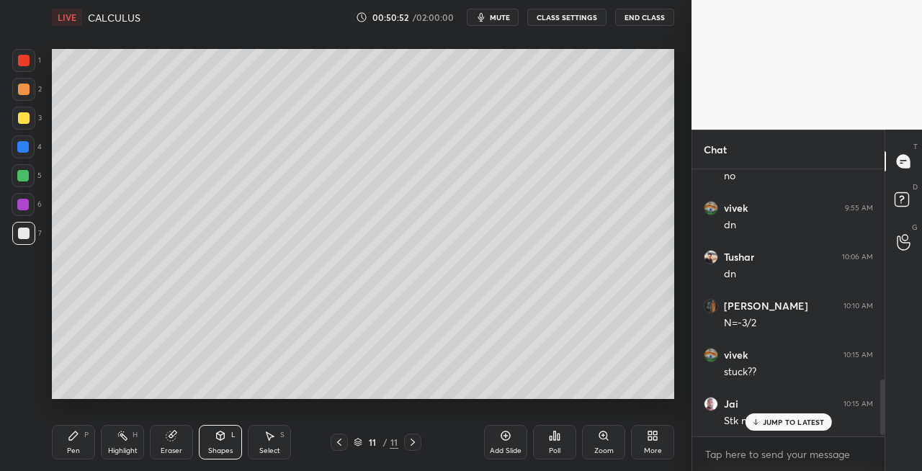
click at [81, 447] on div "Pen P" at bounding box center [73, 442] width 43 height 35
click at [226, 428] on div "Shapes L" at bounding box center [220, 442] width 43 height 35
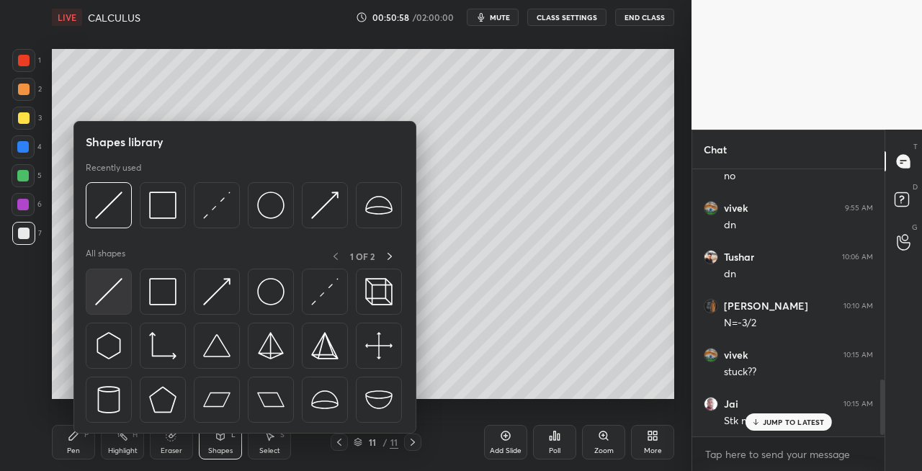
click at [110, 306] on div at bounding box center [109, 292] width 46 height 46
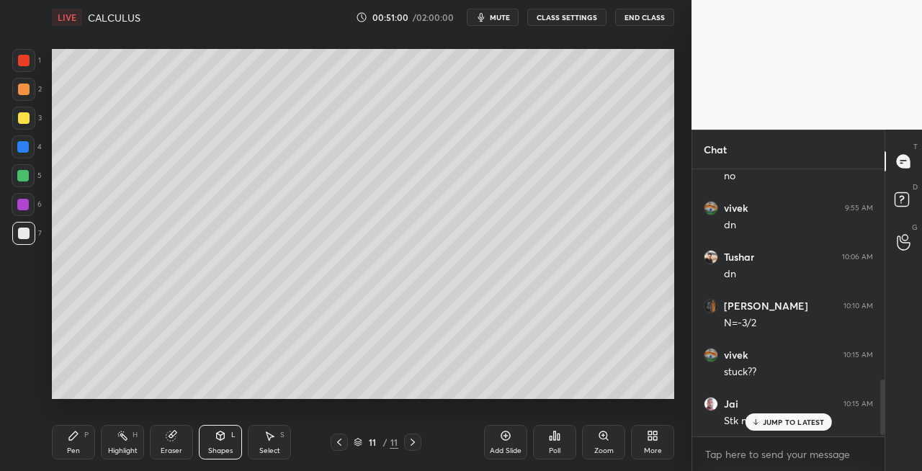
click at [81, 438] on div "Pen P" at bounding box center [73, 442] width 43 height 35
click at [415, 444] on icon at bounding box center [413, 443] width 12 height 12
click at [500, 453] on div "Add Slide" at bounding box center [506, 450] width 32 height 7
click at [214, 450] on div "Shapes" at bounding box center [220, 450] width 24 height 7
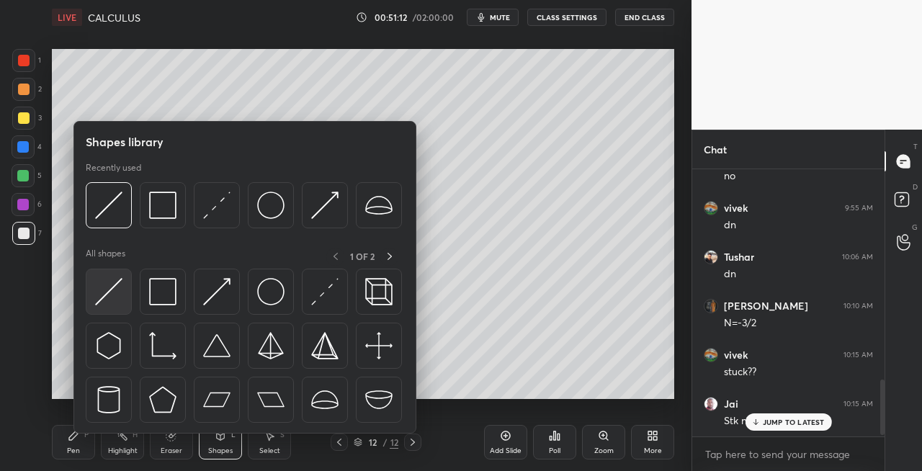
click at [112, 293] on img at bounding box center [108, 291] width 27 height 27
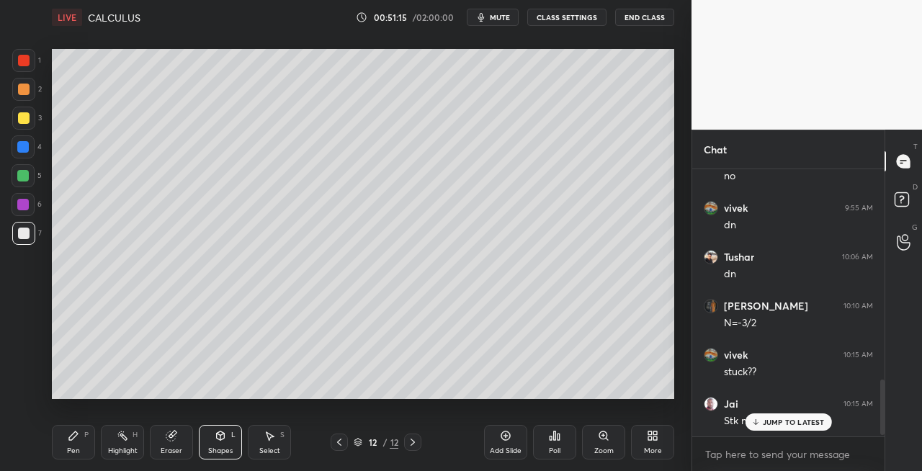
click at [67, 440] on div "Pen P" at bounding box center [73, 442] width 43 height 35
click at [338, 447] on icon at bounding box center [340, 443] width 12 height 12
click at [412, 442] on icon at bounding box center [413, 443] width 12 height 12
click at [342, 441] on icon at bounding box center [340, 443] width 12 height 12
click at [416, 444] on icon at bounding box center [413, 443] width 12 height 12
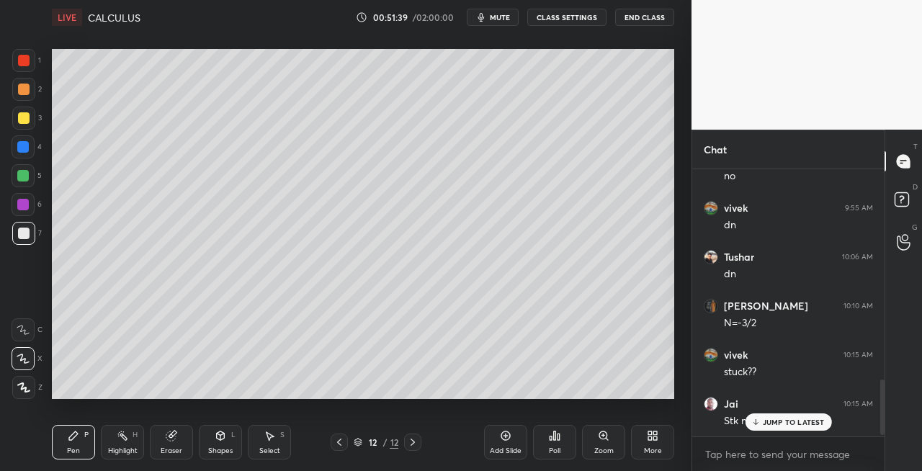
click at [342, 442] on icon at bounding box center [340, 443] width 12 height 12
click at [419, 445] on div at bounding box center [412, 442] width 17 height 17
click at [221, 445] on div "Shapes L" at bounding box center [220, 442] width 43 height 35
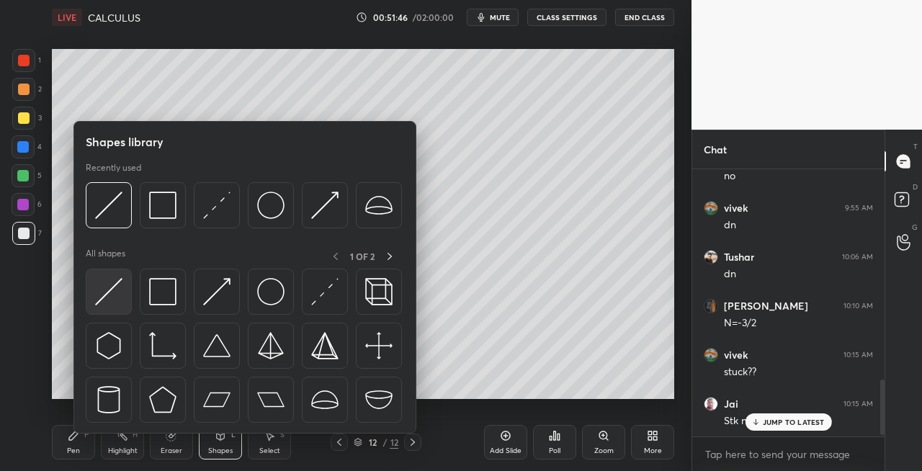
click at [107, 295] on img at bounding box center [108, 291] width 27 height 27
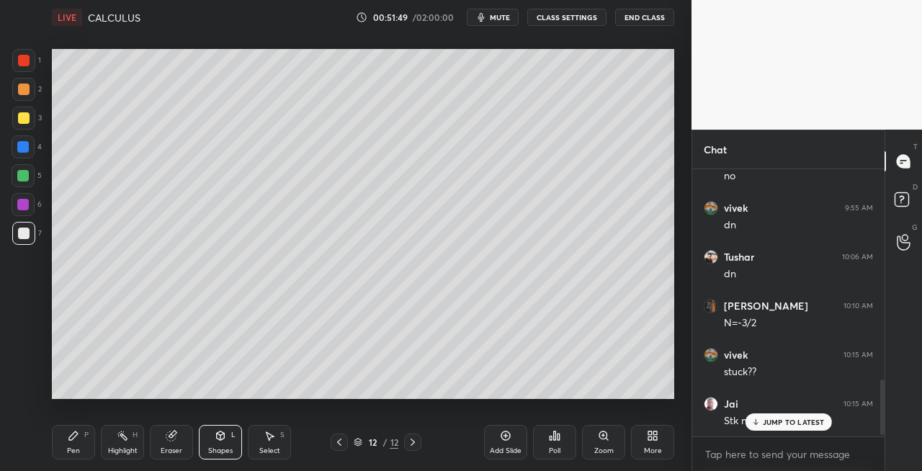
click at [79, 442] on div "Pen P" at bounding box center [73, 442] width 43 height 35
click at [231, 438] on div "L" at bounding box center [233, 435] width 4 height 7
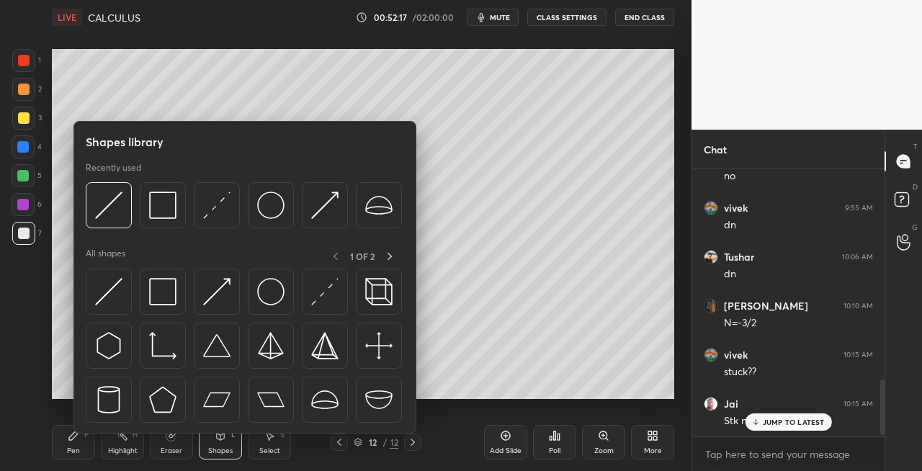
click at [346, 444] on div at bounding box center [339, 442] width 17 height 17
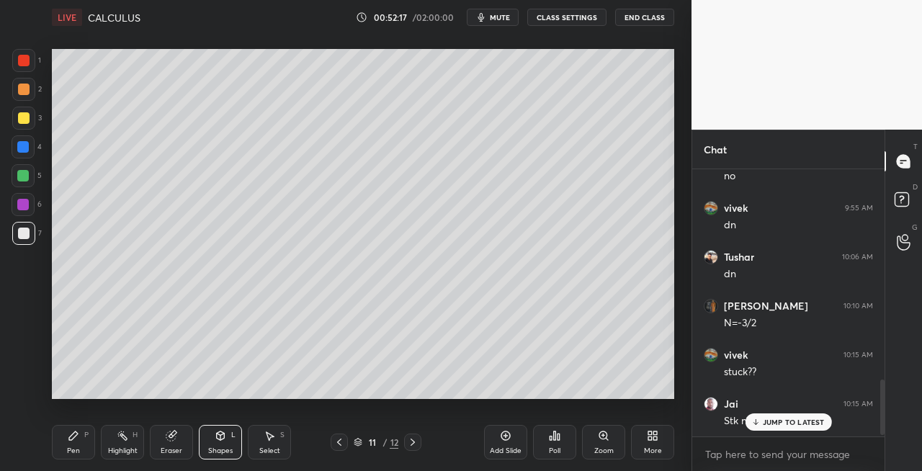
click at [342, 442] on icon at bounding box center [340, 443] width 12 height 12
click at [408, 441] on icon at bounding box center [413, 443] width 12 height 12
click at [413, 444] on icon at bounding box center [413, 442] width 4 height 7
click at [223, 440] on icon at bounding box center [221, 436] width 12 height 12
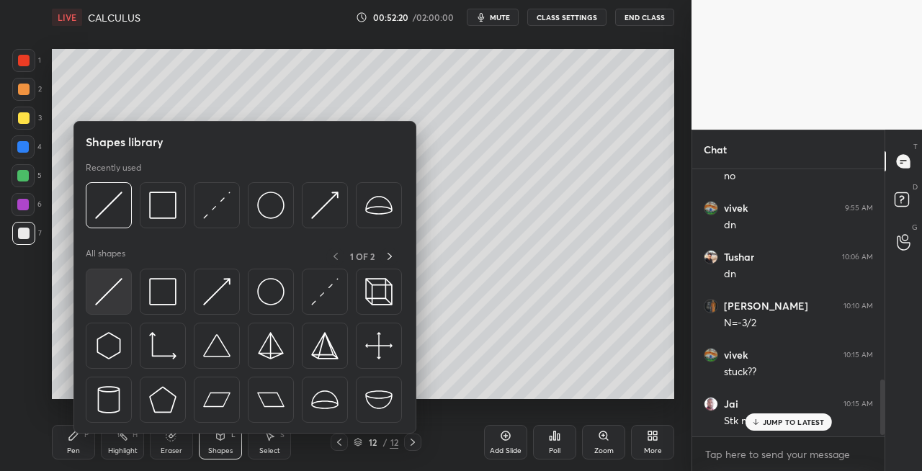
click at [111, 287] on img at bounding box center [108, 291] width 27 height 27
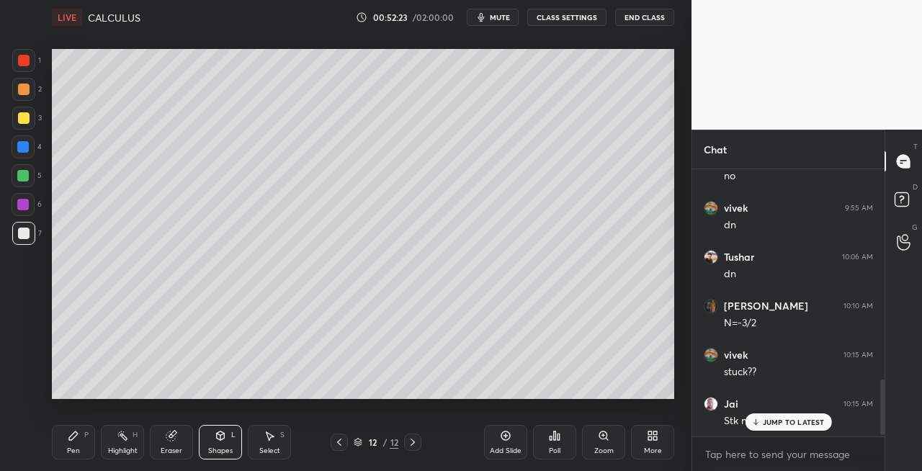
click at [77, 447] on div "Pen" at bounding box center [73, 450] width 13 height 7
click at [220, 439] on icon at bounding box center [220, 437] width 0 height 5
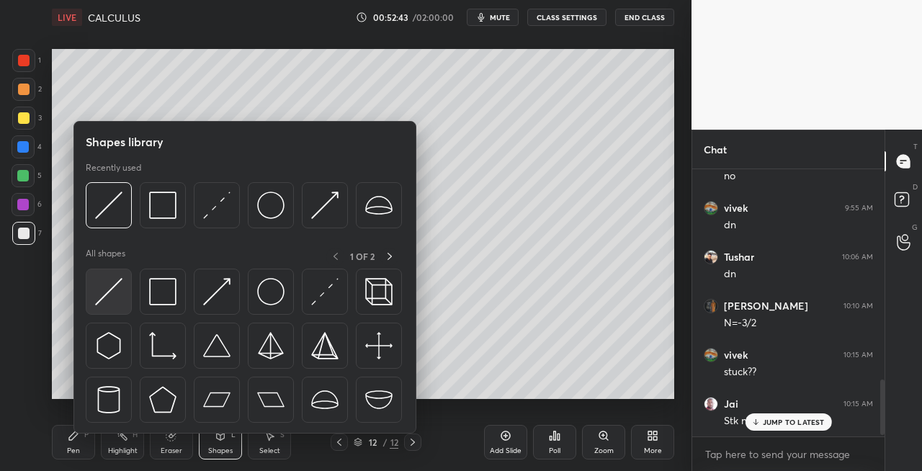
click at [102, 306] on div at bounding box center [109, 292] width 46 height 46
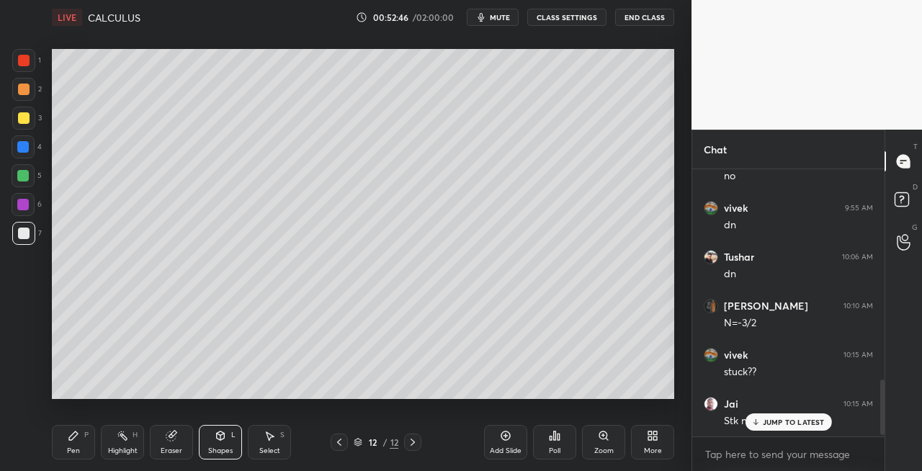
click at [63, 448] on div "Pen P" at bounding box center [73, 442] width 43 height 35
click at [227, 447] on div "Shapes" at bounding box center [220, 450] width 24 height 7
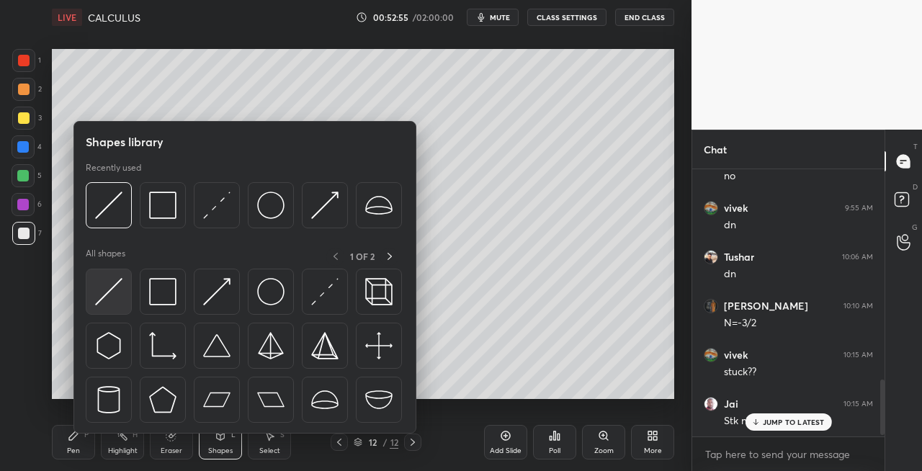
click at [102, 295] on img at bounding box center [108, 291] width 27 height 27
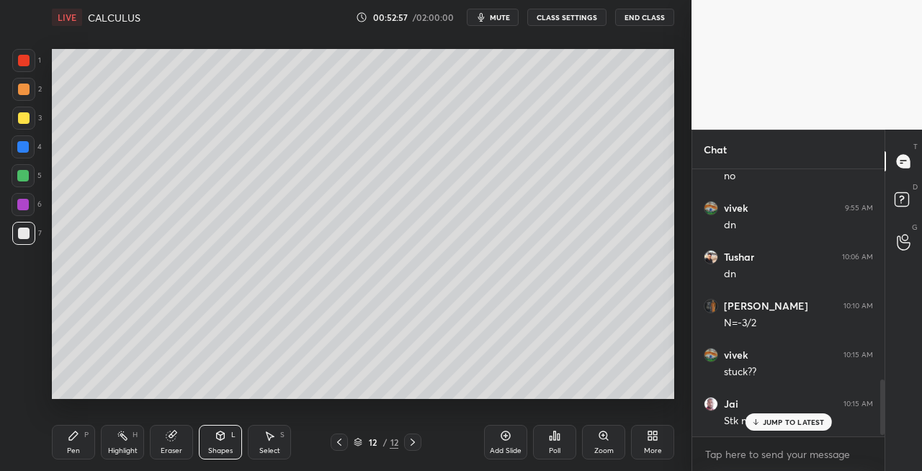
click at [97, 425] on div "Pen P Highlight H Eraser Shapes L Select S" at bounding box center [160, 442] width 216 height 35
click at [78, 437] on icon at bounding box center [74, 436] width 12 height 12
click at [222, 448] on div "Shapes" at bounding box center [220, 450] width 24 height 7
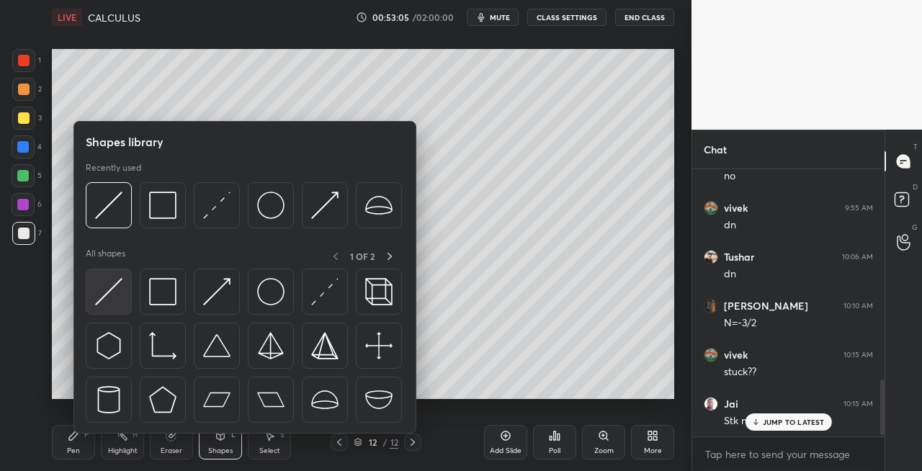
click at [104, 298] on img at bounding box center [108, 291] width 27 height 27
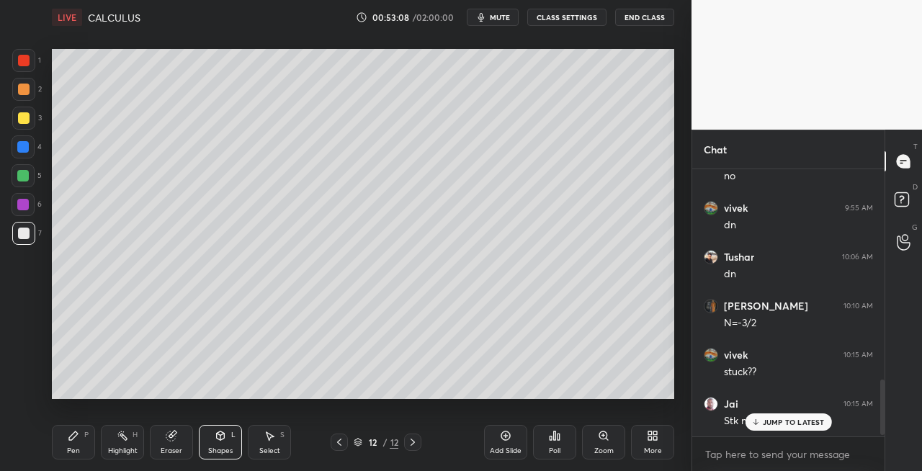
click at [86, 440] on div "Pen P" at bounding box center [73, 442] width 43 height 35
click at [339, 442] on icon at bounding box center [339, 442] width 4 height 7
click at [408, 446] on icon at bounding box center [413, 443] width 12 height 12
click at [222, 438] on icon at bounding box center [221, 436] width 8 height 9
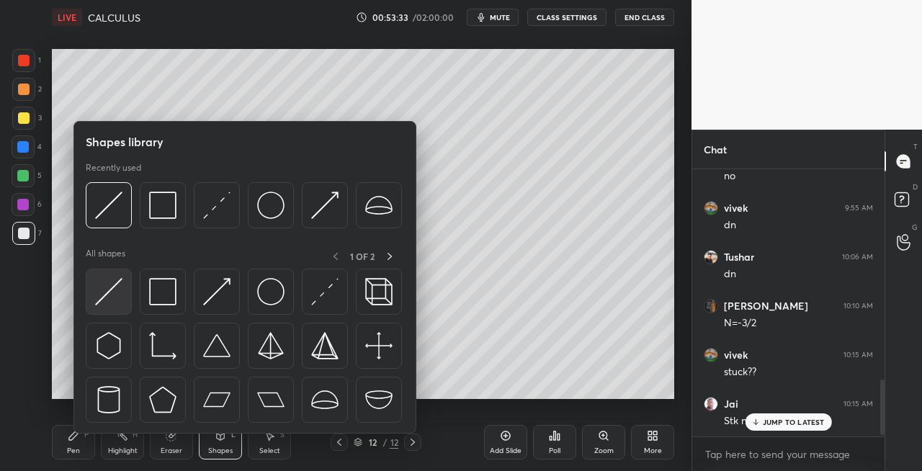
click at [94, 307] on div at bounding box center [109, 292] width 46 height 46
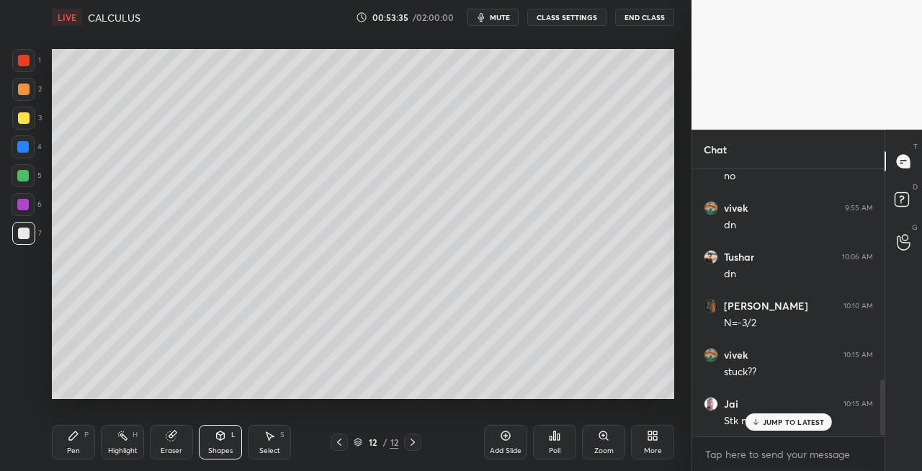
click at [73, 441] on icon at bounding box center [74, 436] width 12 height 12
click at [224, 442] on div "Shapes L" at bounding box center [220, 442] width 43 height 35
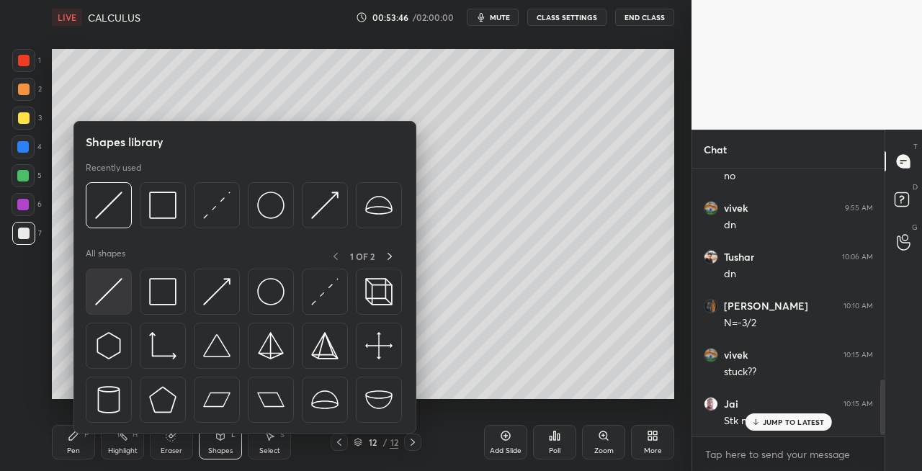
click at [109, 295] on img at bounding box center [108, 291] width 27 height 27
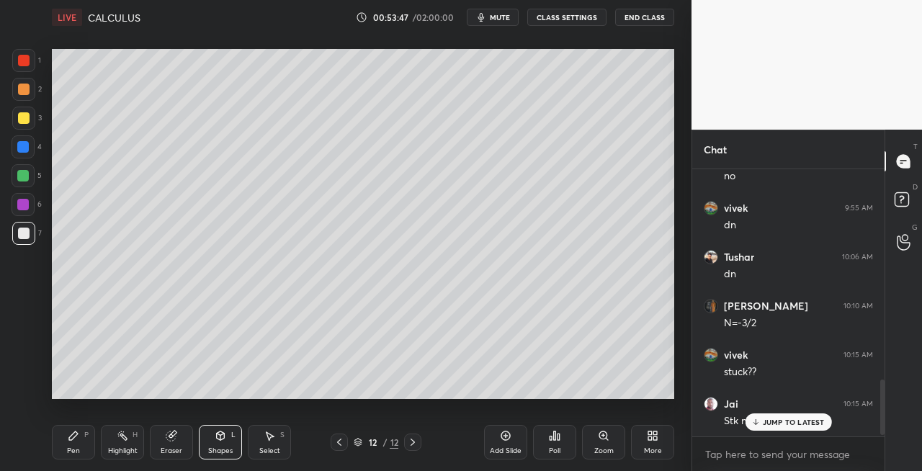
click at [69, 442] on div "Pen P" at bounding box center [73, 442] width 43 height 35
click at [210, 452] on div "Shapes" at bounding box center [220, 450] width 24 height 7
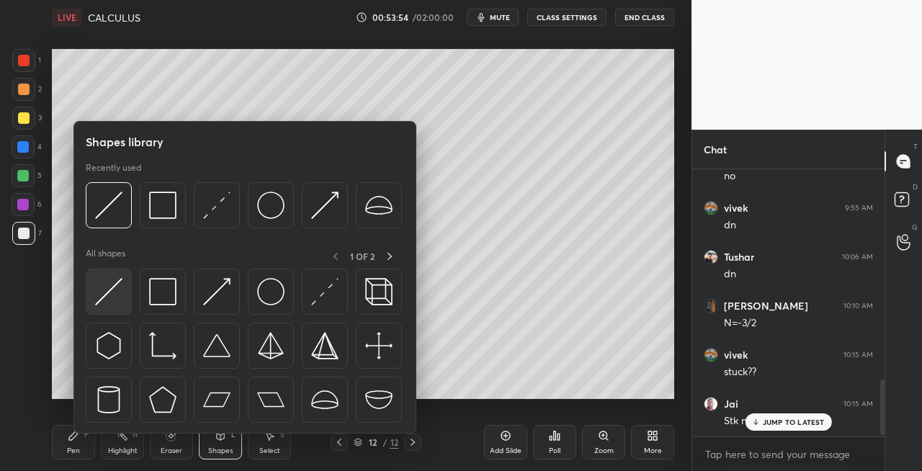
click at [101, 294] on img at bounding box center [108, 291] width 27 height 27
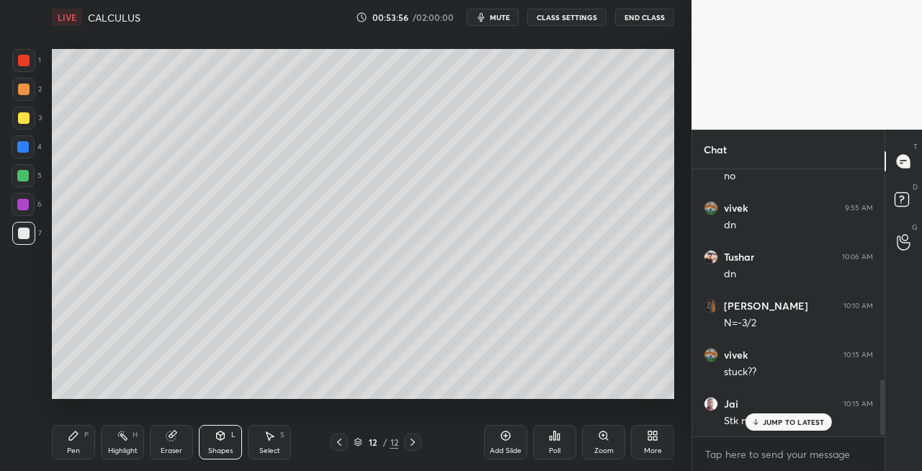
click at [85, 437] on div "P" at bounding box center [86, 435] width 4 height 7
click at [212, 435] on div "Shapes L" at bounding box center [220, 442] width 43 height 35
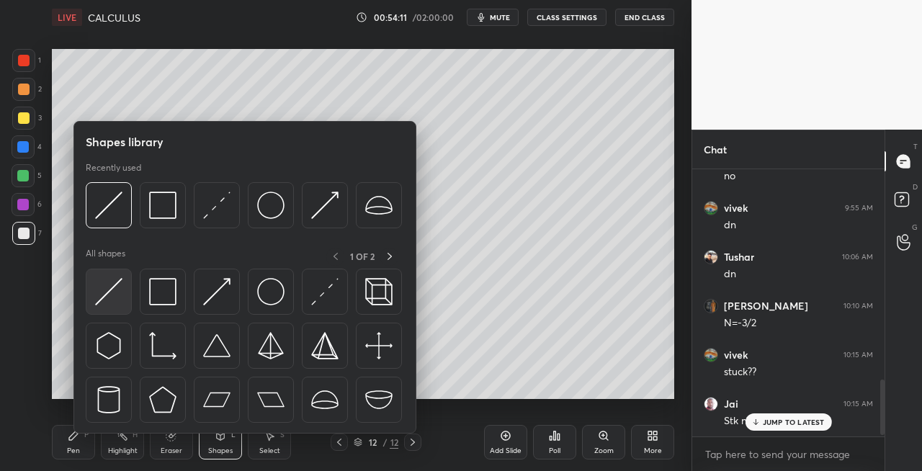
click at [104, 297] on img at bounding box center [108, 291] width 27 height 27
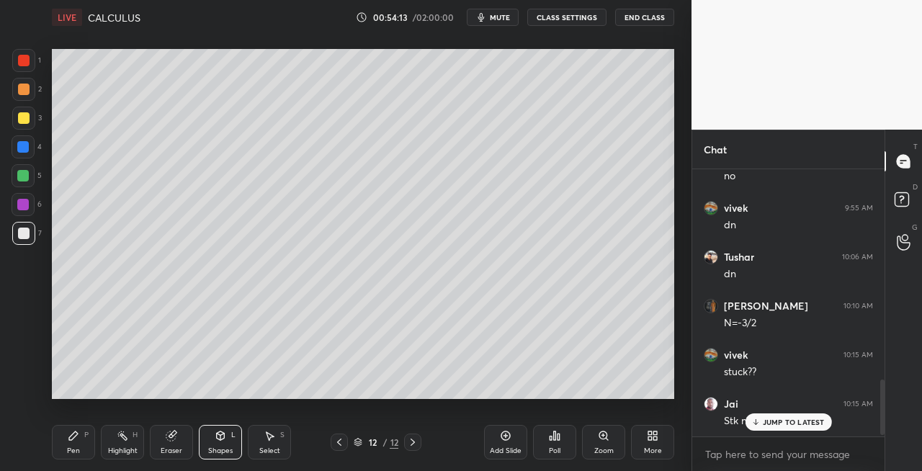
click at [73, 444] on div "Pen P" at bounding box center [73, 442] width 43 height 35
click at [215, 430] on icon at bounding box center [221, 436] width 12 height 12
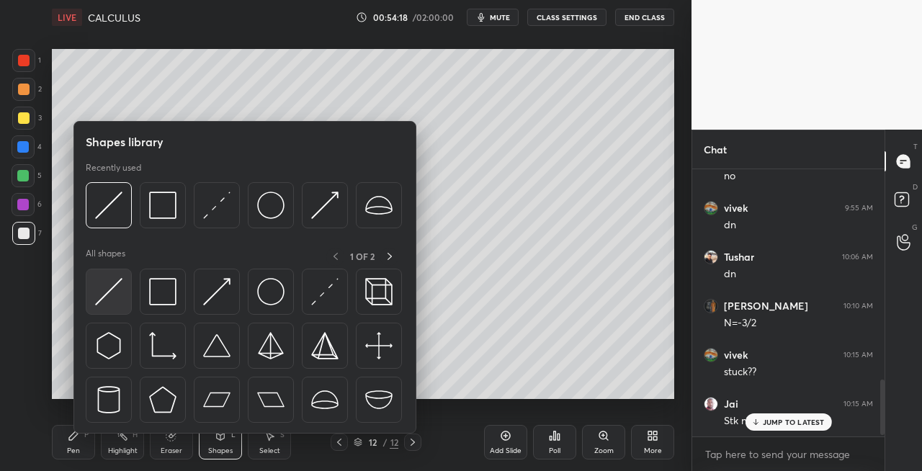
click at [112, 308] on div at bounding box center [109, 292] width 46 height 46
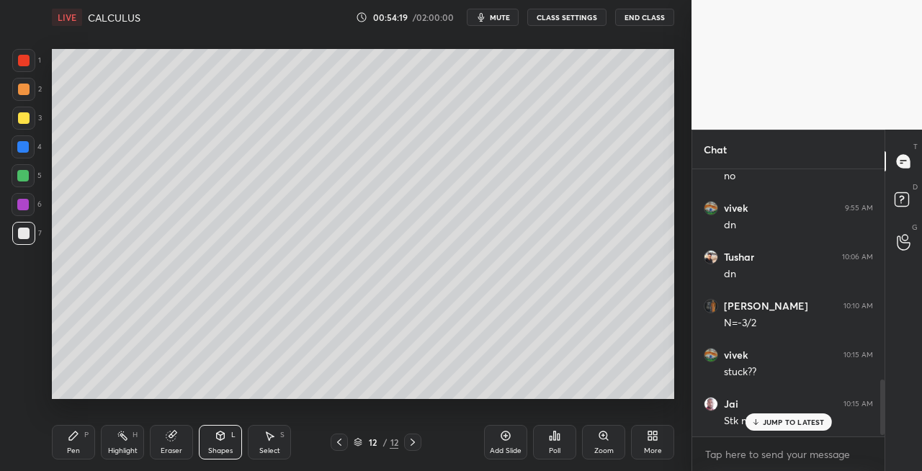
click at [86, 441] on div "Pen P" at bounding box center [73, 442] width 43 height 35
click at [228, 437] on div "Shapes L" at bounding box center [220, 442] width 43 height 35
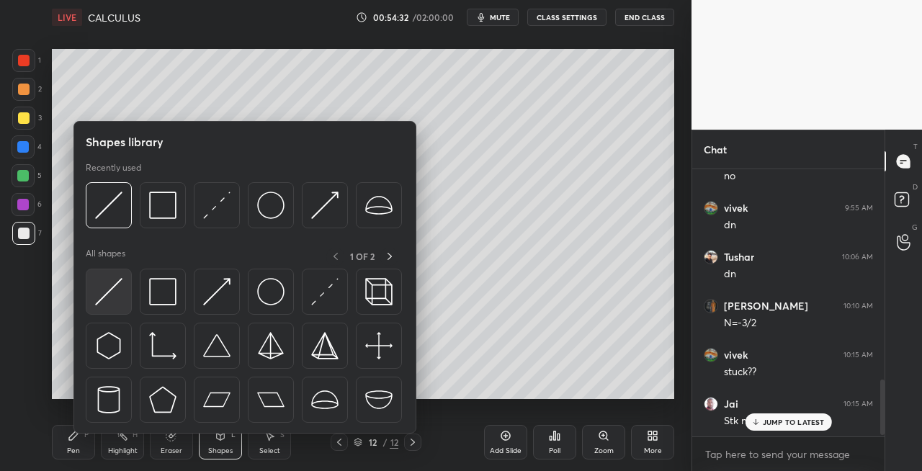
click at [108, 294] on img at bounding box center [108, 291] width 27 height 27
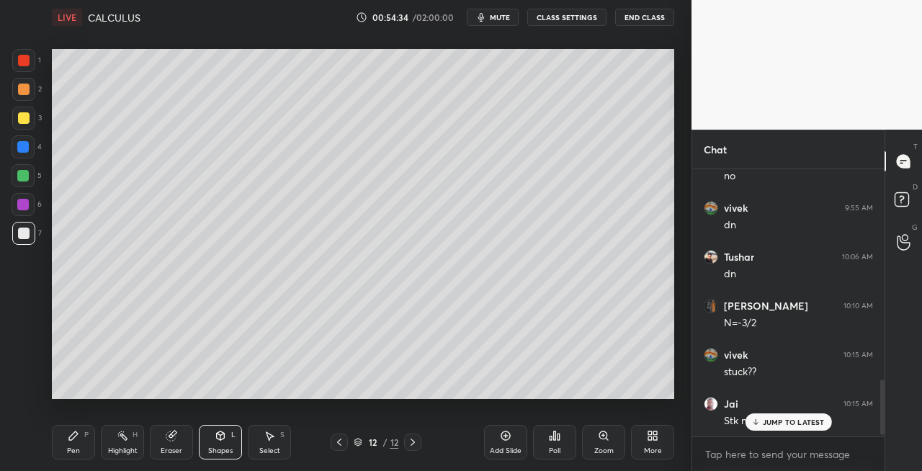
click at [82, 447] on div "Pen P" at bounding box center [73, 442] width 43 height 35
click at [218, 438] on icon at bounding box center [221, 436] width 8 height 9
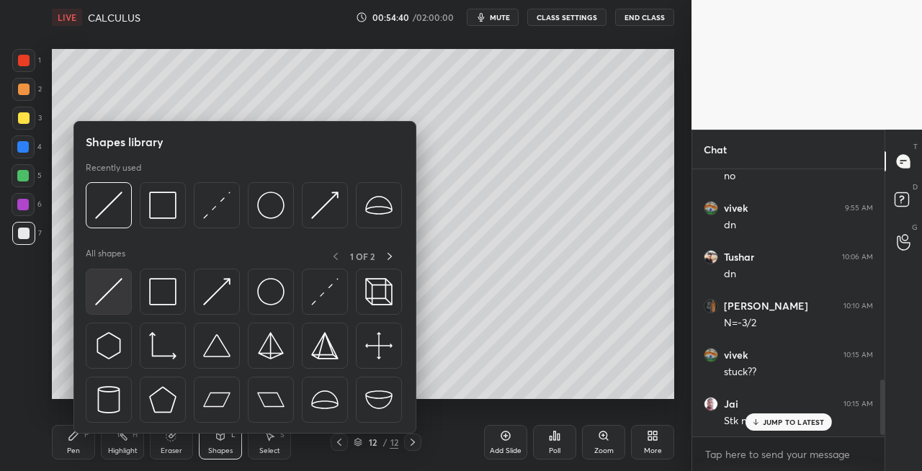
click at [110, 300] on img at bounding box center [108, 291] width 27 height 27
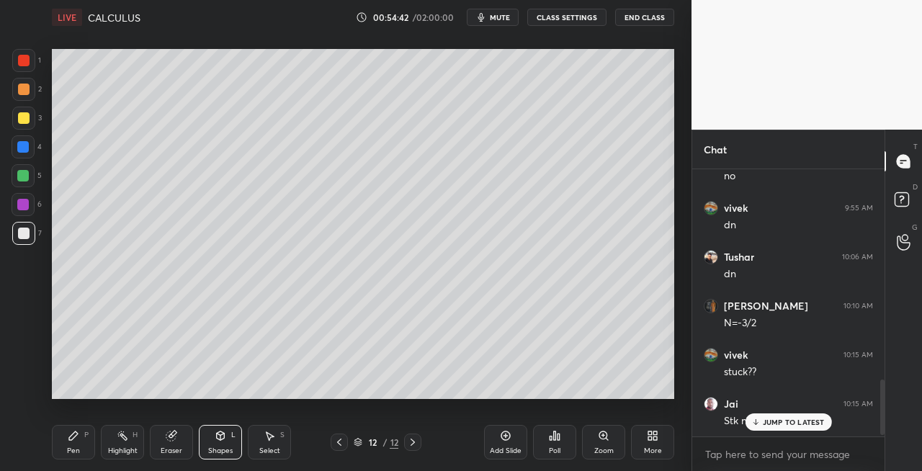
click at [84, 450] on div "Pen P" at bounding box center [73, 442] width 43 height 35
click at [186, 439] on div "Eraser" at bounding box center [171, 442] width 43 height 35
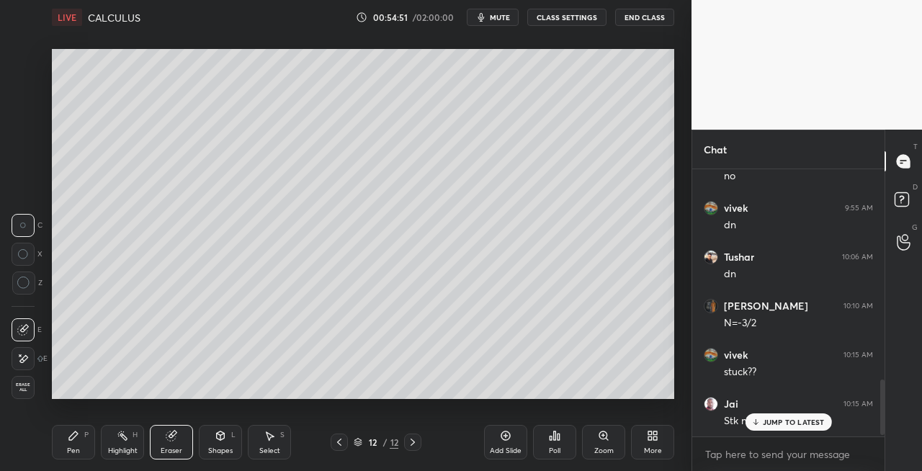
click at [71, 434] on icon at bounding box center [74, 436] width 12 height 12
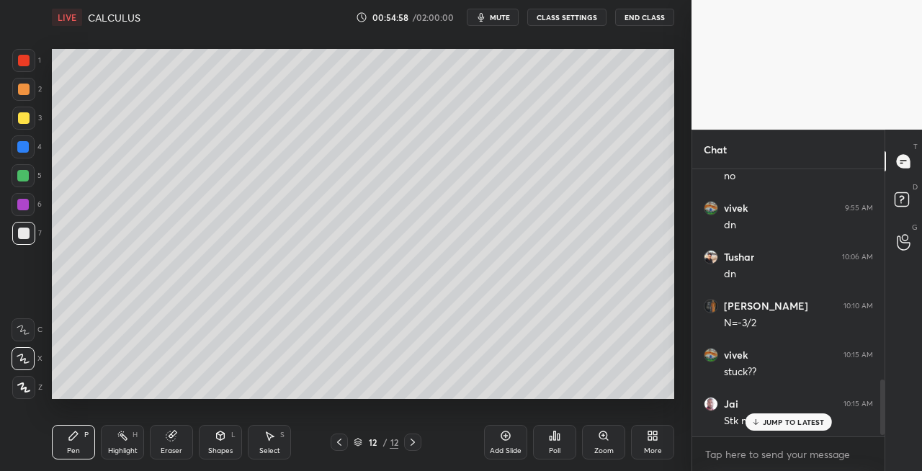
click at [212, 440] on div "Shapes L" at bounding box center [220, 442] width 43 height 35
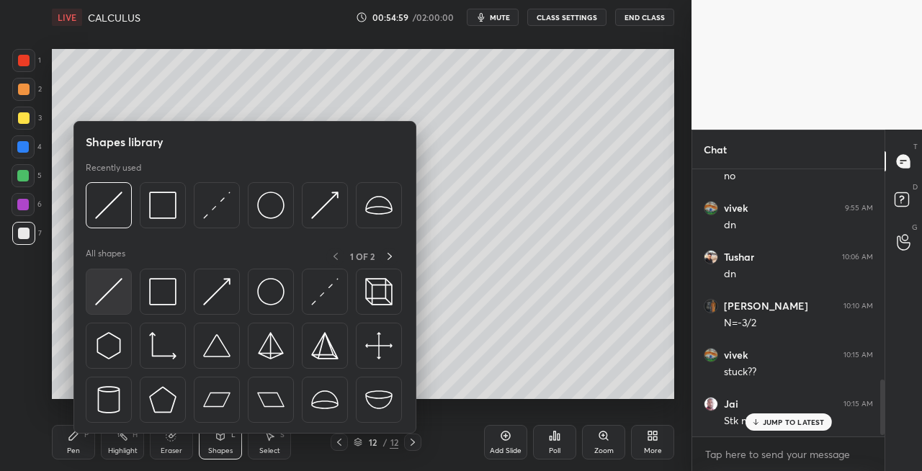
click at [109, 291] on img at bounding box center [108, 291] width 27 height 27
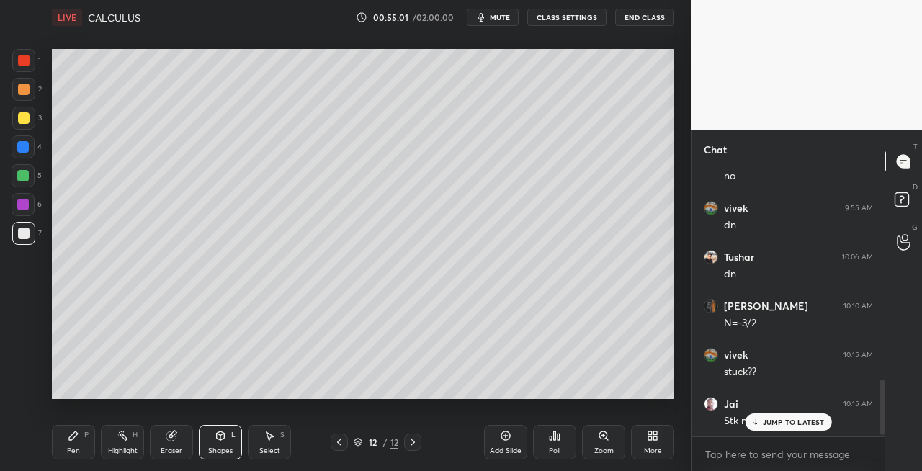
click at [70, 436] on icon at bounding box center [74, 436] width 12 height 12
click at [413, 442] on icon at bounding box center [413, 443] width 12 height 12
click at [416, 442] on icon at bounding box center [413, 443] width 12 height 12
click at [414, 442] on icon at bounding box center [413, 442] width 4 height 7
click at [496, 447] on div "Add Slide" at bounding box center [506, 450] width 32 height 7
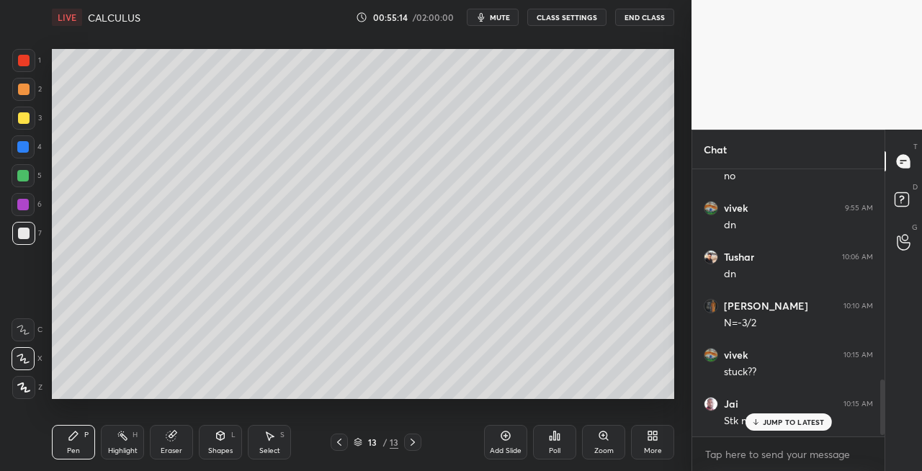
click at [221, 440] on icon at bounding box center [221, 436] width 8 height 9
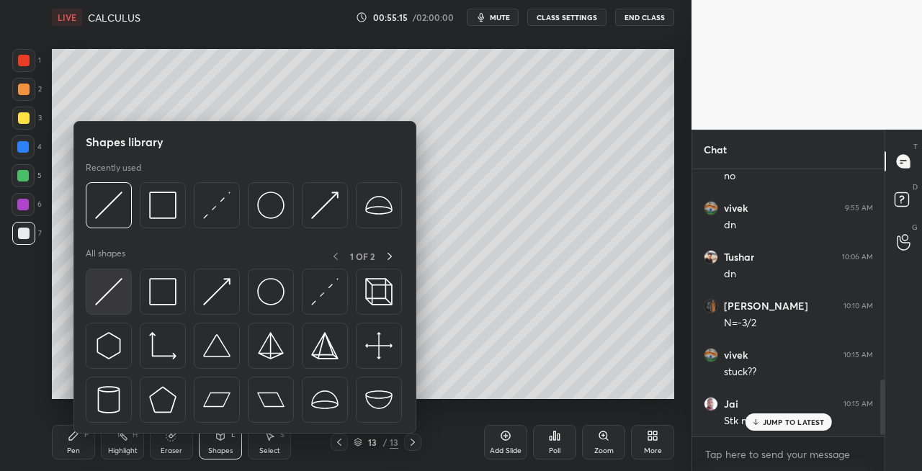
click at [93, 298] on div at bounding box center [109, 292] width 46 height 46
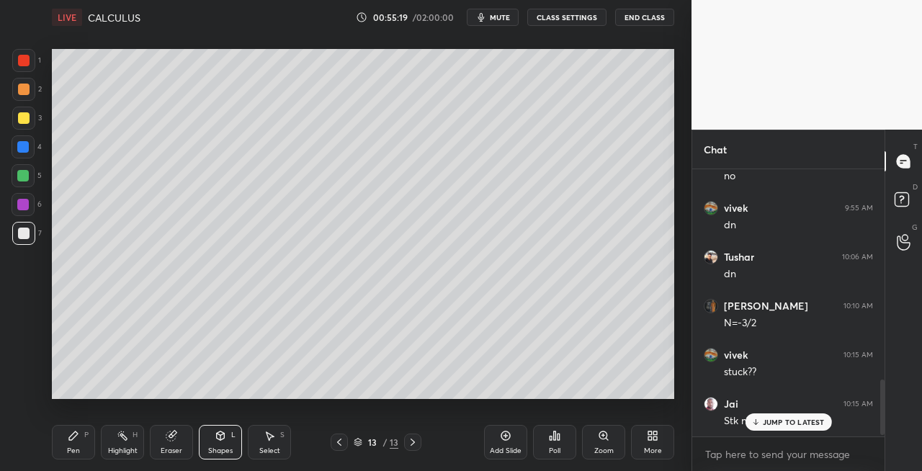
click at [73, 447] on div "Pen" at bounding box center [73, 450] width 13 height 7
click at [180, 453] on div "Eraser" at bounding box center [172, 450] width 22 height 7
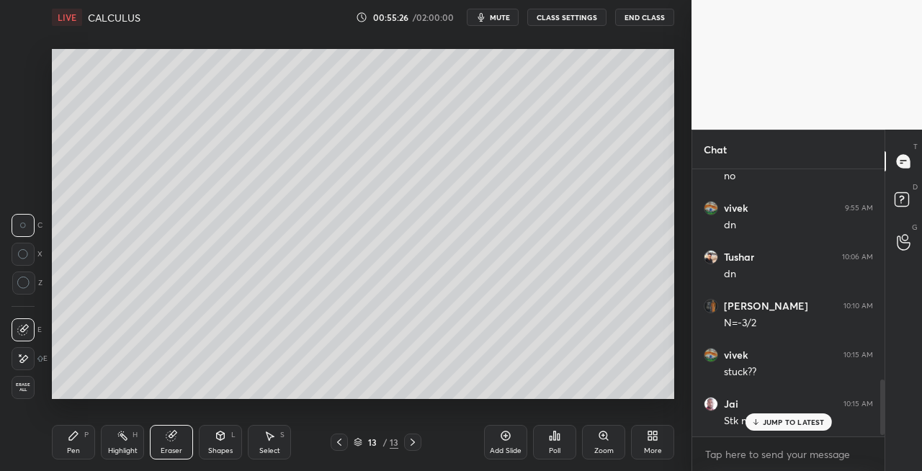
click at [75, 447] on div "Pen" at bounding box center [73, 450] width 13 height 7
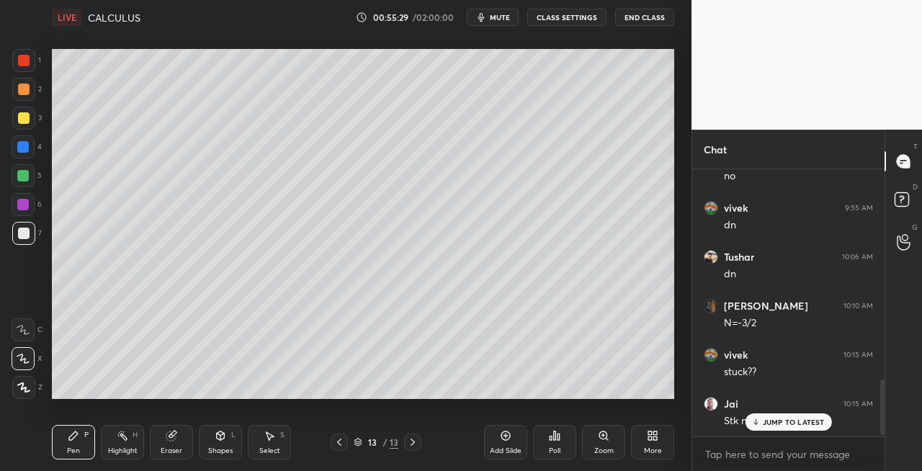
click at [339, 448] on div at bounding box center [339, 442] width 17 height 17
click at [414, 445] on icon at bounding box center [413, 443] width 12 height 12
click at [339, 442] on icon at bounding box center [339, 442] width 4 height 7
click at [416, 445] on icon at bounding box center [413, 443] width 12 height 12
click at [339, 438] on icon at bounding box center [340, 443] width 12 height 12
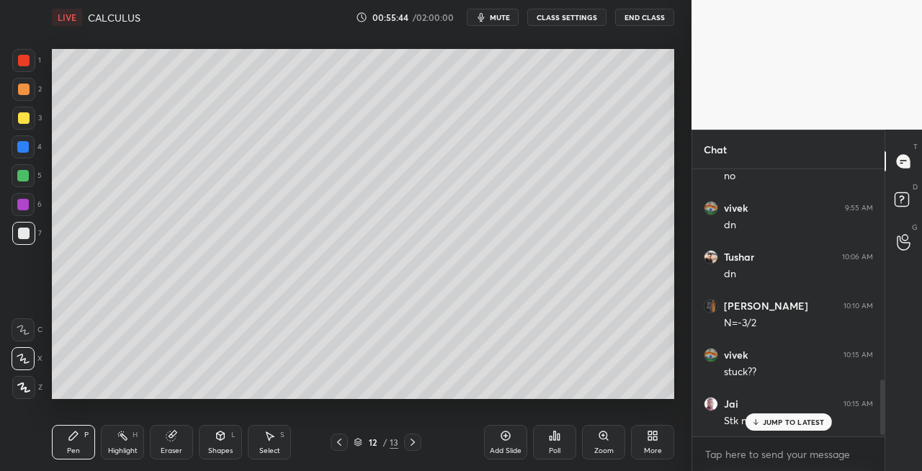
click at [414, 445] on icon at bounding box center [413, 443] width 12 height 12
click at [339, 447] on icon at bounding box center [340, 443] width 12 height 12
click at [413, 444] on icon at bounding box center [413, 442] width 4 height 7
click at [224, 450] on div "Shapes" at bounding box center [220, 450] width 24 height 7
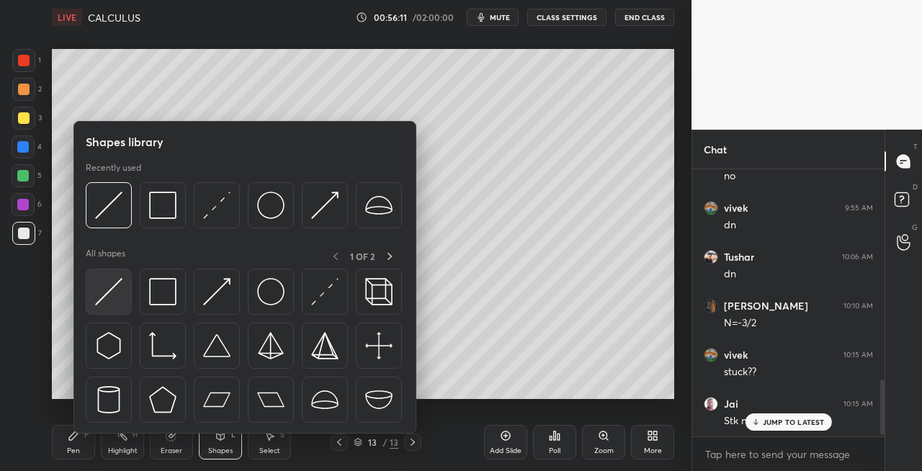
click at [100, 298] on img at bounding box center [108, 291] width 27 height 27
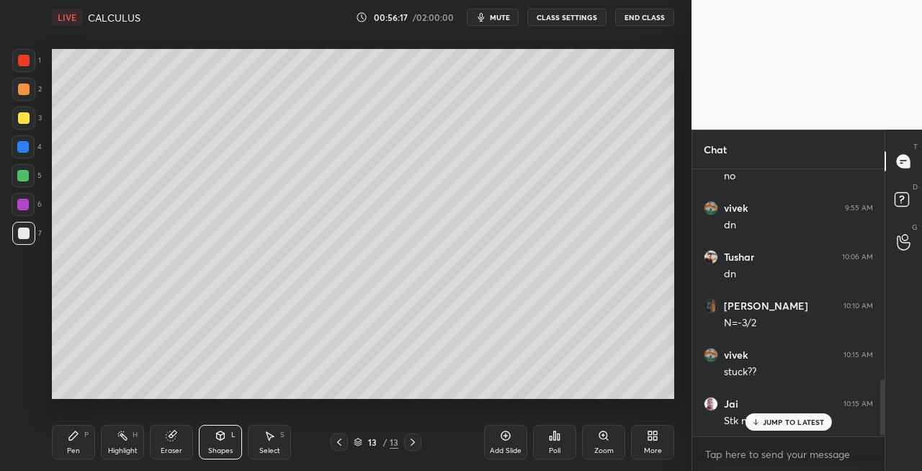
click at [79, 450] on div "Pen P" at bounding box center [73, 442] width 43 height 35
click at [217, 442] on div "Shapes L" at bounding box center [220, 442] width 43 height 35
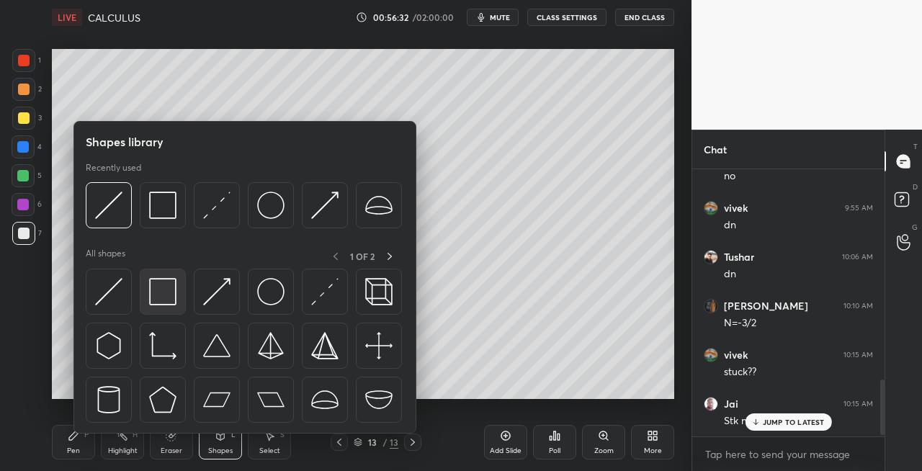
click at [161, 298] on img at bounding box center [162, 291] width 27 height 27
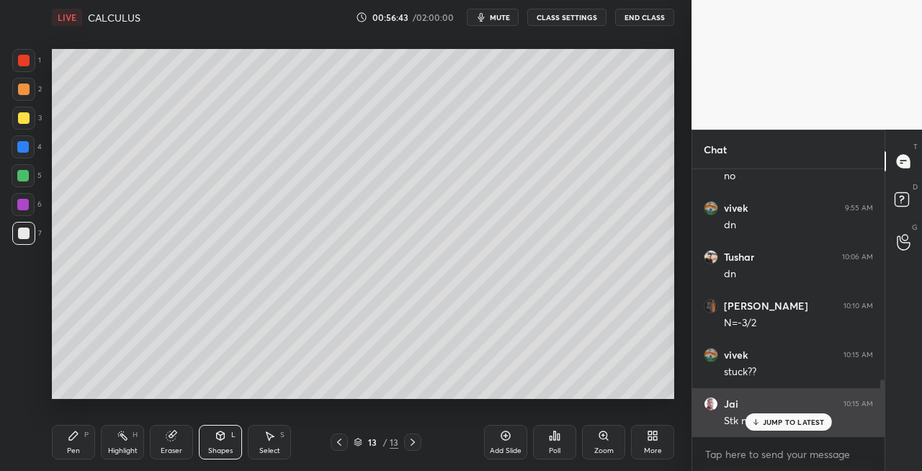
click at [768, 422] on p "JUMP TO LATEST" at bounding box center [794, 422] width 62 height 9
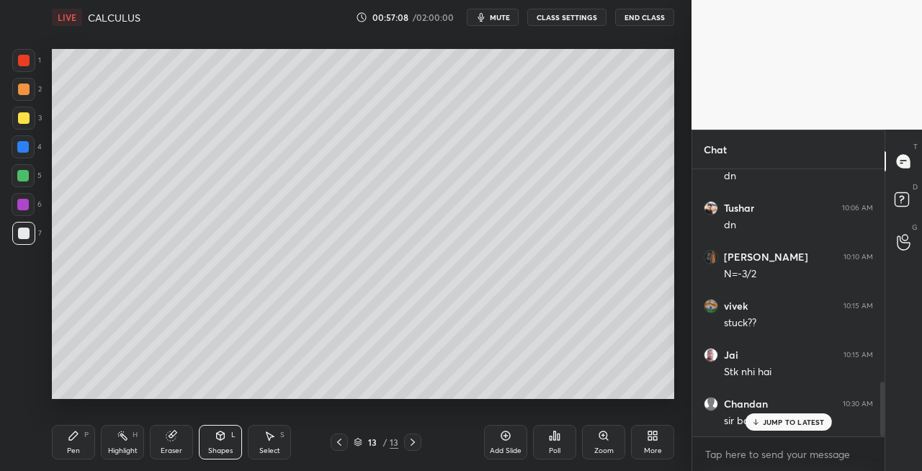
click at [21, 125] on div at bounding box center [23, 118] width 23 height 23
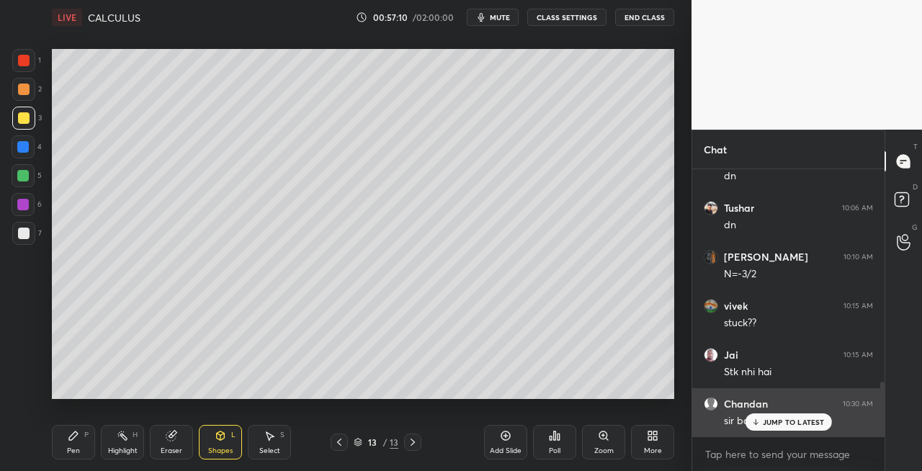
click at [755, 424] on icon at bounding box center [756, 424] width 4 height 2
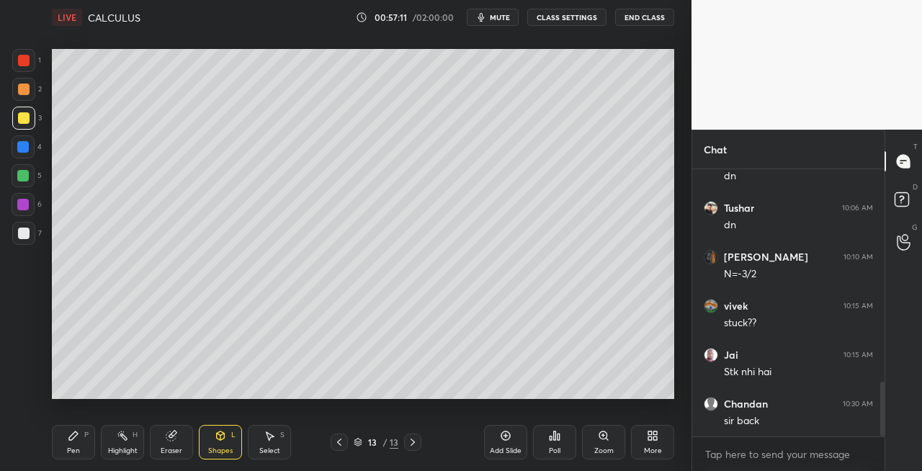
click at [339, 446] on icon at bounding box center [340, 443] width 12 height 12
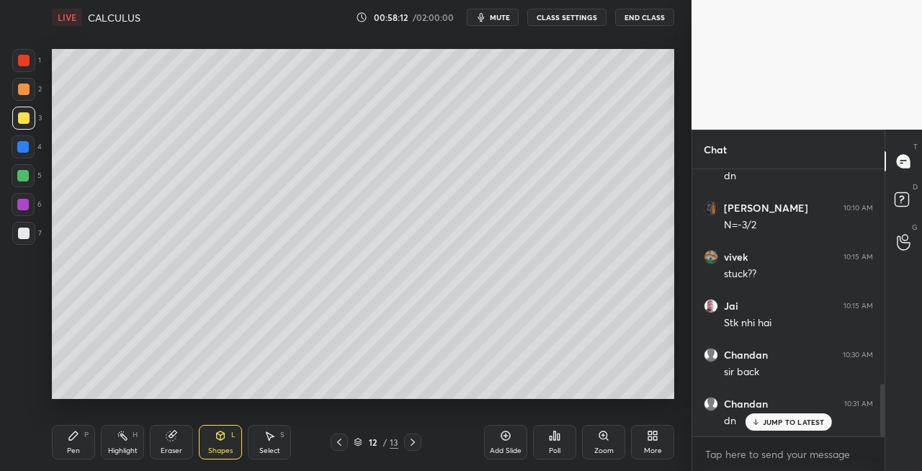
scroll to position [1143, 0]
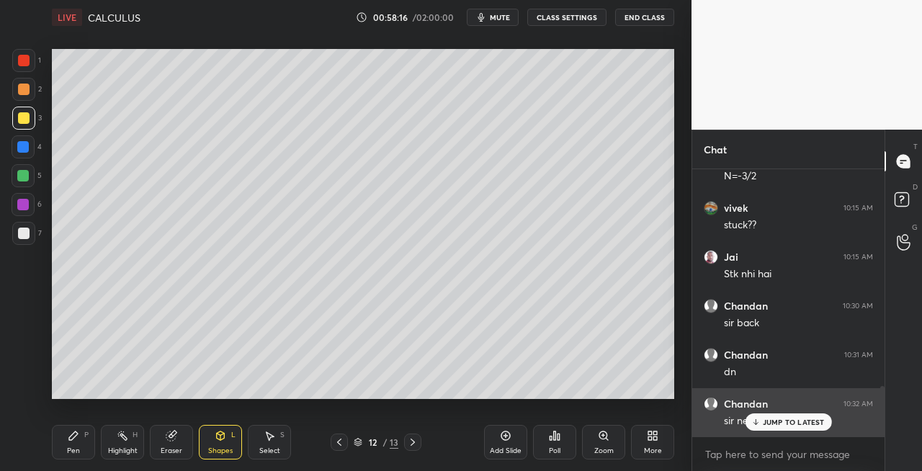
click at [765, 427] on div "JUMP TO LATEST" at bounding box center [788, 422] width 86 height 17
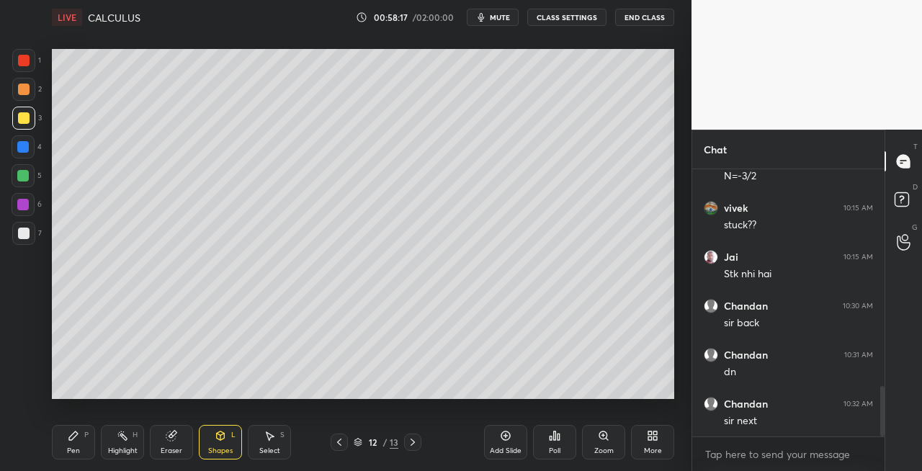
click at [410, 441] on icon at bounding box center [413, 443] width 12 height 12
click at [12, 114] on div at bounding box center [23, 118] width 23 height 23
click at [62, 448] on div "Pen P" at bounding box center [73, 442] width 43 height 35
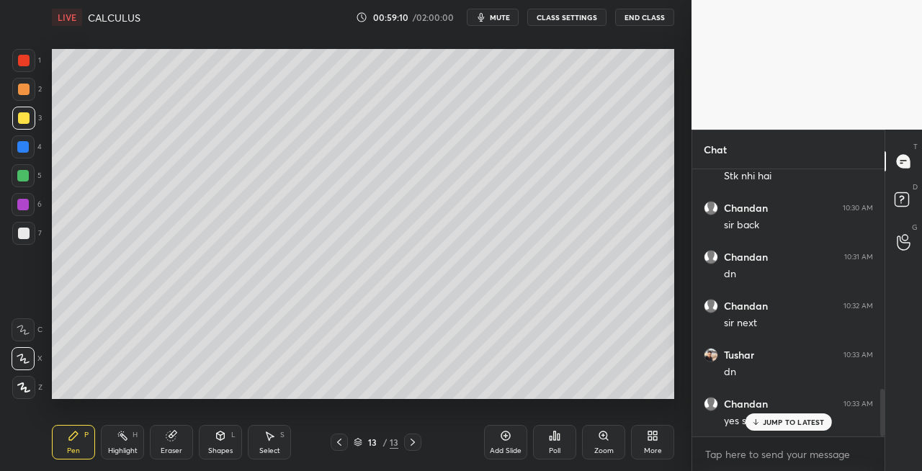
click at [340, 441] on icon at bounding box center [340, 443] width 12 height 12
click at [344, 441] on icon at bounding box center [340, 443] width 12 height 12
click at [416, 443] on icon at bounding box center [413, 443] width 12 height 12
click at [415, 442] on icon at bounding box center [413, 443] width 12 height 12
click at [415, 444] on icon at bounding box center [413, 443] width 12 height 12
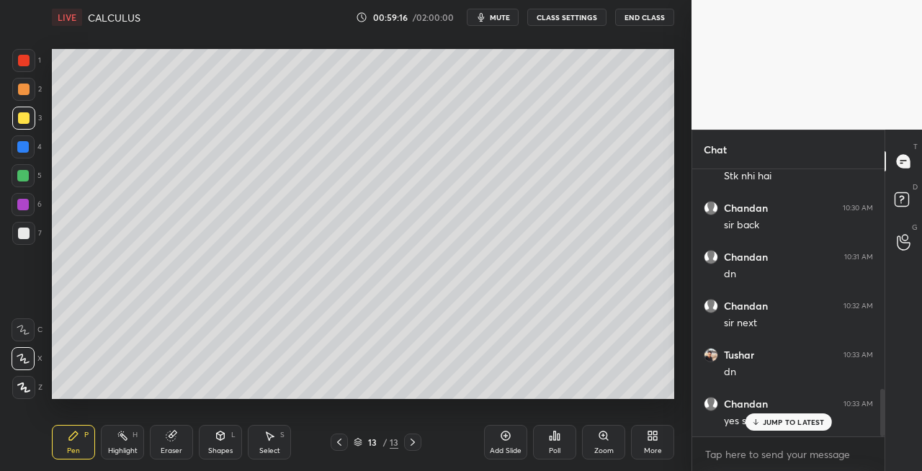
click at [219, 445] on div "Shapes L" at bounding box center [220, 442] width 43 height 35
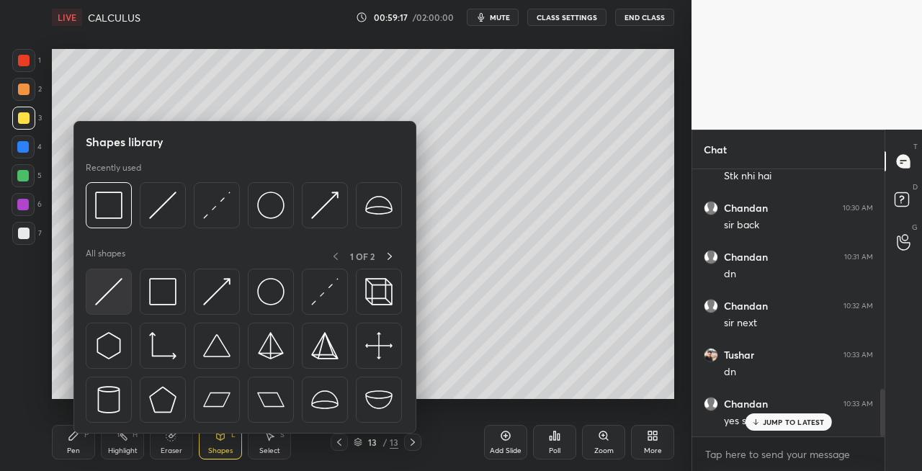
click at [108, 303] on img at bounding box center [108, 291] width 27 height 27
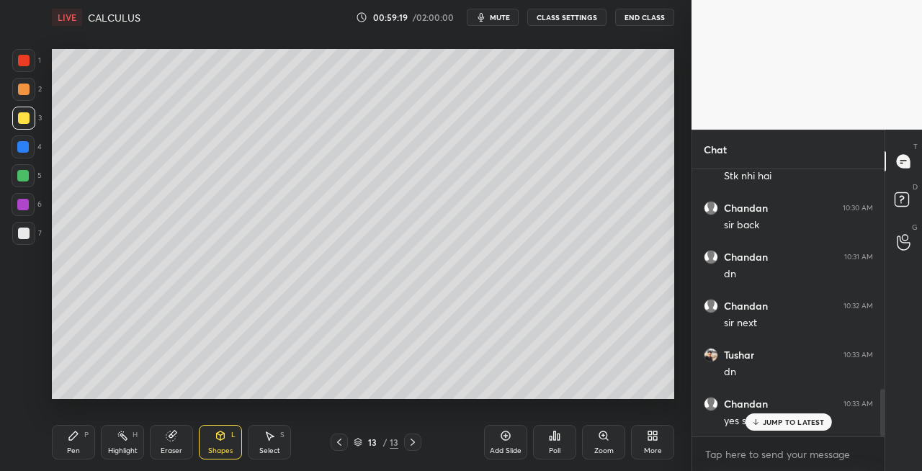
click at [72, 451] on div "Pen" at bounding box center [73, 450] width 13 height 7
click at [165, 447] on div "Eraser" at bounding box center [172, 450] width 22 height 7
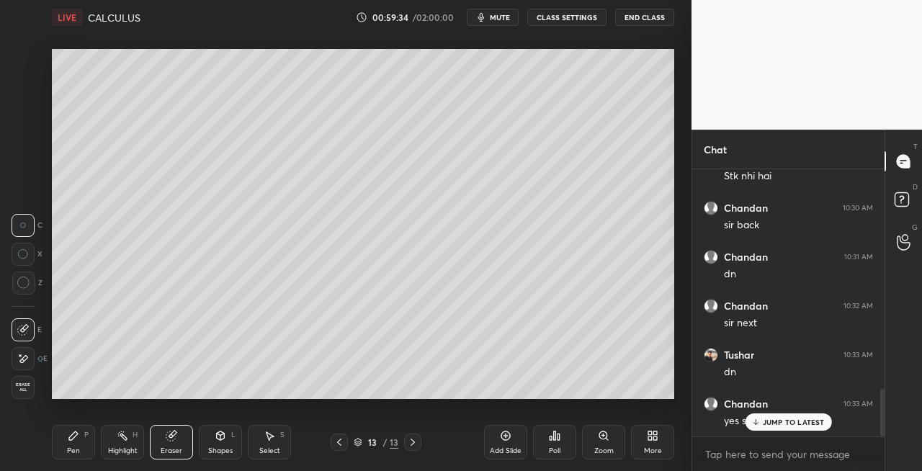
click at [80, 440] on div "Pen P" at bounding box center [73, 442] width 43 height 35
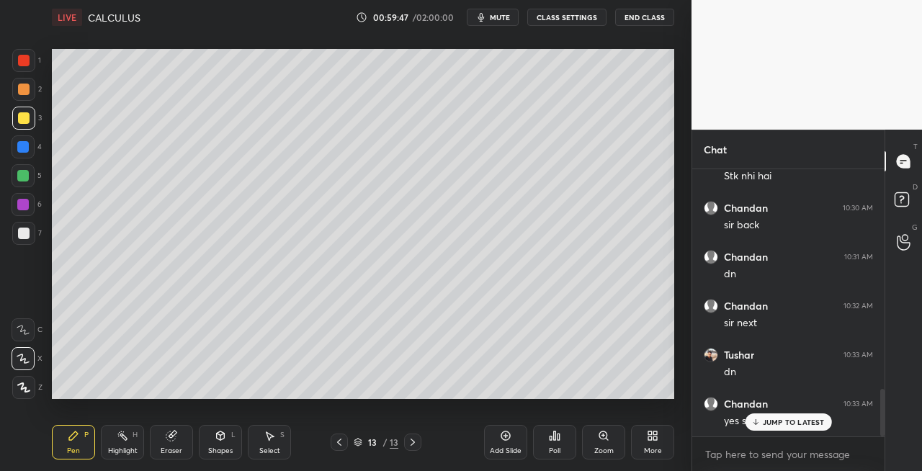
click at [178, 451] on div "Eraser" at bounding box center [172, 450] width 22 height 7
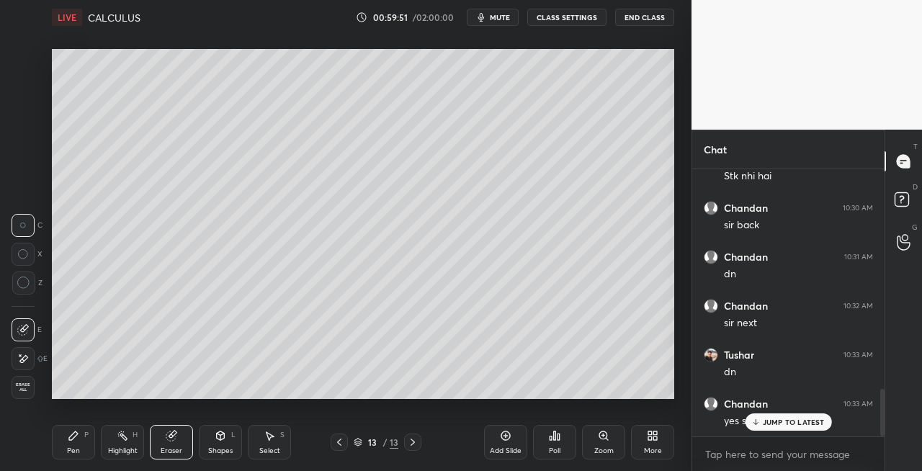
click at [84, 434] on div "P" at bounding box center [86, 435] width 4 height 7
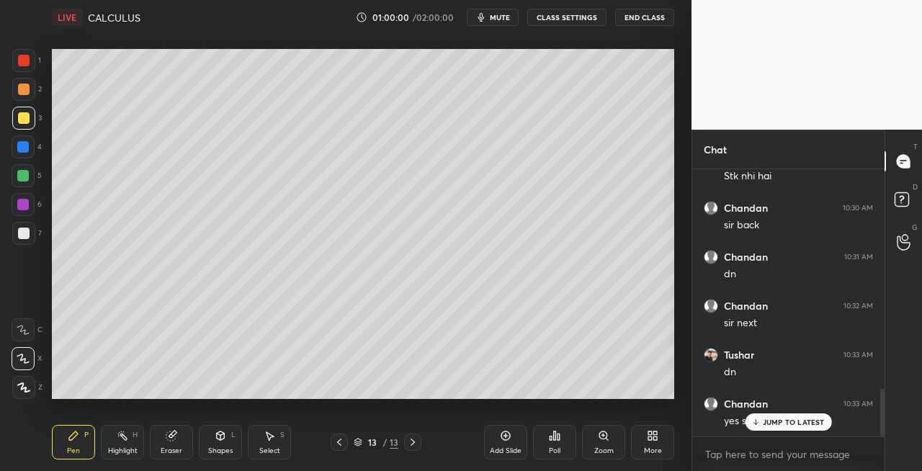
click at [215, 444] on div "Shapes L" at bounding box center [220, 442] width 43 height 35
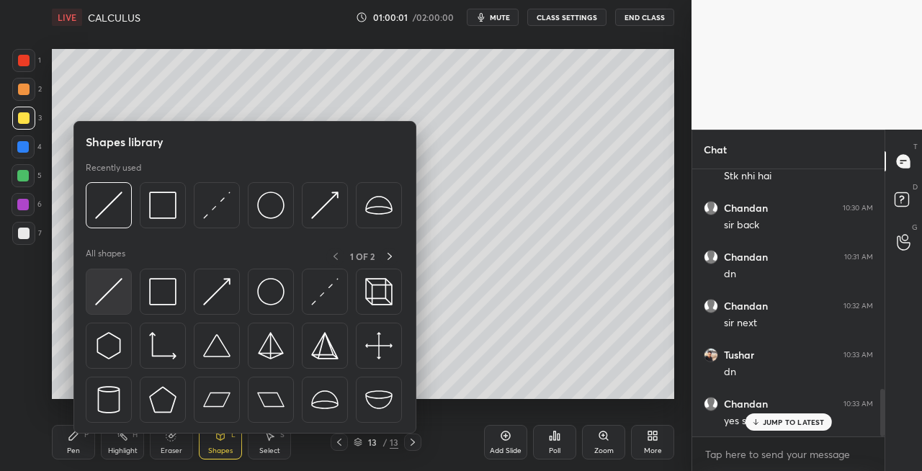
click at [114, 304] on img at bounding box center [108, 291] width 27 height 27
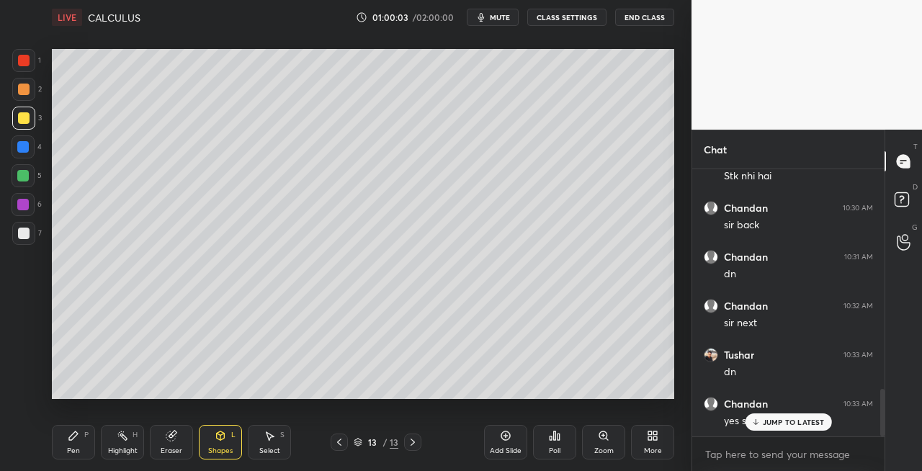
click at [68, 442] on div "Pen P" at bounding box center [73, 442] width 43 height 35
click at [217, 442] on div "Shapes L" at bounding box center [220, 442] width 43 height 35
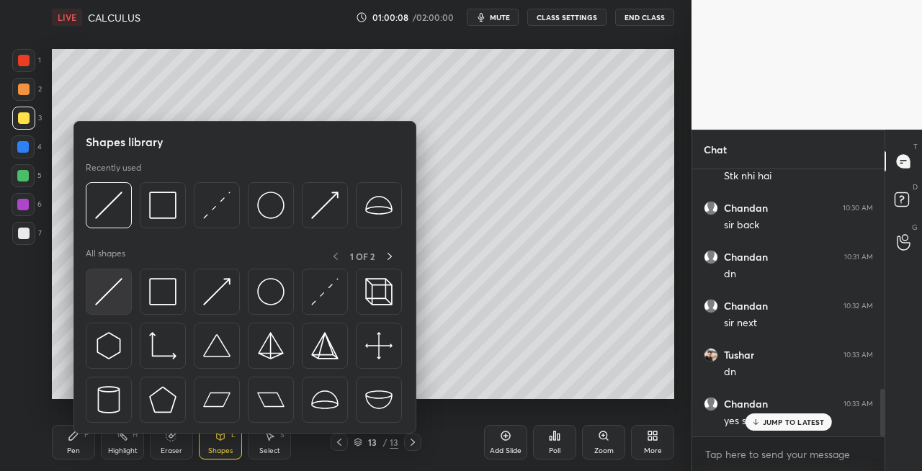
click at [101, 306] on div at bounding box center [109, 292] width 46 height 46
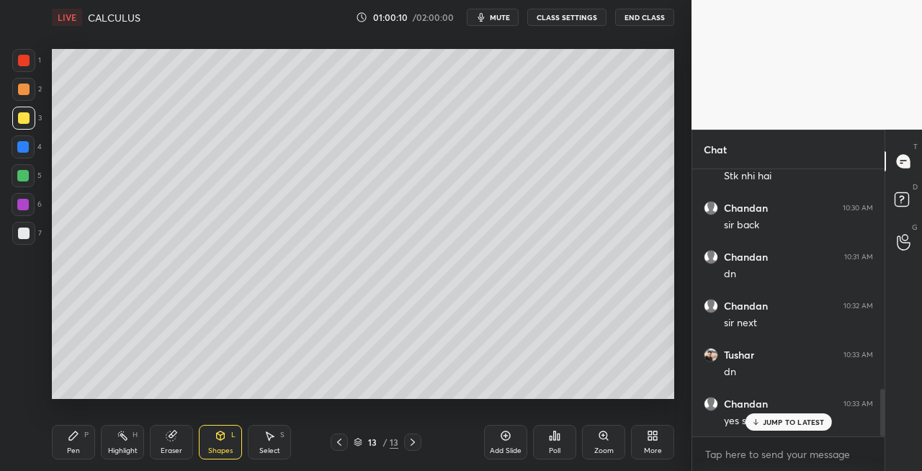
click at [67, 442] on div "Pen P" at bounding box center [73, 442] width 43 height 35
click at [223, 445] on div "Shapes L" at bounding box center [220, 442] width 43 height 35
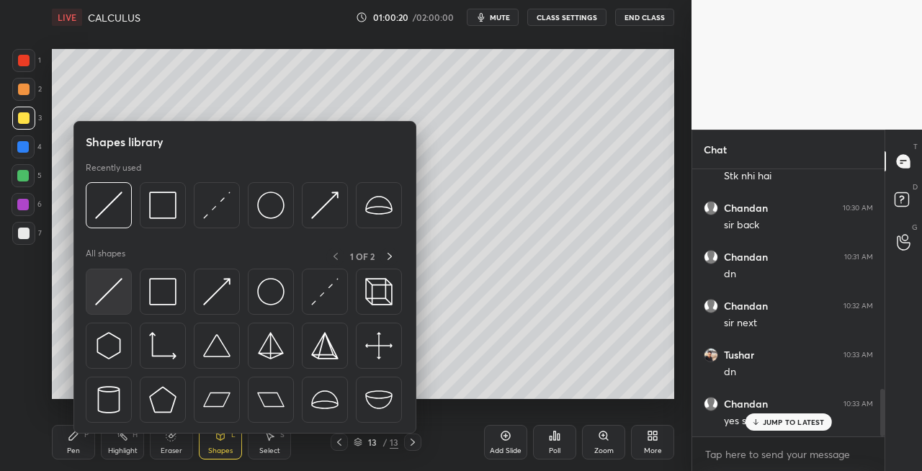
click at [102, 297] on img at bounding box center [108, 291] width 27 height 27
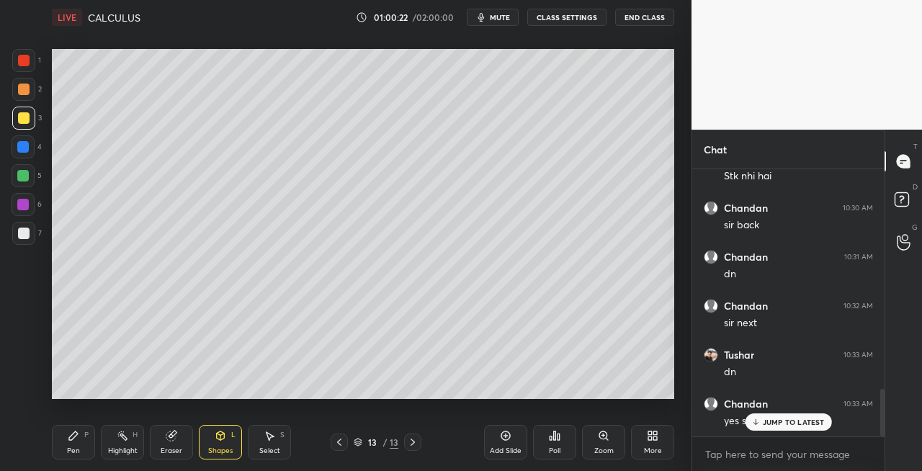
click at [63, 456] on div "Pen P" at bounding box center [73, 442] width 43 height 35
click at [173, 435] on icon at bounding box center [170, 436] width 9 height 9
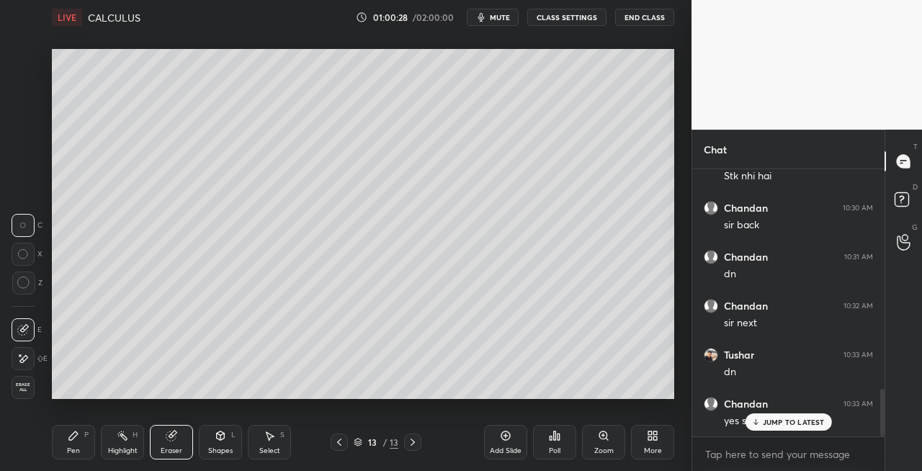
click at [74, 442] on div "Pen P" at bounding box center [73, 442] width 43 height 35
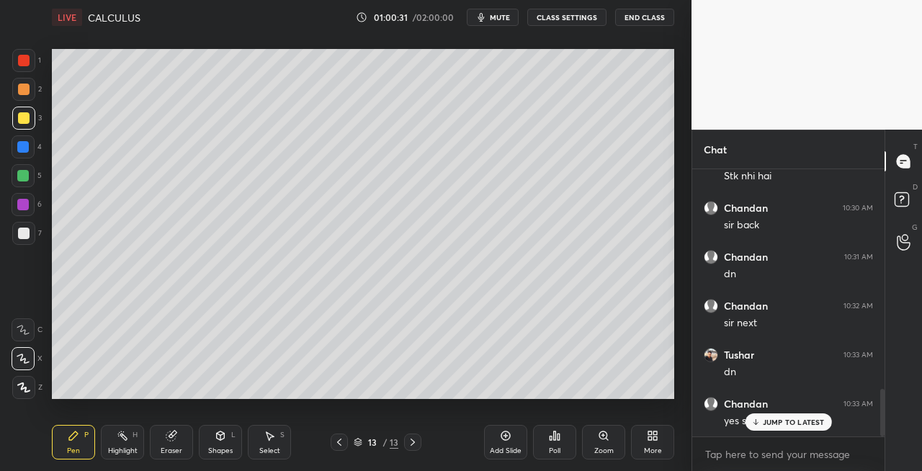
click at [214, 435] on div "Shapes L" at bounding box center [220, 442] width 43 height 35
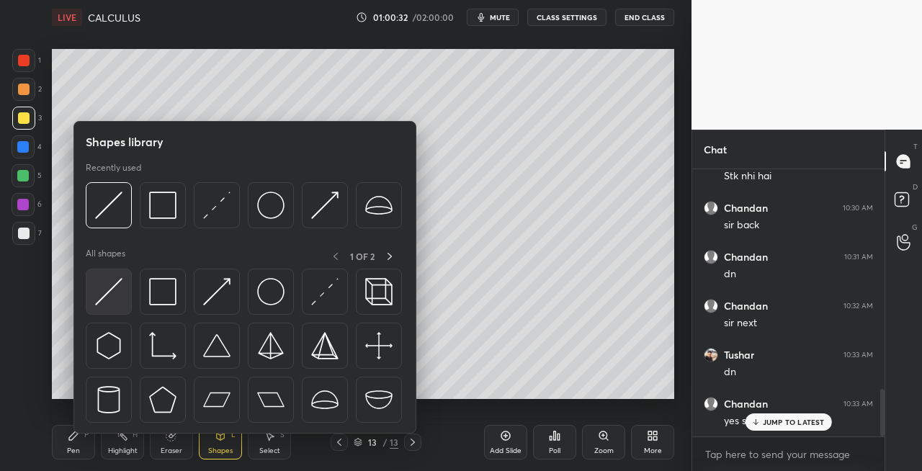
click at [105, 294] on img at bounding box center [108, 291] width 27 height 27
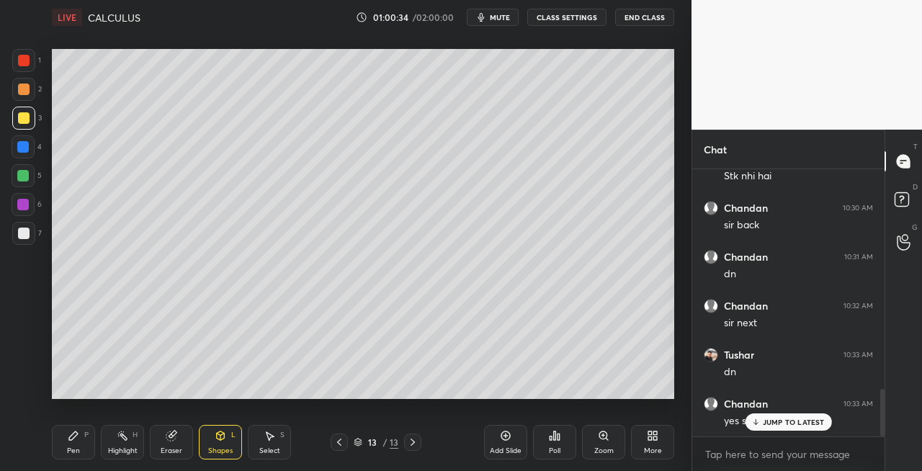
click at [82, 446] on div "Pen P" at bounding box center [73, 442] width 43 height 35
click at [217, 435] on icon at bounding box center [221, 436] width 8 height 9
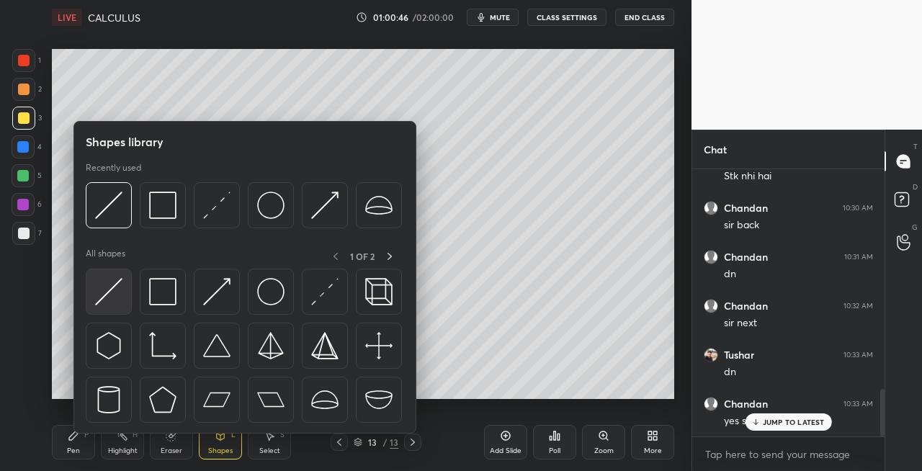
click at [100, 298] on img at bounding box center [108, 291] width 27 height 27
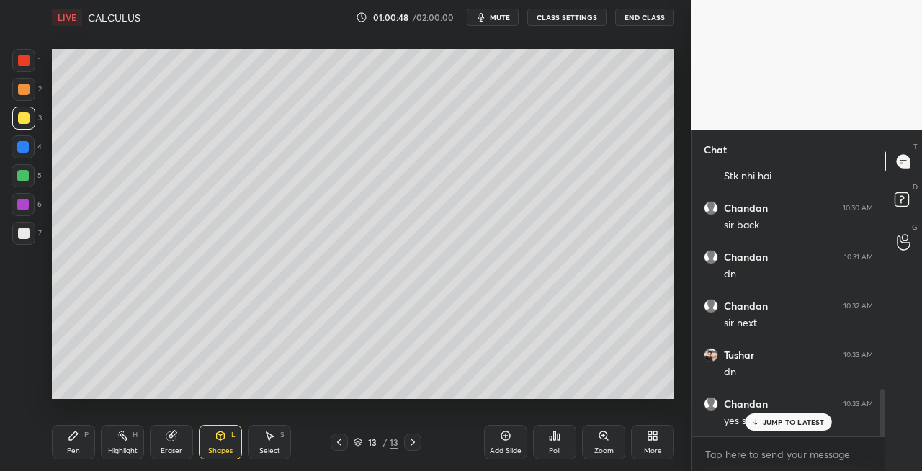
click at [79, 435] on icon at bounding box center [74, 436] width 12 height 12
click at [219, 432] on icon at bounding box center [221, 436] width 8 height 9
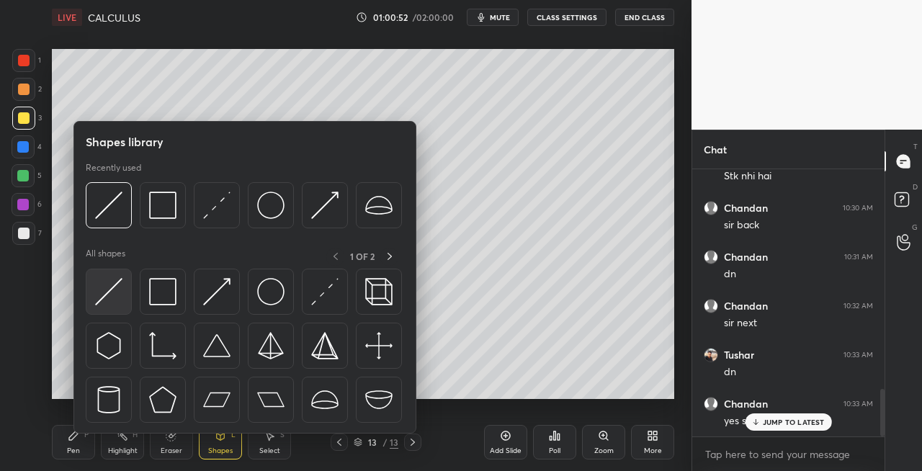
click at [112, 304] on img at bounding box center [108, 291] width 27 height 27
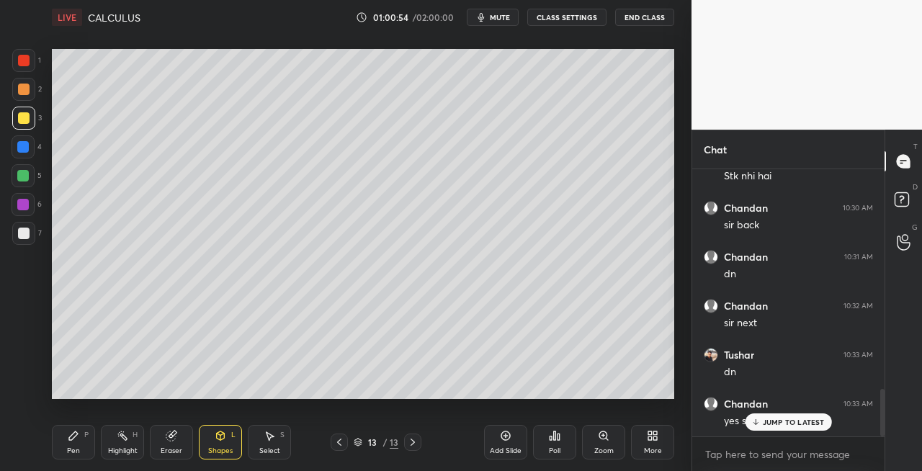
click at [81, 437] on div "Pen P" at bounding box center [73, 442] width 43 height 35
click at [219, 438] on icon at bounding box center [221, 436] width 8 height 9
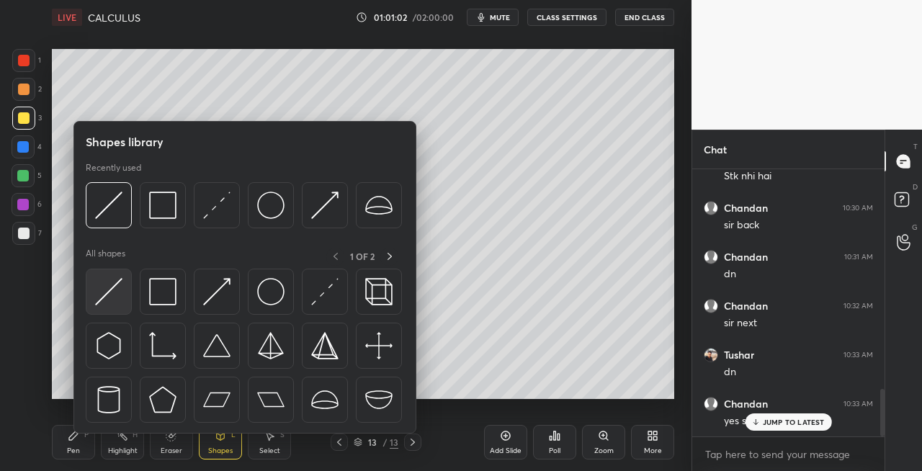
click at [104, 311] on div at bounding box center [109, 292] width 46 height 46
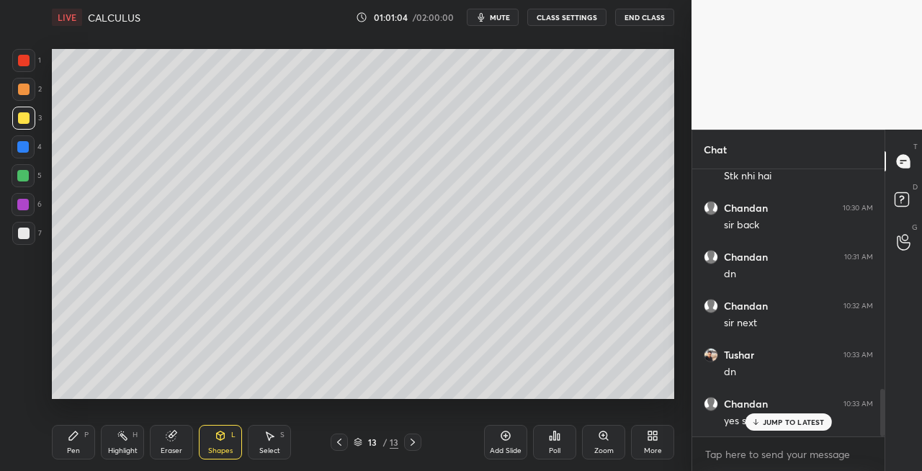
click at [79, 436] on div "Pen P" at bounding box center [73, 442] width 43 height 35
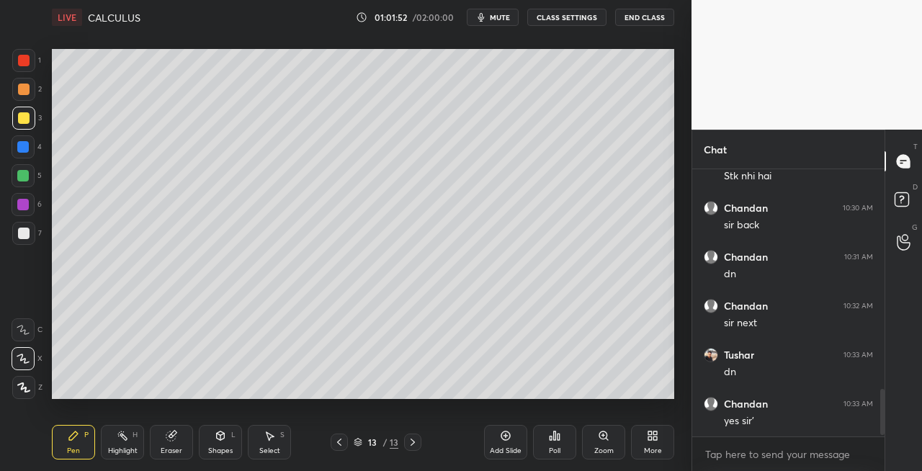
scroll to position [1290, 0]
click at [780, 424] on p "JUMP TO LATEST" at bounding box center [794, 422] width 62 height 9
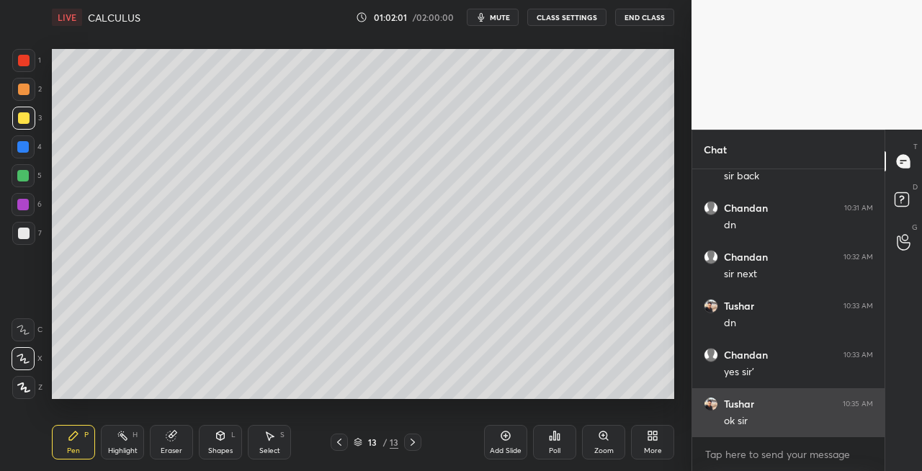
scroll to position [1339, 0]
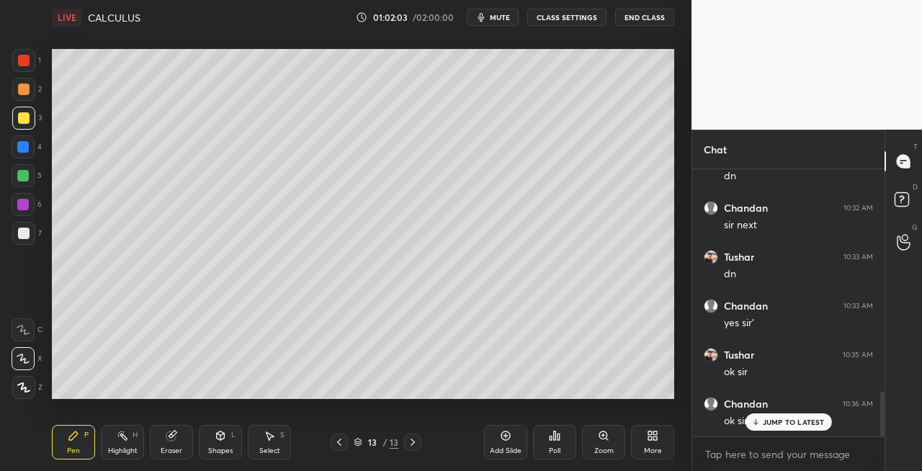
click at [633, 23] on button "End Class" at bounding box center [644, 17] width 59 height 17
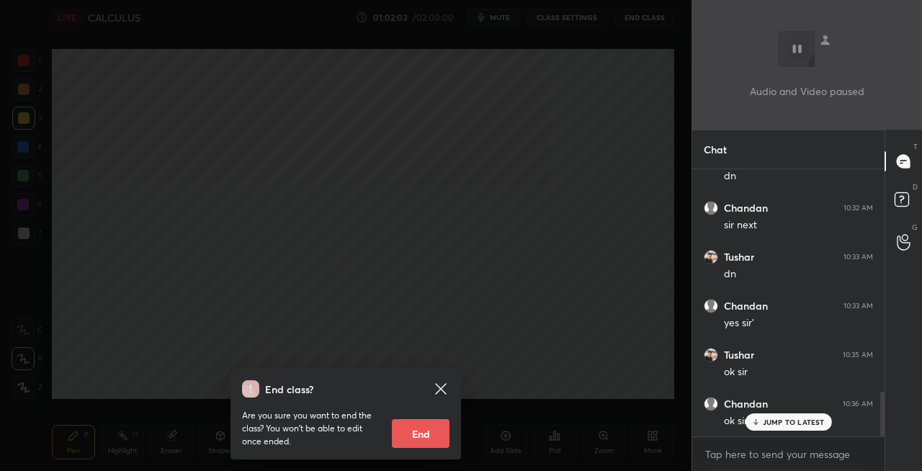
click at [424, 440] on button "End" at bounding box center [421, 433] width 58 height 29
type textarea "x"
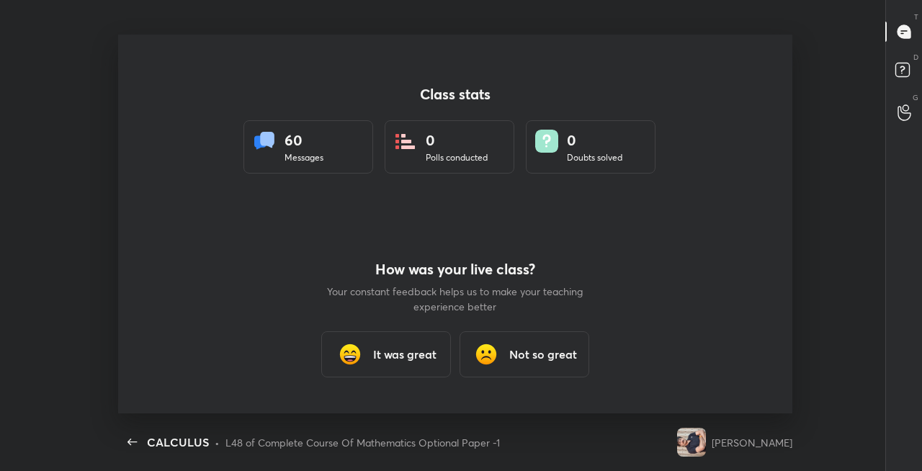
scroll to position [0, 0]
click at [418, 359] on h3 "It was great" at bounding box center [404, 354] width 63 height 17
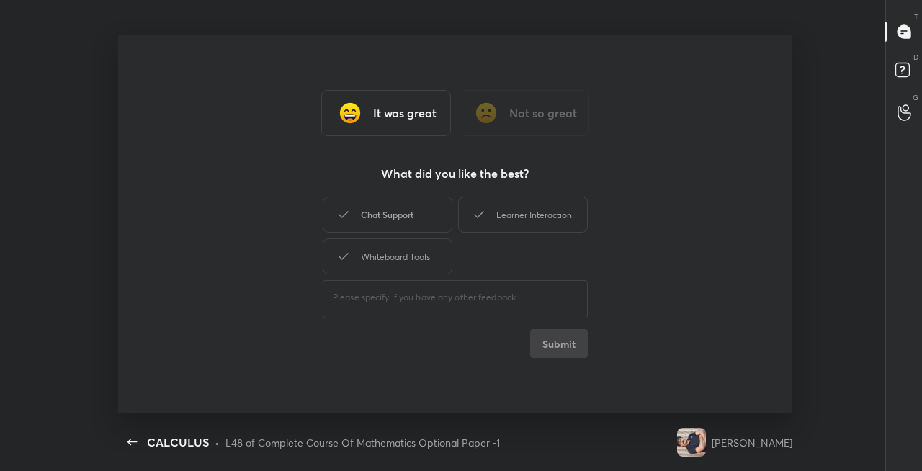
click at [391, 220] on div "Chat Support" at bounding box center [388, 215] width 130 height 36
click at [504, 218] on div "Learner Interaction" at bounding box center [523, 215] width 130 height 36
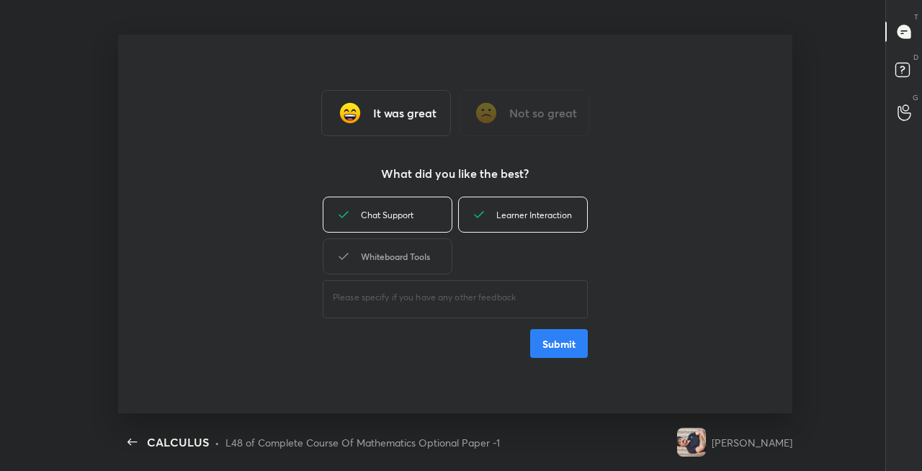
click at [417, 265] on div "Whiteboard Tools" at bounding box center [388, 257] width 130 height 36
click at [554, 343] on button "Submit" at bounding box center [559, 343] width 58 height 29
